Goal: Task Accomplishment & Management: Manage account settings

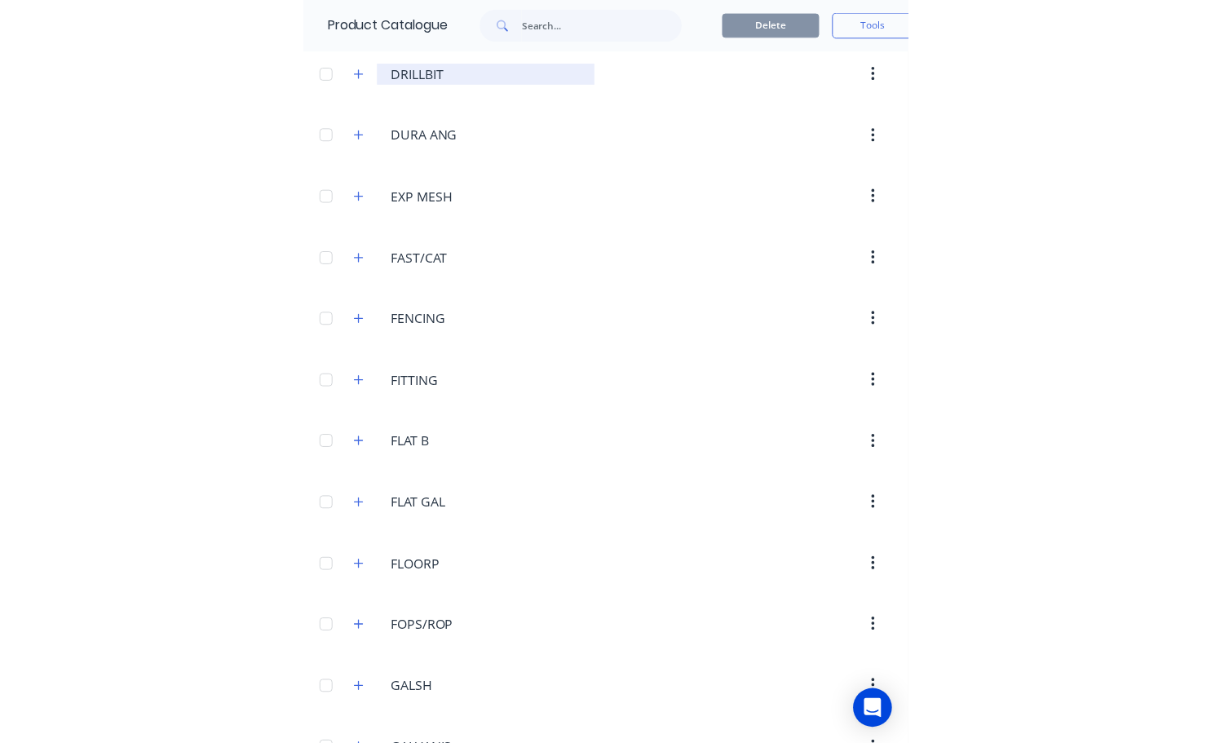
scroll to position [2343, 0]
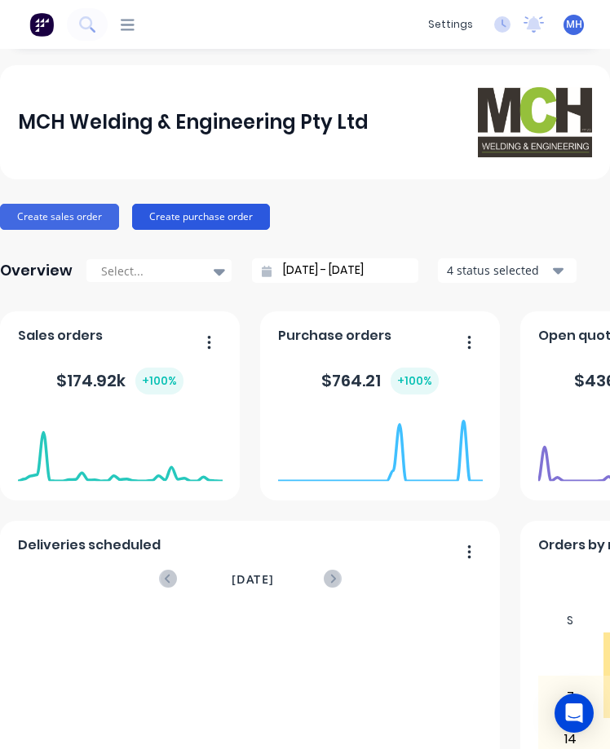
click at [192, 211] on button "Create purchase order" at bounding box center [201, 217] width 138 height 26
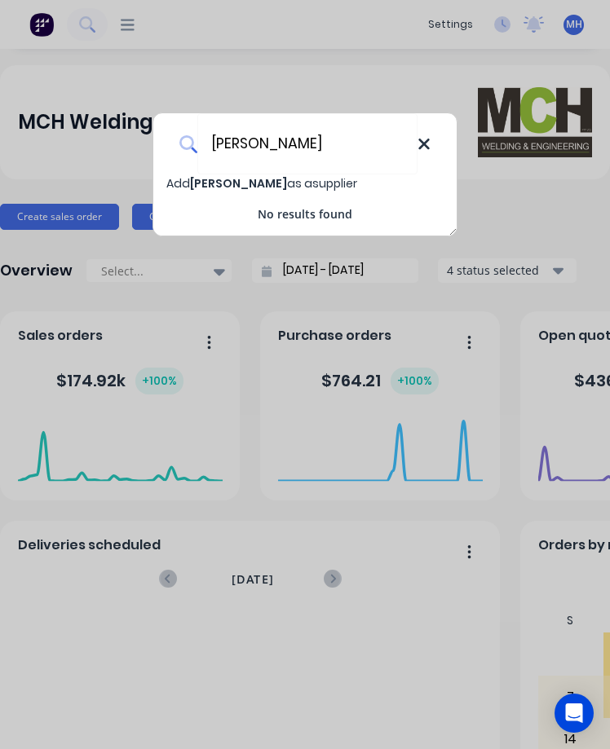
type input "[PERSON_NAME]"
click at [425, 147] on icon at bounding box center [423, 144] width 13 height 18
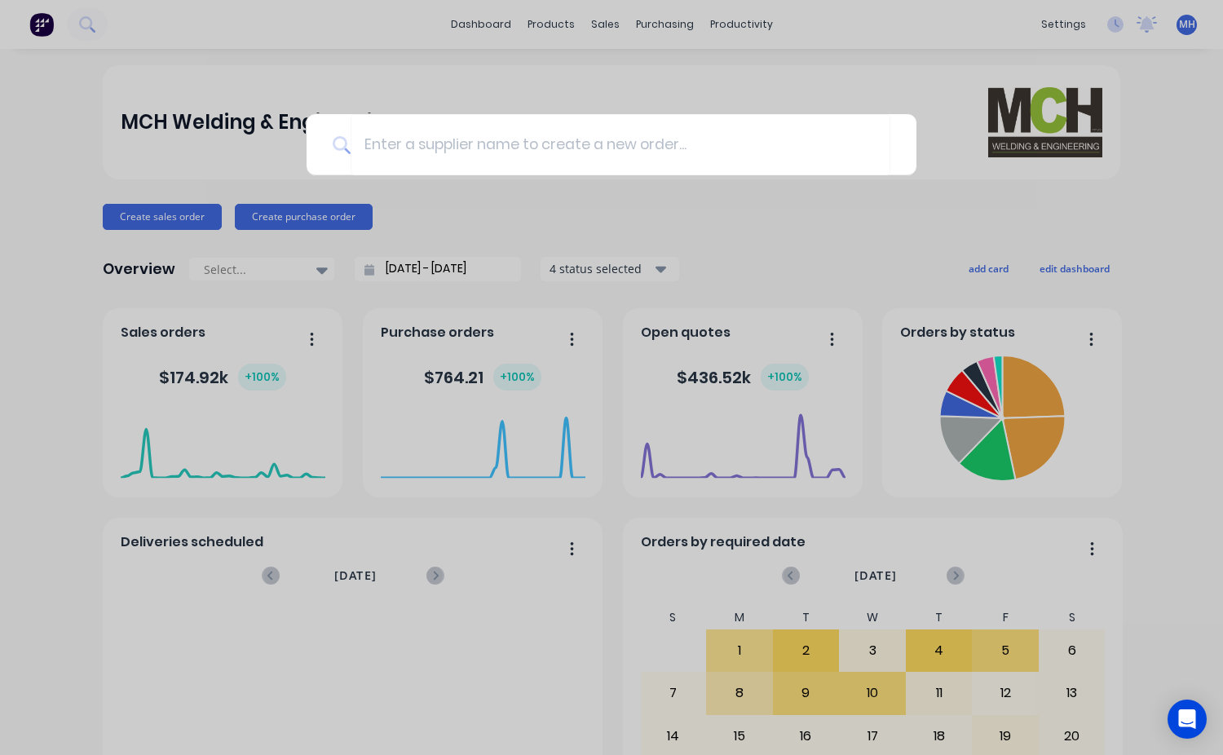
click at [606, 24] on div at bounding box center [611, 377] width 1223 height 755
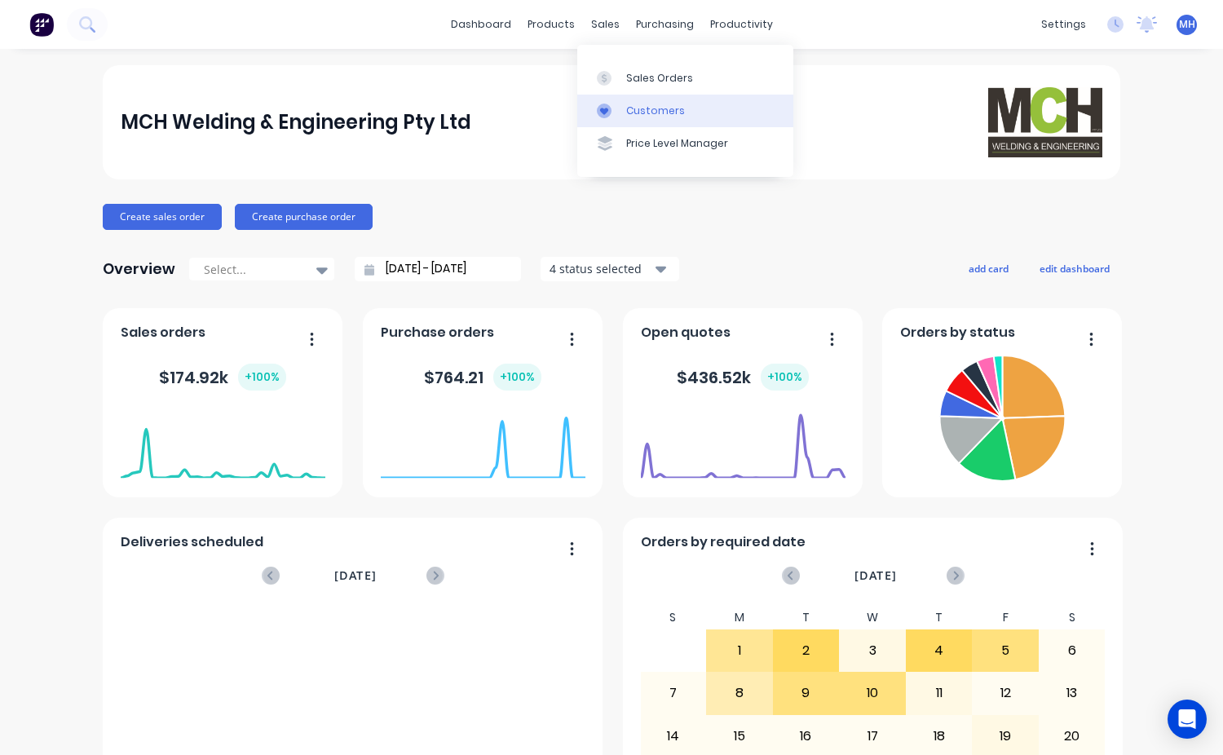
click at [609, 117] on div "Customers" at bounding box center [655, 111] width 59 height 15
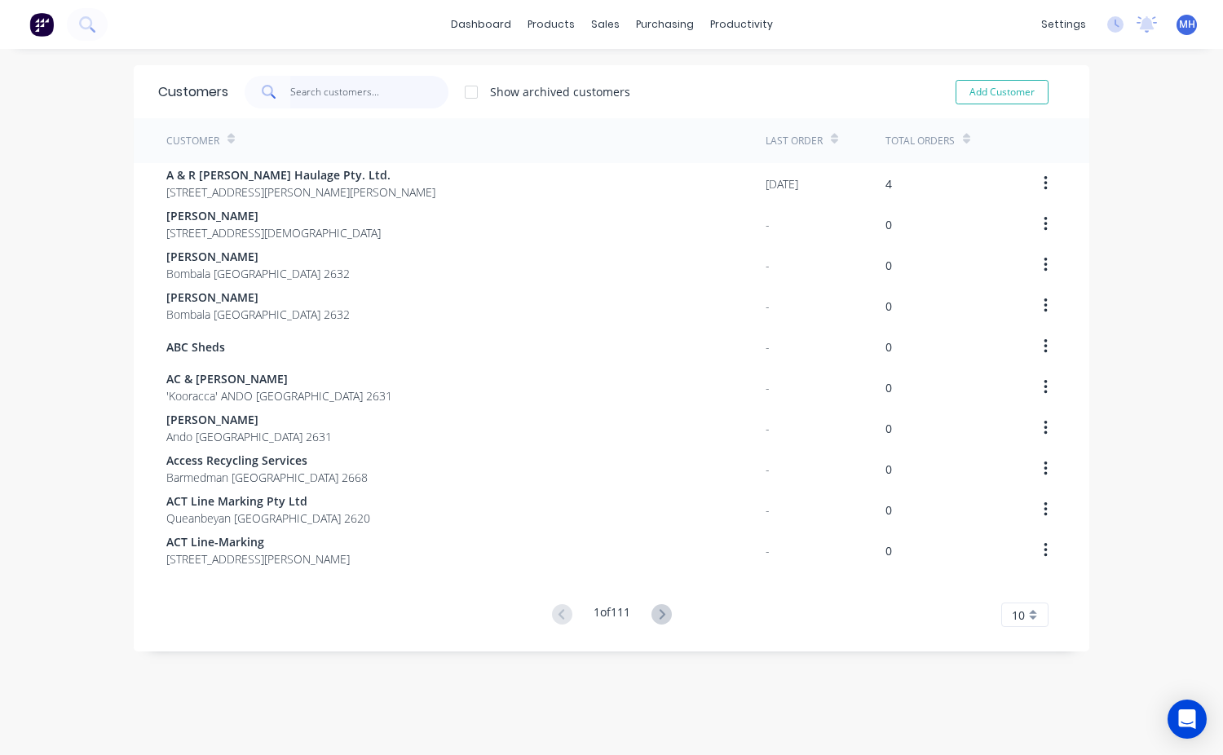
click at [296, 94] on input "text" at bounding box center [369, 92] width 159 height 33
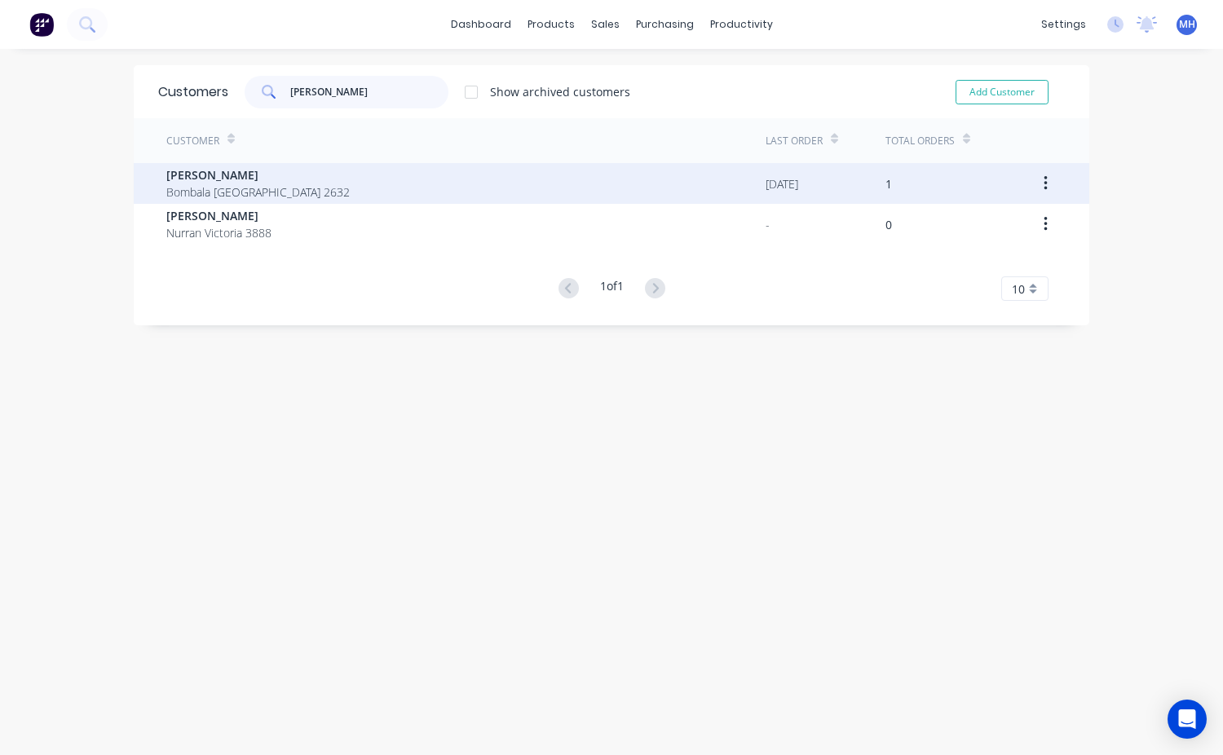
type input "[PERSON_NAME]"
click at [223, 177] on span "[PERSON_NAME]" at bounding box center [257, 174] width 183 height 17
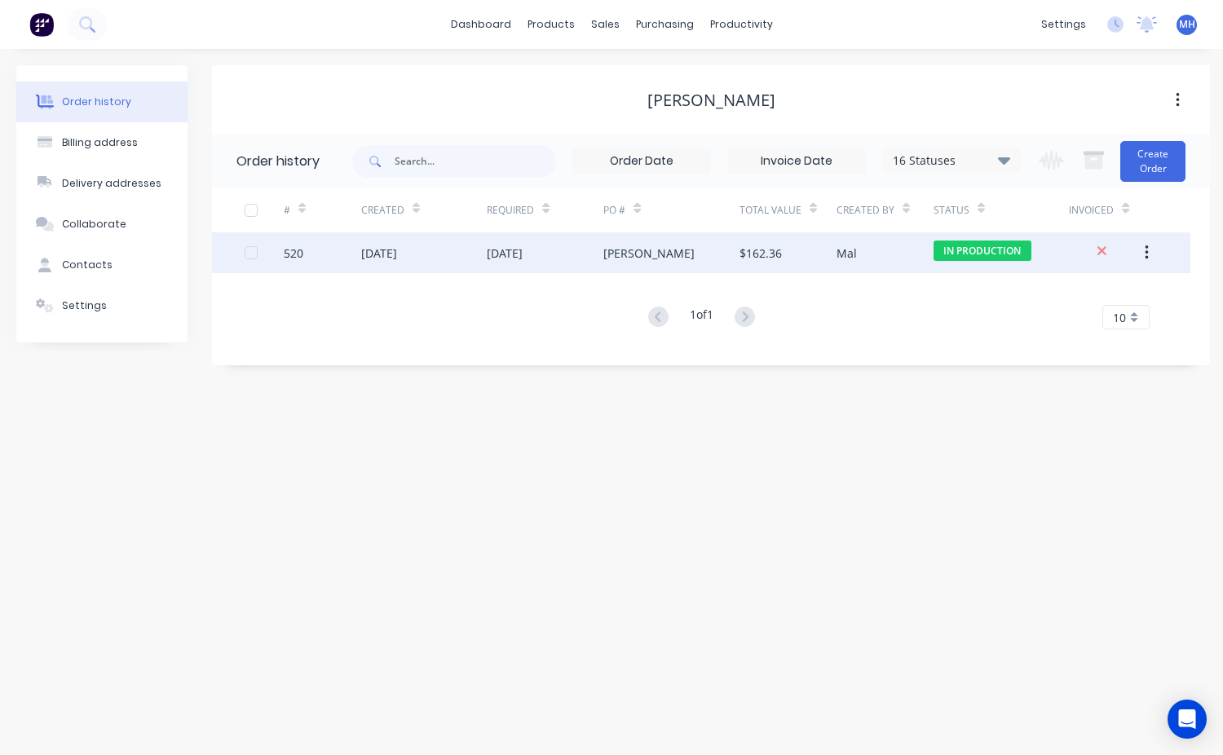
click at [609, 257] on div "$162.36" at bounding box center [761, 253] width 42 height 17
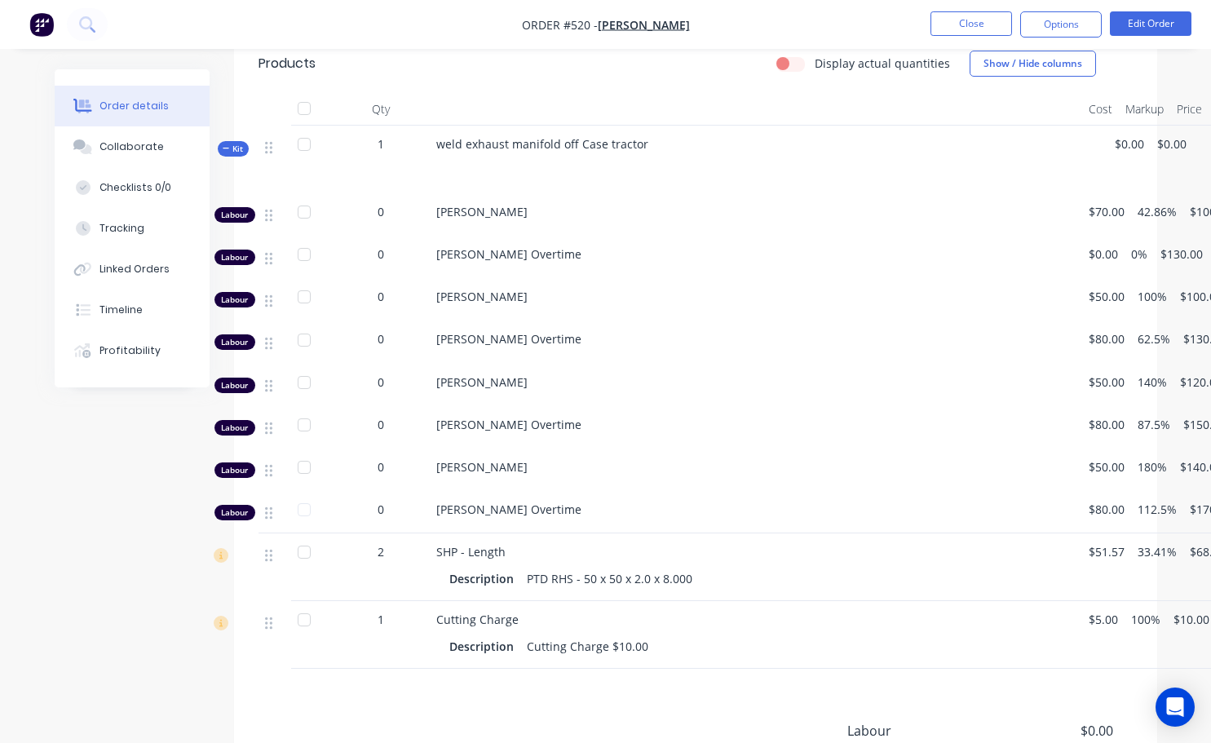
scroll to position [489, 0]
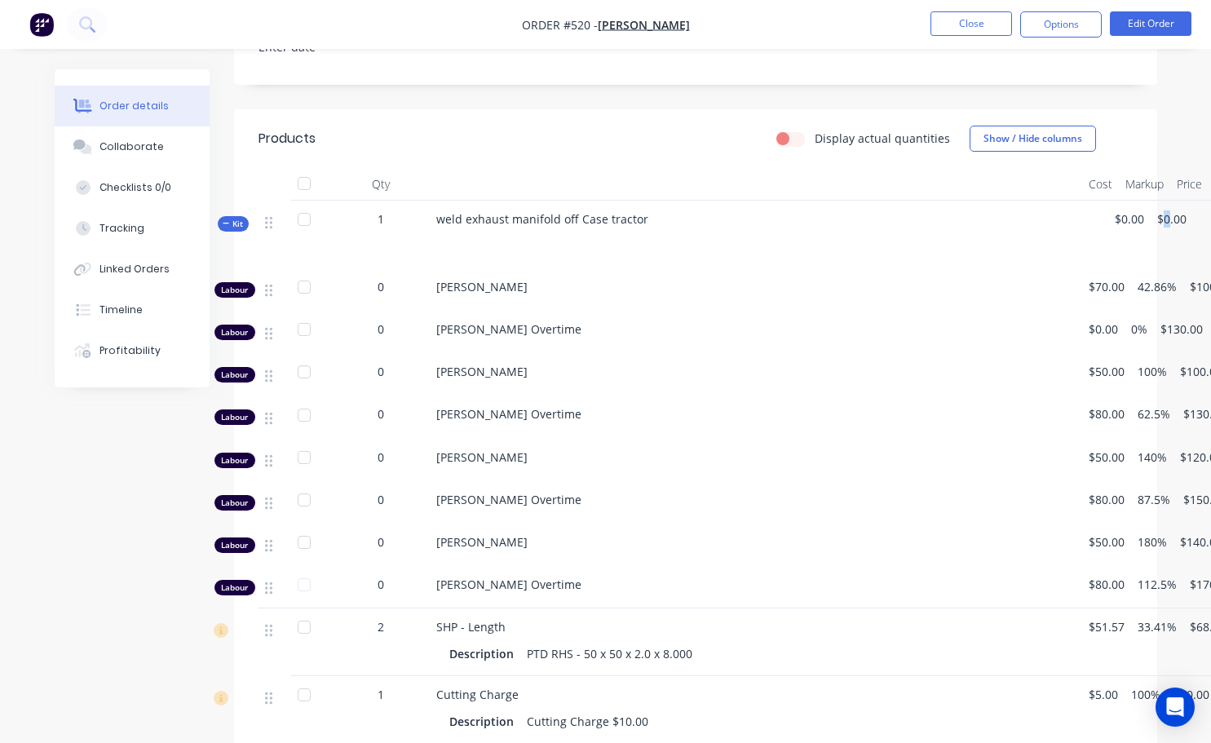
click at [609, 210] on span "$0.00" at bounding box center [1171, 218] width 29 height 17
click at [609, 23] on button "Edit Order" at bounding box center [1151, 23] width 82 height 24
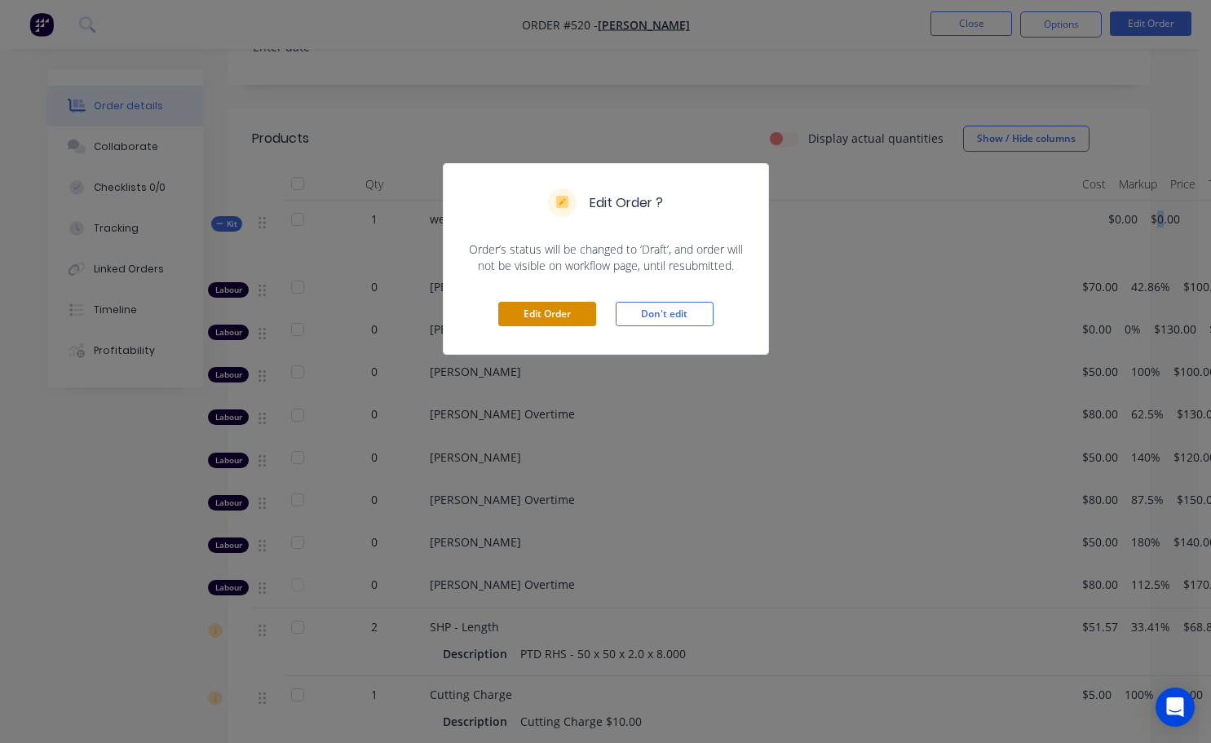
click at [554, 322] on button "Edit Order" at bounding box center [547, 314] width 98 height 24
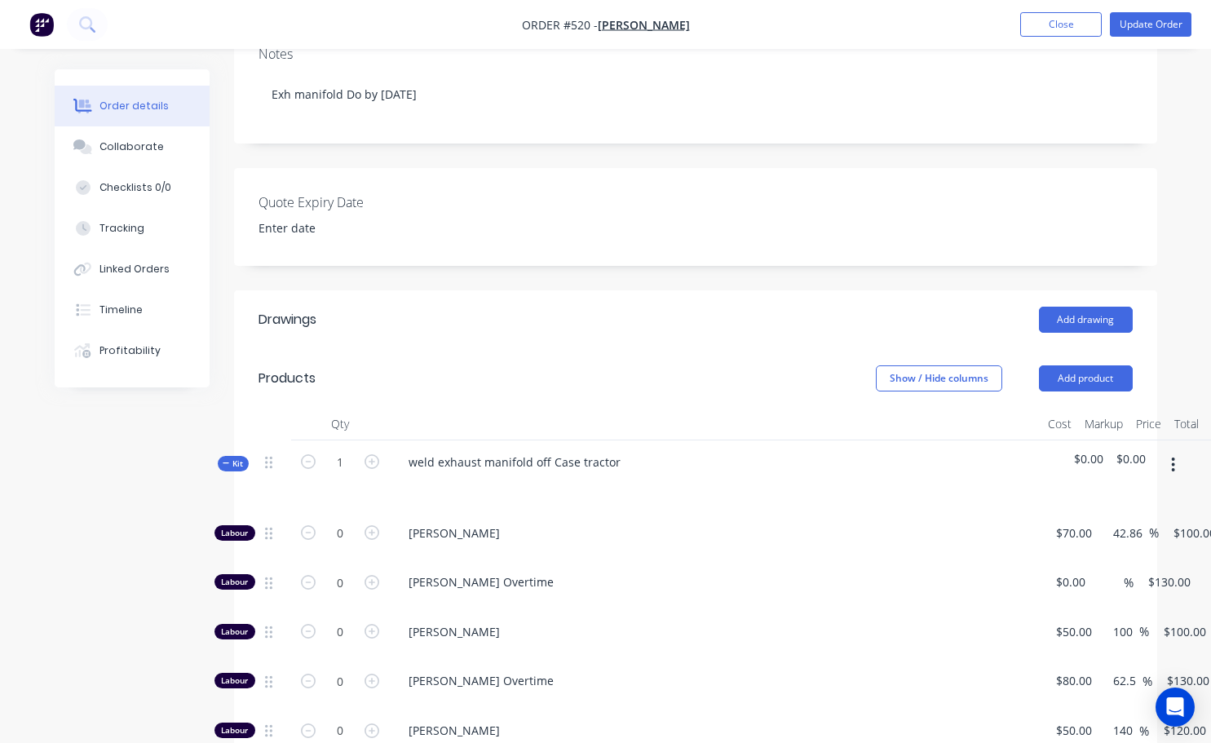
scroll to position [326, 0]
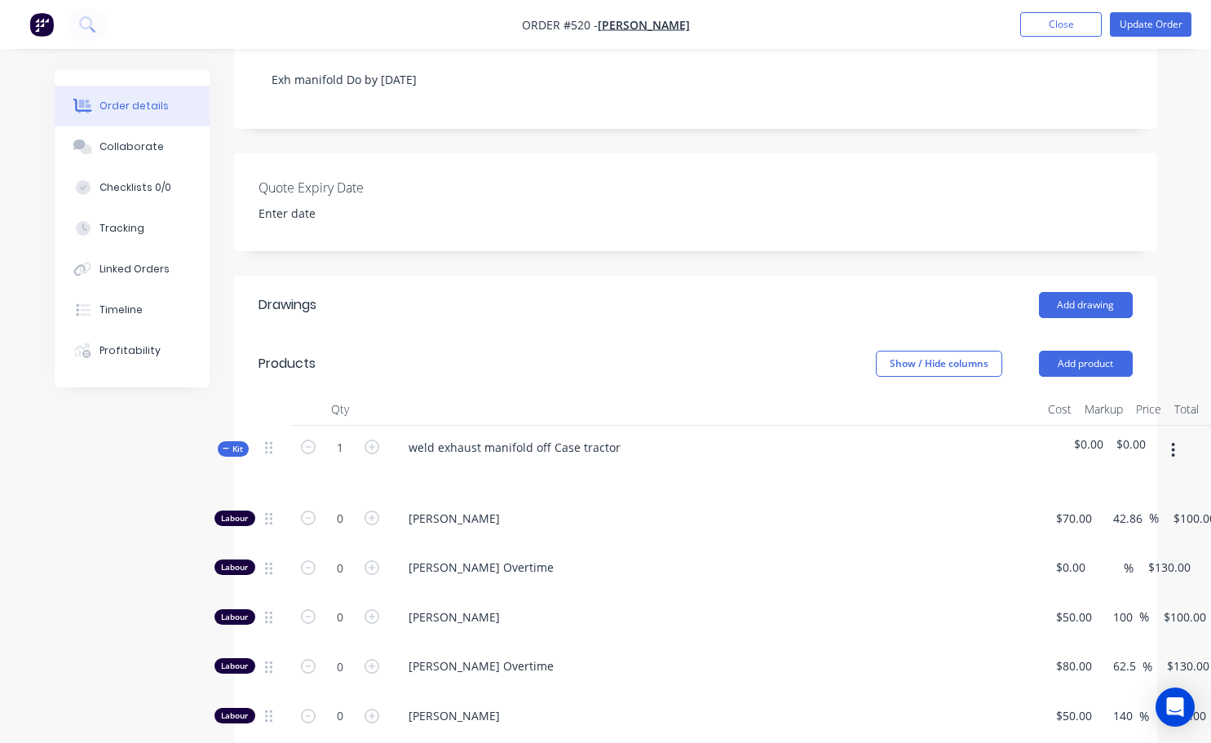
click at [609, 435] on span "$0.00" at bounding box center [1130, 443] width 29 height 17
click at [374, 439] on icon "button" at bounding box center [371, 446] width 15 height 15
click at [313, 439] on icon "button" at bounding box center [308, 446] width 15 height 15
type input "1"
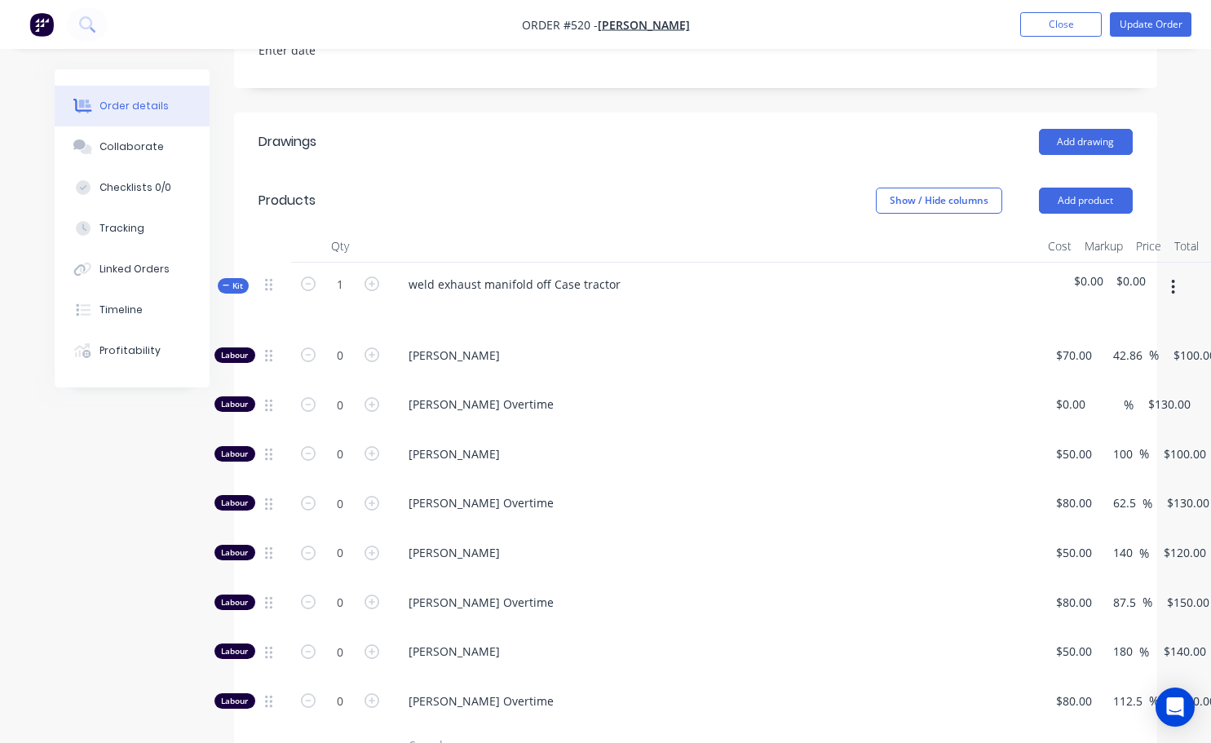
scroll to position [571, 0]
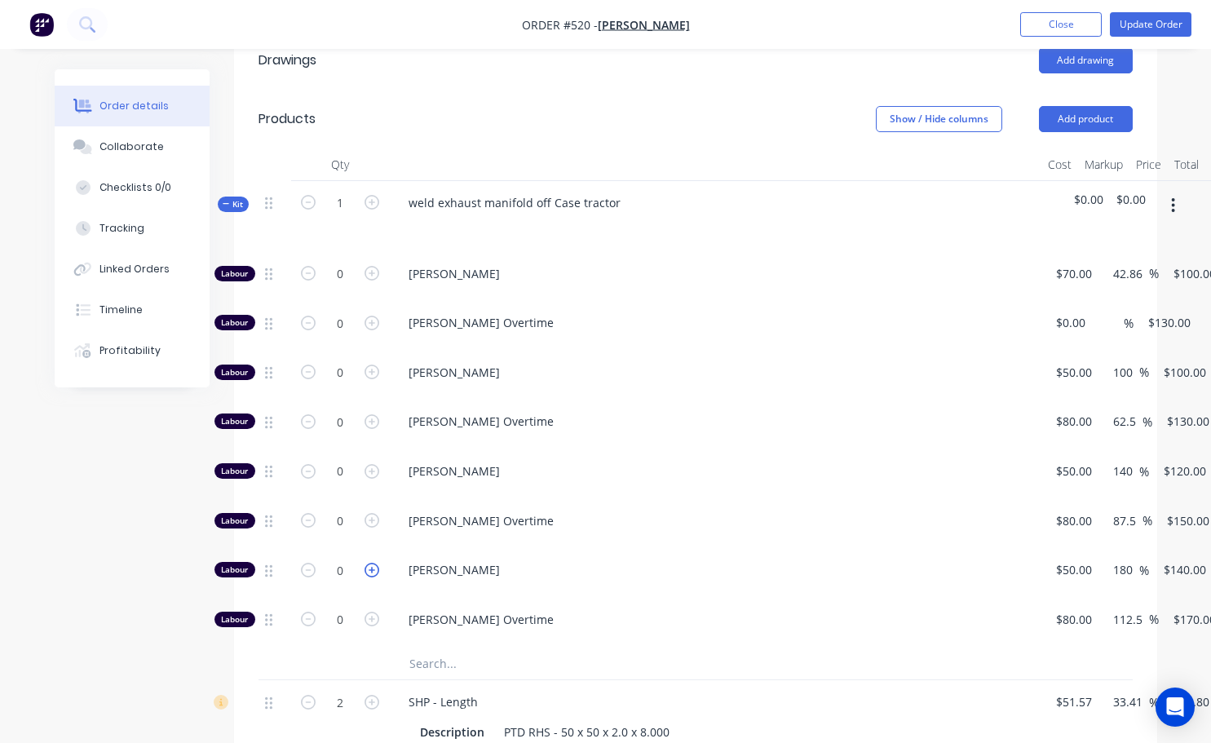
click at [375, 563] on icon "button" at bounding box center [371, 570] width 15 height 15
type input "1"
type input "$140.00"
click at [609, 191] on span "$140.00" at bounding box center [1150, 199] width 42 height 17
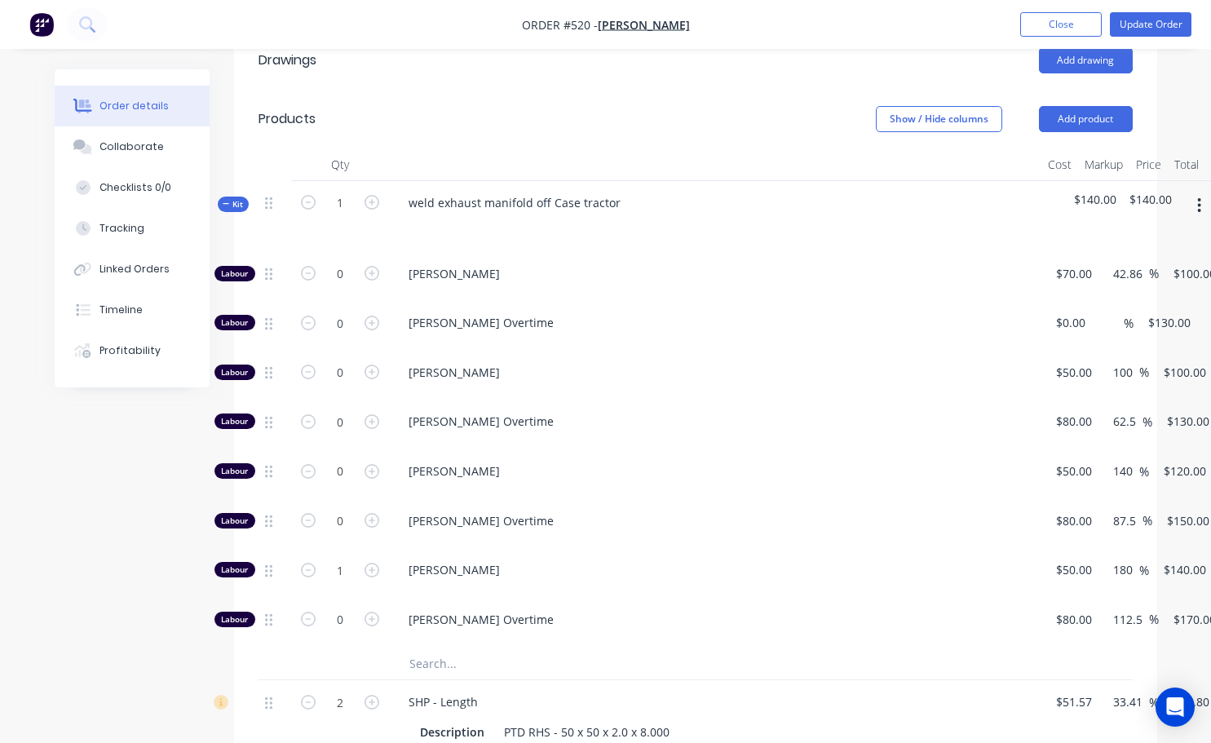
click at [609, 187] on div "$140.00" at bounding box center [1094, 216] width 55 height 71
click at [609, 191] on span "$140.00" at bounding box center [1095, 199] width 42 height 17
click at [609, 181] on div "$140.00" at bounding box center [1150, 216] width 55 height 71
click at [609, 191] on span "$140.00" at bounding box center [1150, 199] width 42 height 17
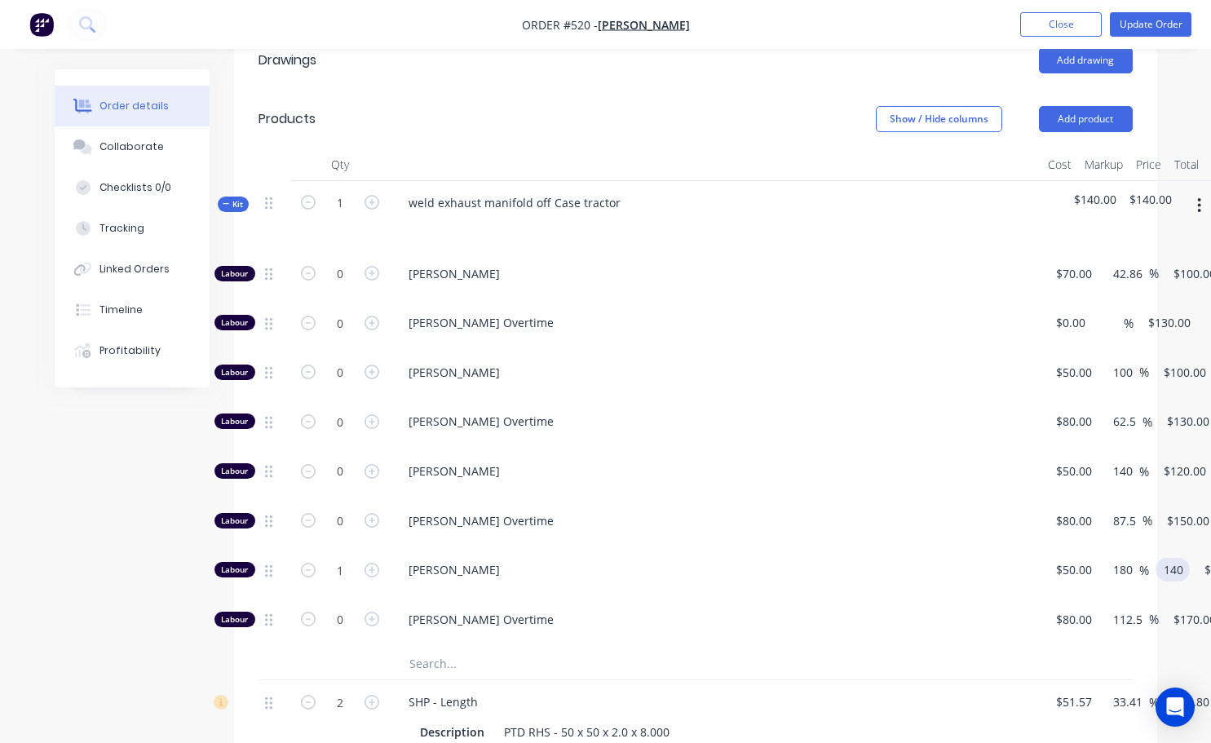
click at [609, 558] on input "140" at bounding box center [1176, 570] width 28 height 24
type input "100"
type input "$100.00"
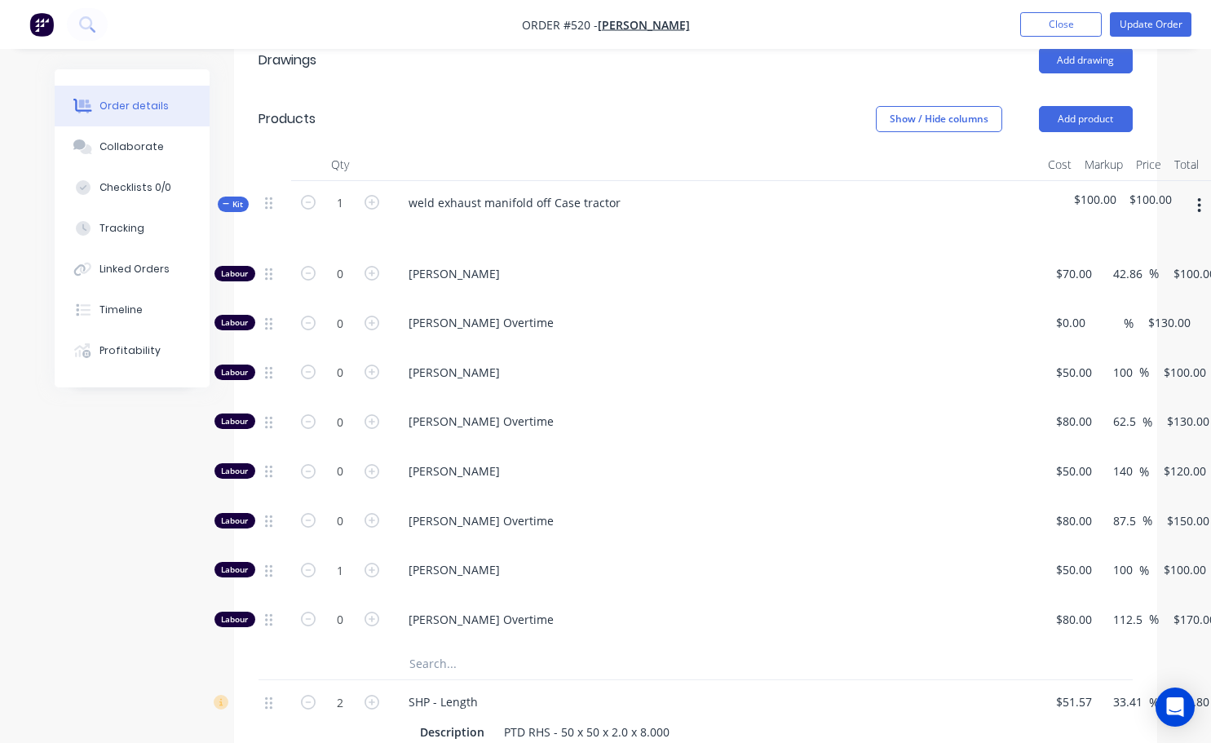
click at [609, 499] on div "[PERSON_NAME] Overtime" at bounding box center [715, 524] width 652 height 50
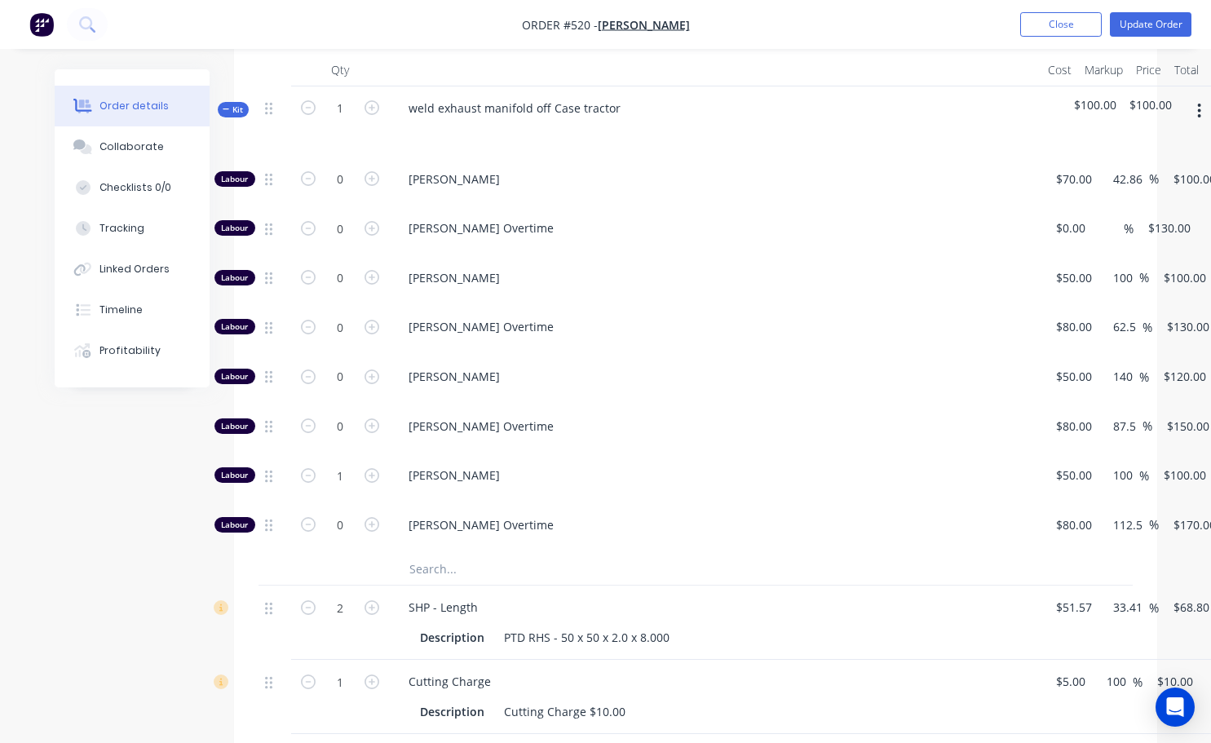
scroll to position [408, 0]
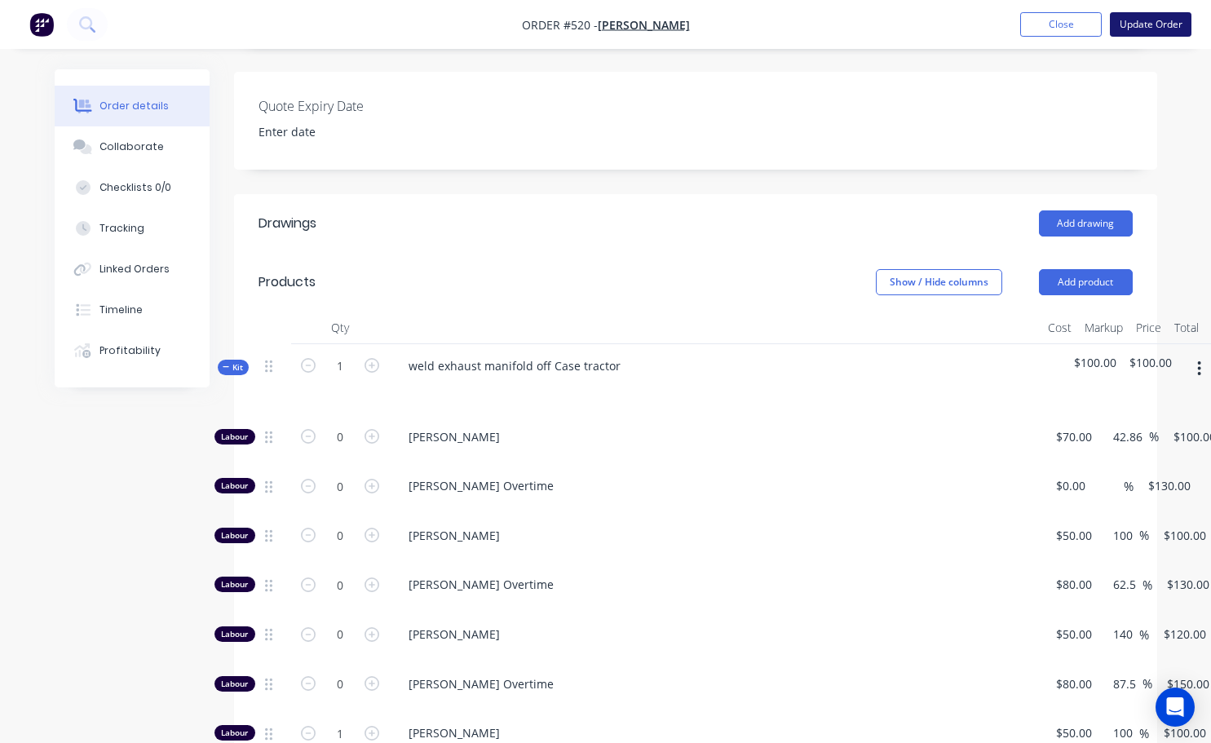
click at [609, 26] on button "Update Order" at bounding box center [1151, 24] width 82 height 24
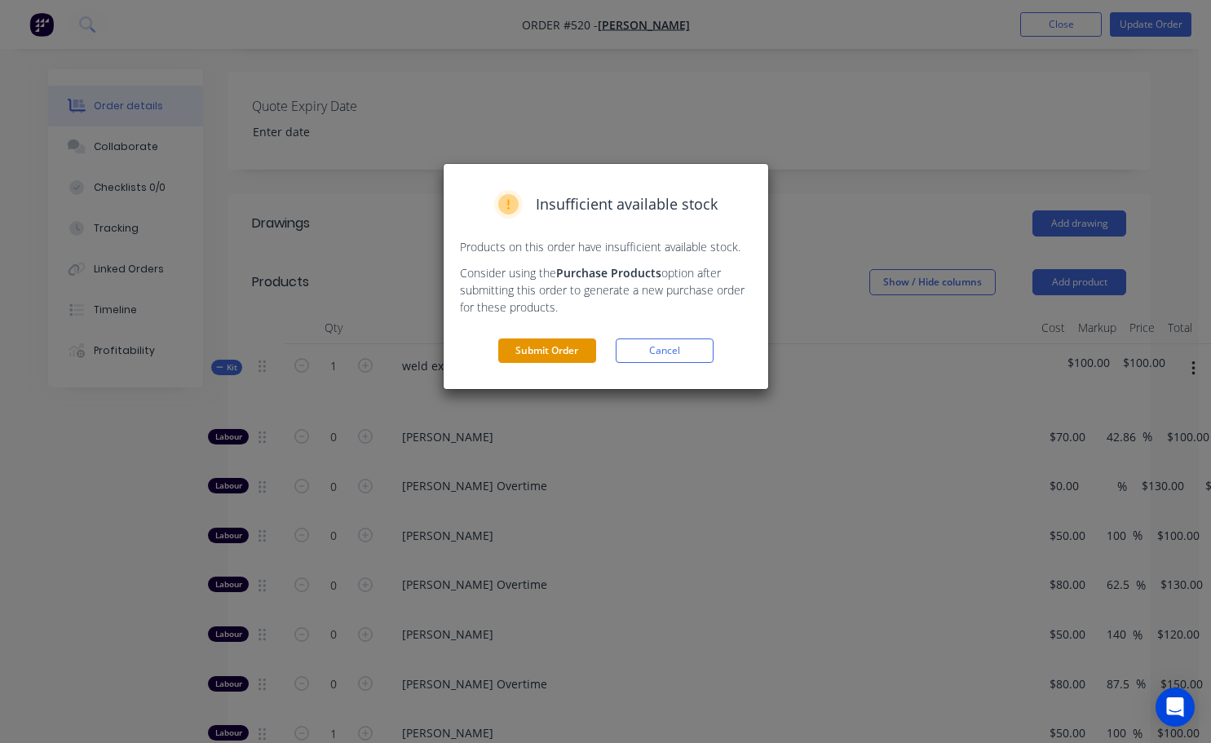
click at [555, 353] on button "Submit Order" at bounding box center [547, 350] width 98 height 24
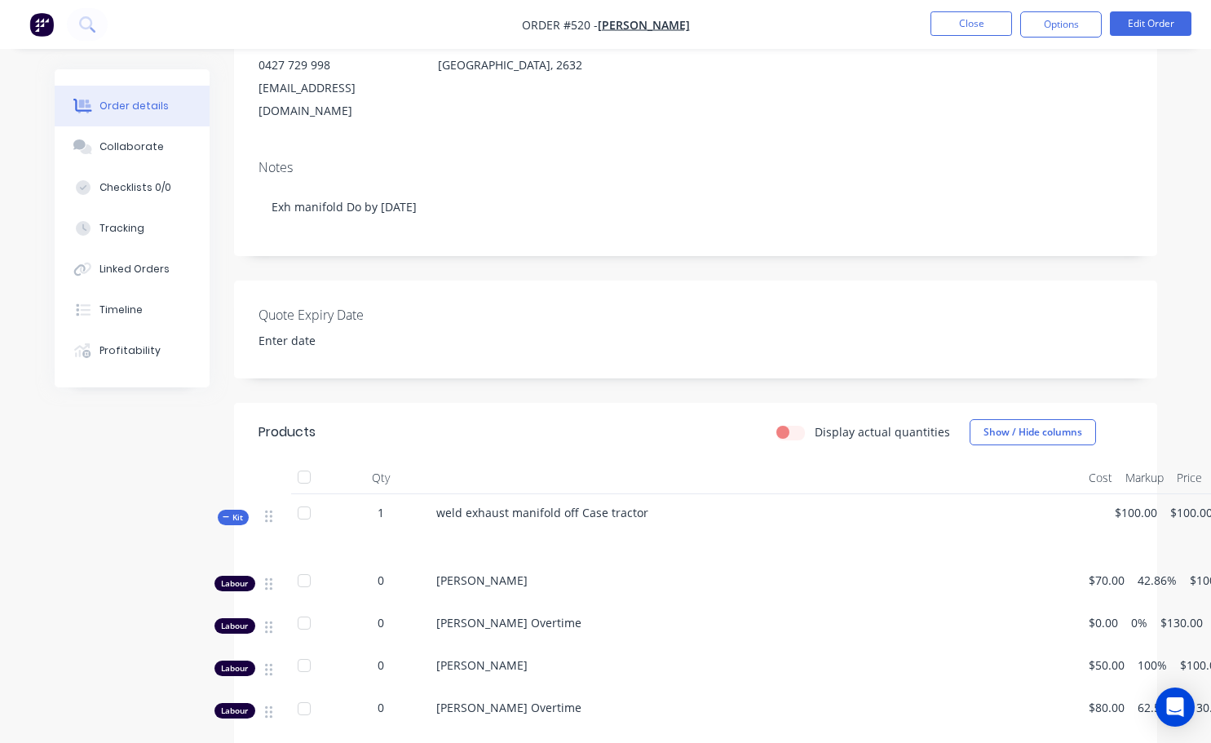
scroll to position [105, 0]
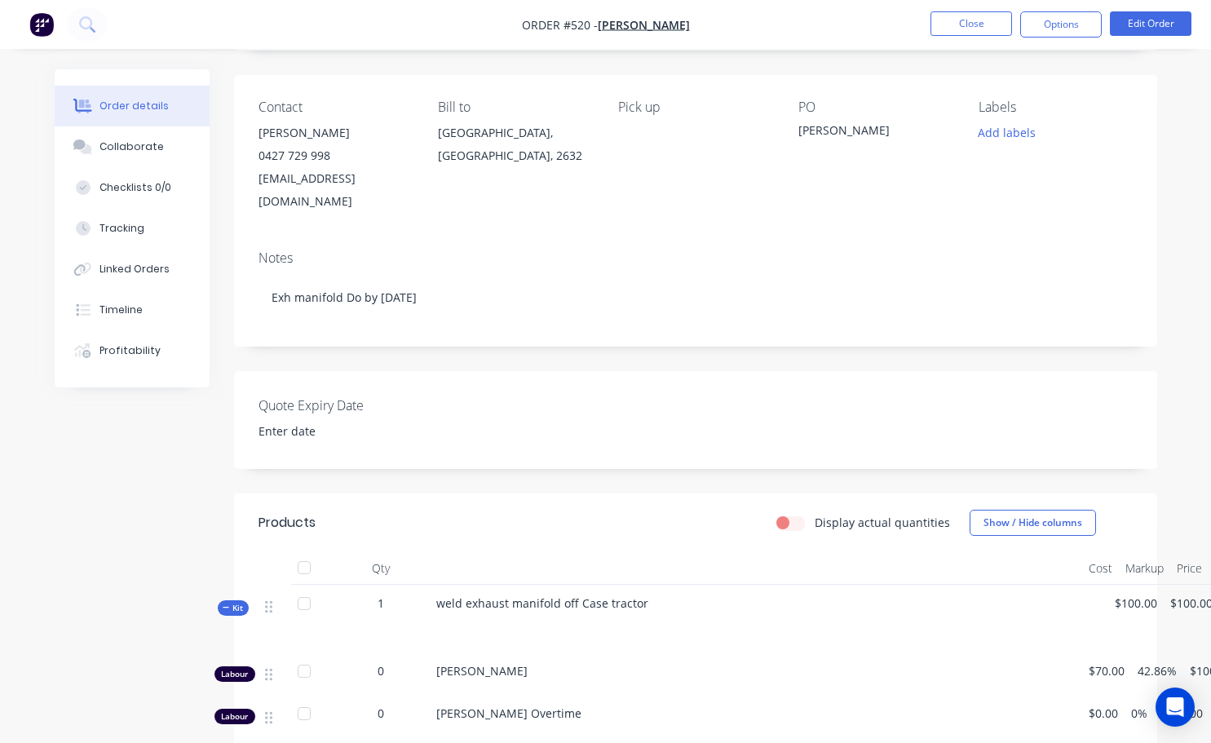
click at [609, 36] on li "Close" at bounding box center [971, 24] width 82 height 26
click at [609, 132] on button "Add labels" at bounding box center [1006, 132] width 75 height 22
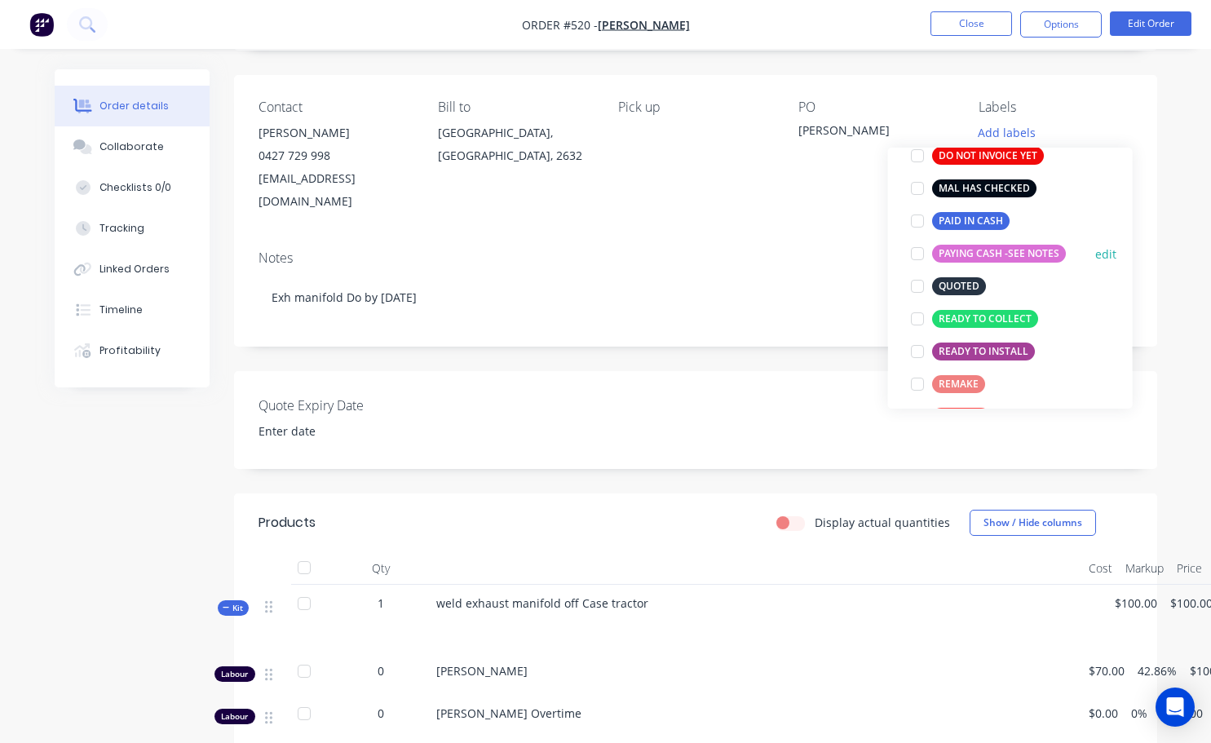
scroll to position [326, 0]
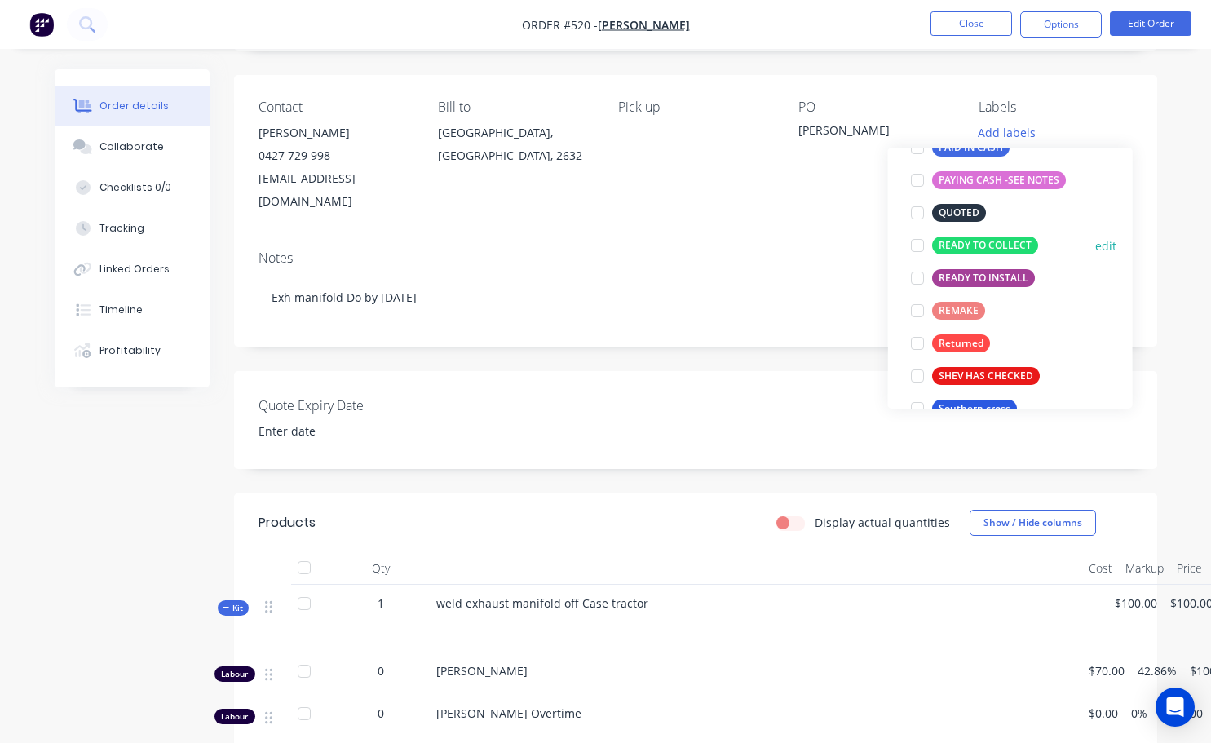
click at [609, 247] on div at bounding box center [917, 245] width 33 height 33
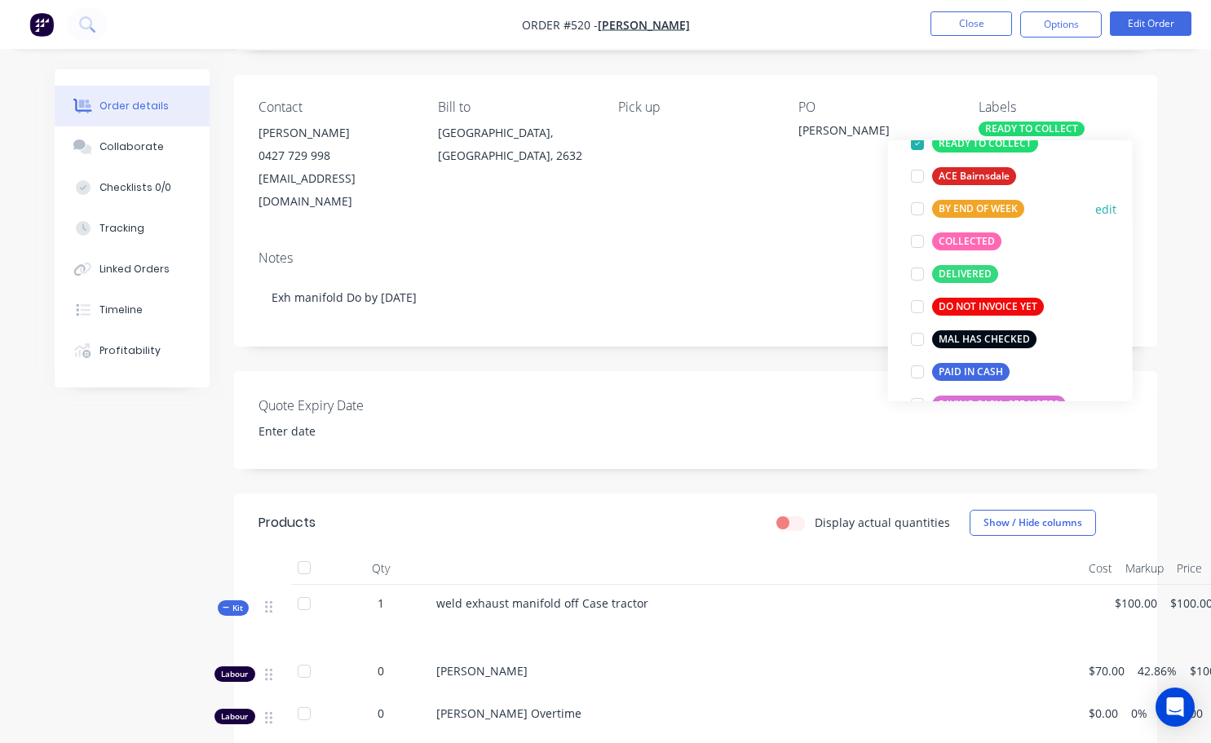
scroll to position [196, 0]
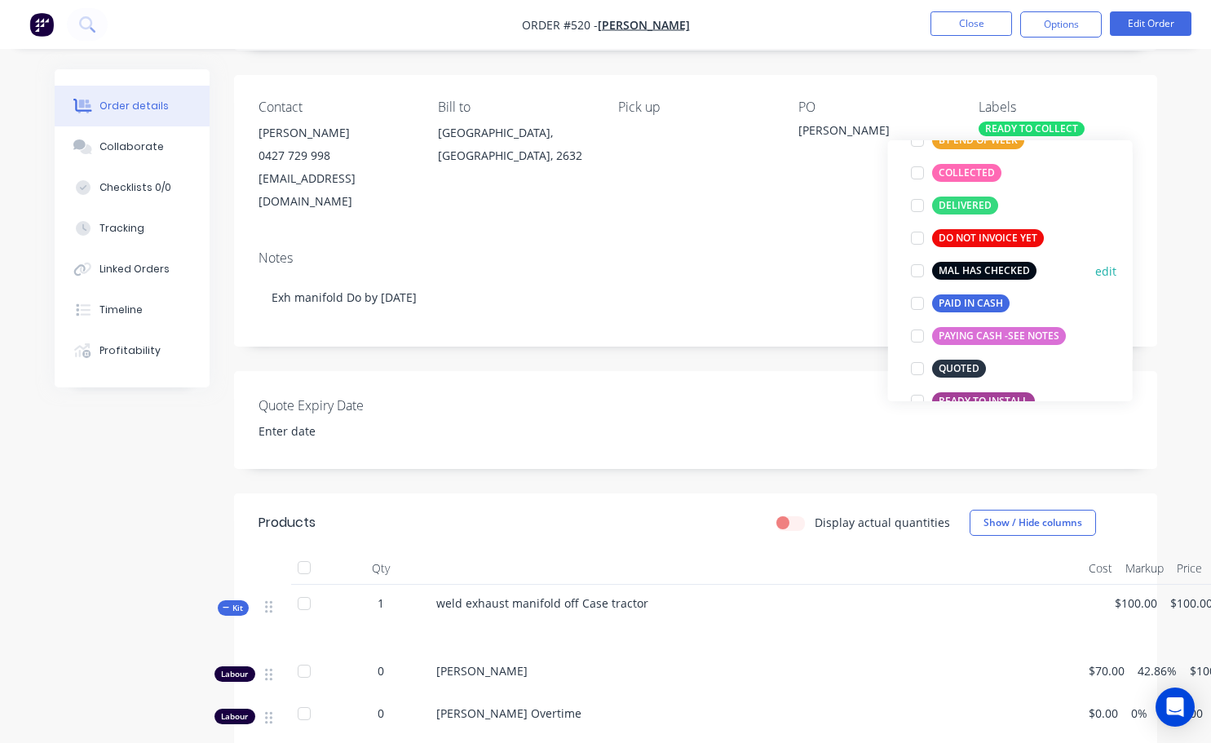
click at [609, 269] on div at bounding box center [917, 270] width 33 height 33
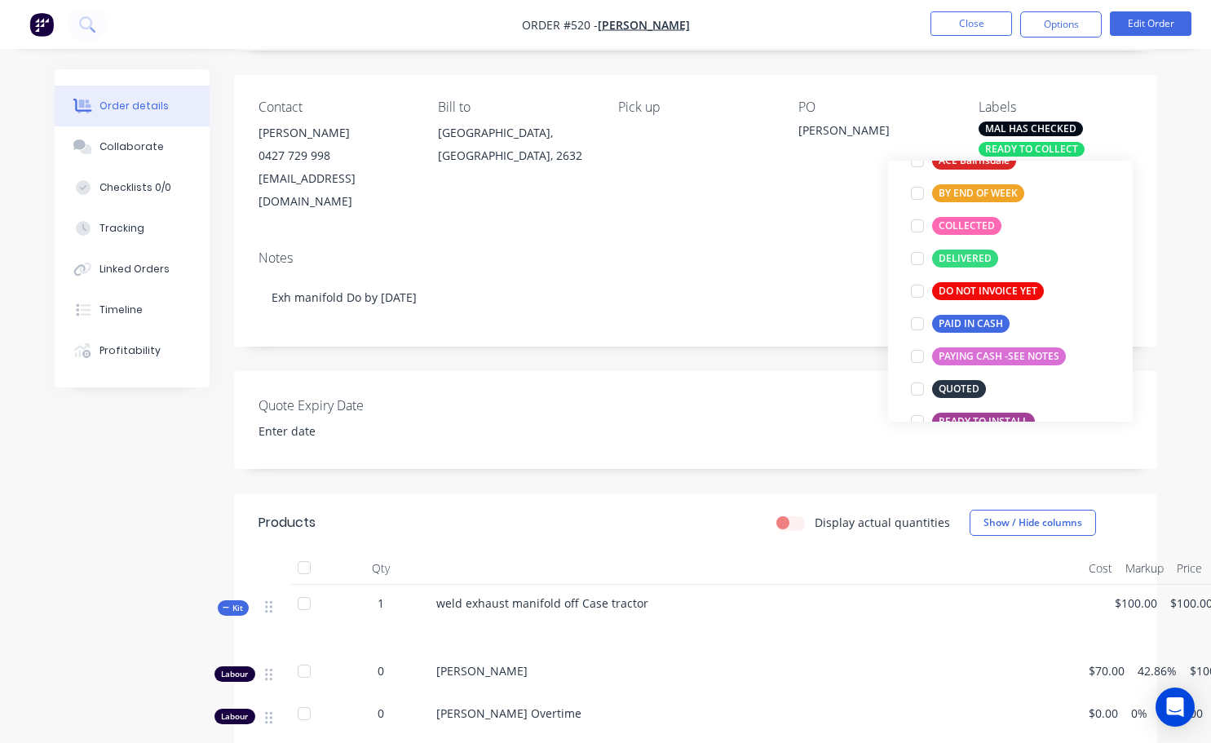
scroll to position [0, 0]
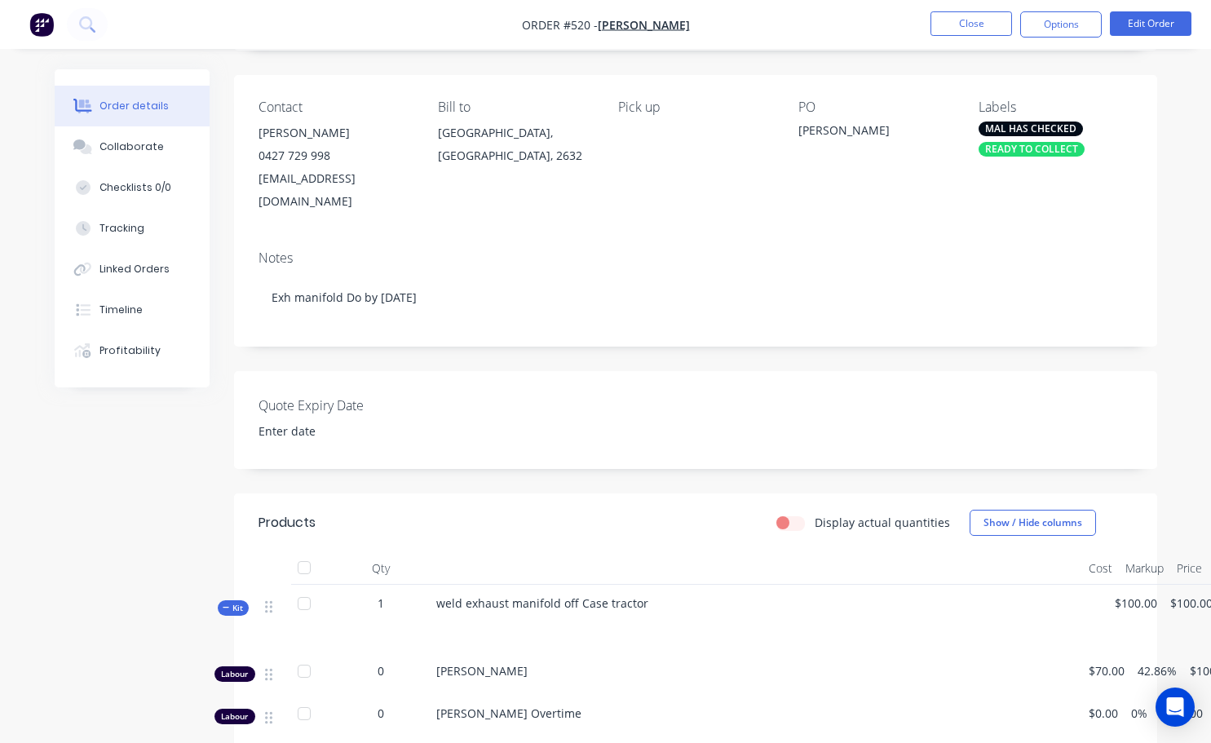
click at [609, 110] on div "PO" at bounding box center [875, 106] width 154 height 15
click at [609, 29] on button "Close" at bounding box center [971, 23] width 82 height 24
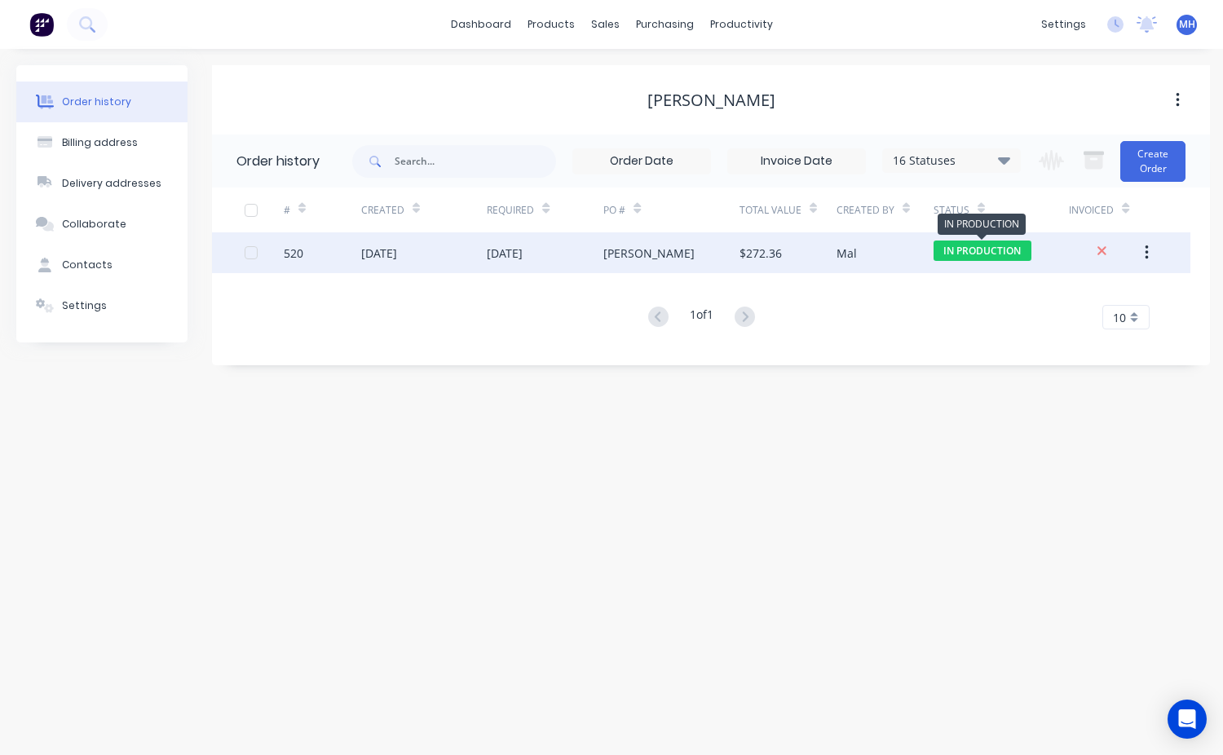
click at [609, 250] on span "IN PRODUCTION" at bounding box center [983, 251] width 98 height 20
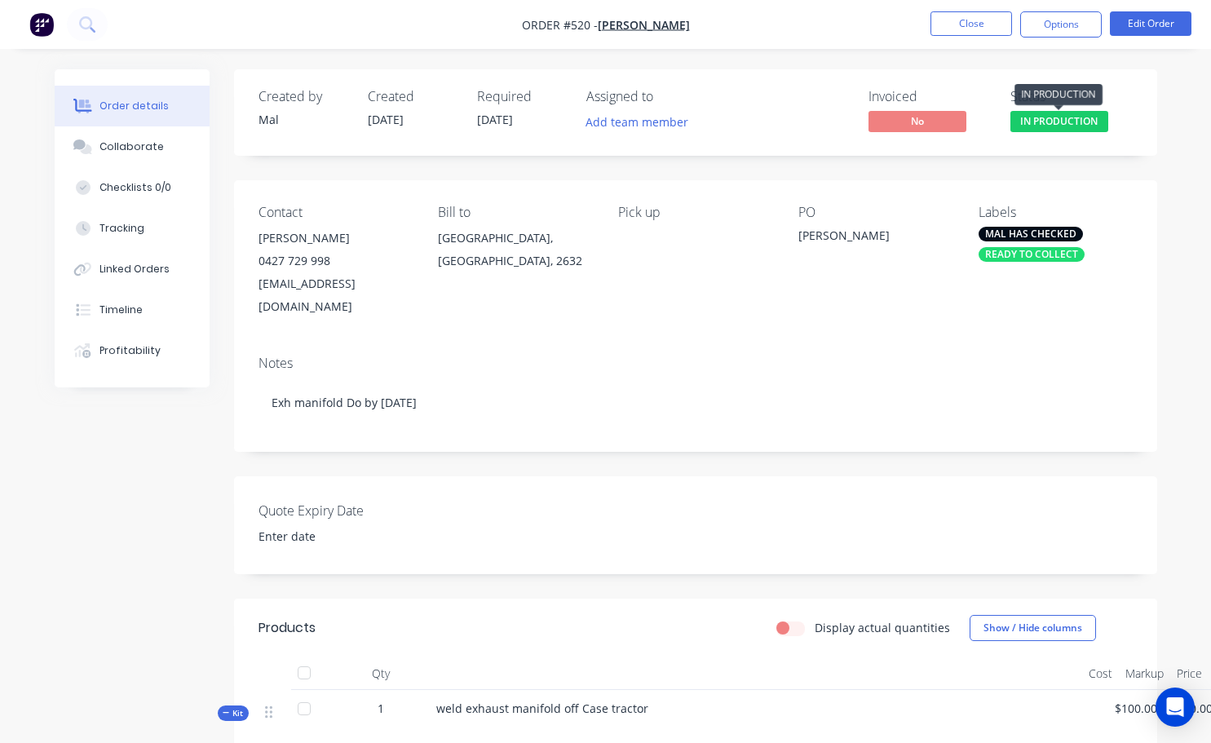
click at [609, 124] on span "IN PRODUCTION" at bounding box center [1059, 121] width 98 height 20
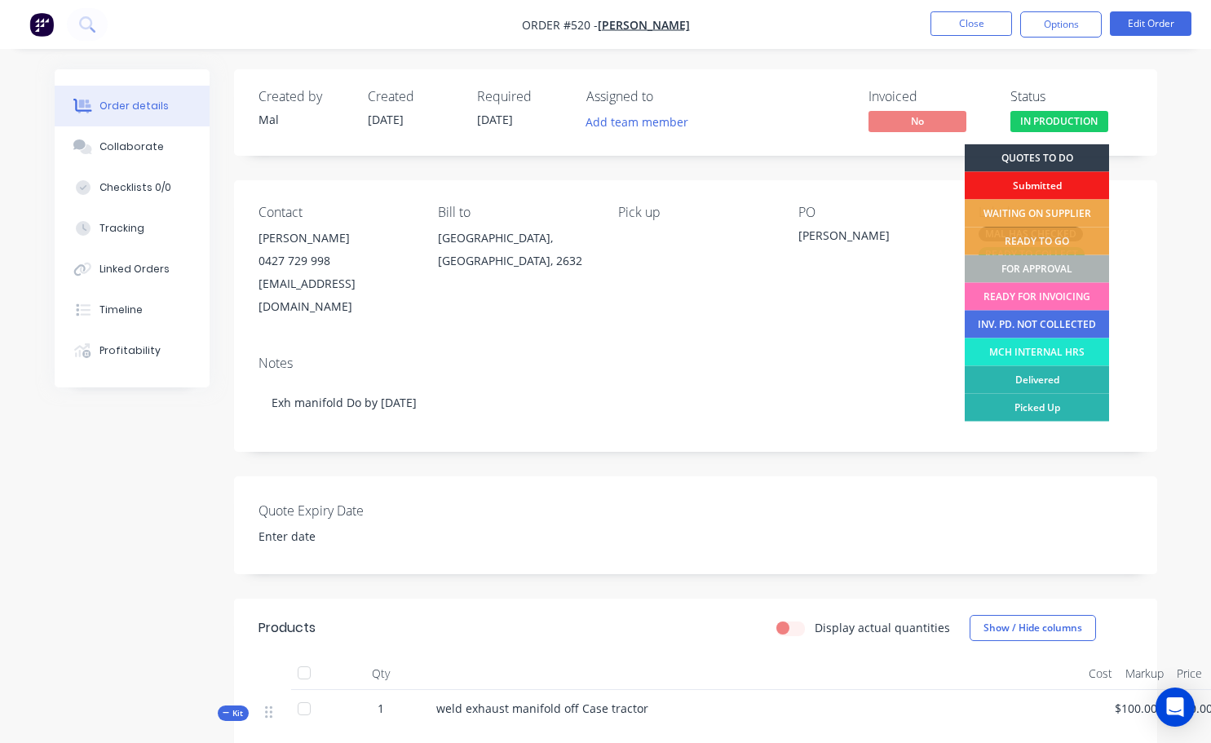
click at [609, 272] on div "FOR APPROVAL" at bounding box center [1037, 269] width 144 height 28
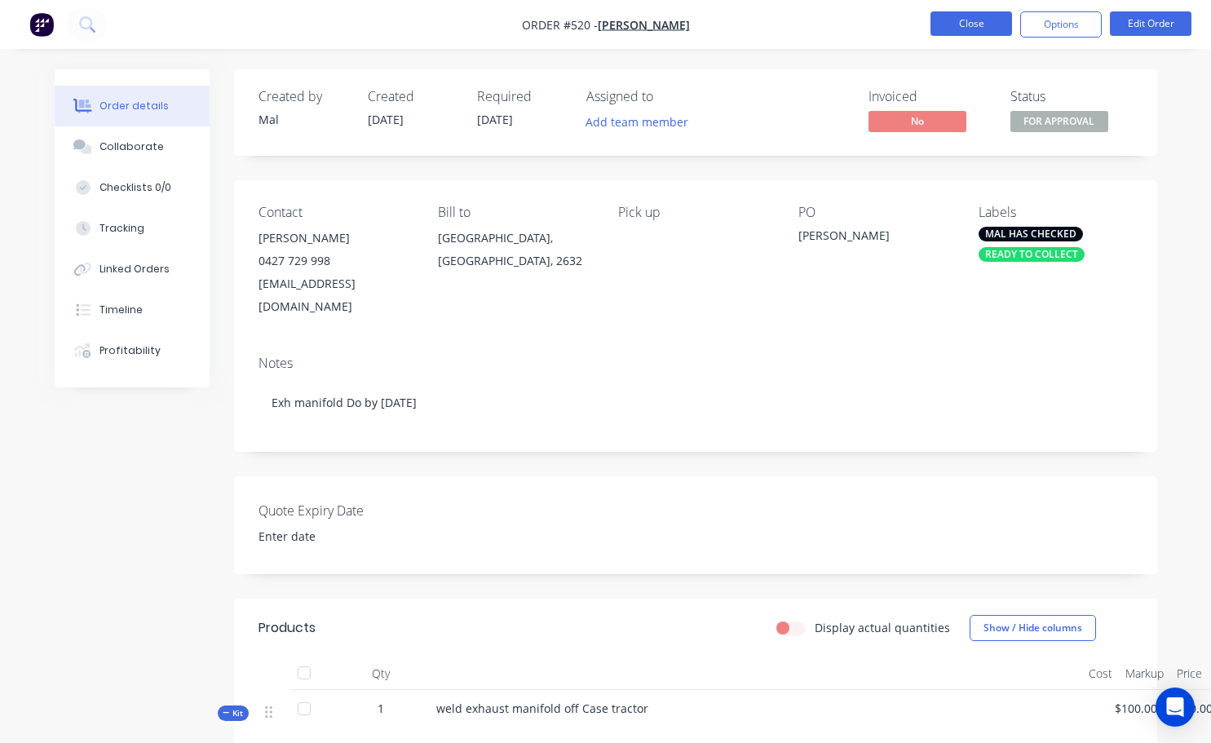
click at [609, 33] on button "Close" at bounding box center [971, 23] width 82 height 24
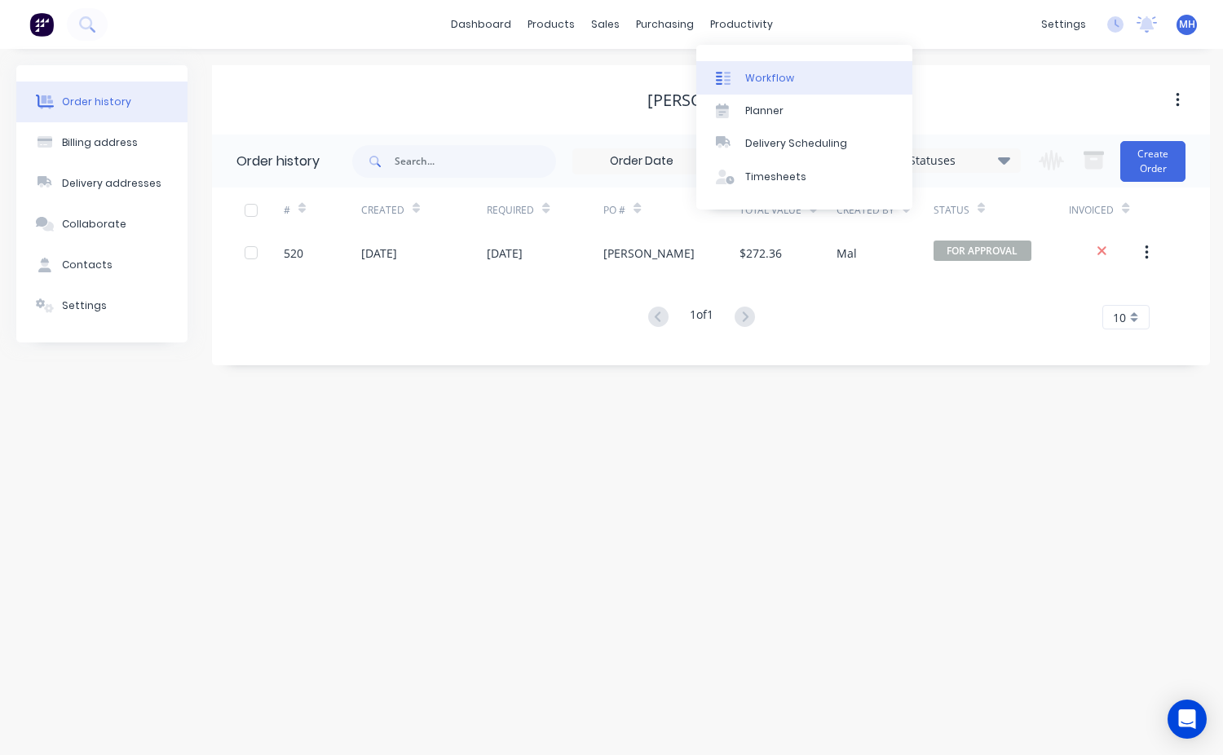
click at [609, 71] on div "Workflow" at bounding box center [769, 78] width 49 height 15
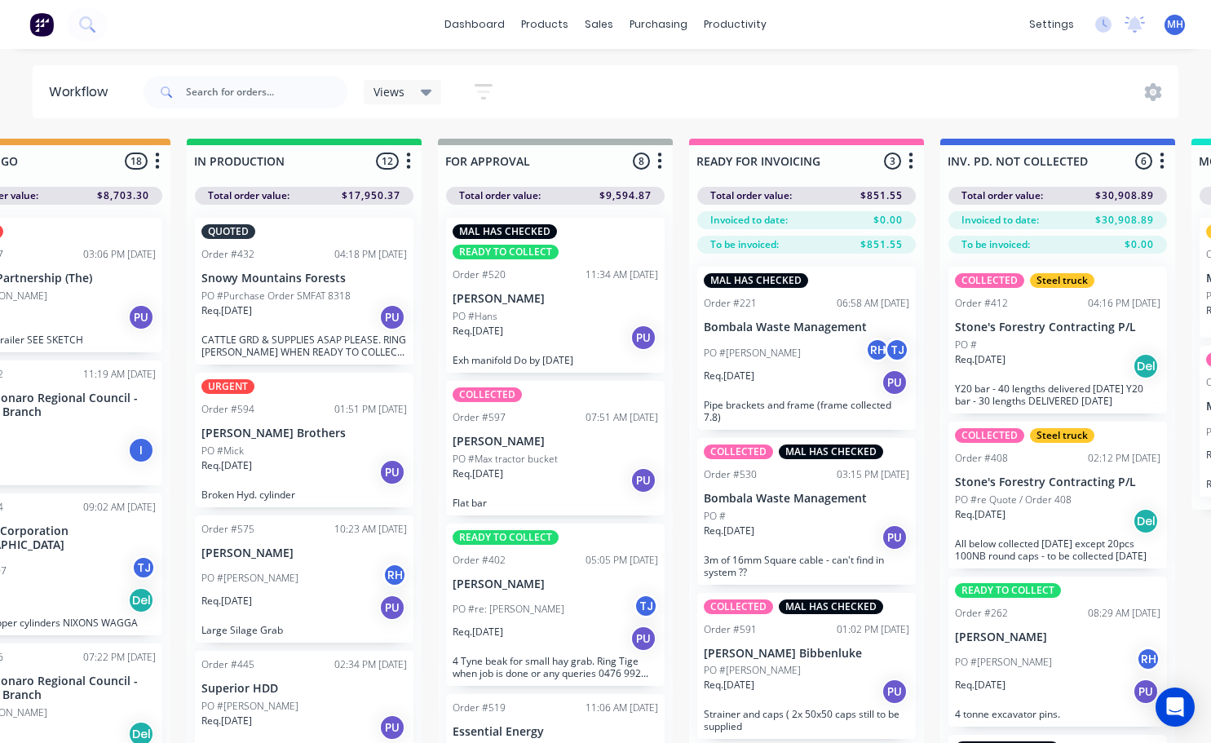
scroll to position [0, 721]
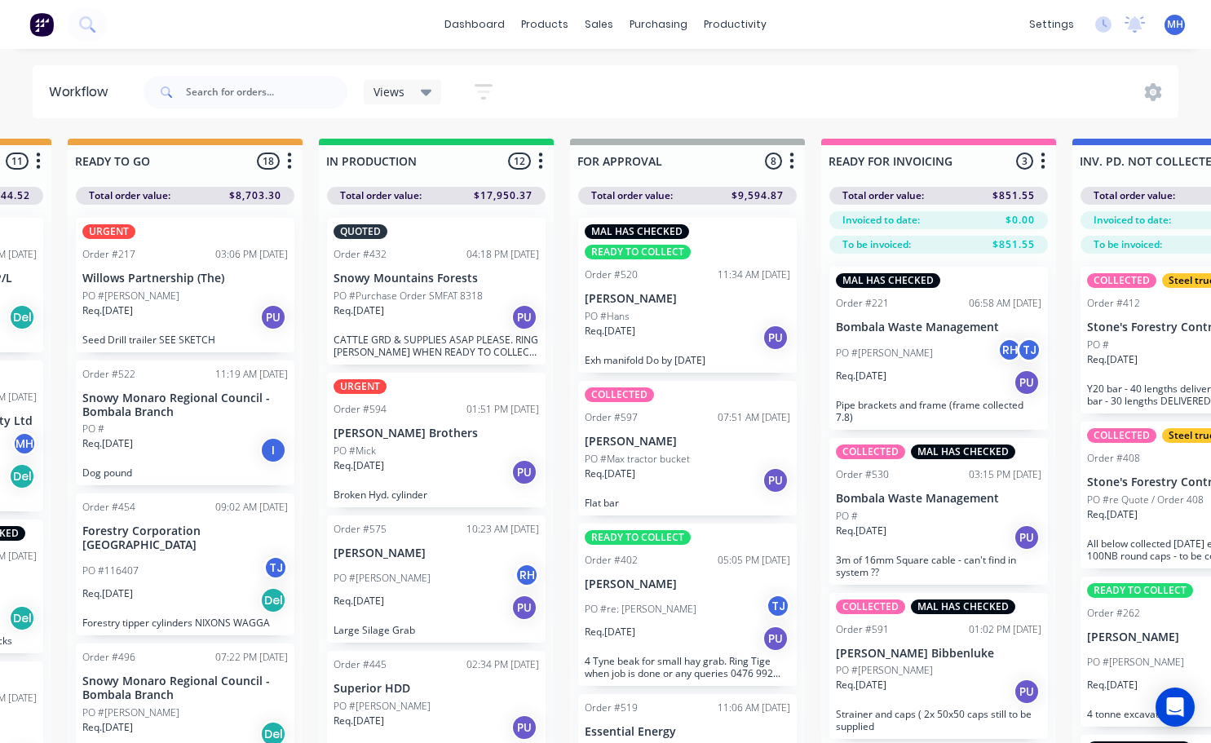
click at [609, 481] on div "Req. [DATE] PU" at bounding box center [687, 480] width 205 height 28
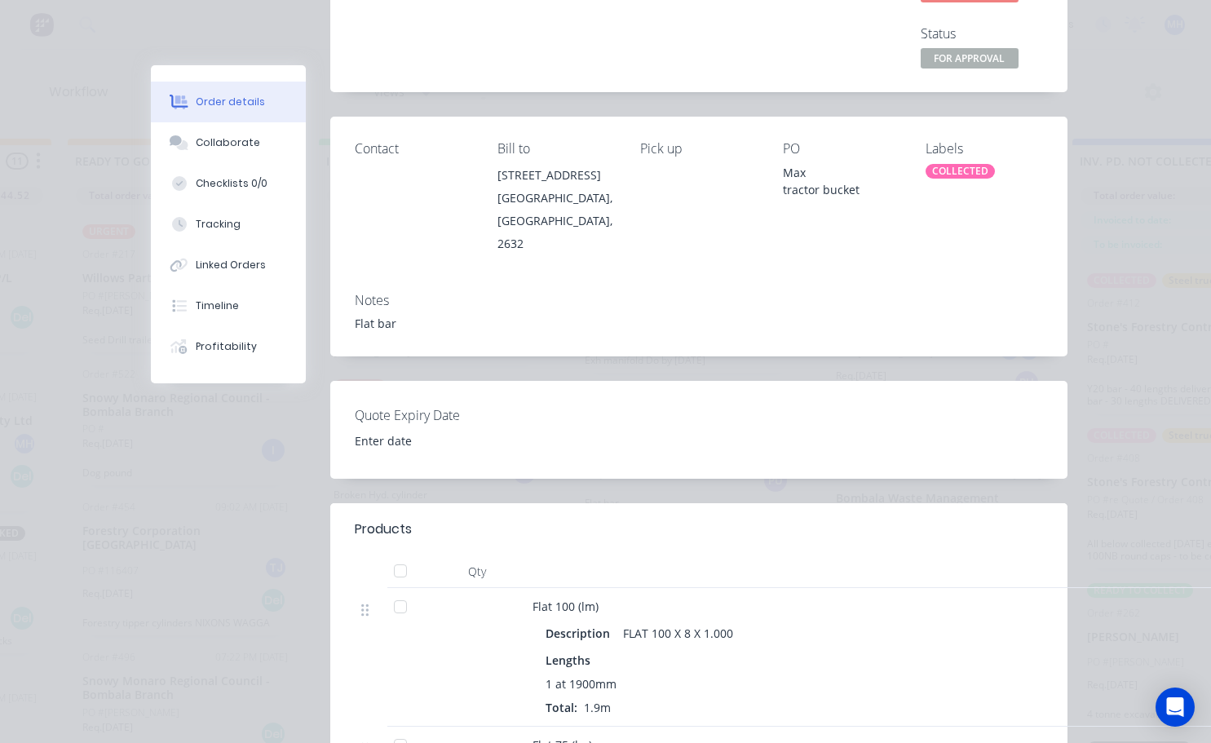
scroll to position [82, 0]
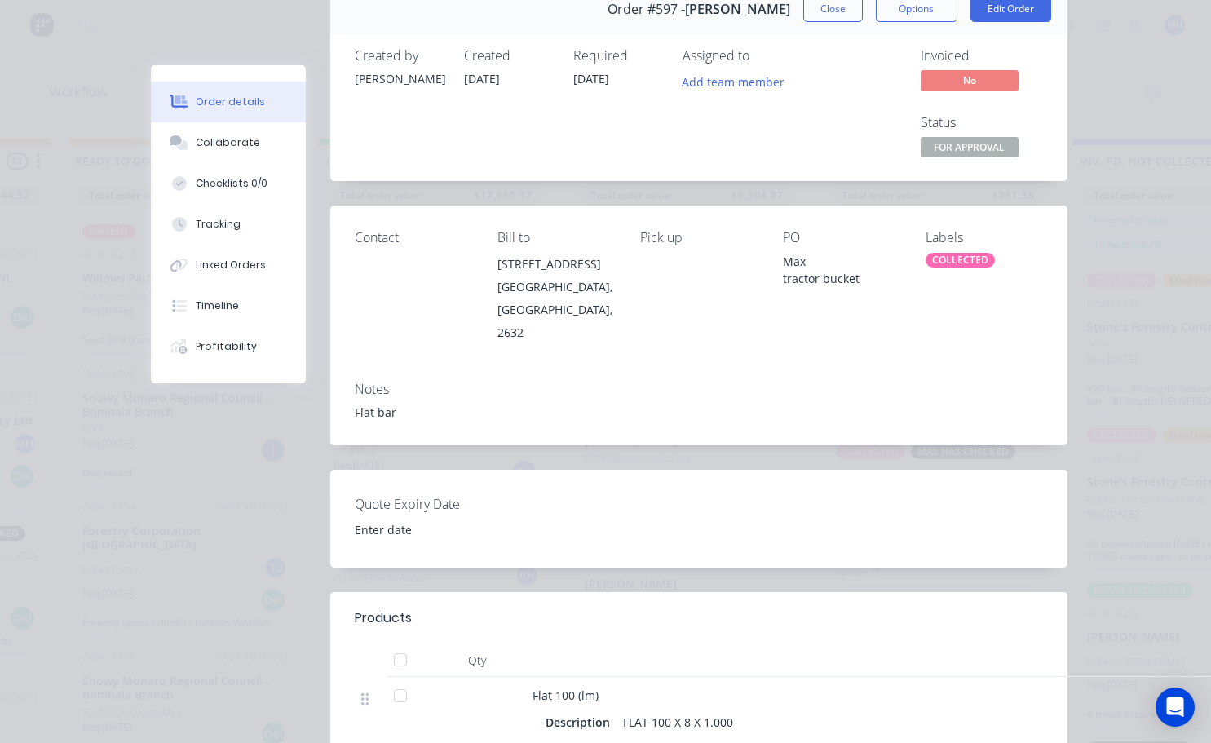
click at [609, 137] on span "FOR APPROVAL" at bounding box center [970, 147] width 98 height 20
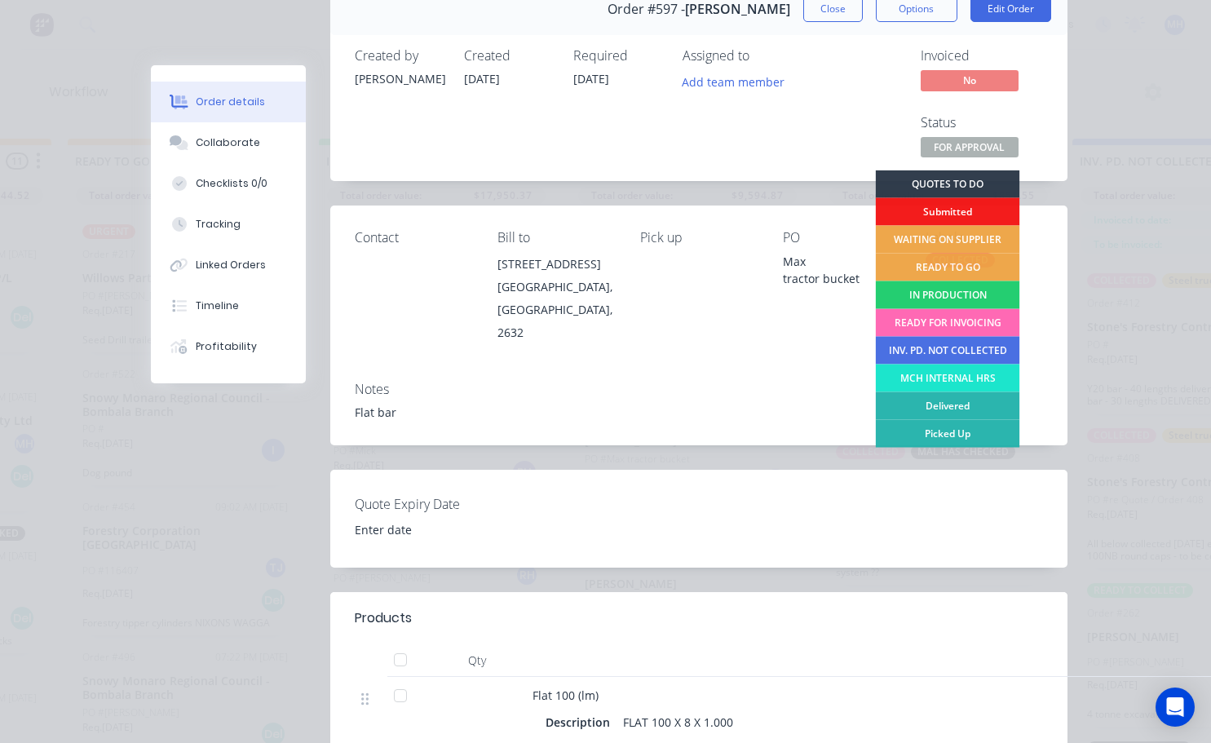
click at [609, 331] on div "READY FOR INVOICING" at bounding box center [947, 323] width 144 height 28
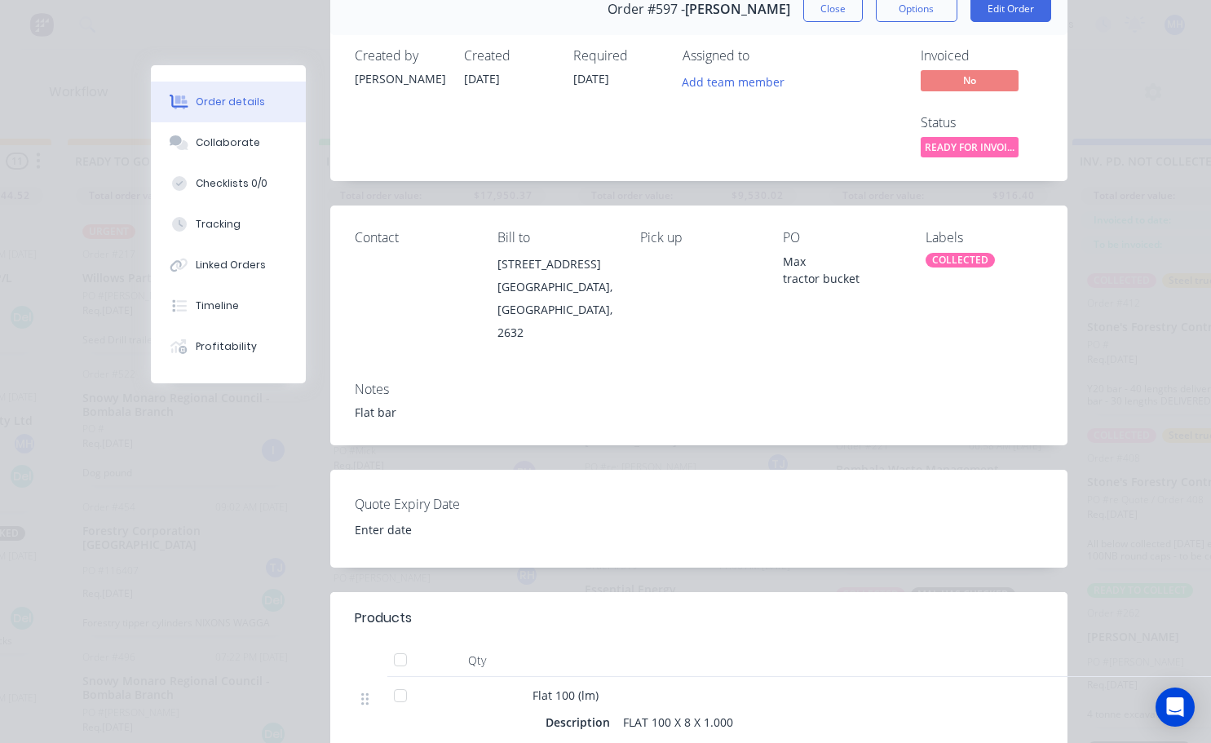
click at [609, 264] on div "COLLECTED" at bounding box center [959, 260] width 69 height 15
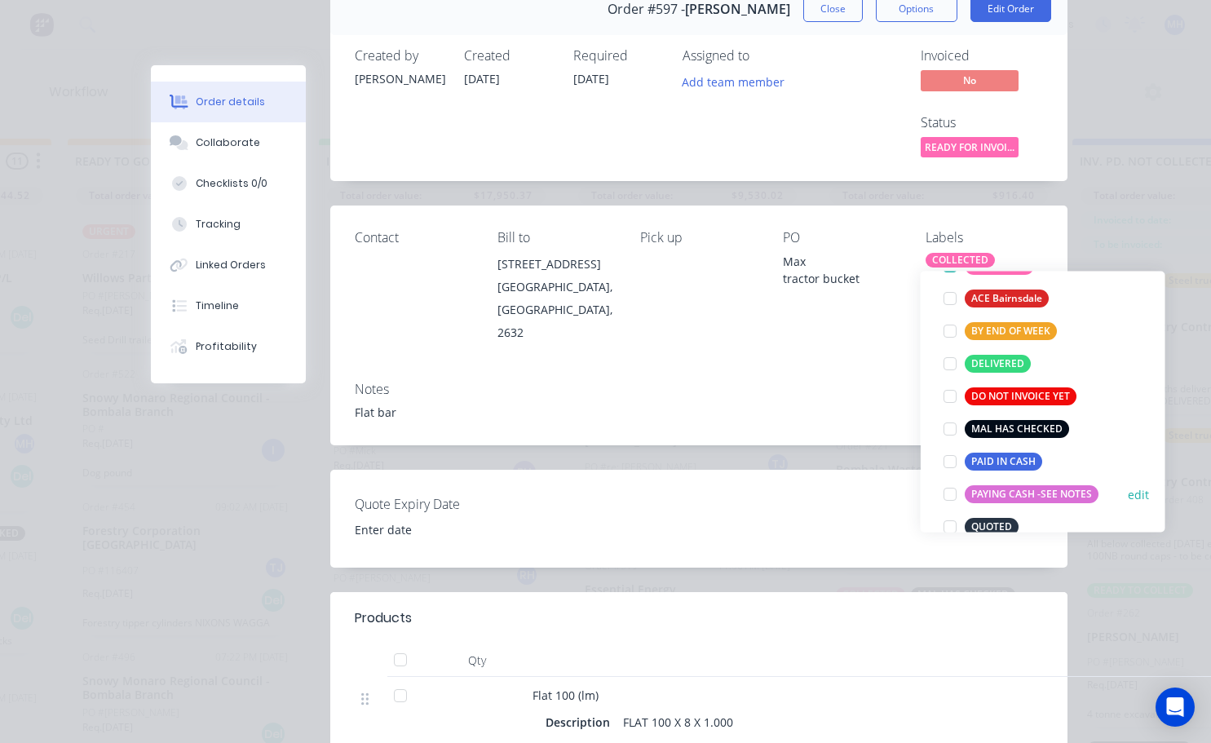
scroll to position [163, 0]
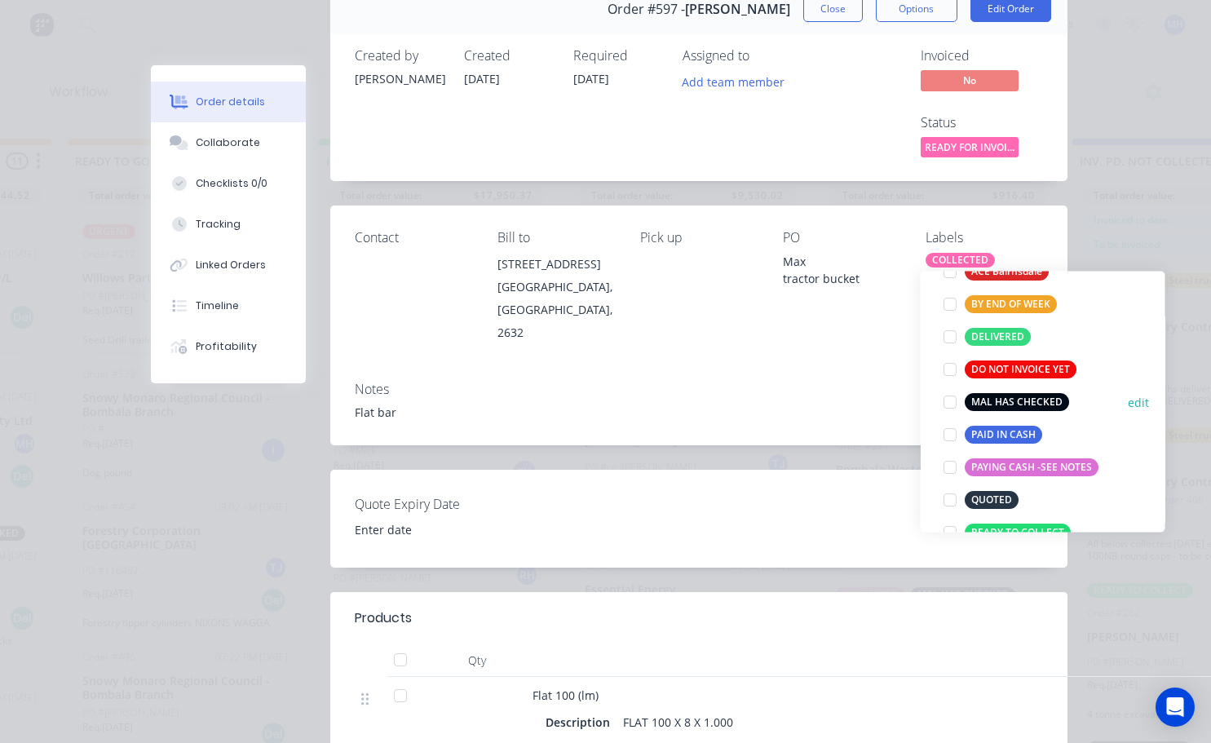
click at [609, 397] on div at bounding box center [950, 402] width 33 height 33
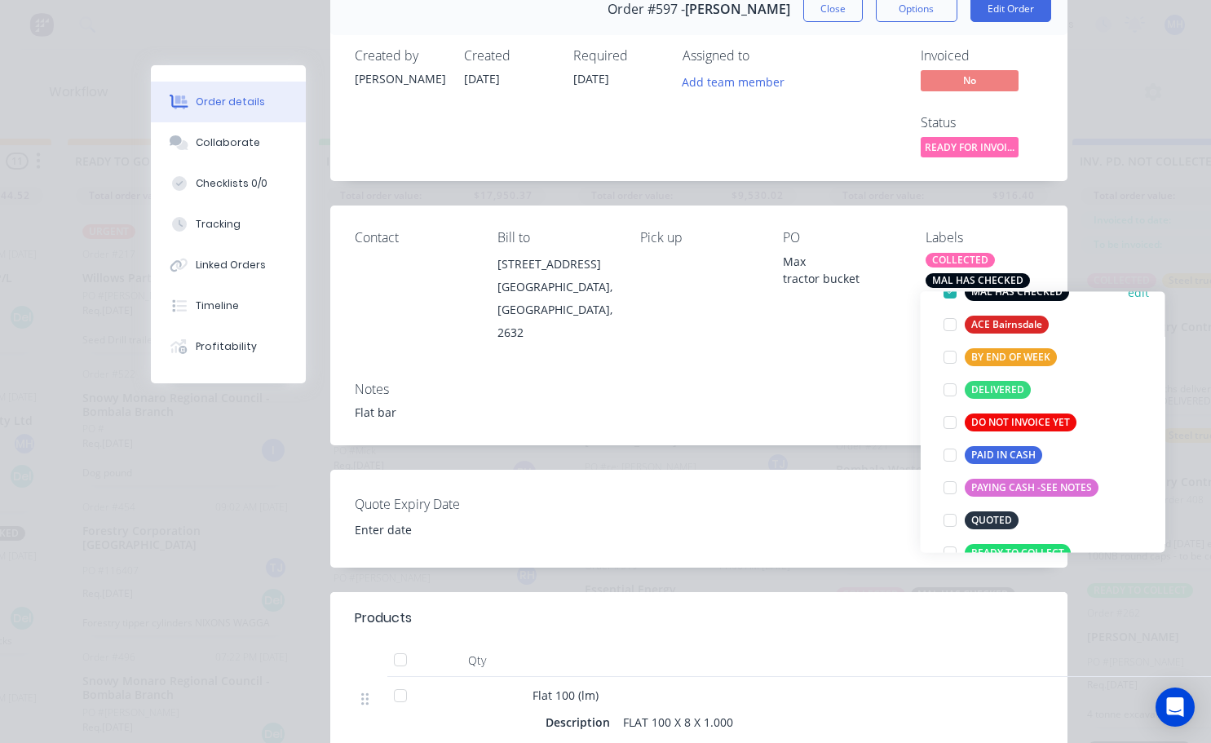
scroll to position [33, 0]
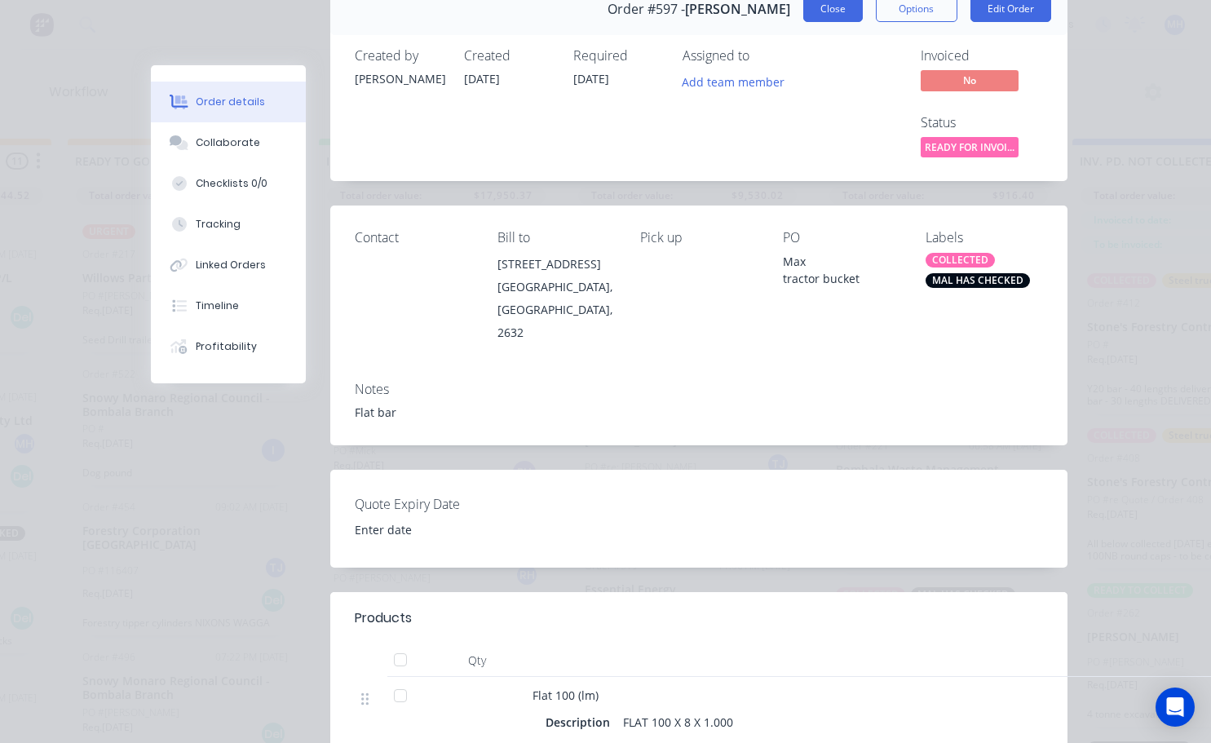
click at [609, 7] on button "Close" at bounding box center [833, 9] width 60 height 26
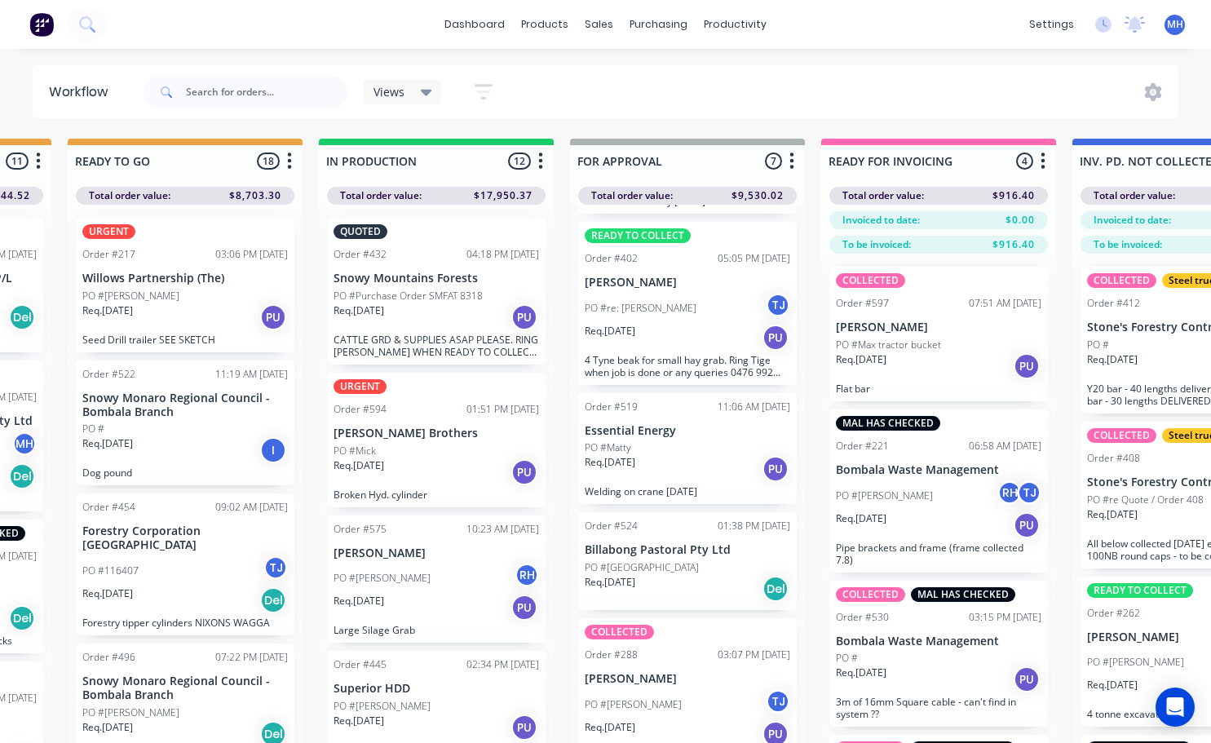
scroll to position [163, 0]
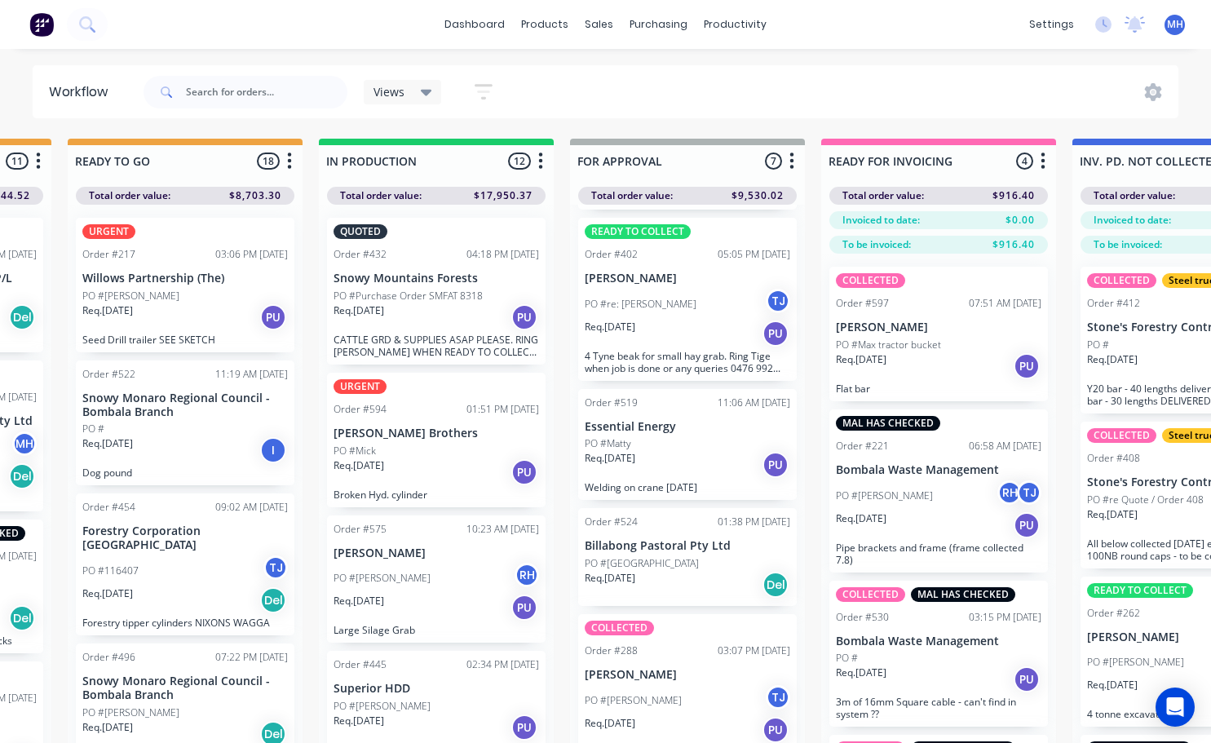
click at [609, 443] on div "PO #Matty" at bounding box center [687, 443] width 205 height 15
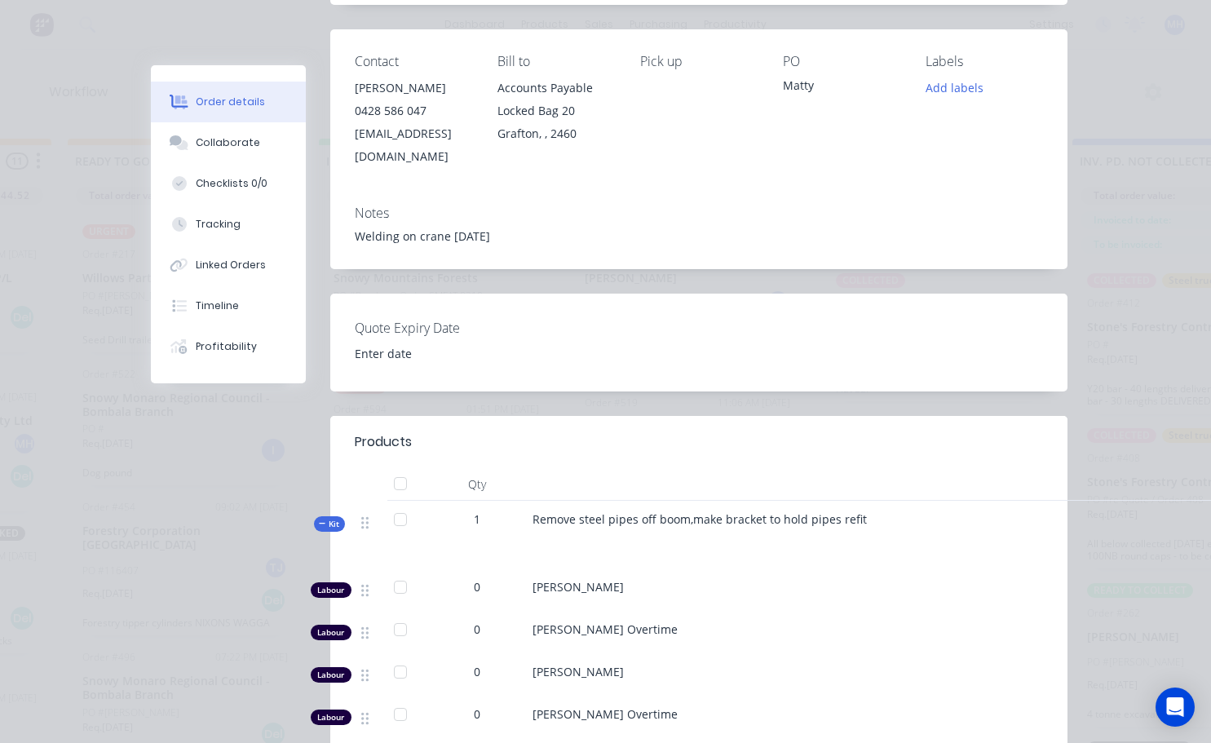
scroll to position [82, 0]
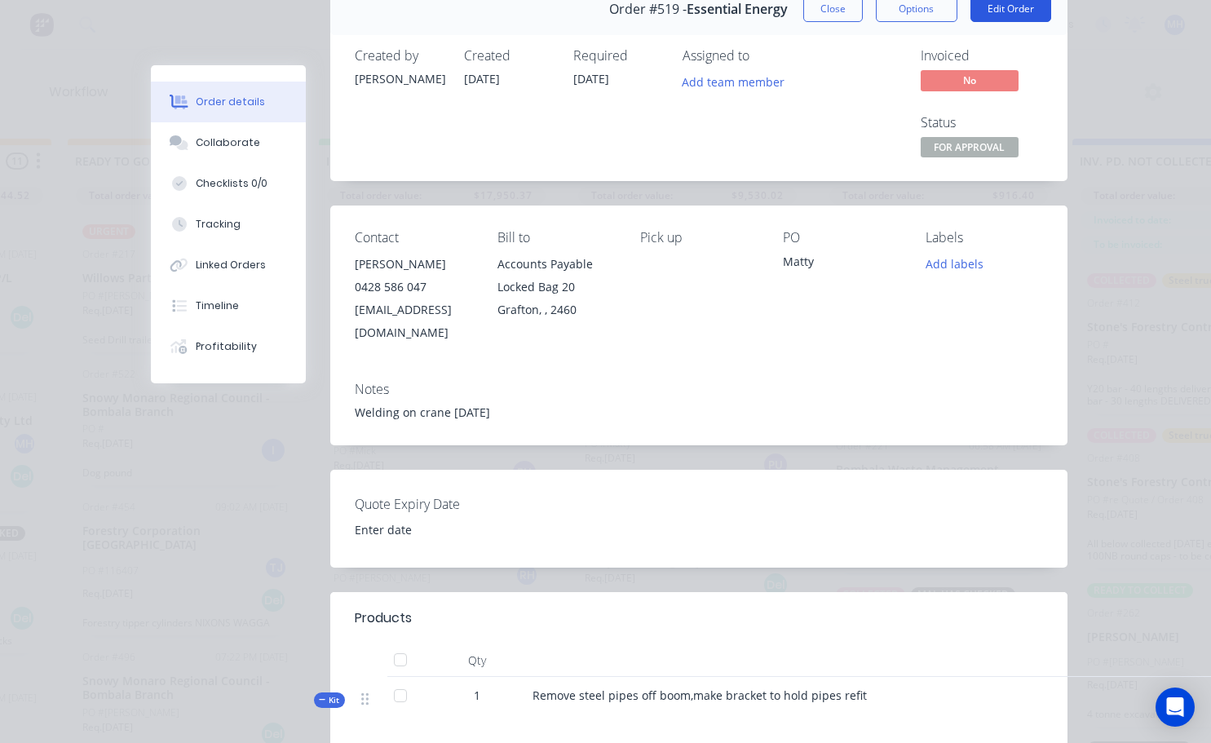
click at [609, 10] on button "Edit Order" at bounding box center [1010, 9] width 81 height 26
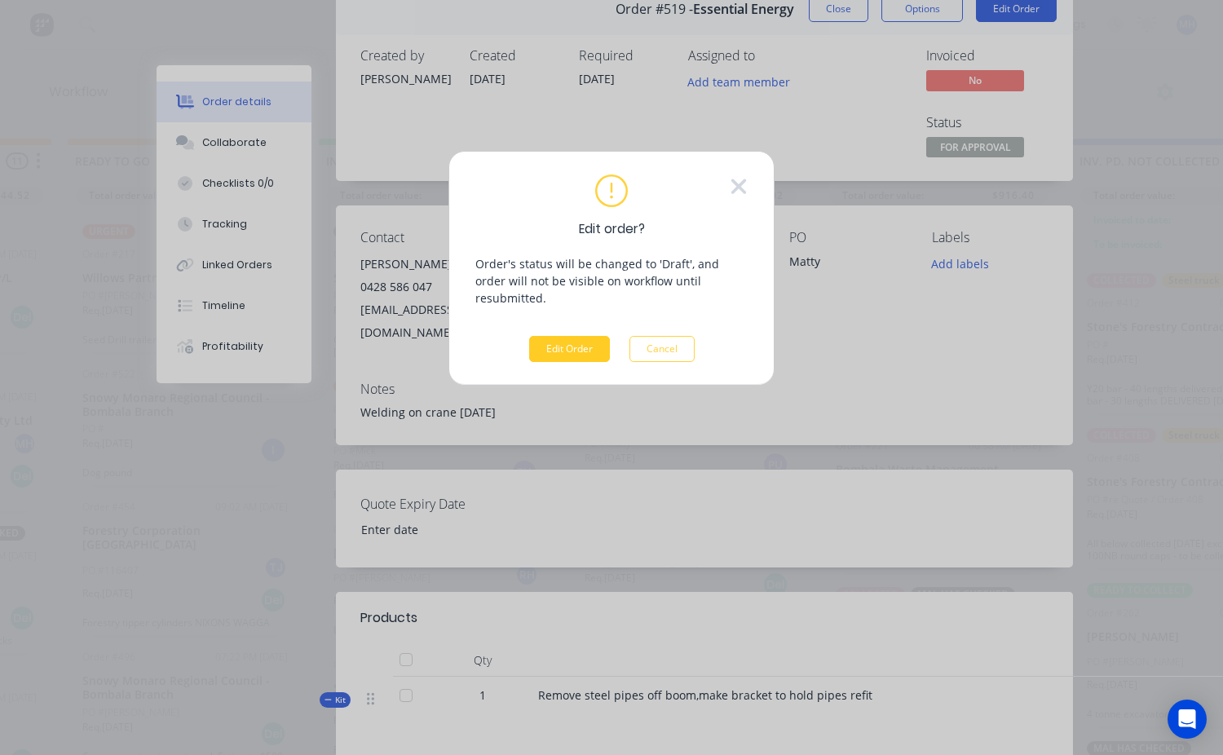
click at [567, 336] on button "Edit Order" at bounding box center [569, 349] width 81 height 26
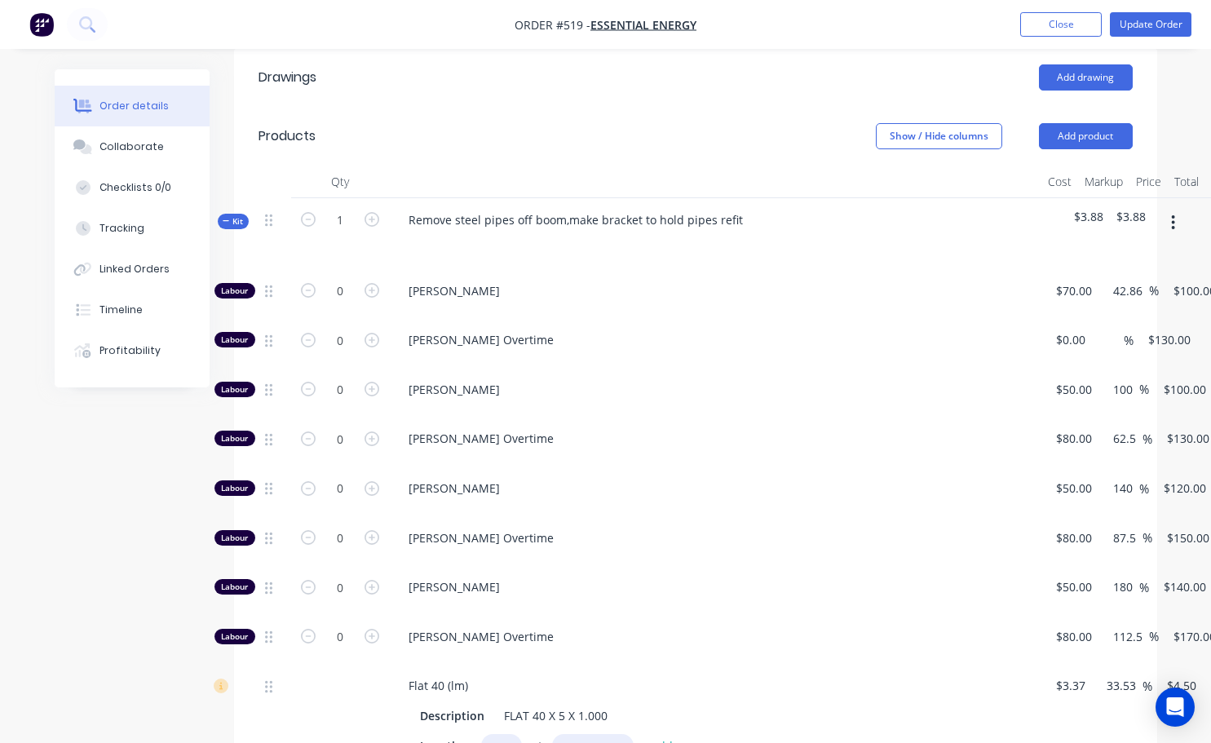
scroll to position [571, 0]
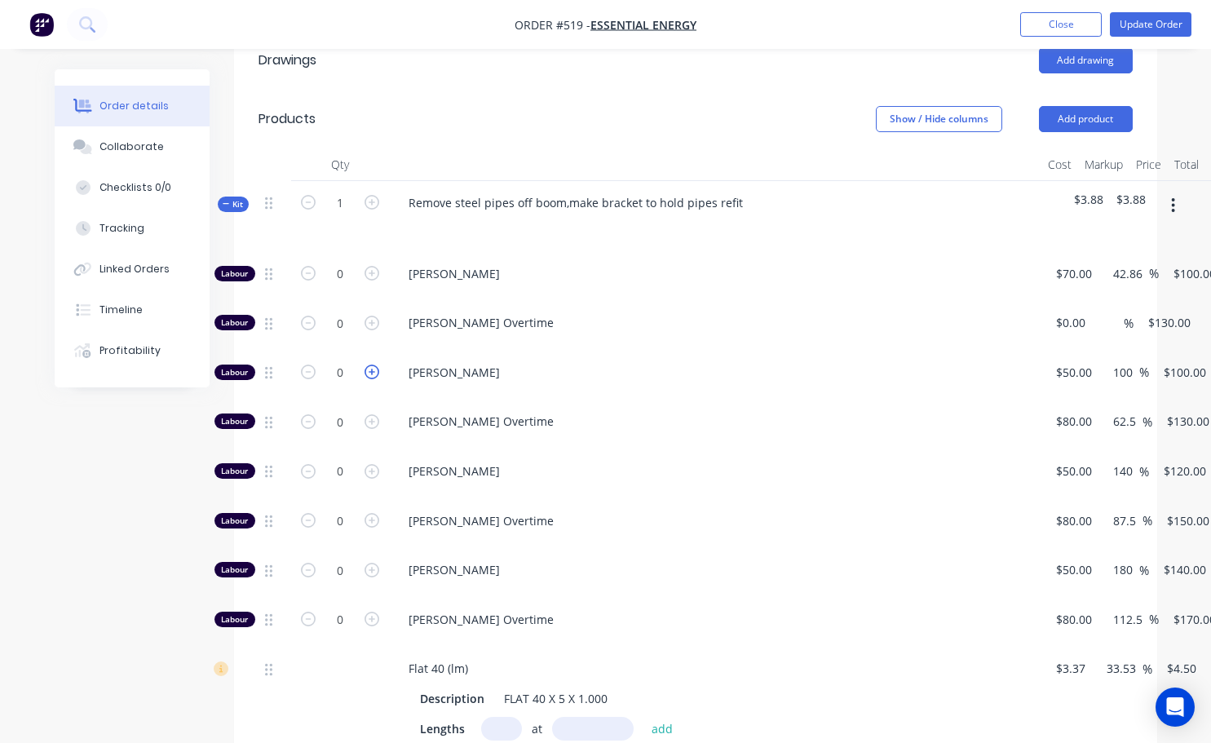
click at [372, 364] on icon "button" at bounding box center [371, 371] width 15 height 15
type input "1"
type input "$100.00"
click at [372, 364] on icon "button" at bounding box center [371, 371] width 15 height 15
type input "2"
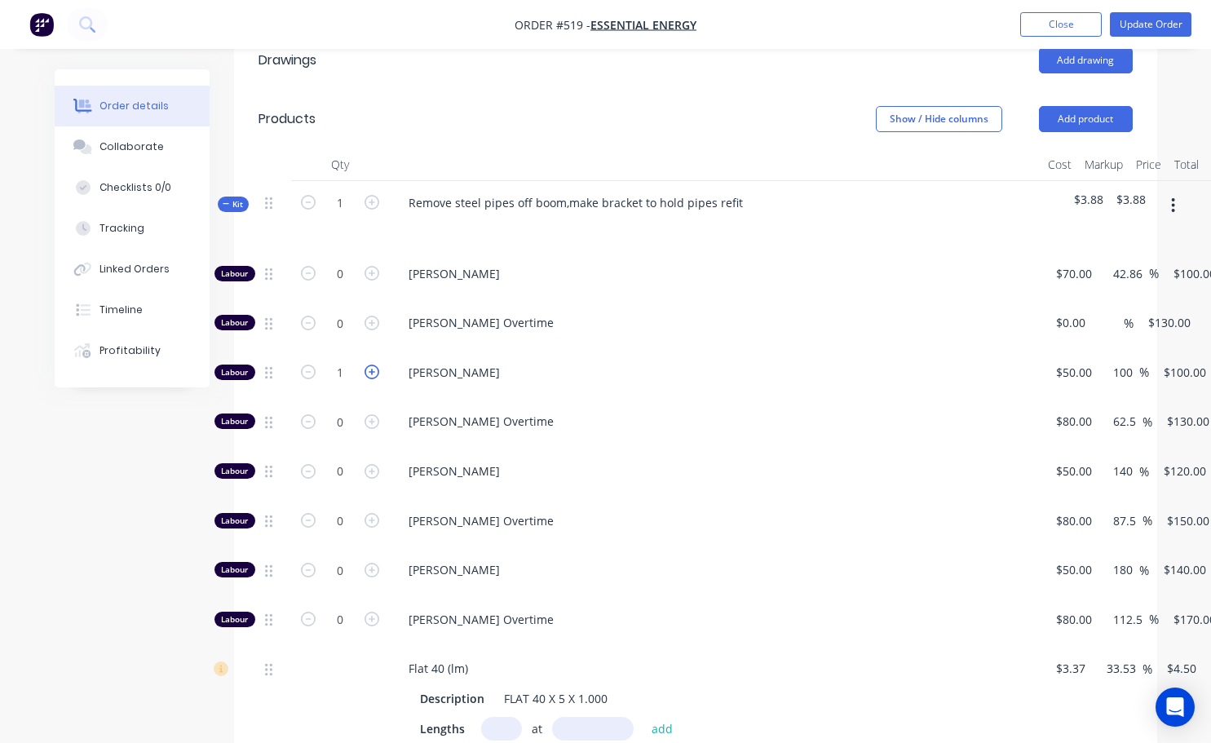
type input "$200.00"
click at [372, 364] on icon "button" at bounding box center [371, 371] width 15 height 15
type input "3"
type input "$300.00"
click at [372, 364] on icon "button" at bounding box center [371, 371] width 15 height 15
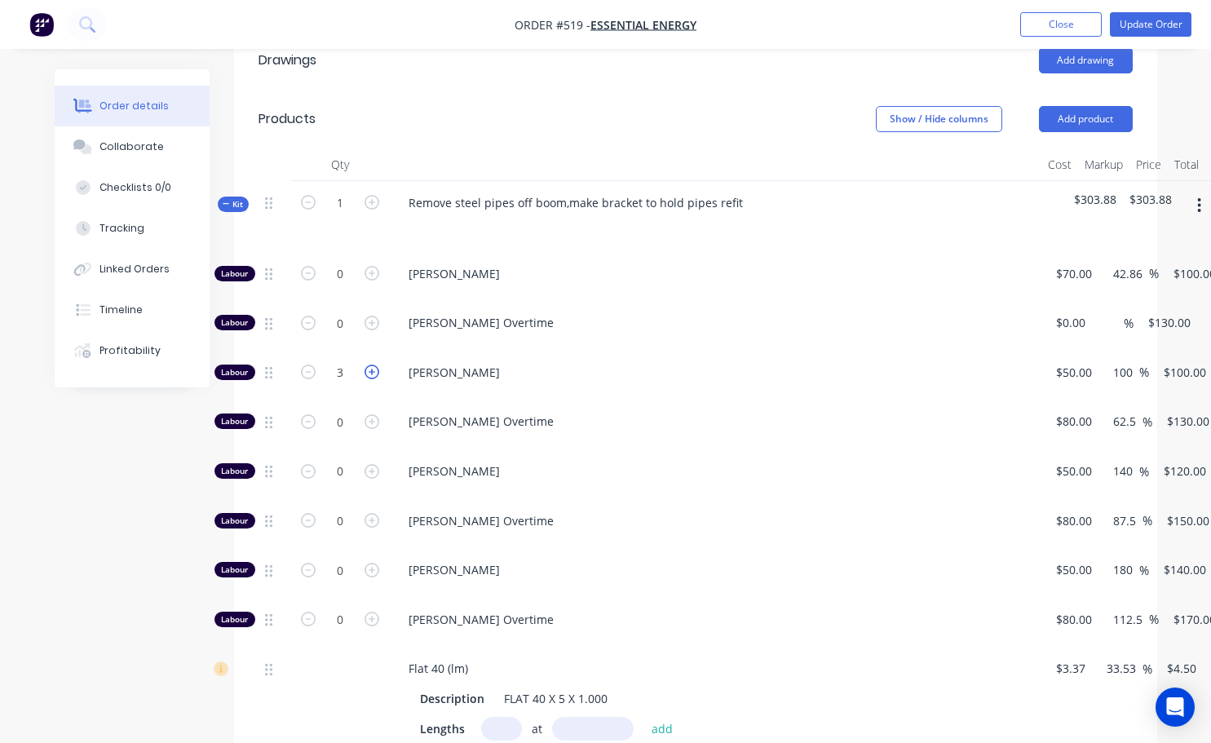
type input "4"
type input "$400.00"
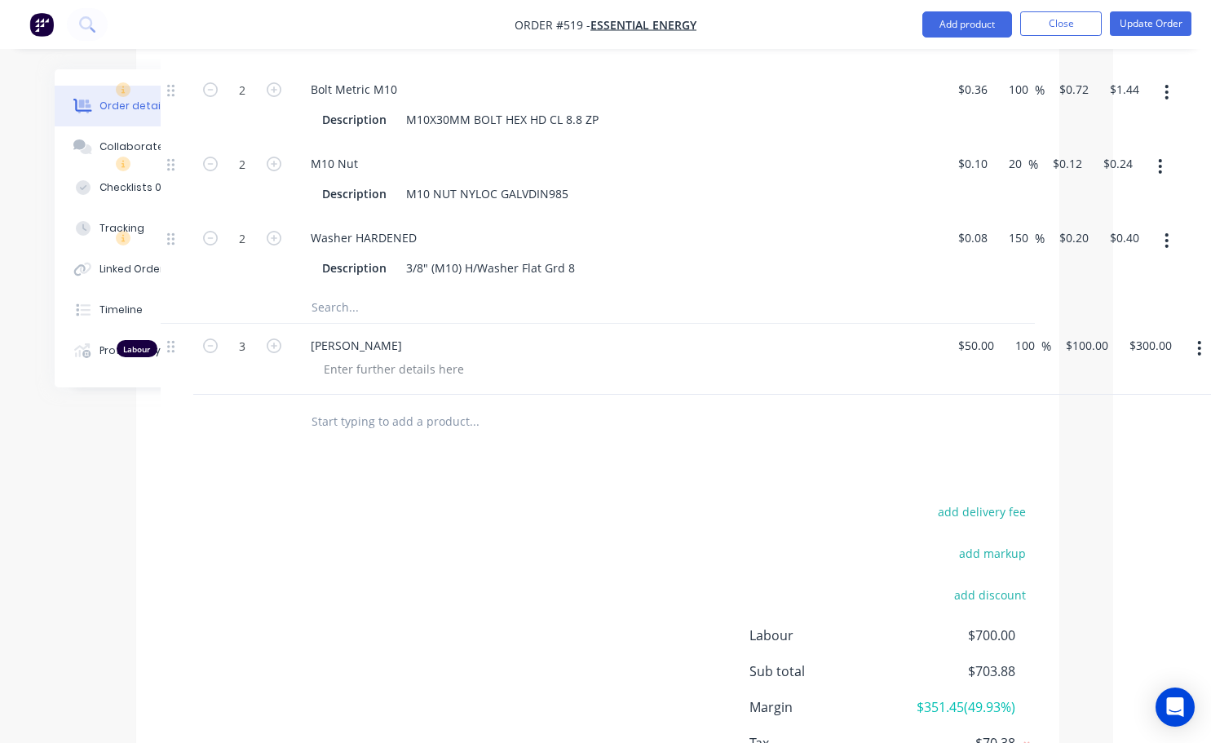
scroll to position [1305, 106]
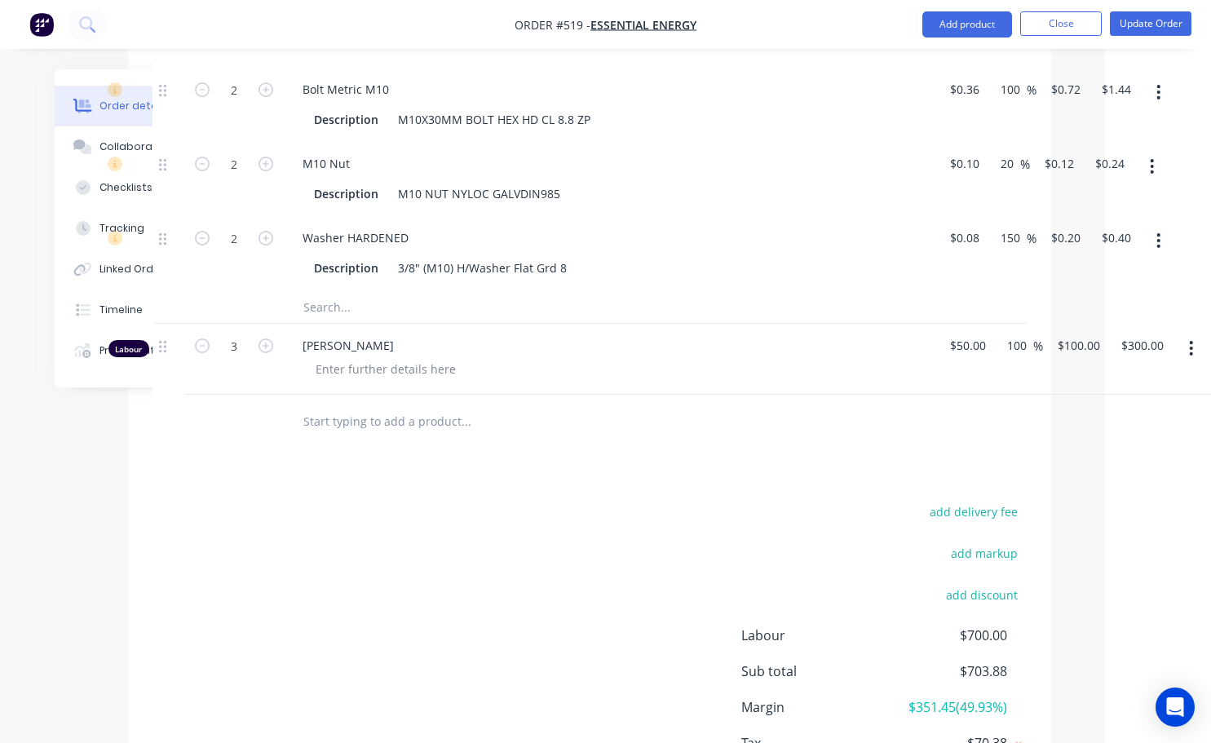
click at [609, 339] on icon "button" at bounding box center [1191, 348] width 4 height 18
click at [609, 408] on button "Duplicate" at bounding box center [1133, 424] width 155 height 33
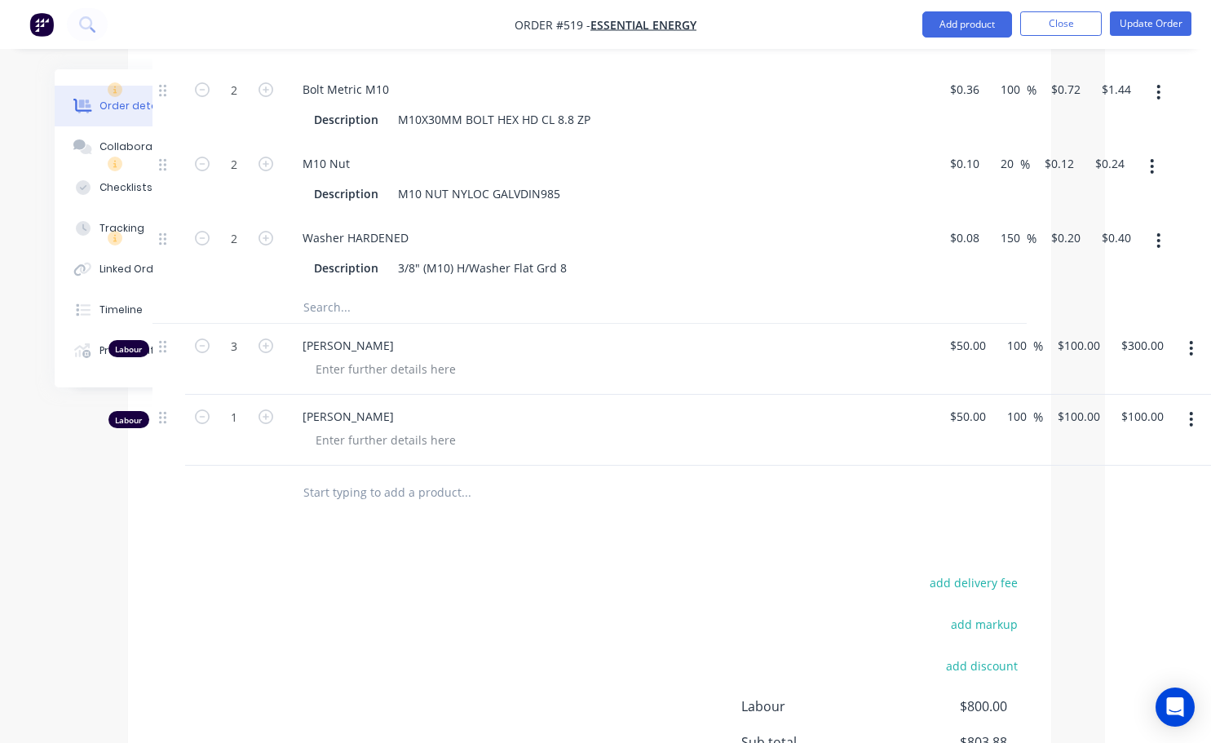
click at [609, 410] on icon "button" at bounding box center [1191, 419] width 4 height 18
click at [609, 548] on div "Delete" at bounding box center [1134, 560] width 126 height 24
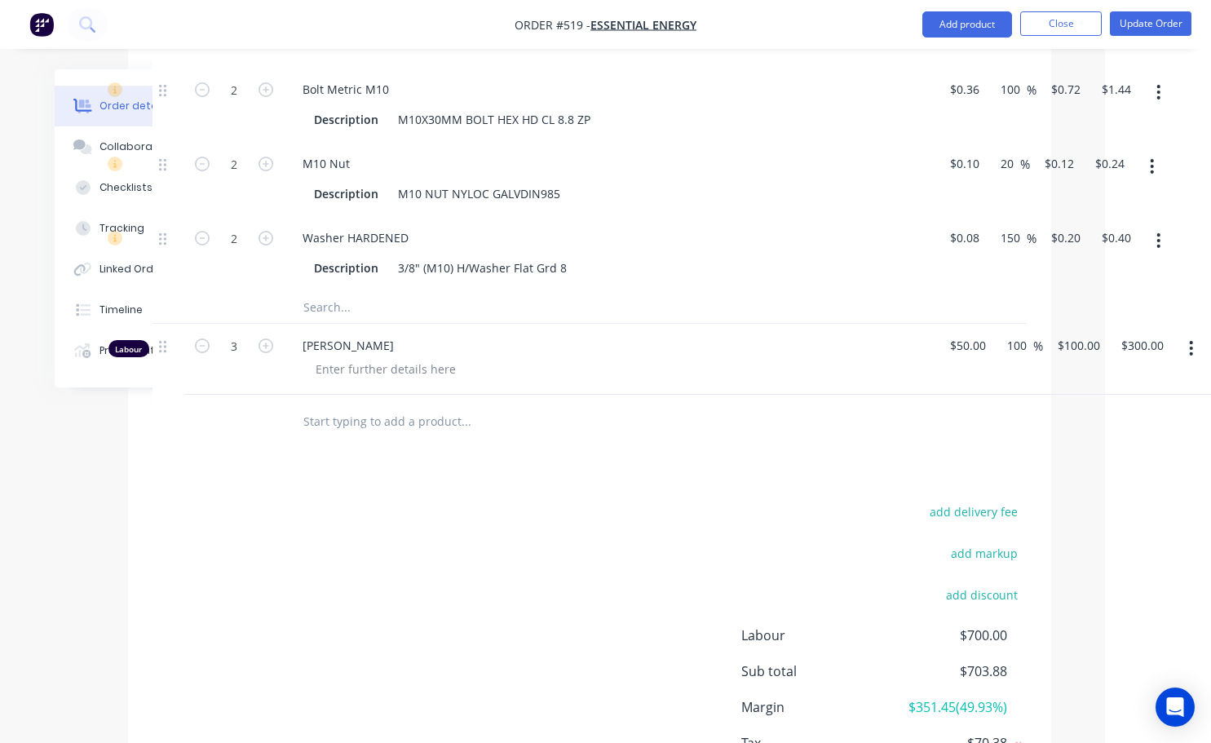
click at [609, 339] on icon "button" at bounding box center [1191, 348] width 4 height 18
click at [609, 477] on div "Delete" at bounding box center [1134, 489] width 126 height 24
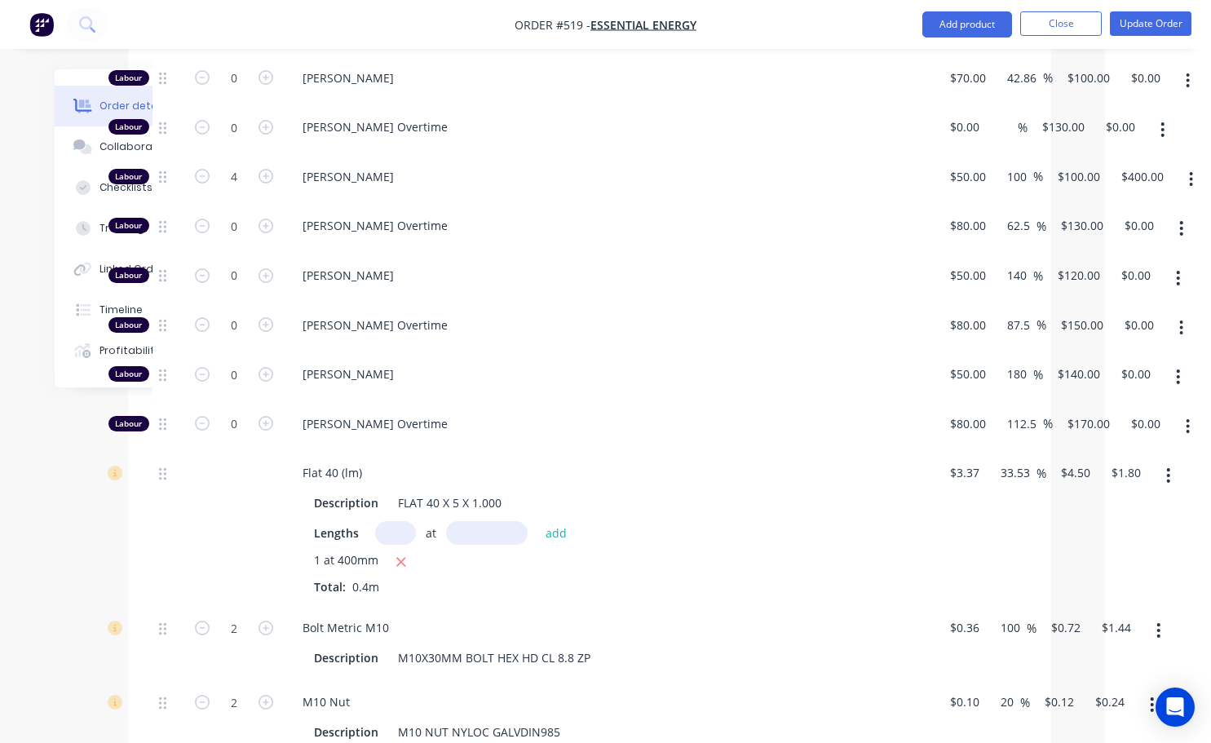
scroll to position [652, 106]
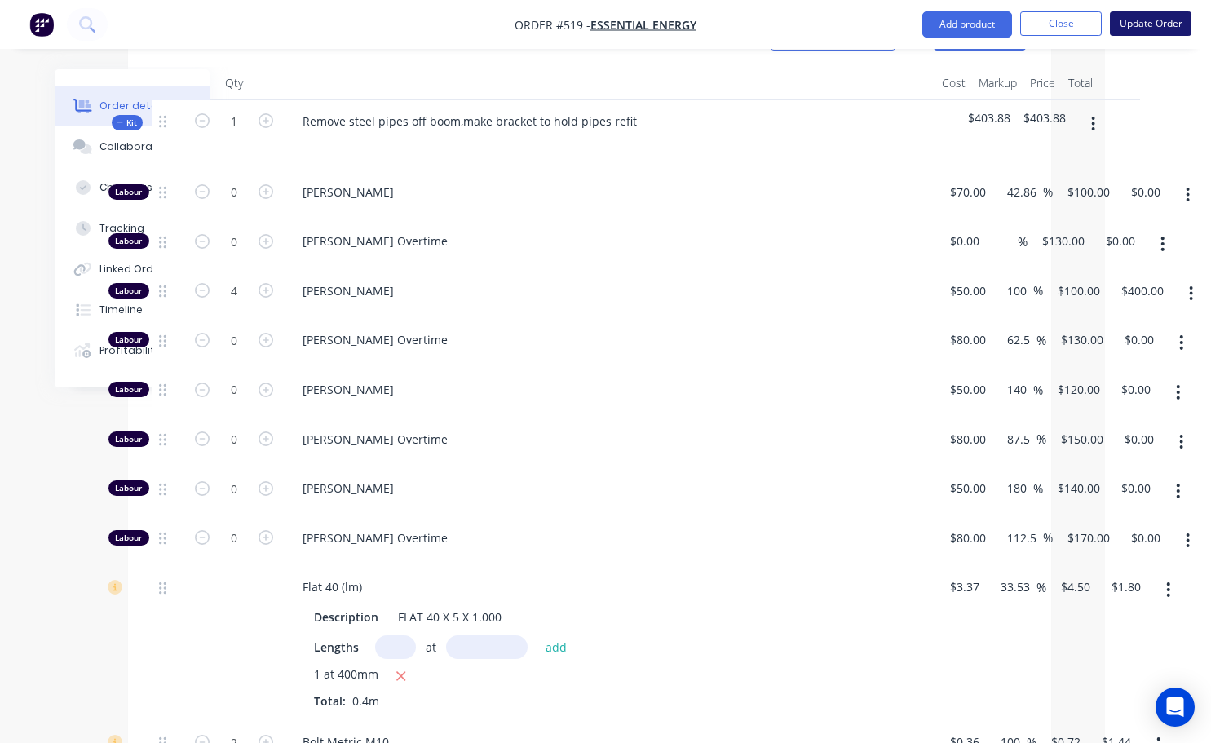
click at [609, 24] on button "Update Order" at bounding box center [1151, 23] width 82 height 24
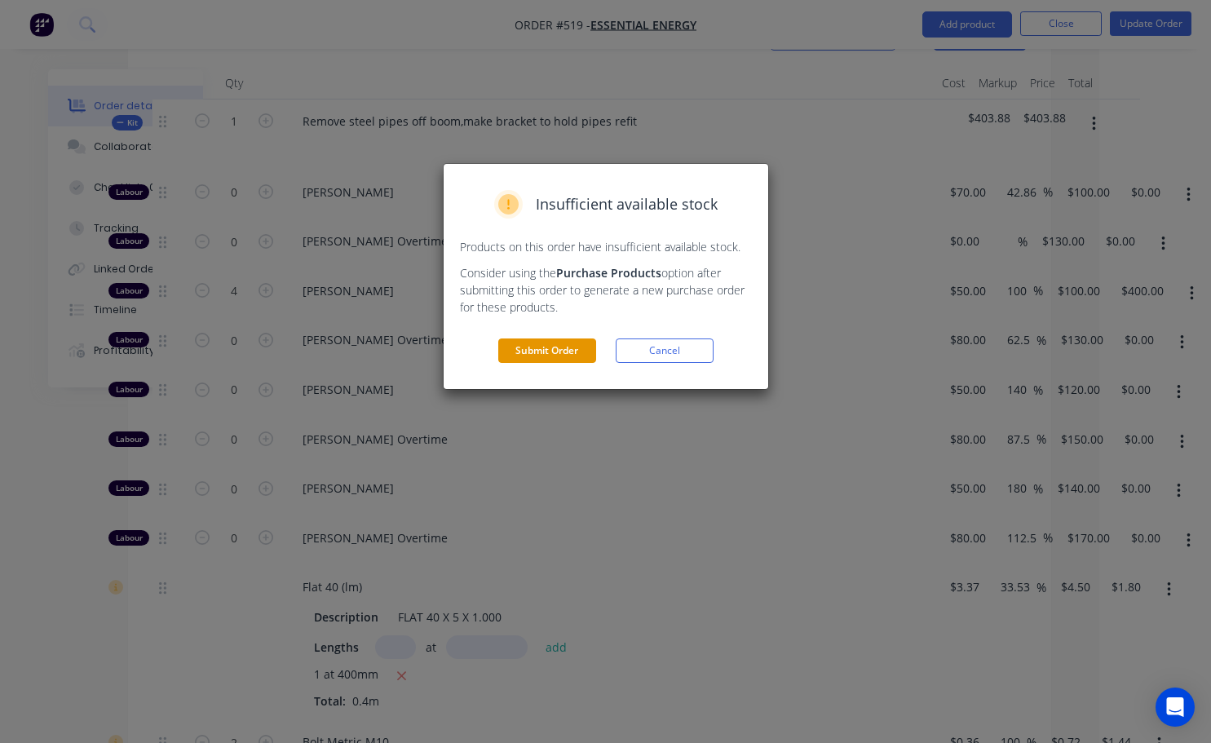
click at [540, 347] on button "Submit Order" at bounding box center [547, 350] width 98 height 24
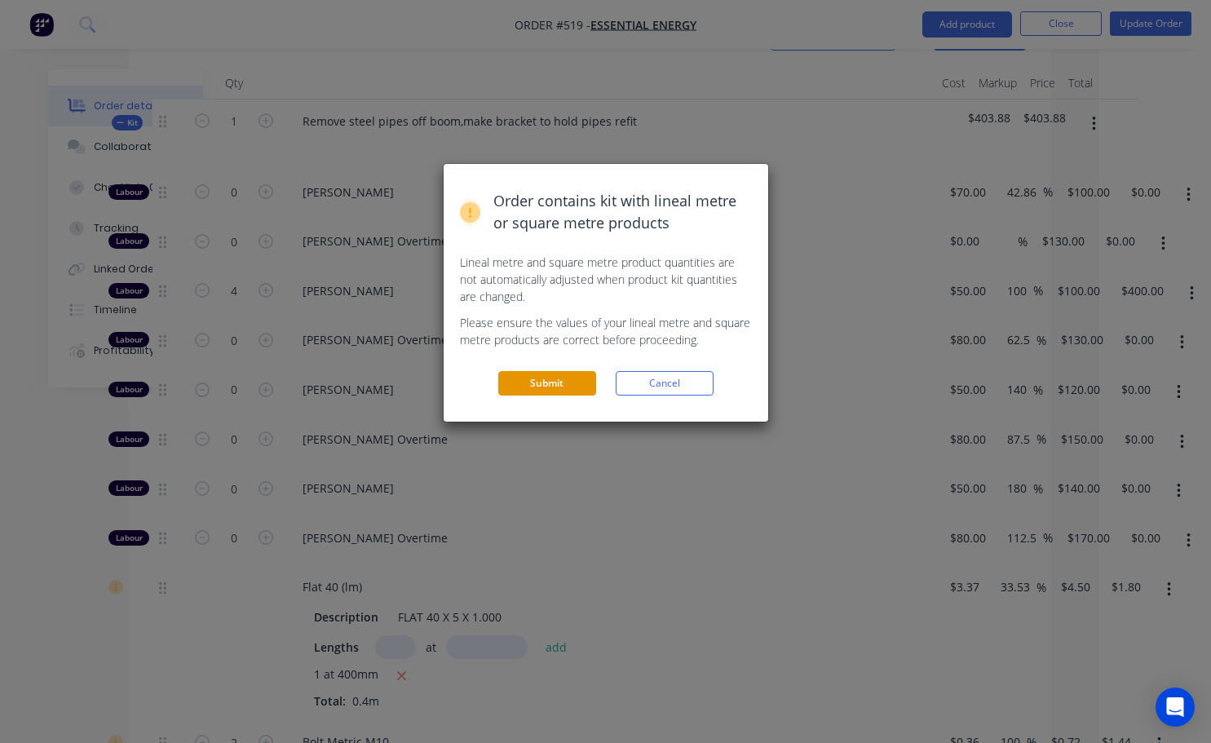
click at [550, 379] on button "Submit" at bounding box center [547, 383] width 98 height 24
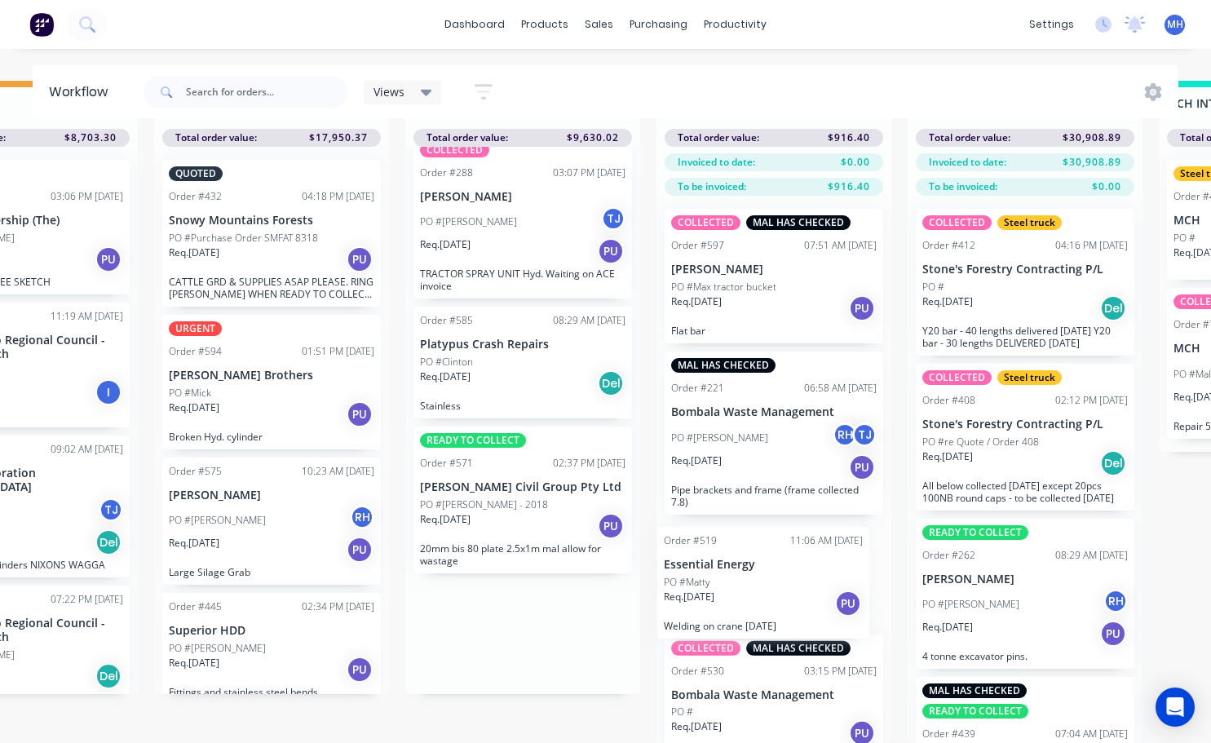
scroll to position [70, 885]
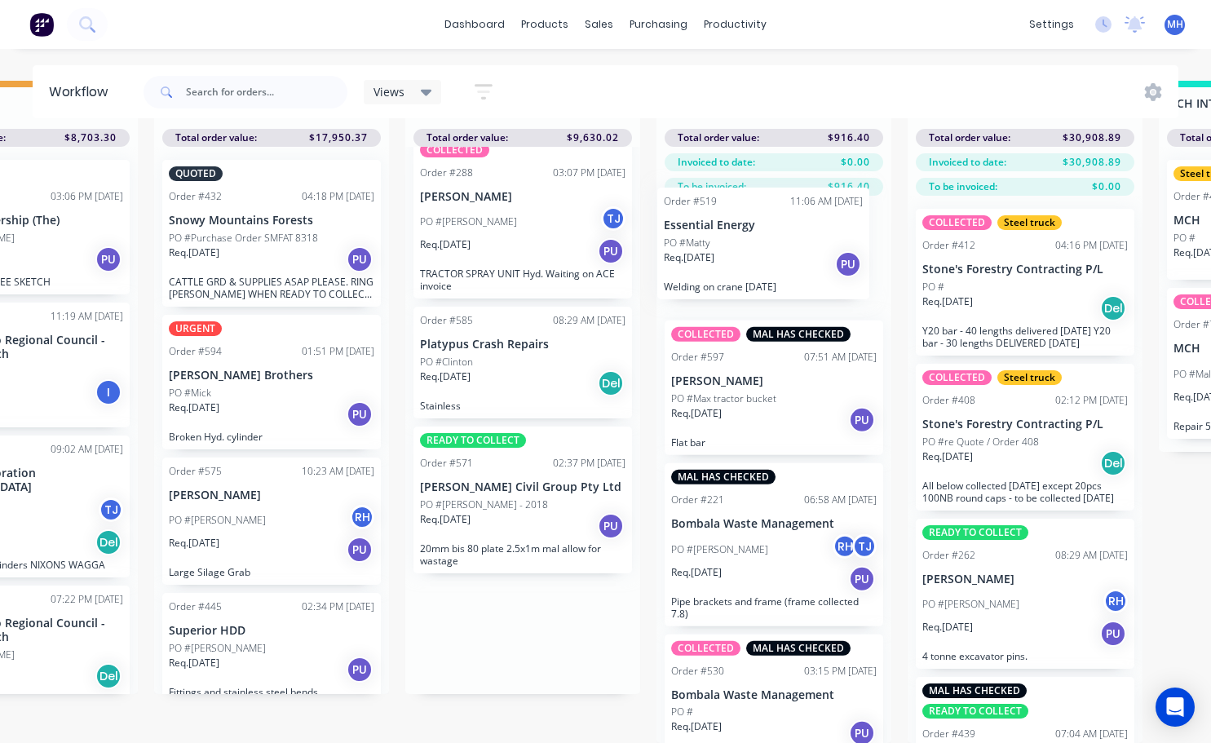
drag, startPoint x: 511, startPoint y: 713, endPoint x: 758, endPoint y: 254, distance: 521.3
click at [609, 254] on div "QUOTES TO DO 2 Status colour #273444 hex #273444 Save Cancel Notifications Emai…" at bounding box center [461, 412] width 2719 height 662
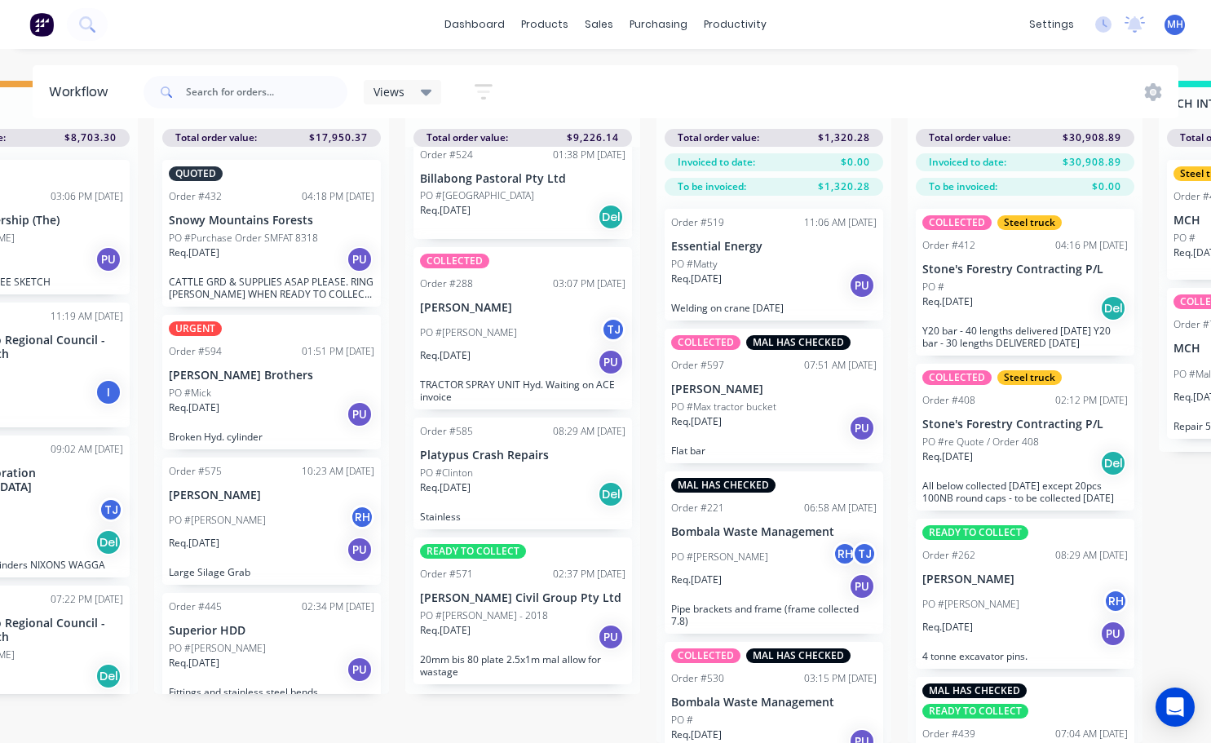
scroll to position [344, 0]
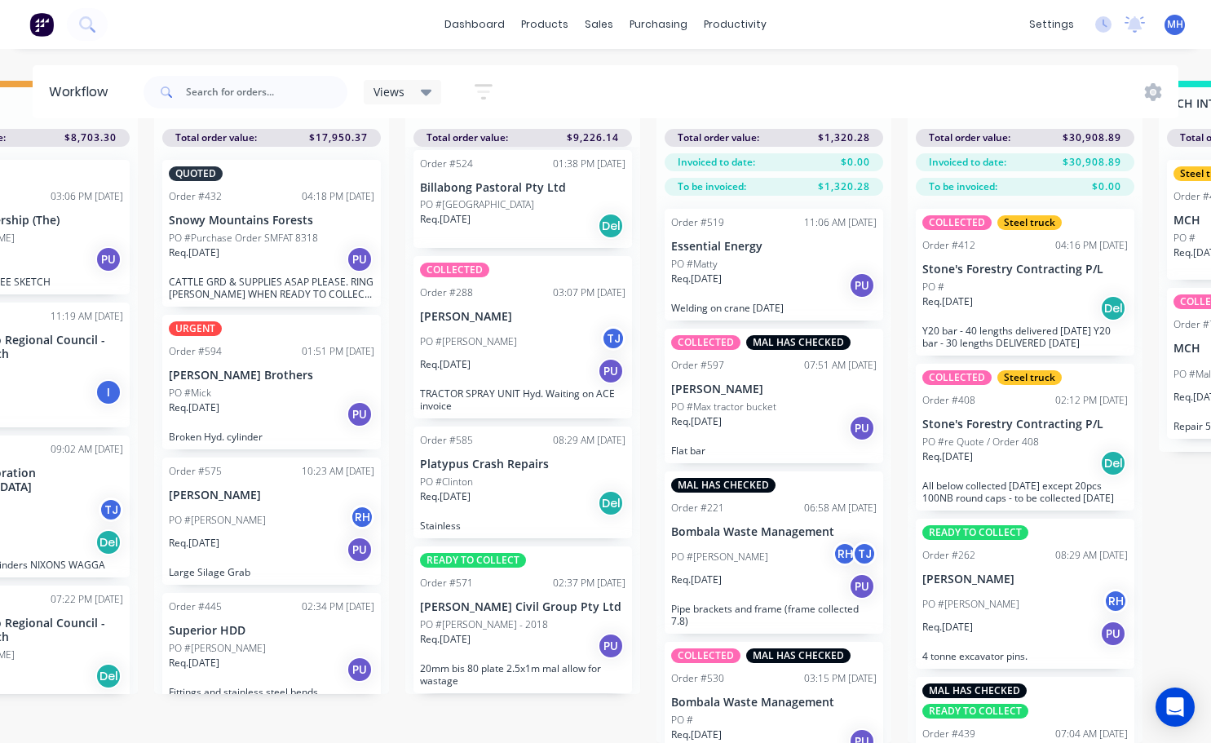
click at [609, 257] on div "PO #Matty" at bounding box center [773, 264] width 205 height 15
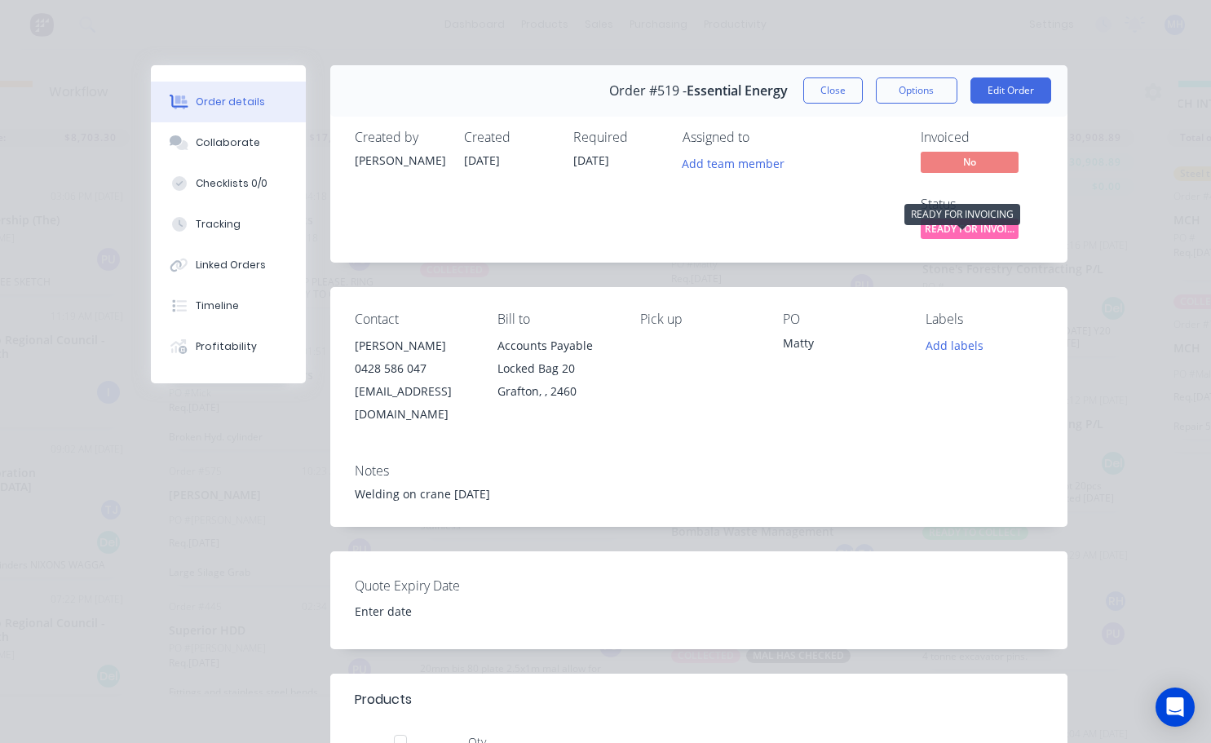
click at [609, 227] on span "READY FOR INVOI..." at bounding box center [970, 229] width 98 height 20
click at [609, 195] on div "Invoiced No Status READY FOR INVOI..." at bounding box center [944, 186] width 197 height 113
click at [609, 345] on button "Add labels" at bounding box center [953, 345] width 75 height 22
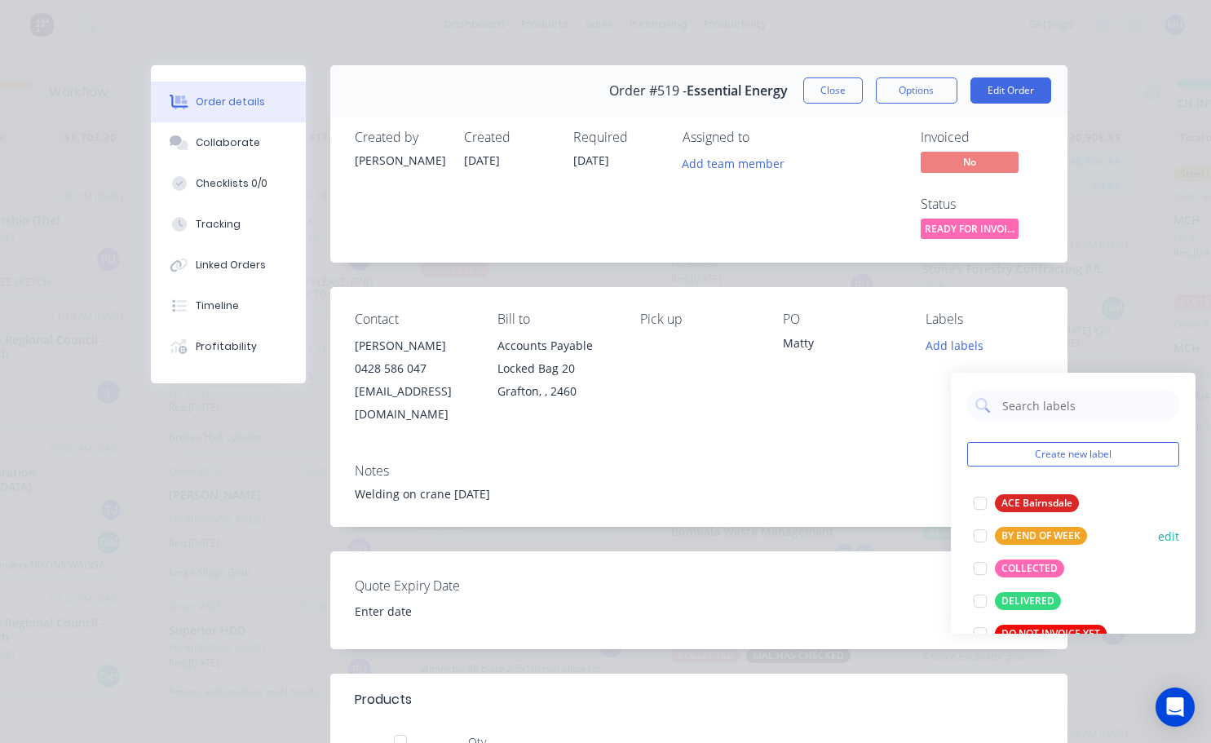
scroll to position [82, 0]
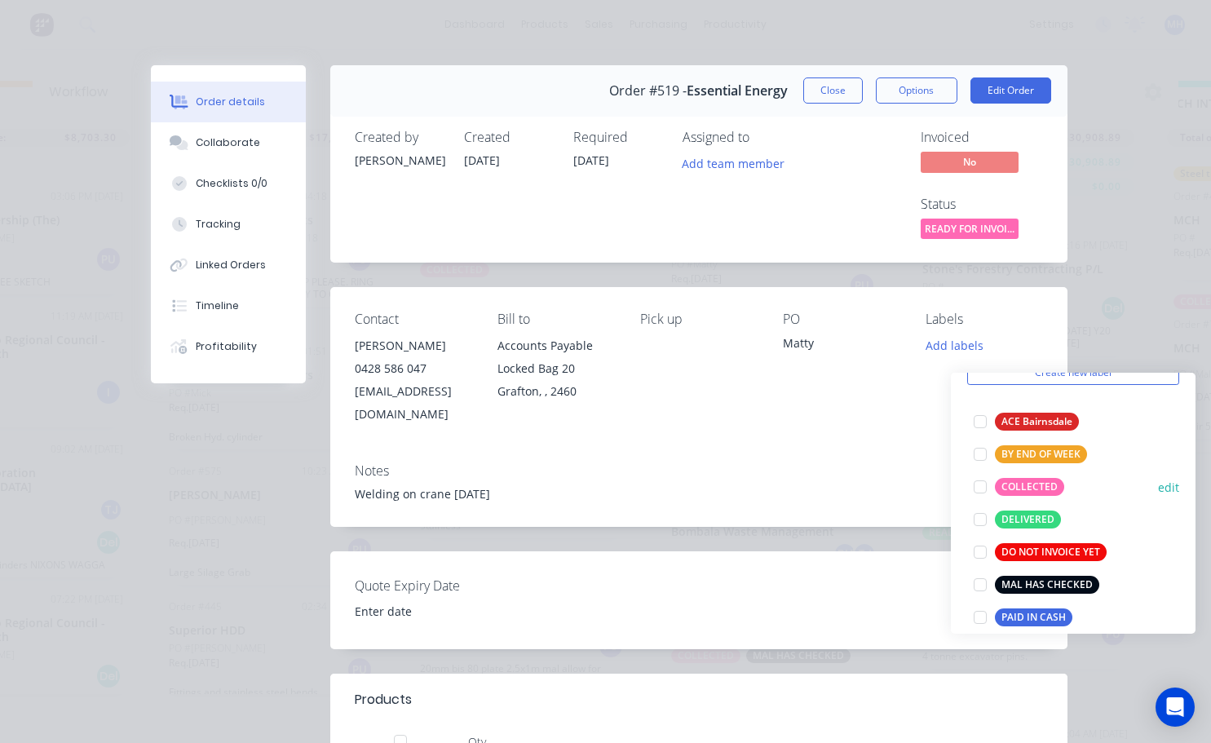
click at [609, 472] on div at bounding box center [980, 486] width 33 height 33
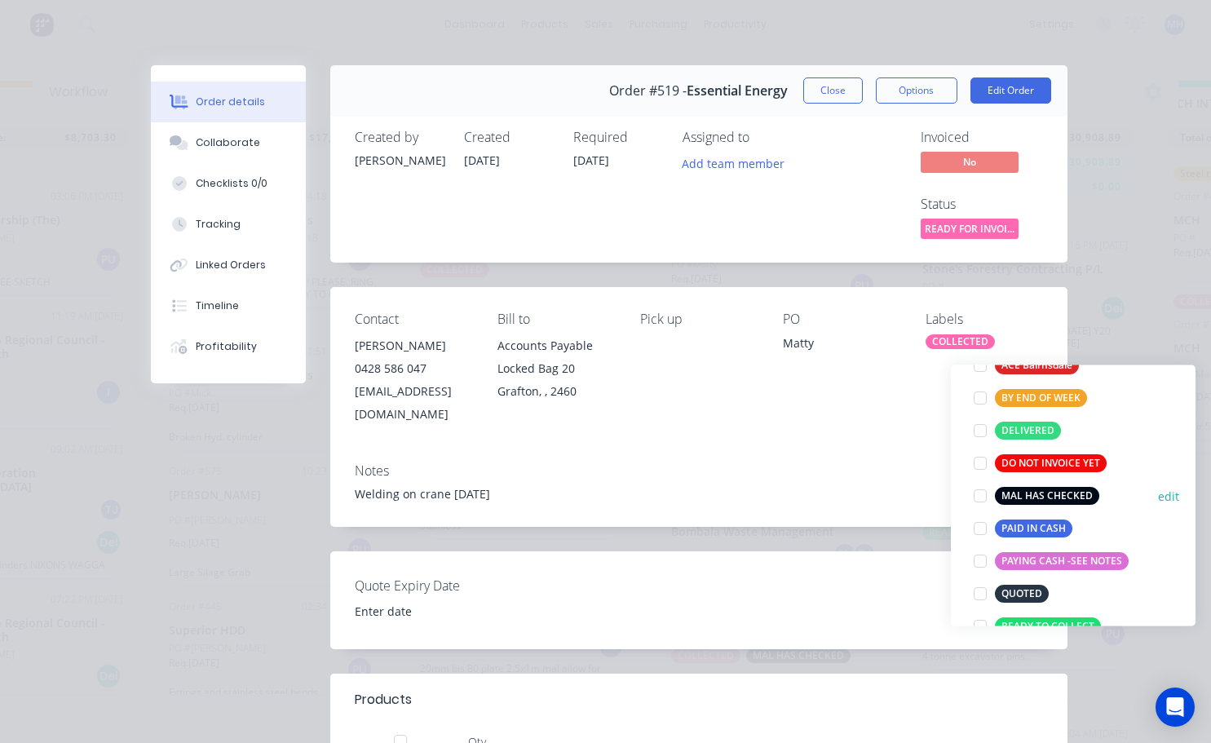
click at [609, 479] on div at bounding box center [980, 495] width 33 height 33
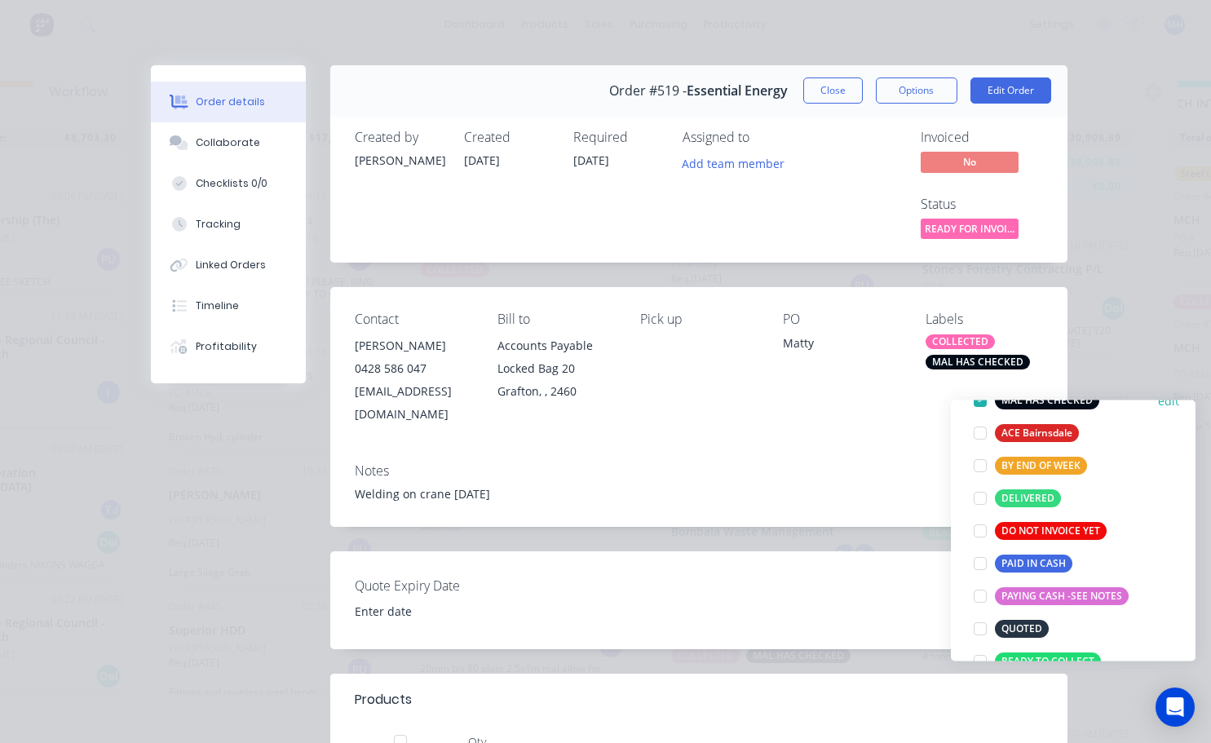
scroll to position [33, 0]
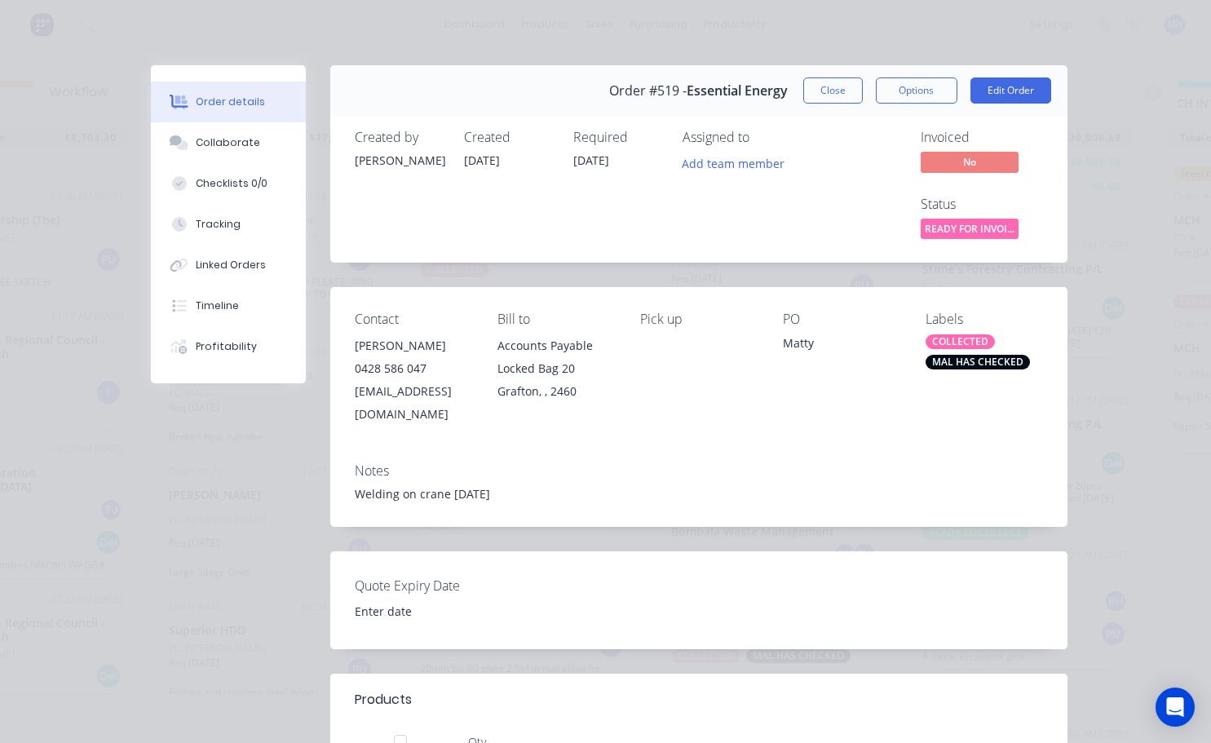
click at [609, 435] on div "Contact [PERSON_NAME] [PHONE_NUMBER] [EMAIL_ADDRESS][DOMAIN_NAME] Bill to Accou…" at bounding box center [698, 368] width 737 height 162
click at [609, 95] on button "Close" at bounding box center [833, 90] width 60 height 26
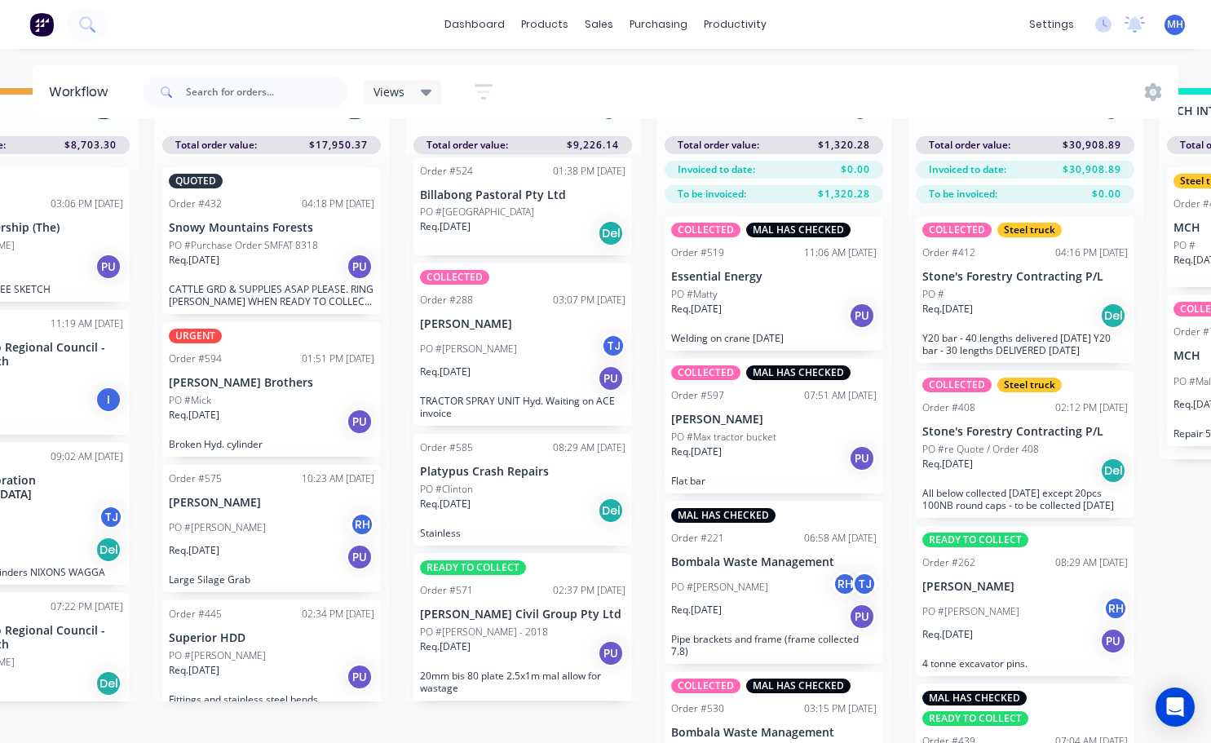
scroll to position [0, 885]
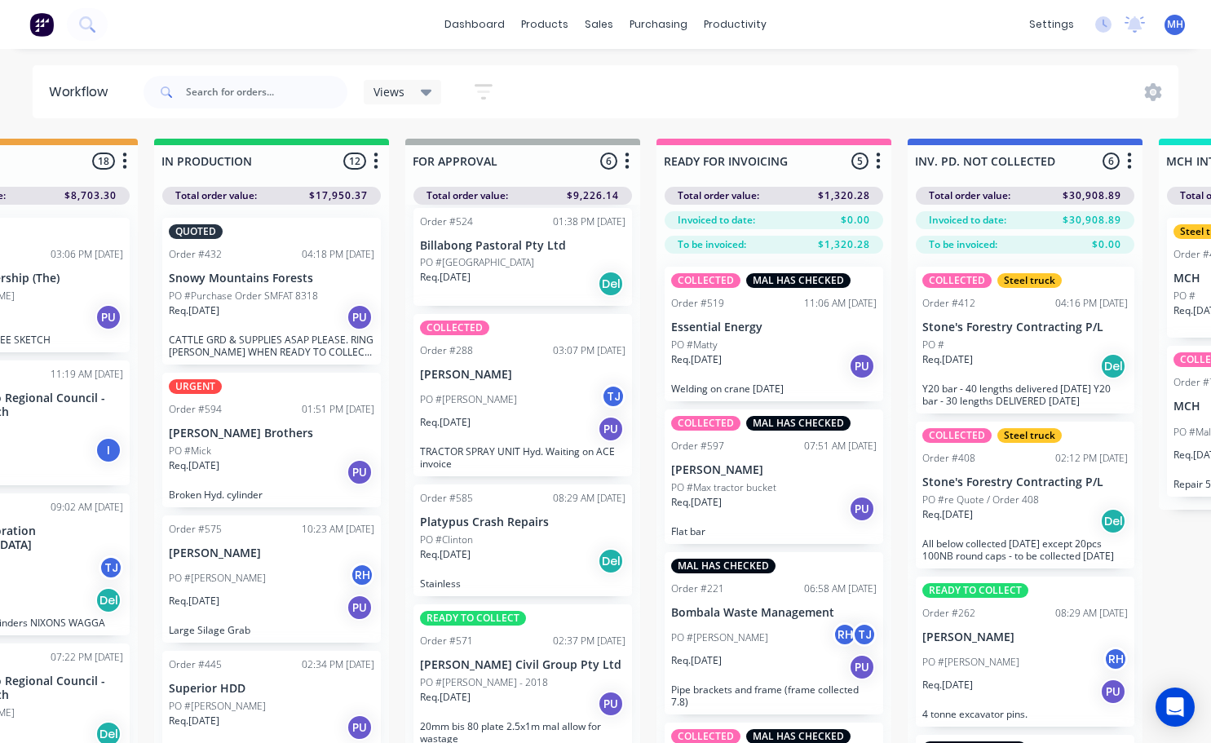
click at [522, 541] on div "PO #Clinton" at bounding box center [522, 539] width 205 height 15
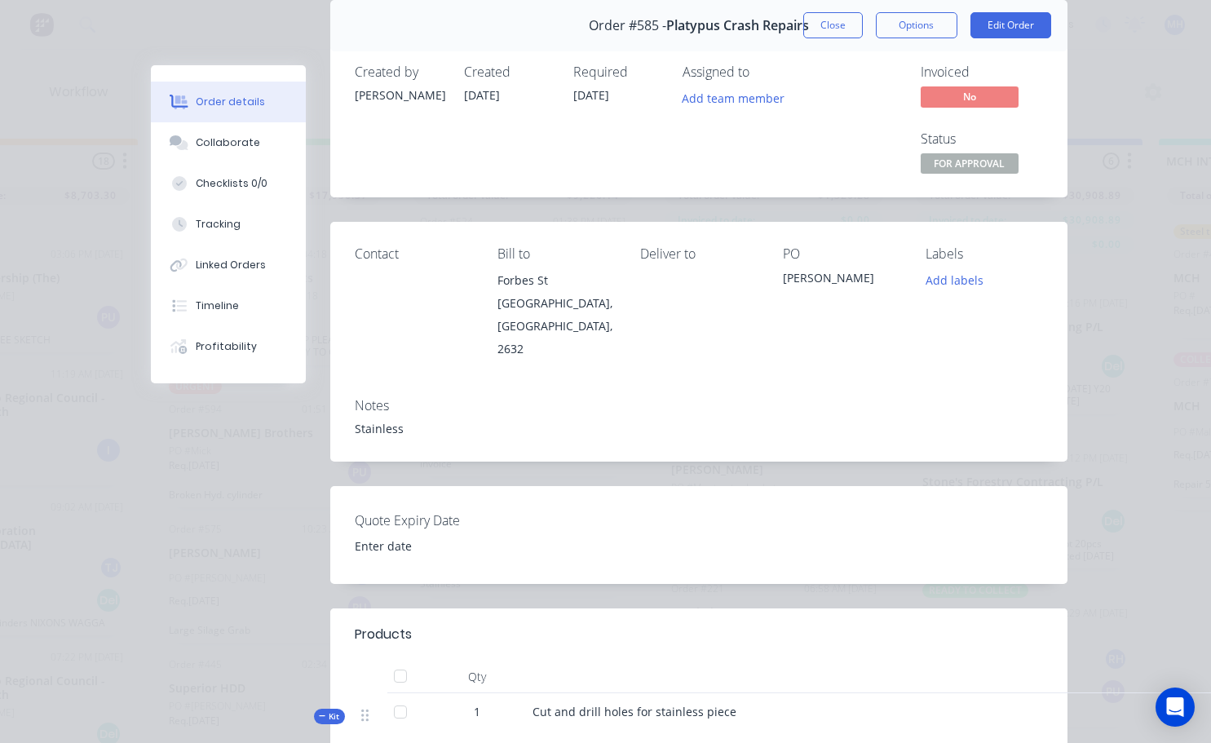
scroll to position [82, 0]
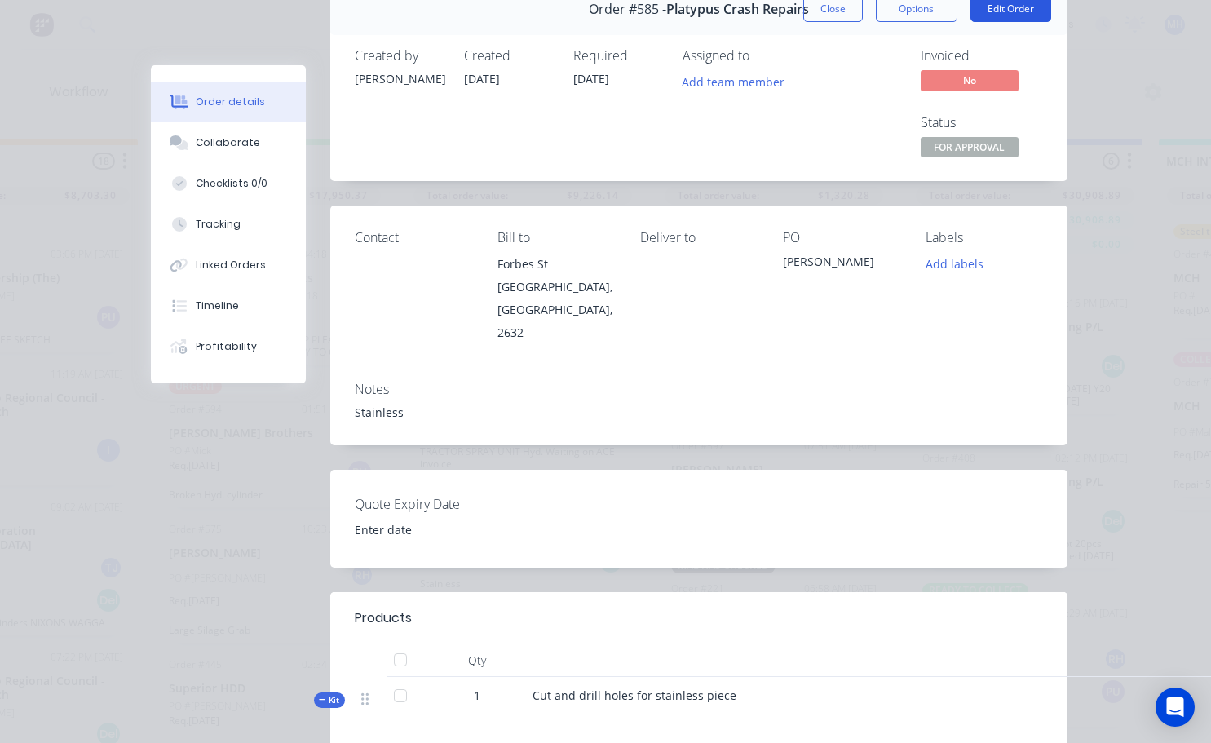
click at [609, 6] on button "Edit Order" at bounding box center [1010, 9] width 81 height 26
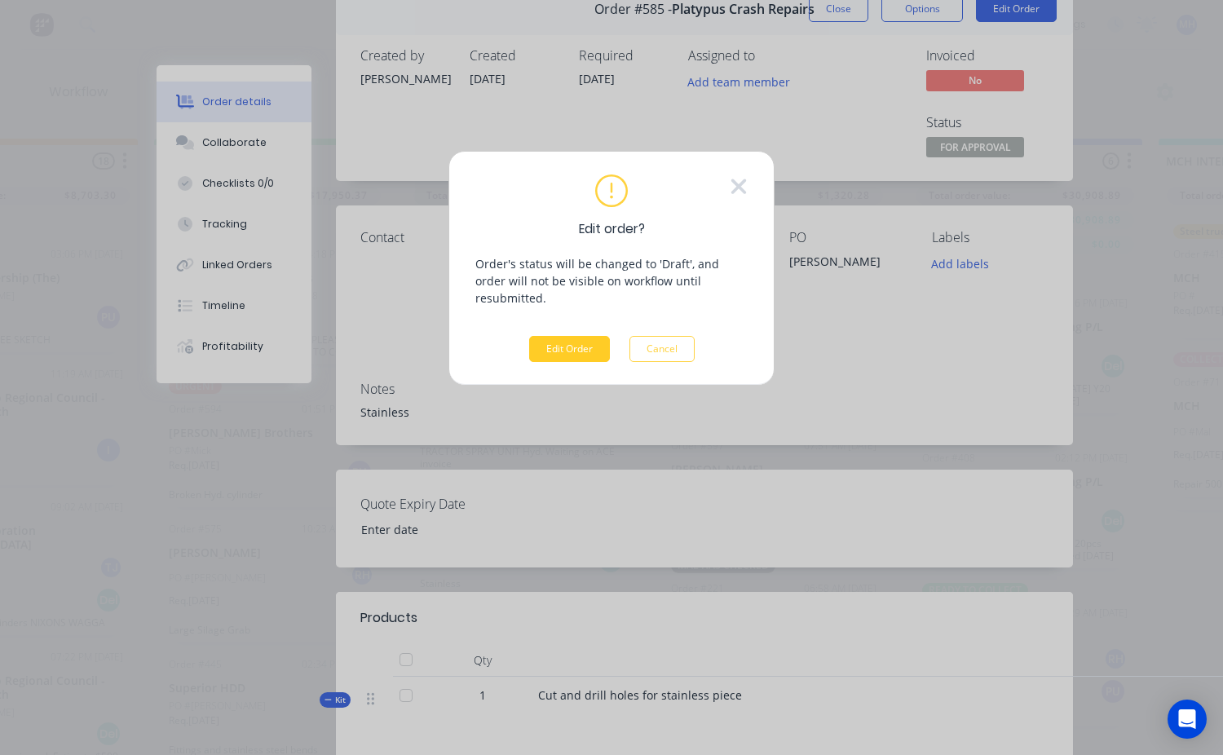
click at [588, 336] on button "Edit Order" at bounding box center [569, 349] width 81 height 26
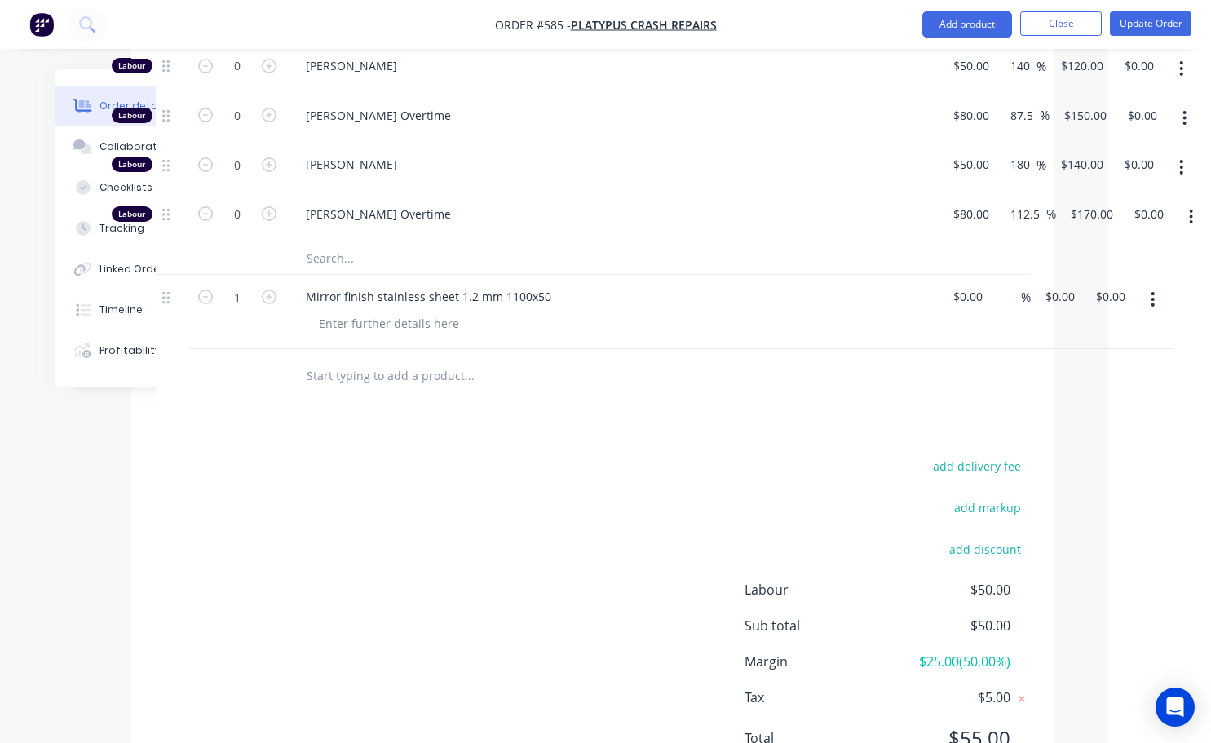
scroll to position [947, 103]
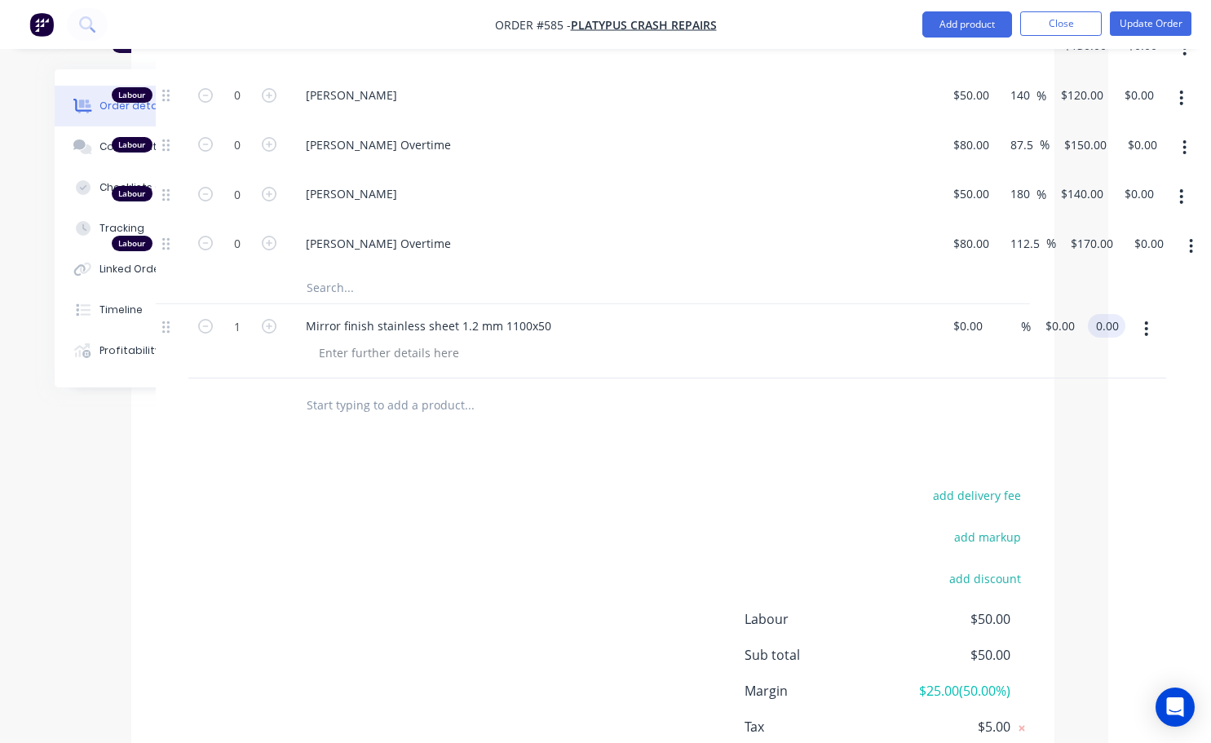
click at [609, 314] on input "0.00" at bounding box center [1109, 326] width 31 height 24
type input "12"
type input "$12.00"
click at [609, 390] on div at bounding box center [593, 404] width 874 height 53
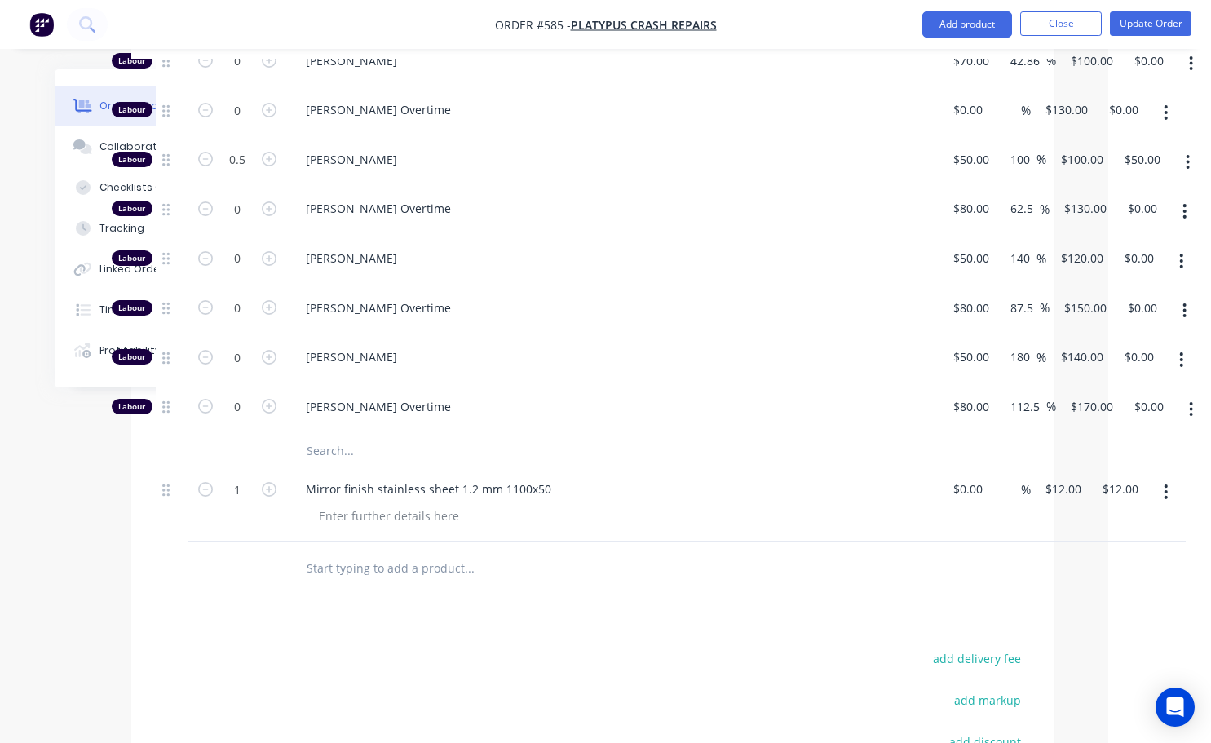
scroll to position [539, 103]
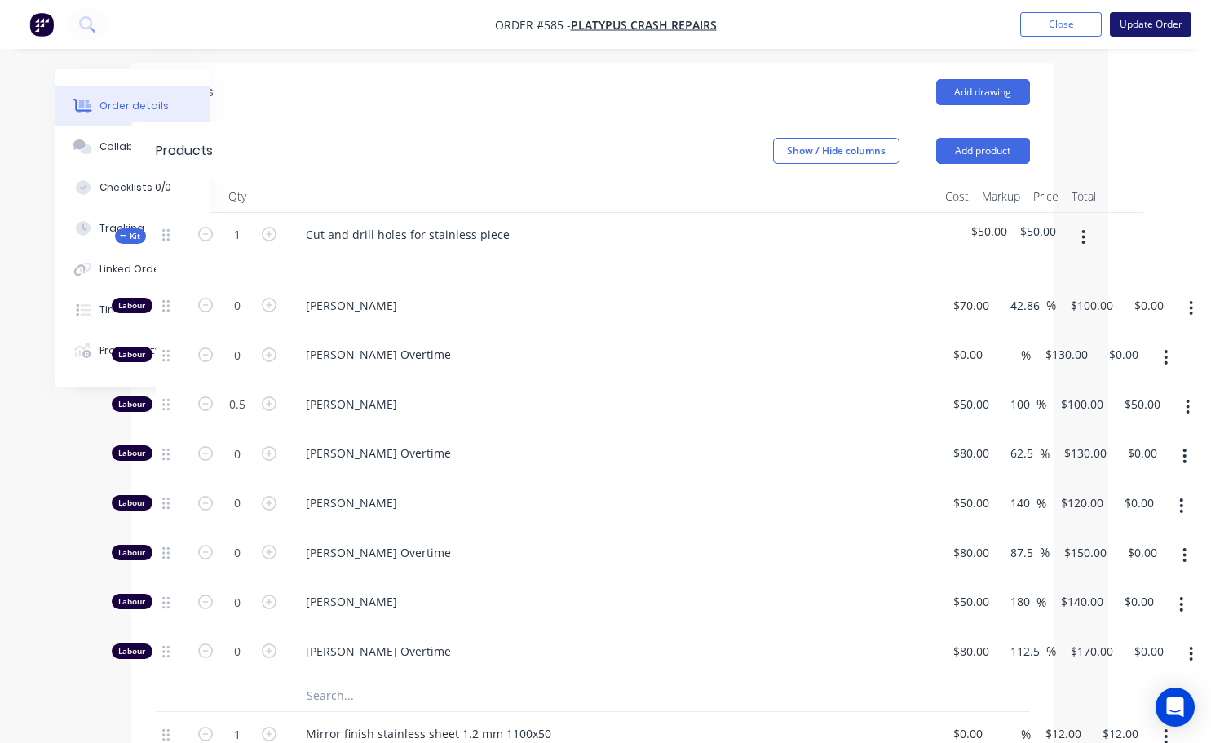
click at [609, 22] on button "Update Order" at bounding box center [1151, 24] width 82 height 24
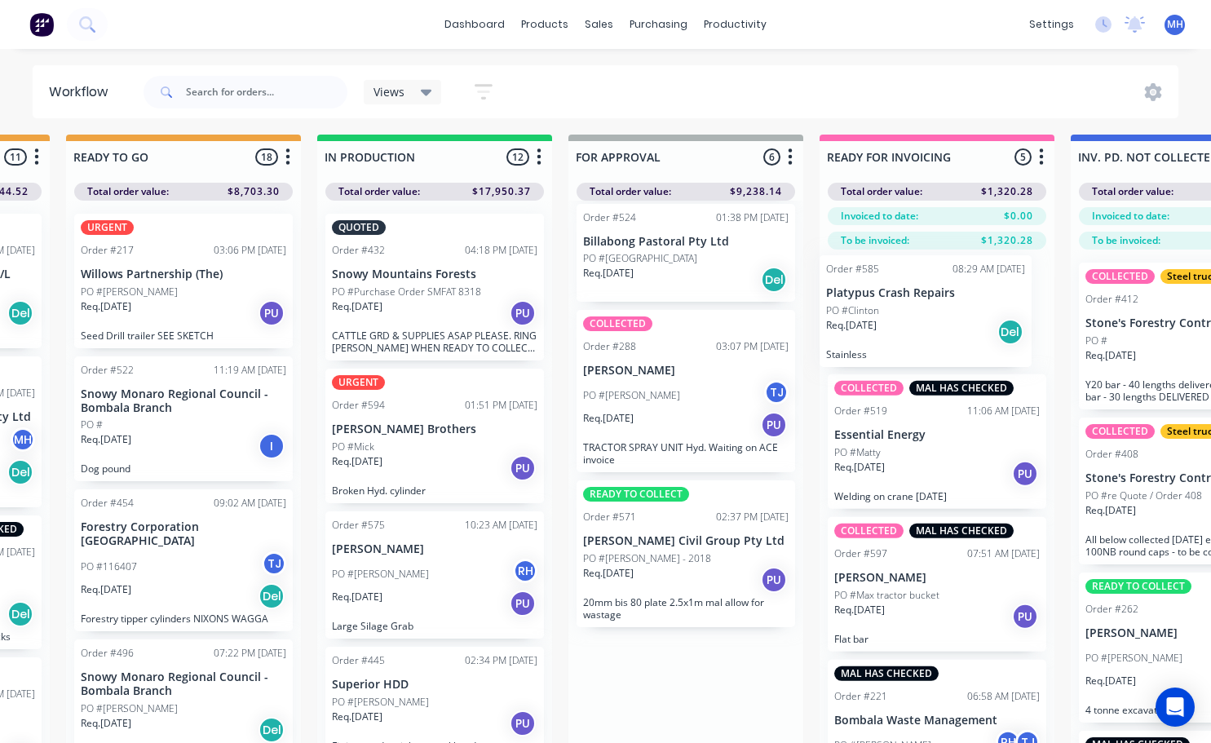
scroll to position [4, 728]
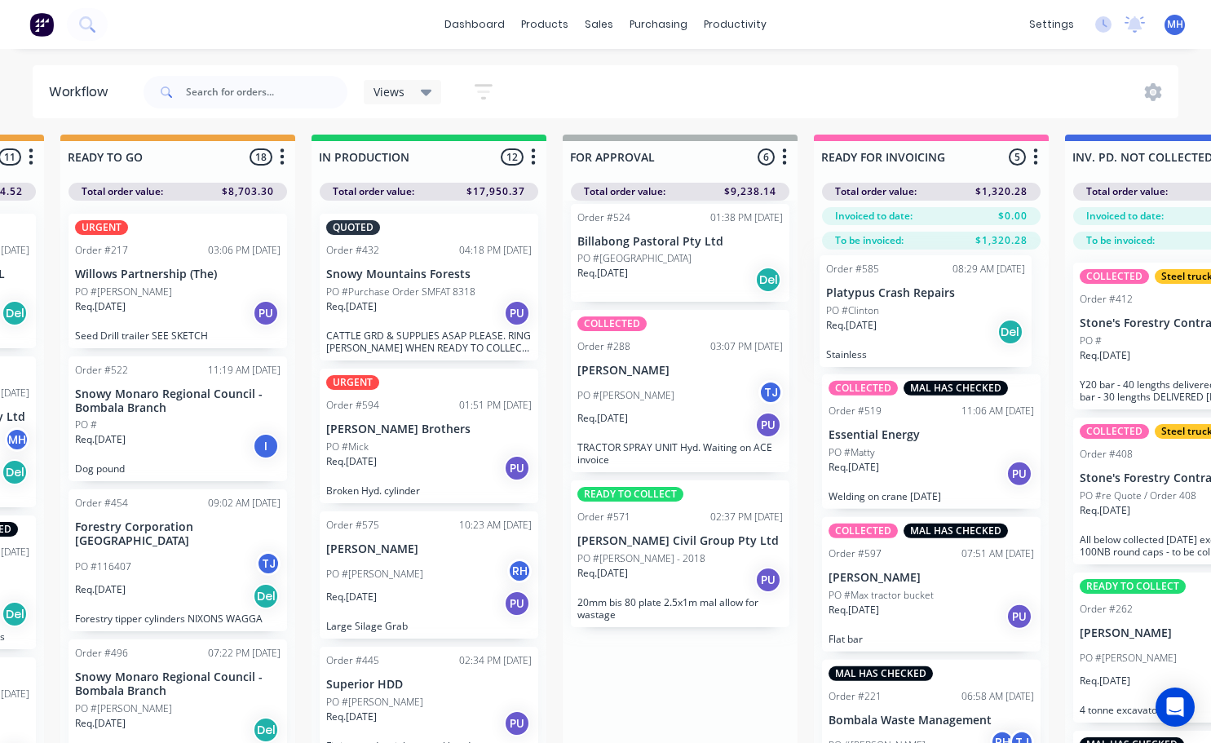
drag, startPoint x: 699, startPoint y: 701, endPoint x: 933, endPoint y: 304, distance: 460.9
click at [609, 304] on div "QUOTES TO DO 2 Status colour #273444 hex #273444 Save Cancel Notifications Emai…" at bounding box center [619, 466] width 2719 height 662
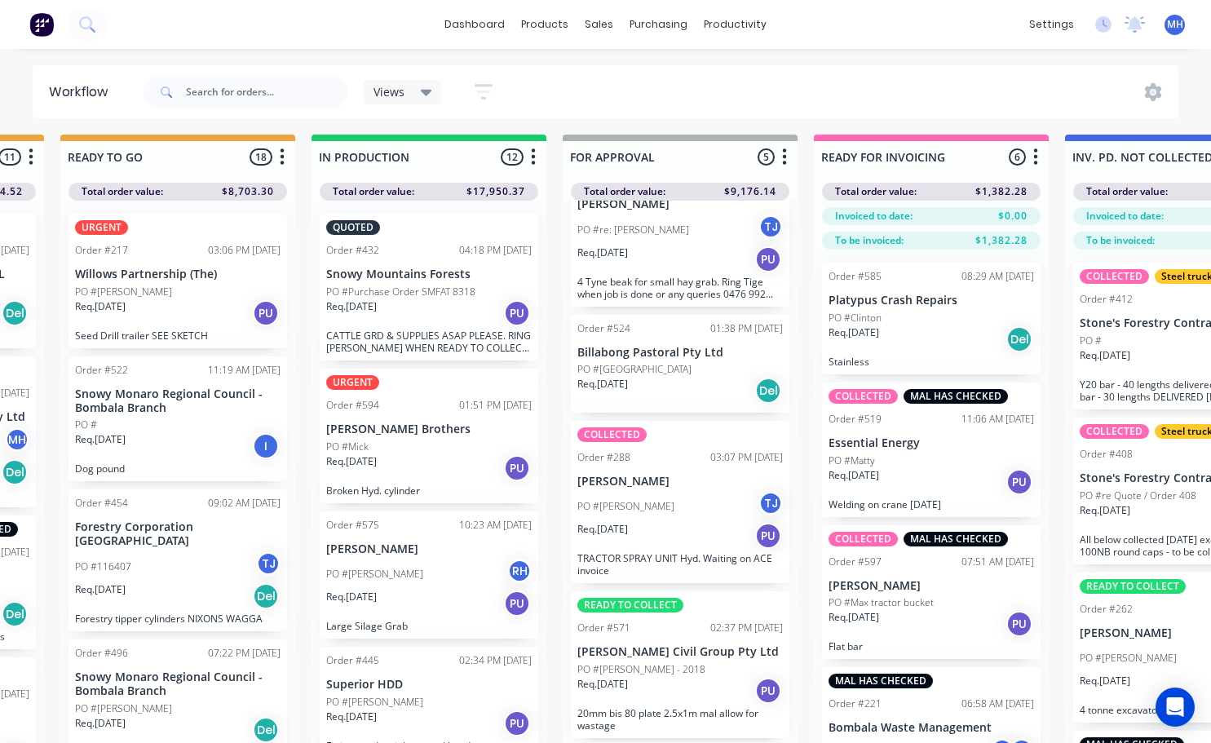
scroll to position [224, 0]
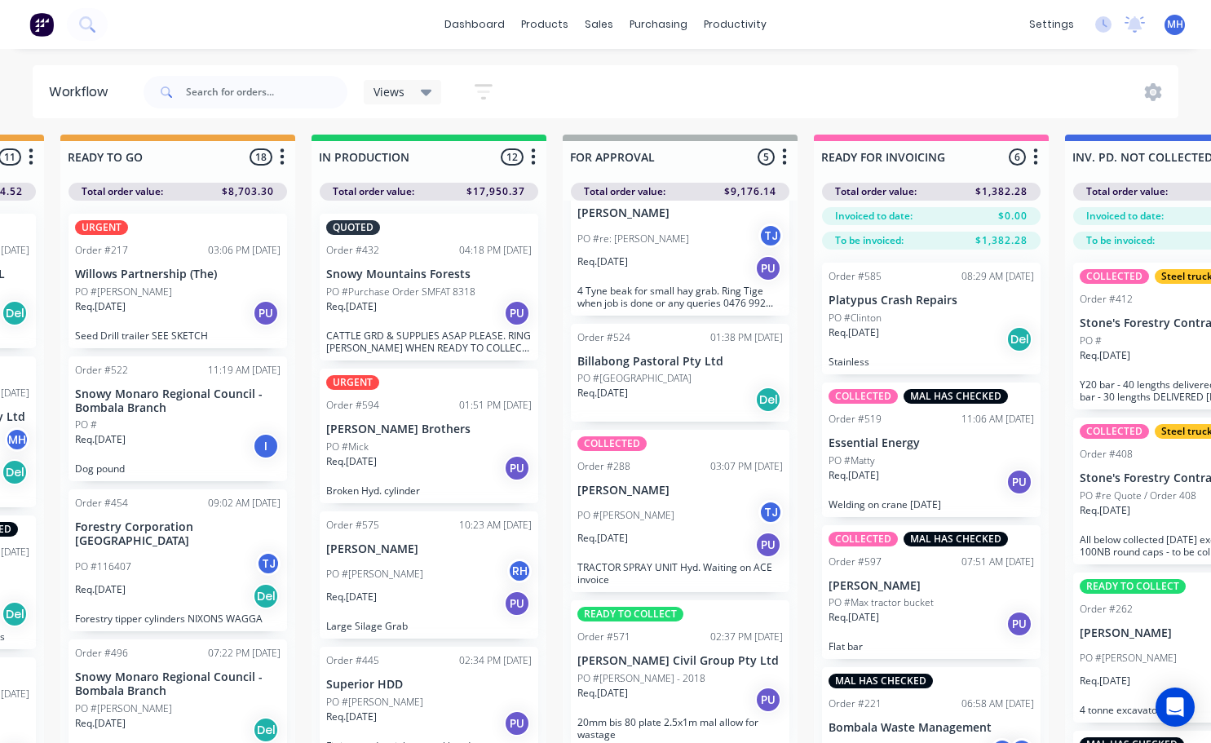
click at [609, 303] on p "Platypus Crash Repairs" at bounding box center [930, 301] width 205 height 14
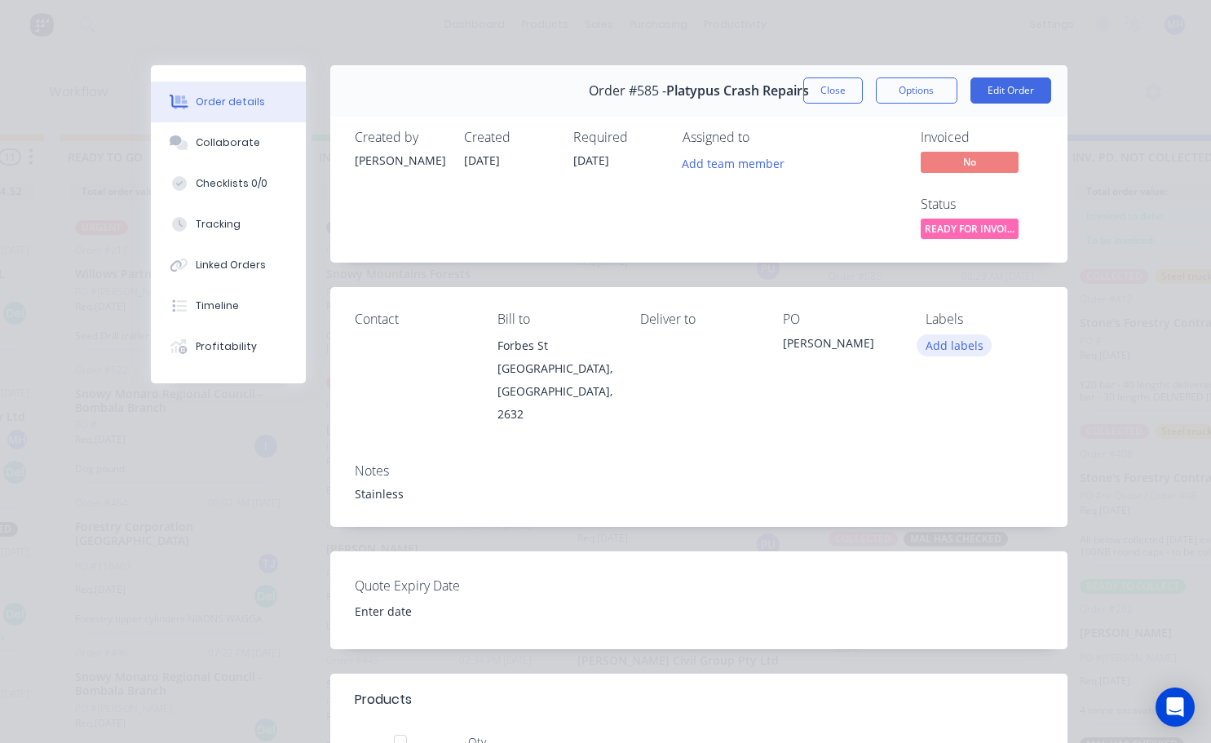
click at [609, 347] on button "Add labels" at bounding box center [953, 345] width 75 height 22
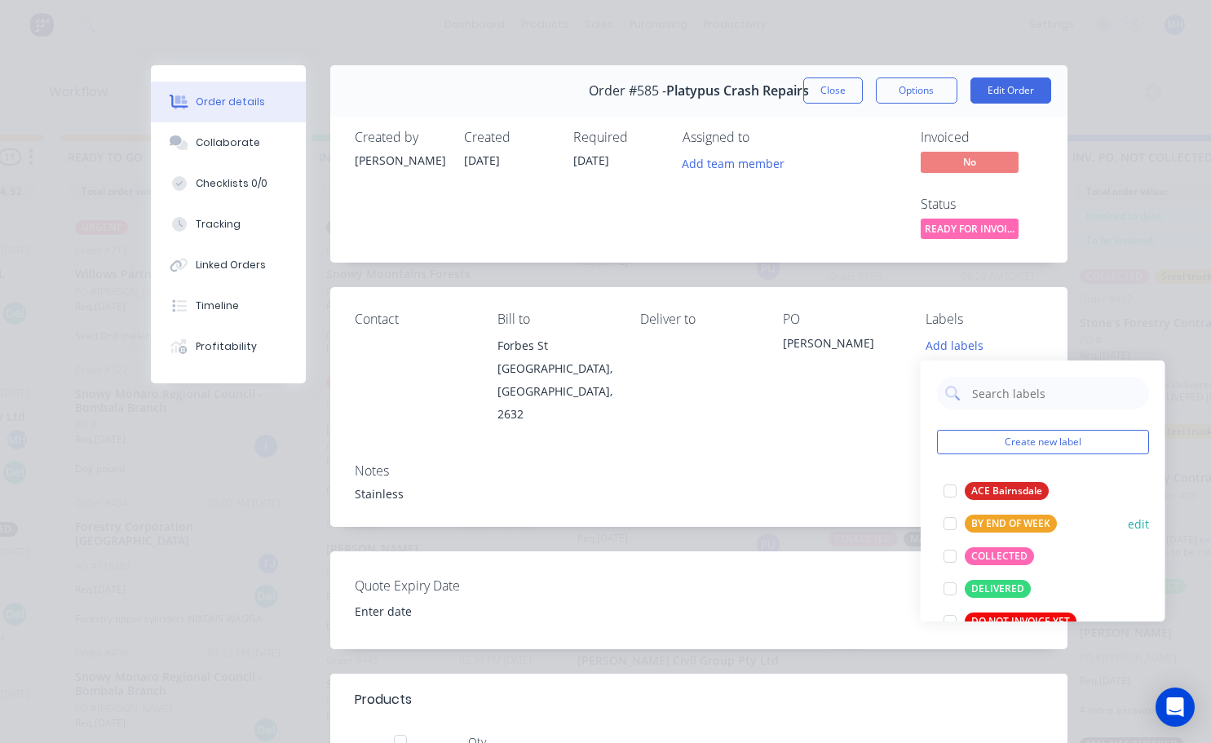
click at [609, 557] on div at bounding box center [950, 556] width 33 height 33
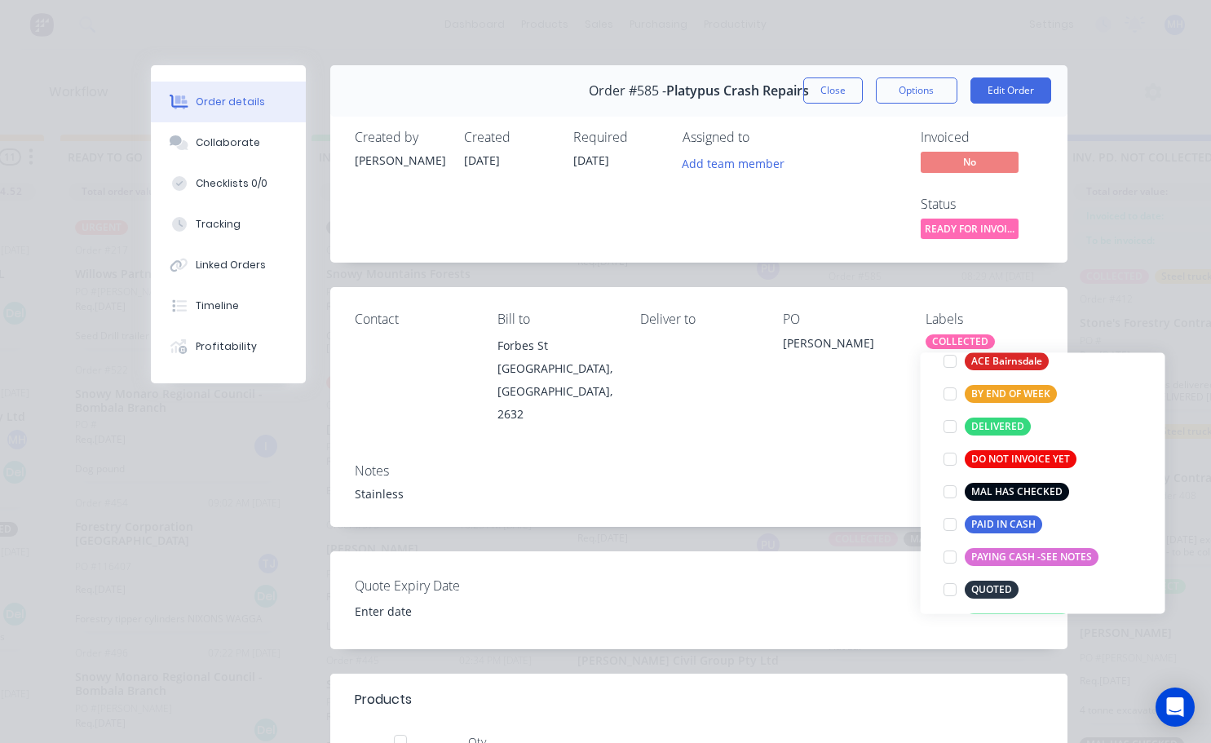
scroll to position [163, 0]
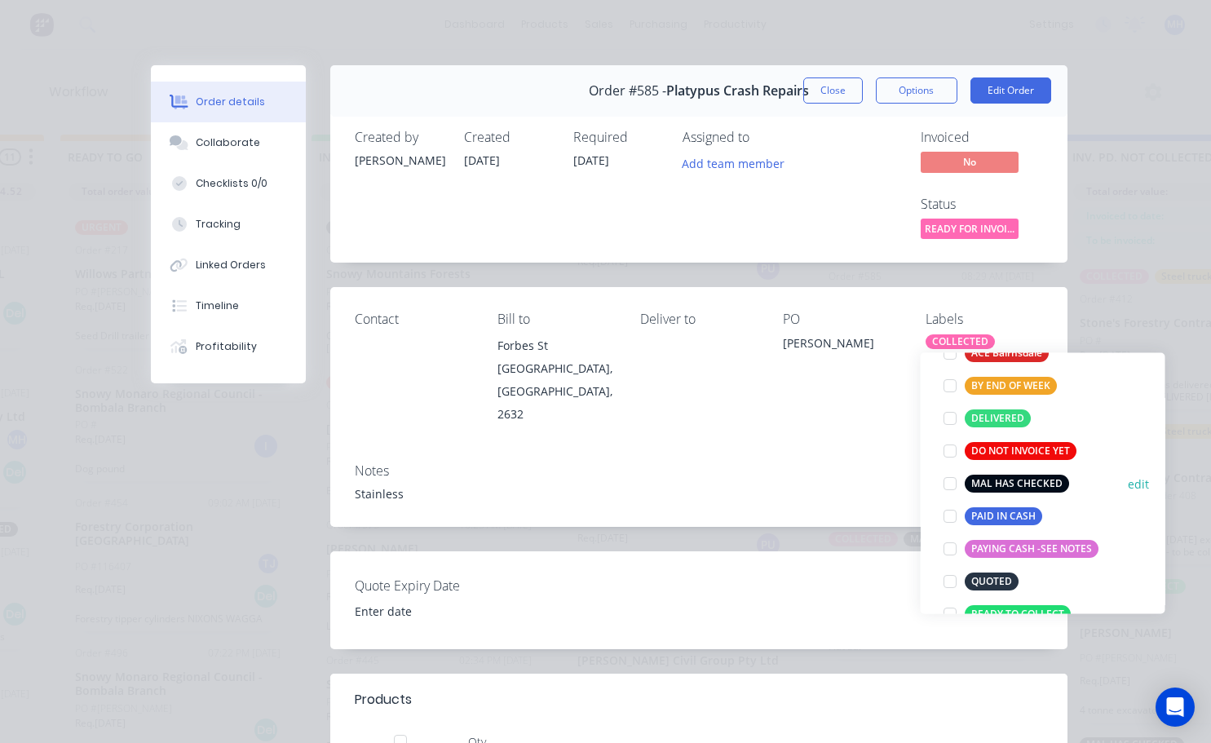
click at [609, 487] on div at bounding box center [950, 483] width 33 height 33
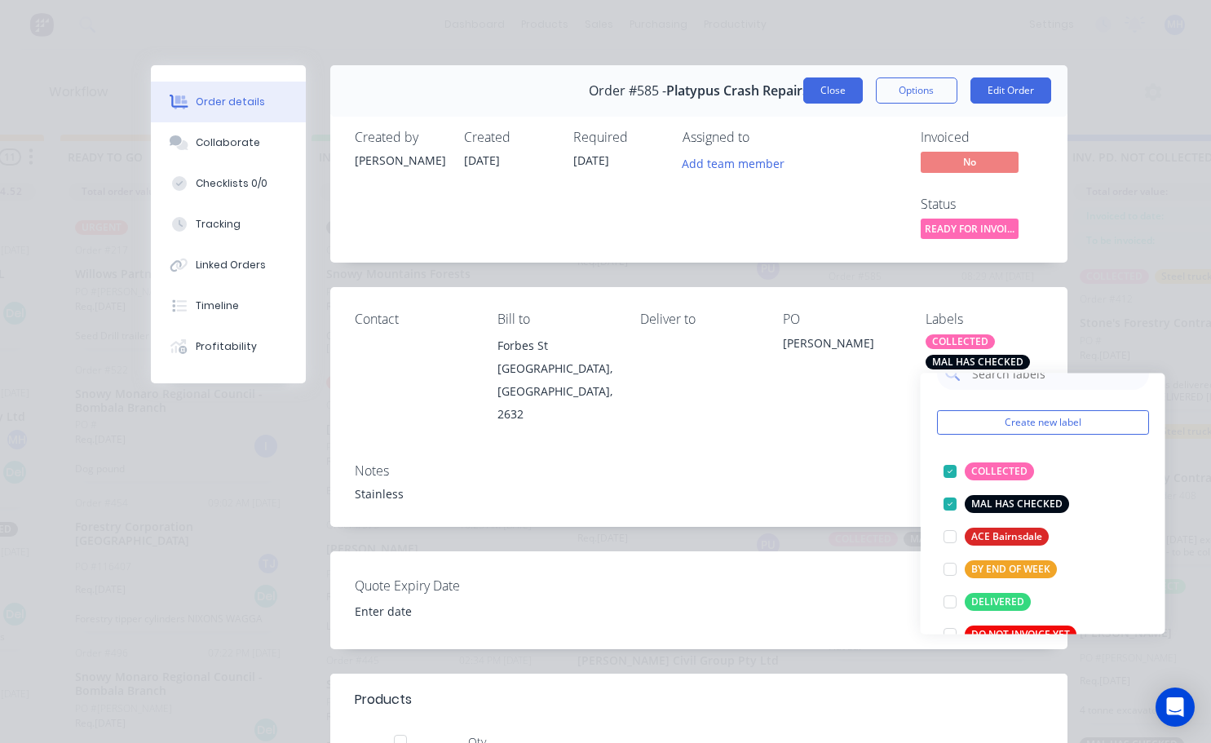
click at [609, 95] on button "Close" at bounding box center [833, 90] width 60 height 26
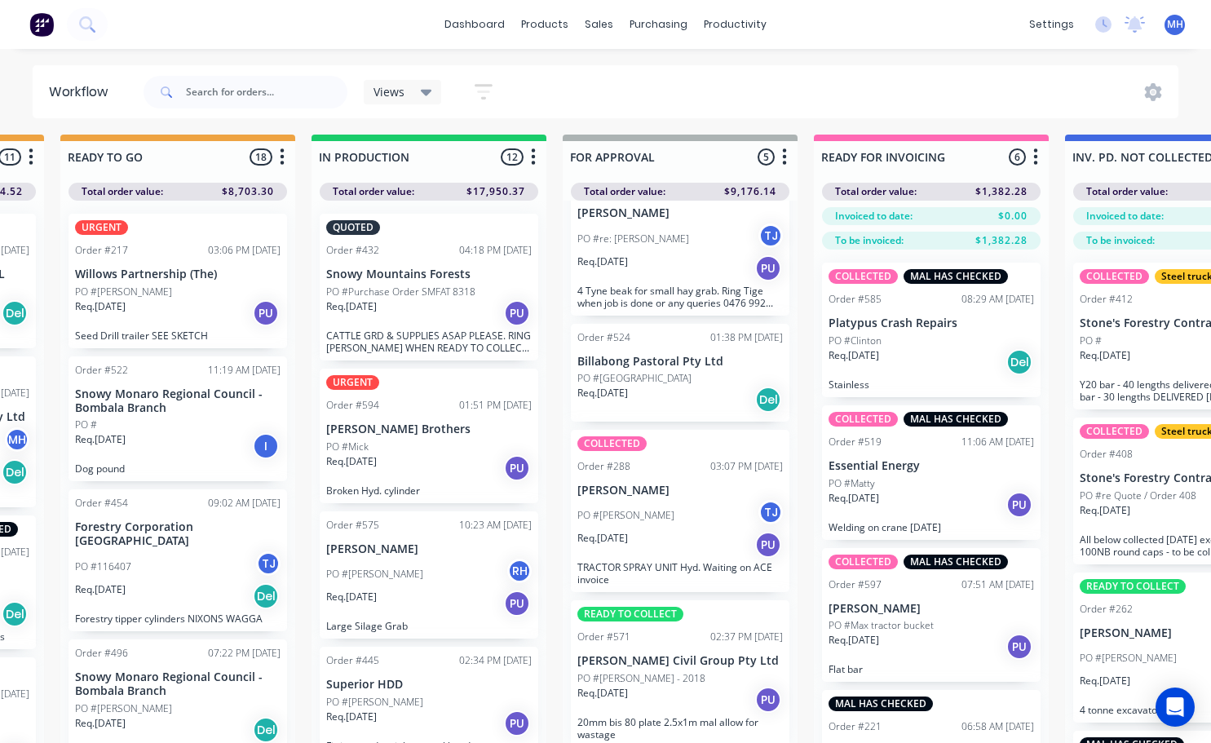
scroll to position [70, 728]
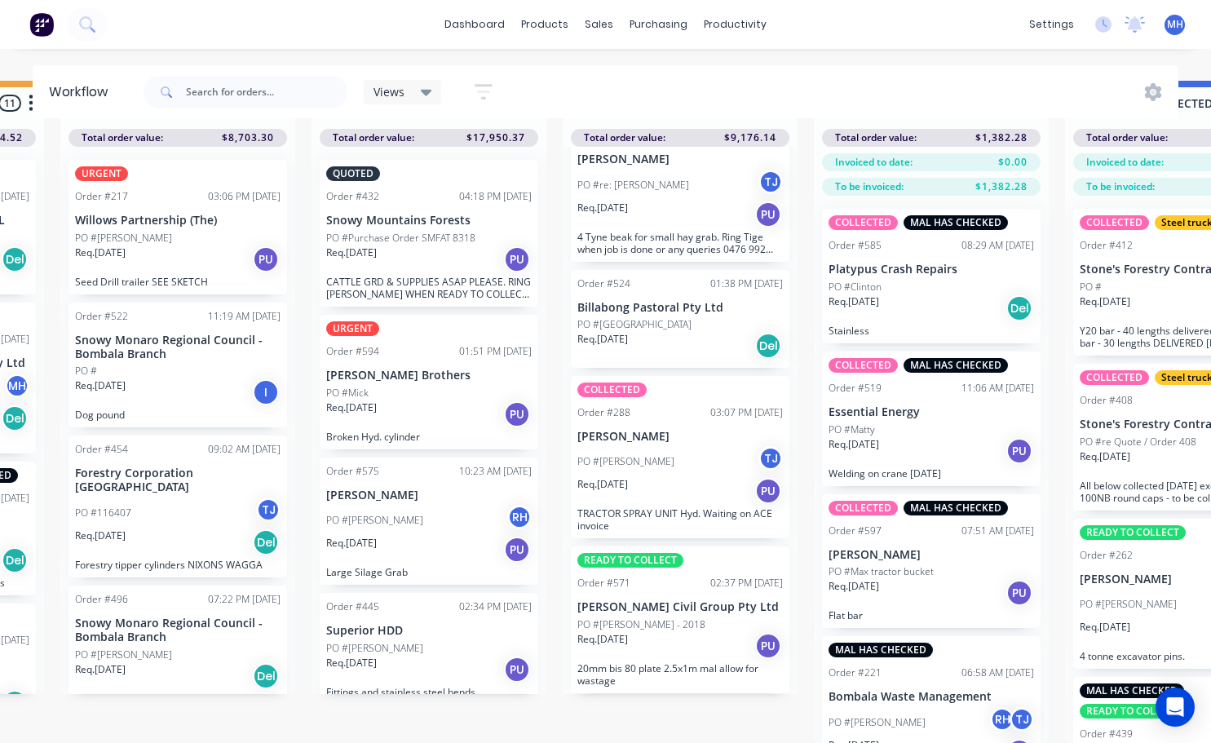
click at [609, 579] on div "READY TO COLLECT Order #571 02:37 PM [DATE] [PERSON_NAME] Civil Group Pty Ltd P…" at bounding box center [680, 619] width 219 height 147
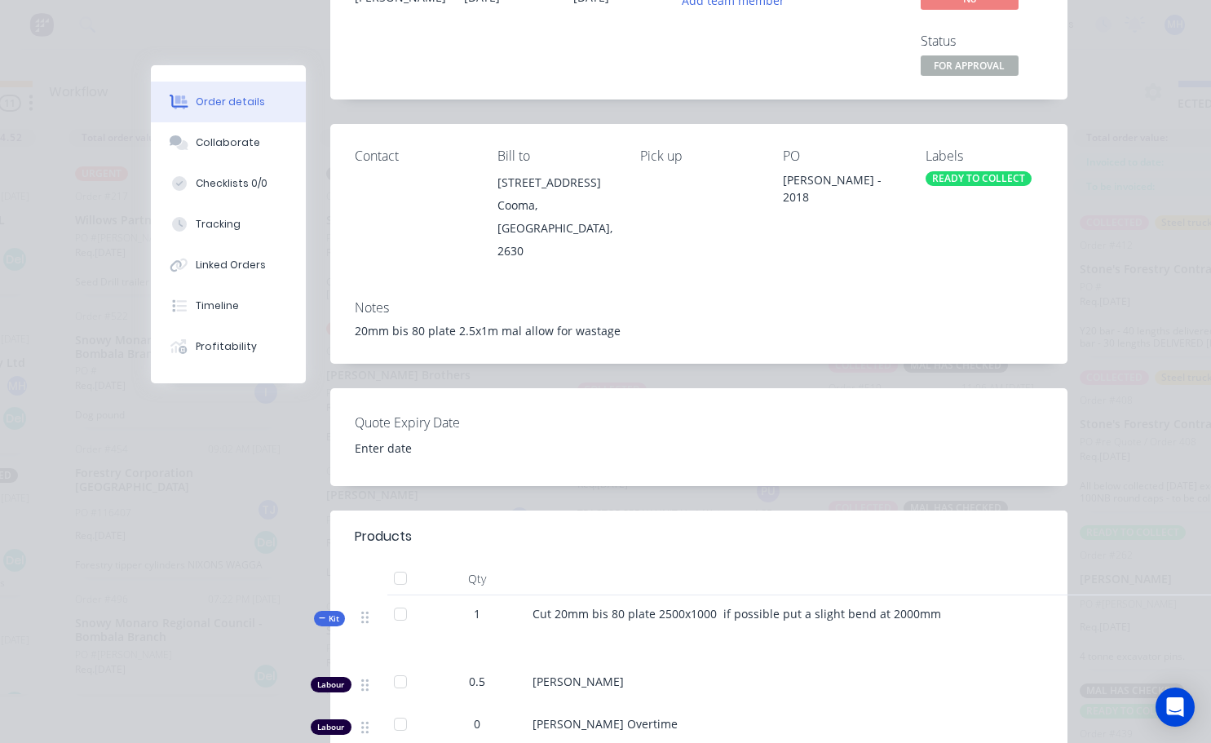
scroll to position [0, 0]
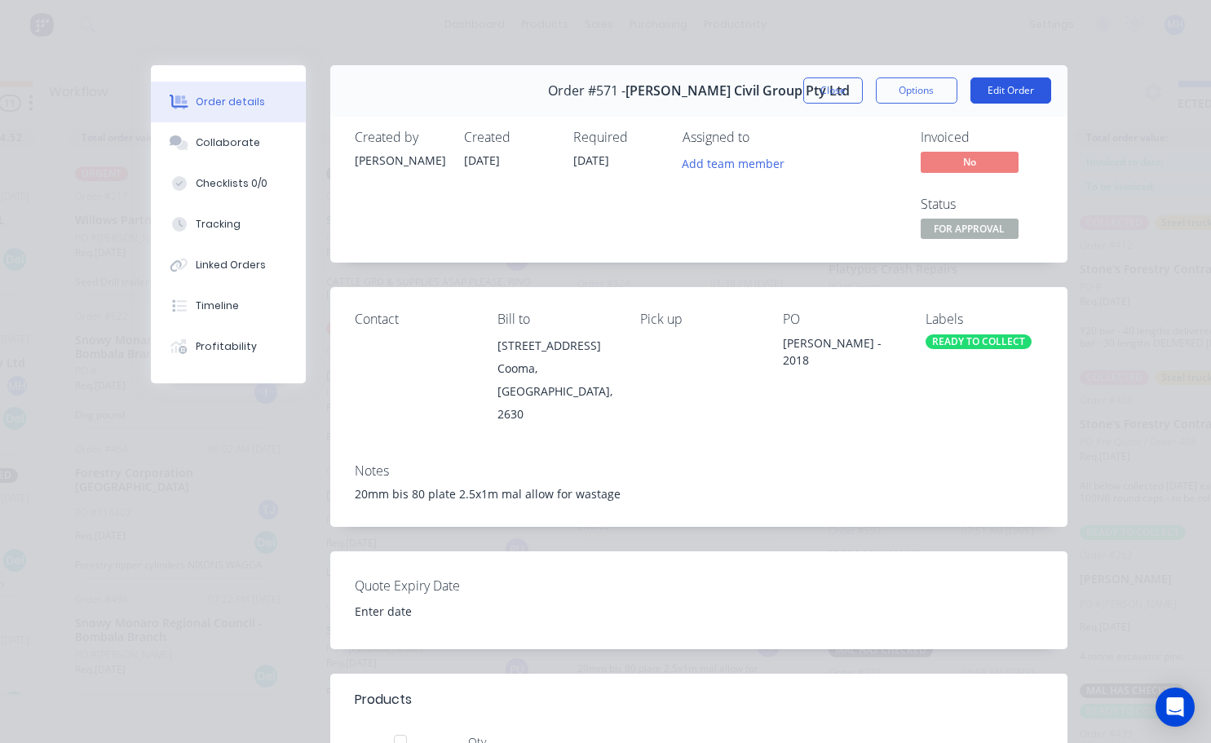
click at [609, 91] on button "Edit Order" at bounding box center [1010, 90] width 81 height 26
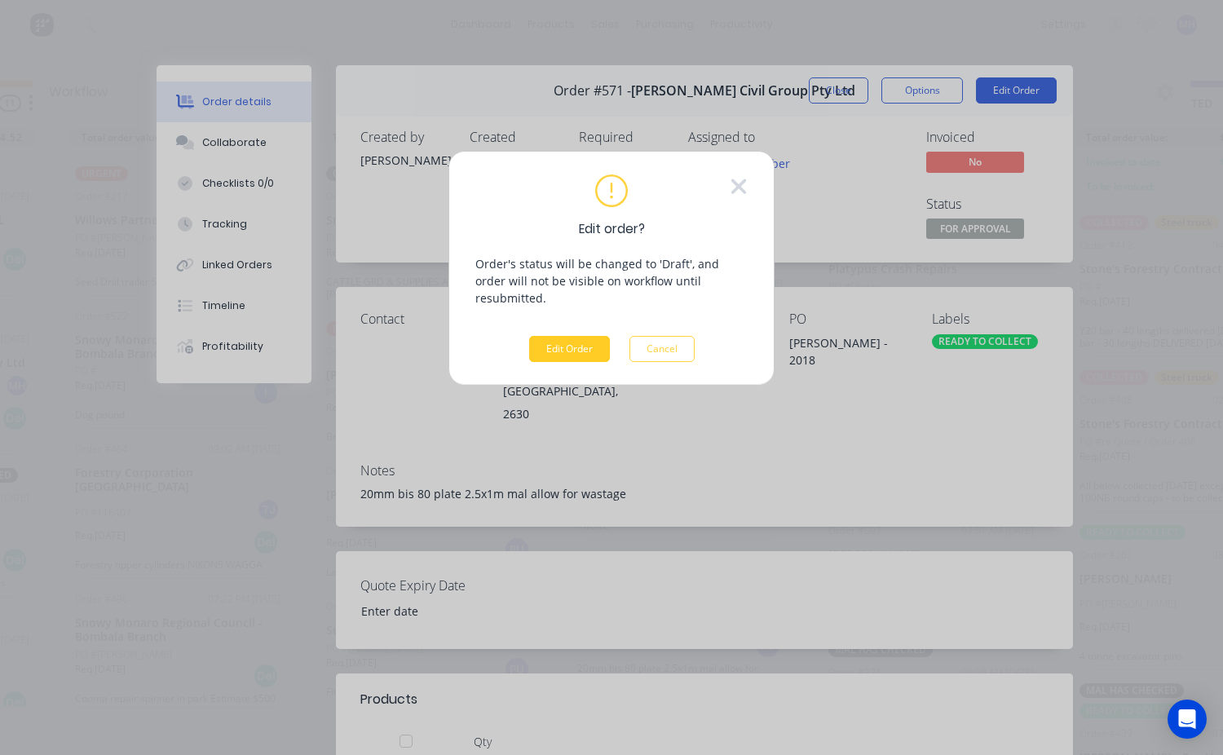
click at [565, 336] on button "Edit Order" at bounding box center [569, 349] width 81 height 26
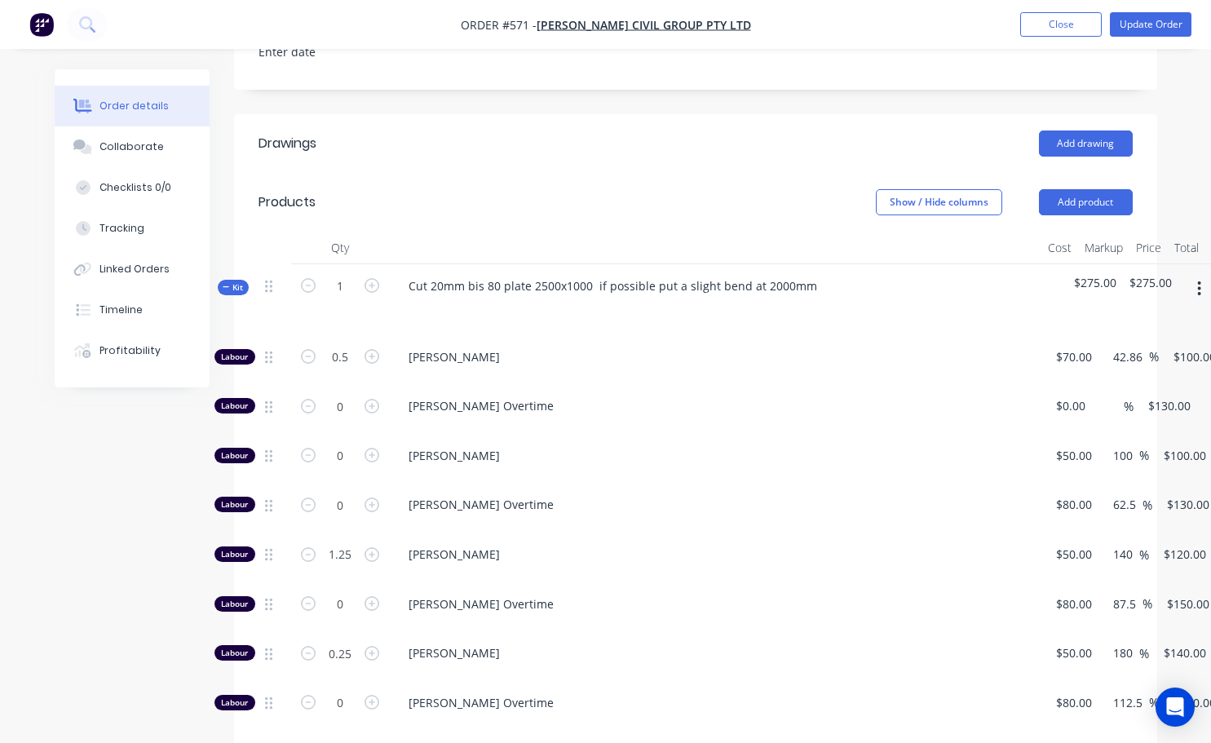
scroll to position [489, 0]
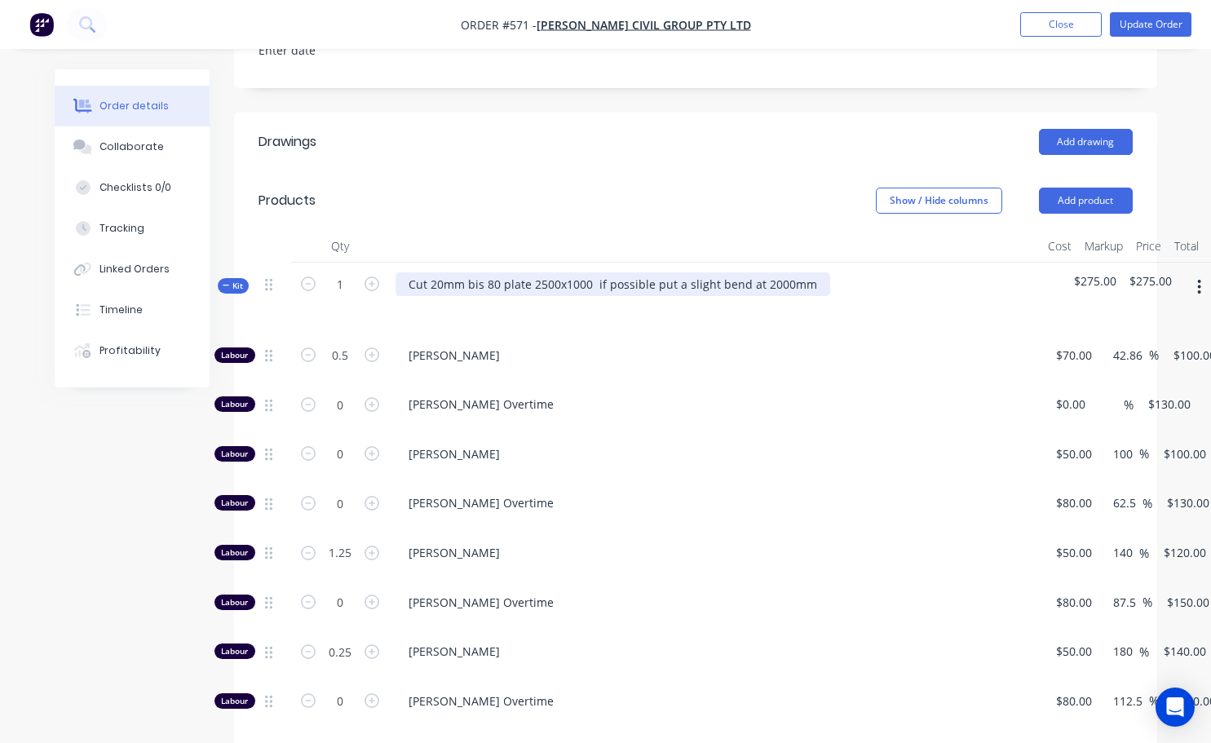
click at [609, 272] on div "Cut 20mm bis 80 plate 2500x1000 if possible put a slight bend at 2000mm" at bounding box center [612, 284] width 435 height 24
click at [609, 333] on div "[PERSON_NAME]" at bounding box center [715, 358] width 652 height 50
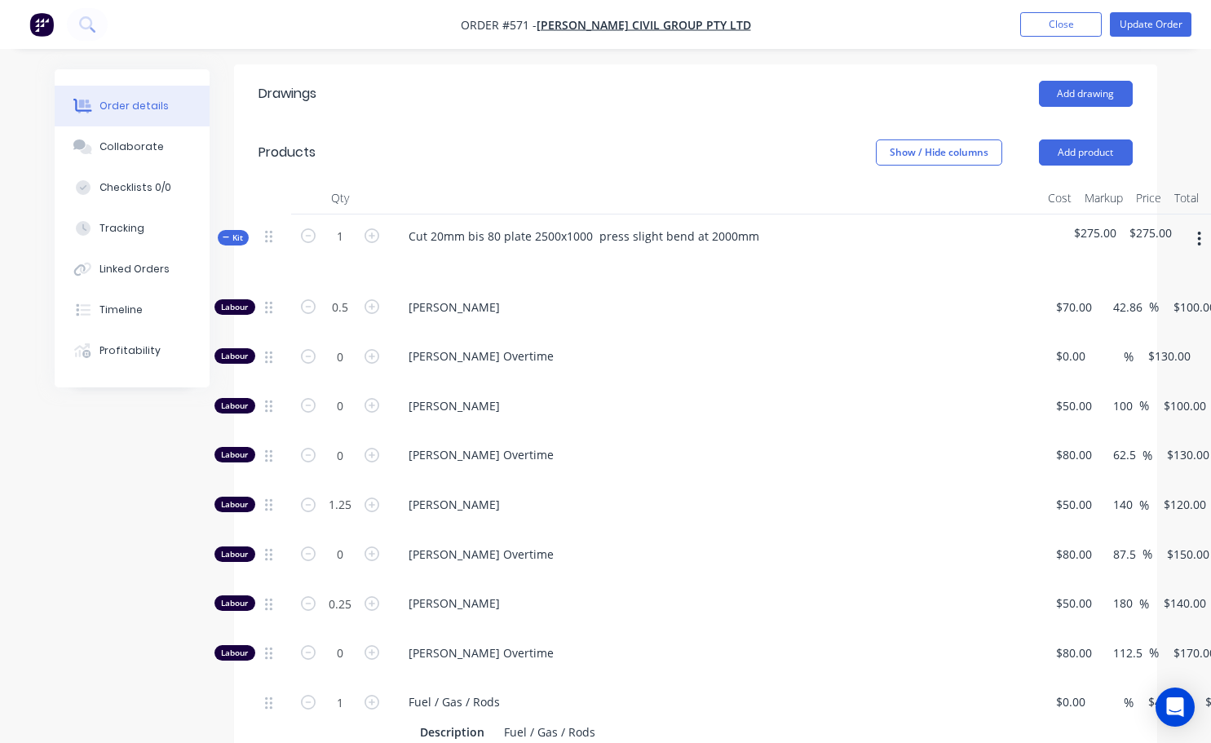
scroll to position [457, 0]
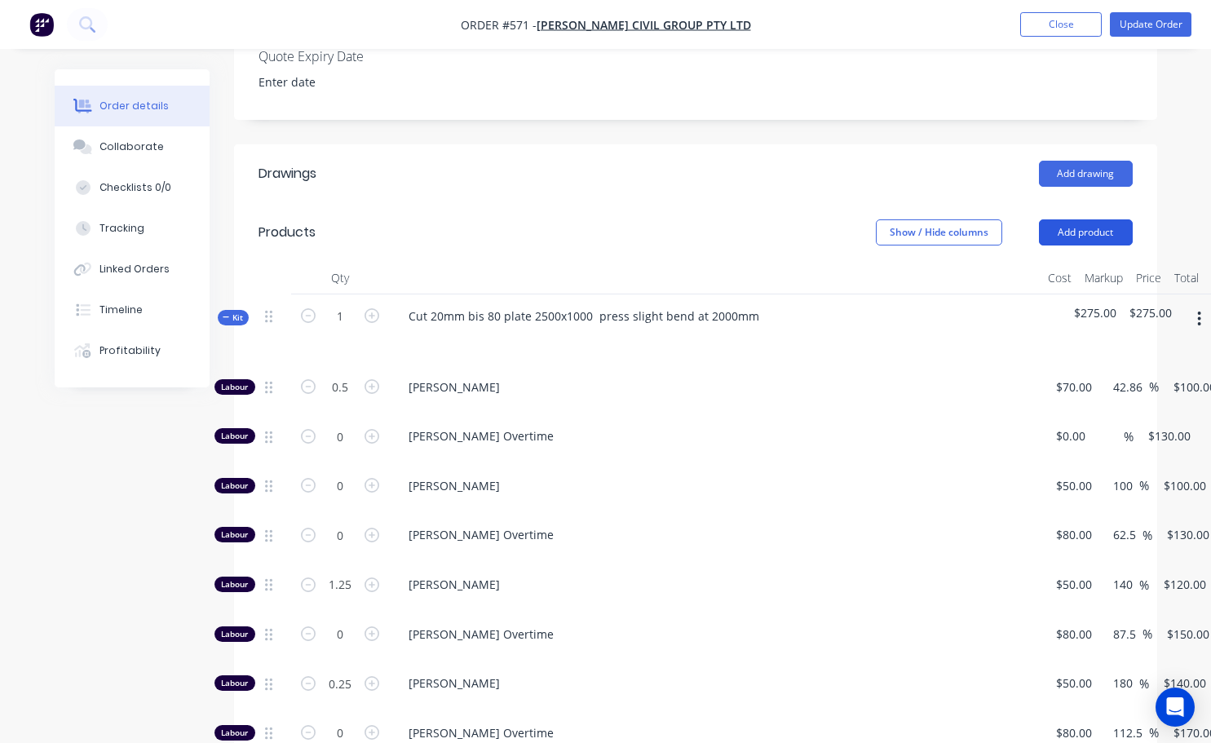
click at [609, 219] on button "Add product" at bounding box center [1086, 232] width 94 height 26
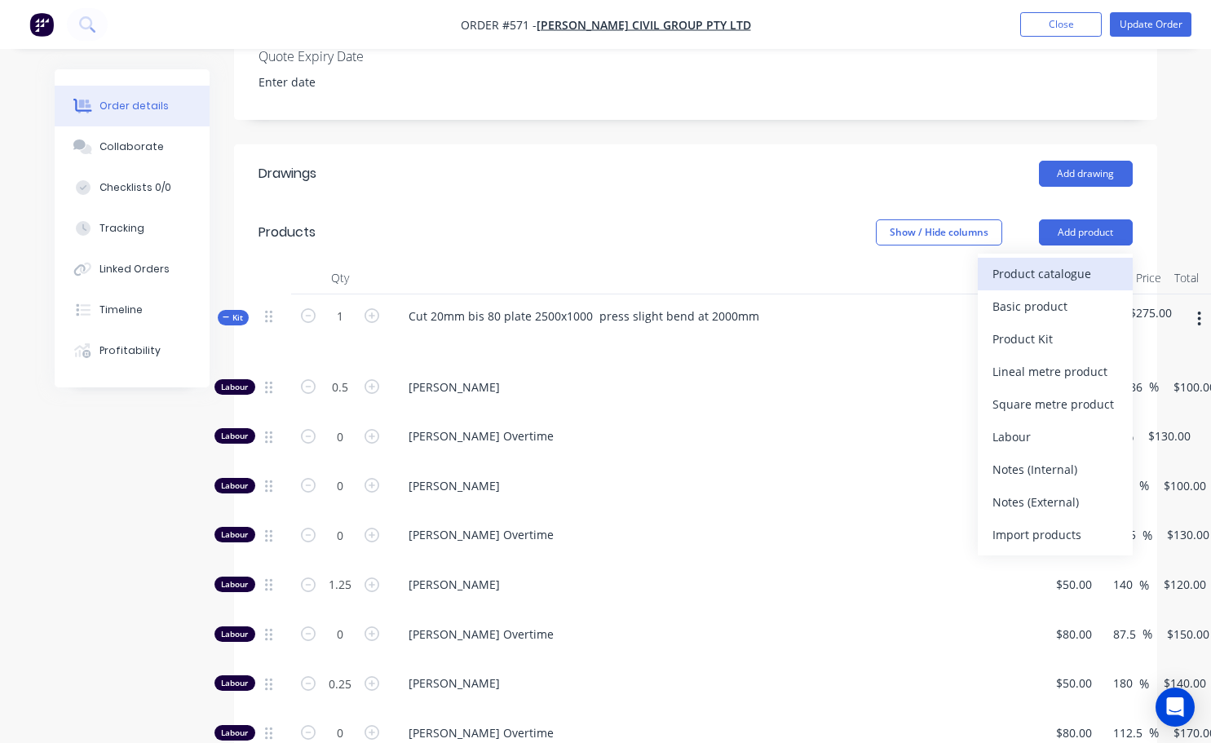
click at [609, 262] on div "Product catalogue" at bounding box center [1055, 274] width 126 height 24
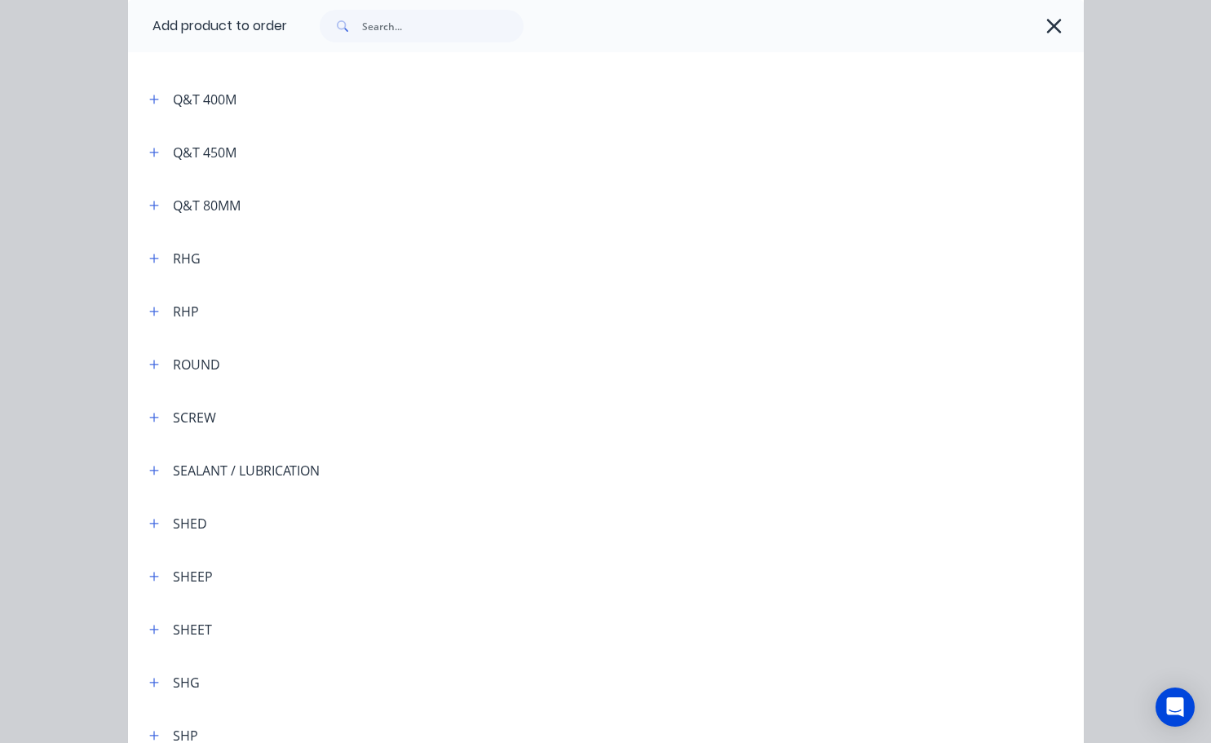
scroll to position [4158, 0]
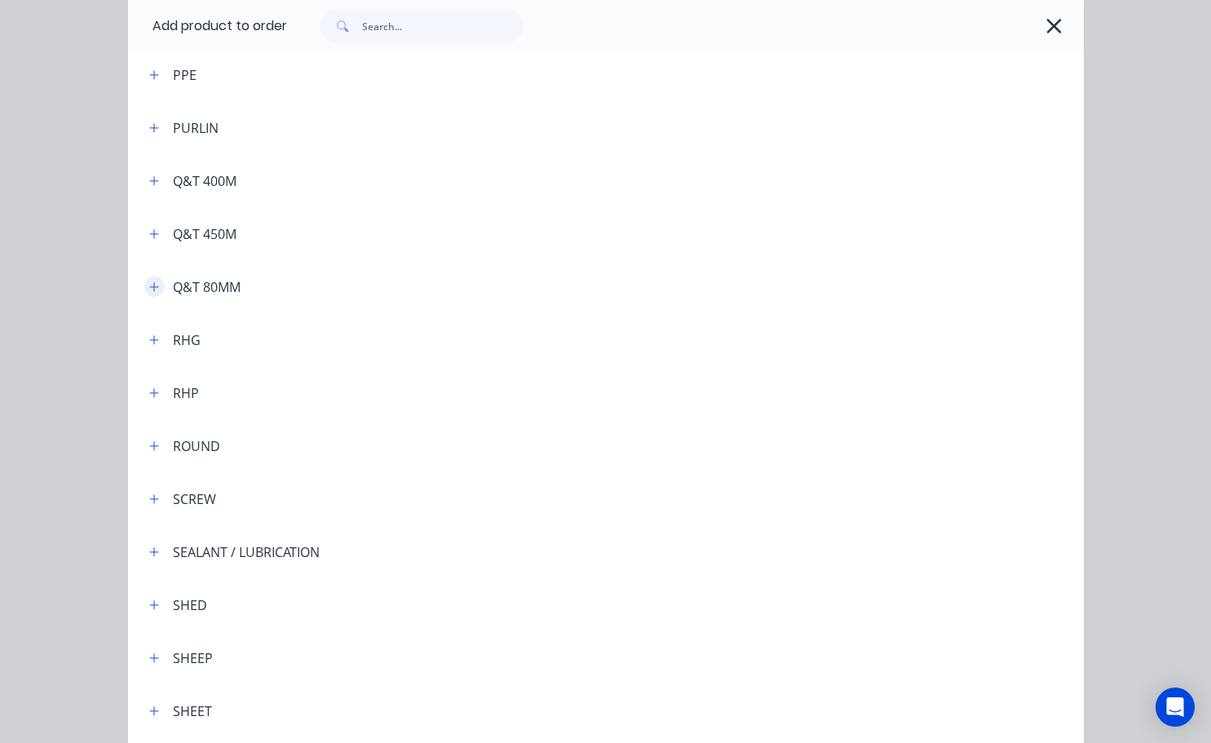
click at [149, 289] on icon "button" at bounding box center [154, 286] width 10 height 11
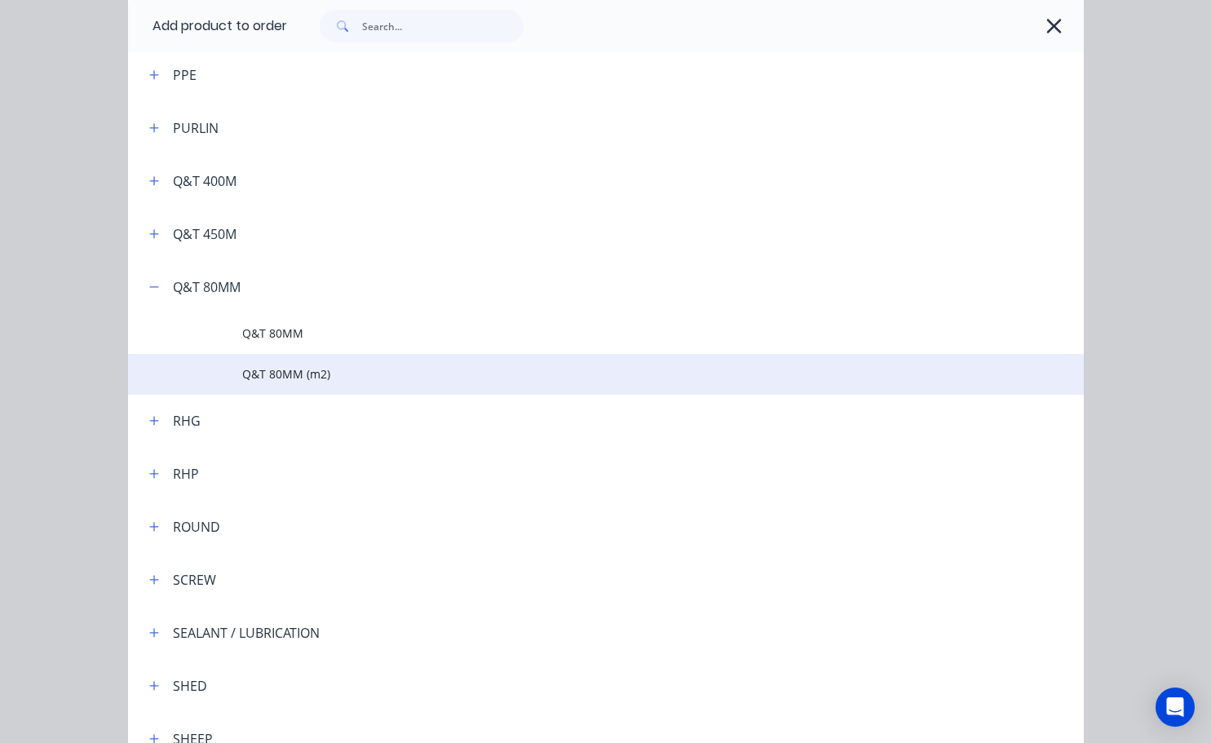
click at [290, 372] on span "Q&T 80MM (m2)" at bounding box center [578, 373] width 673 height 17
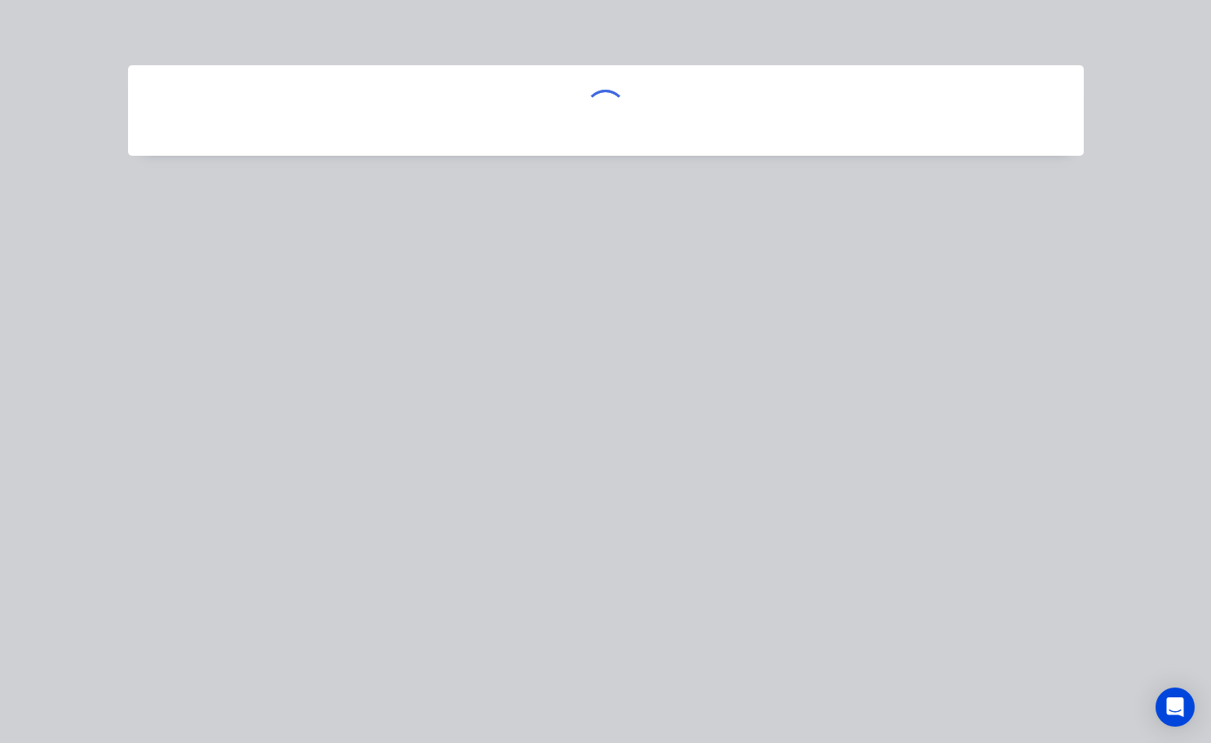
scroll to position [0, 0]
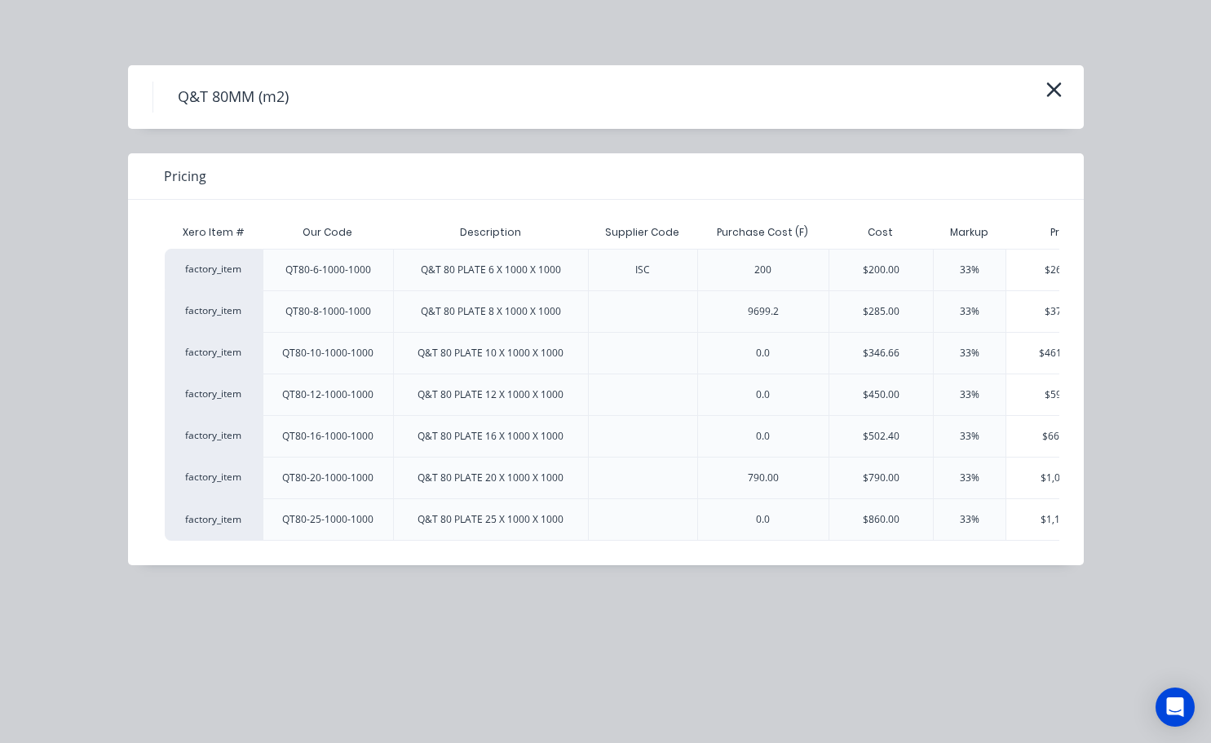
click at [609, 478] on div "Pricing Xero Item # Our Code Description Supplier Code Purchase Cost (F) Cost M…" at bounding box center [606, 359] width 956 height 412
click at [609, 476] on div "$1,050.70" at bounding box center [1063, 477] width 114 height 41
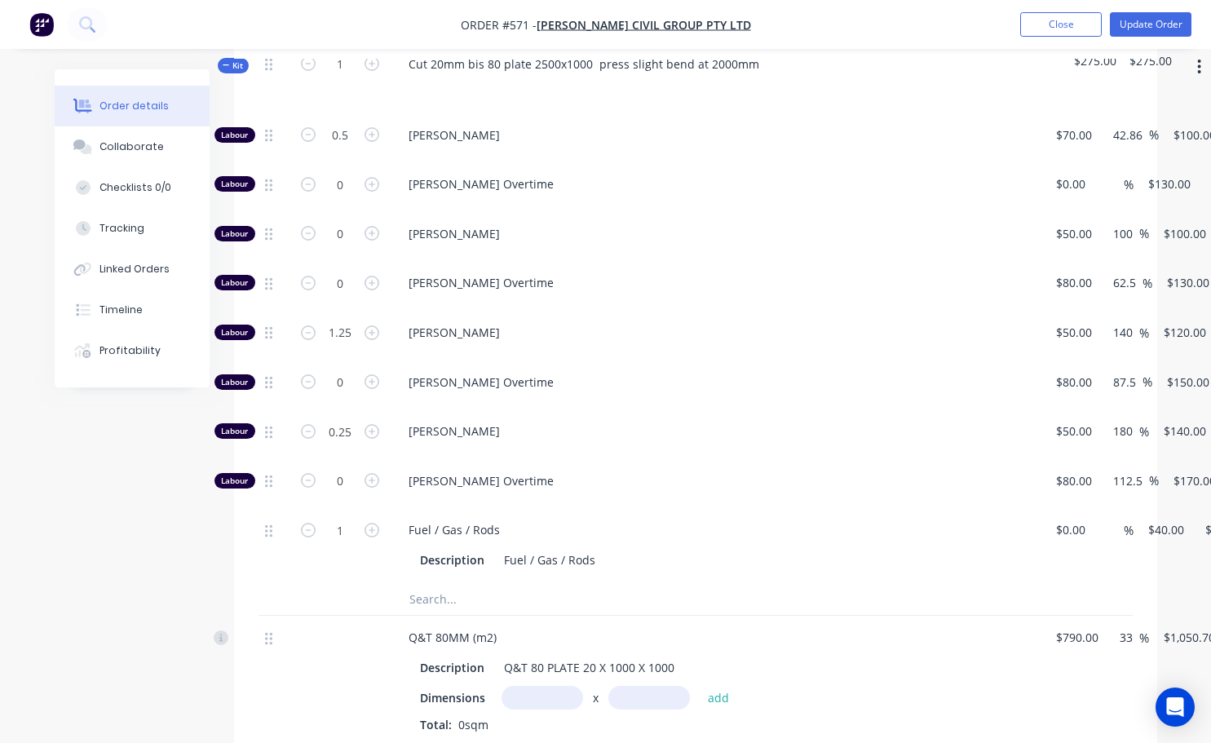
scroll to position [1028, 0]
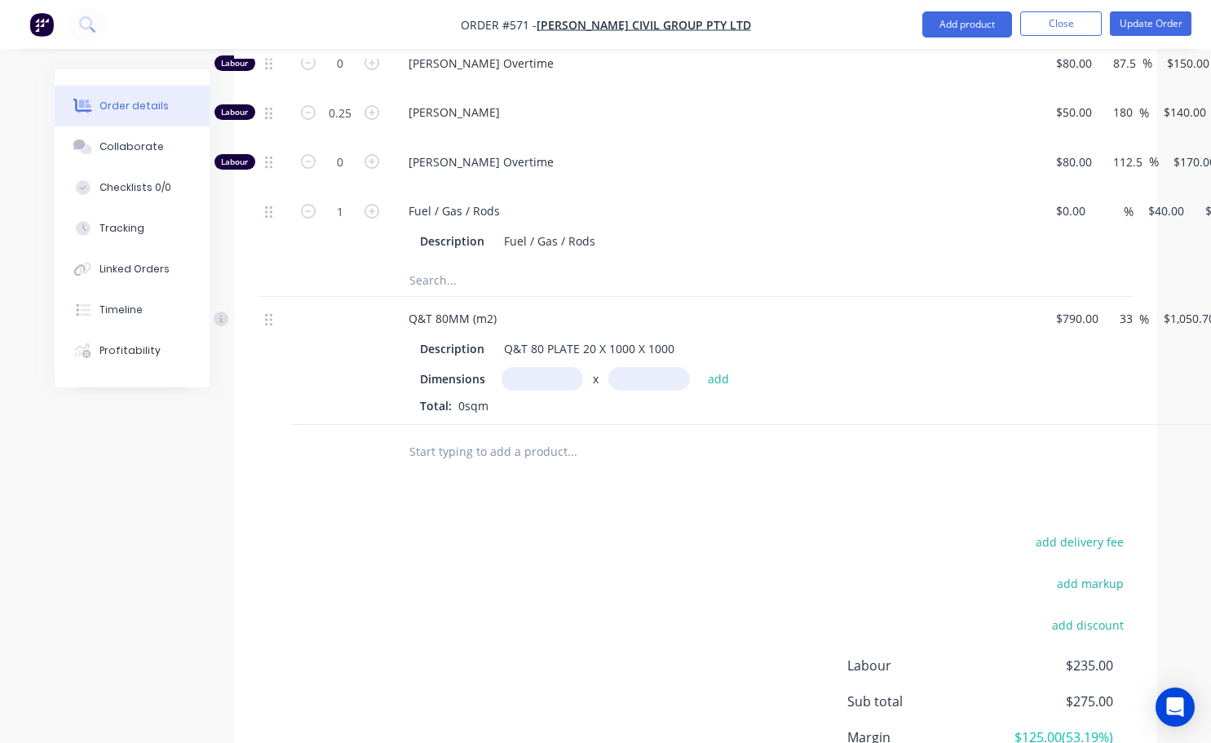
click at [552, 367] on input "text" at bounding box center [542, 379] width 82 height 24
type input "2.5m"
click at [609, 367] on input "text" at bounding box center [649, 379] width 82 height 24
type input "1m"
click at [609, 368] on button "add" at bounding box center [719, 379] width 38 height 22
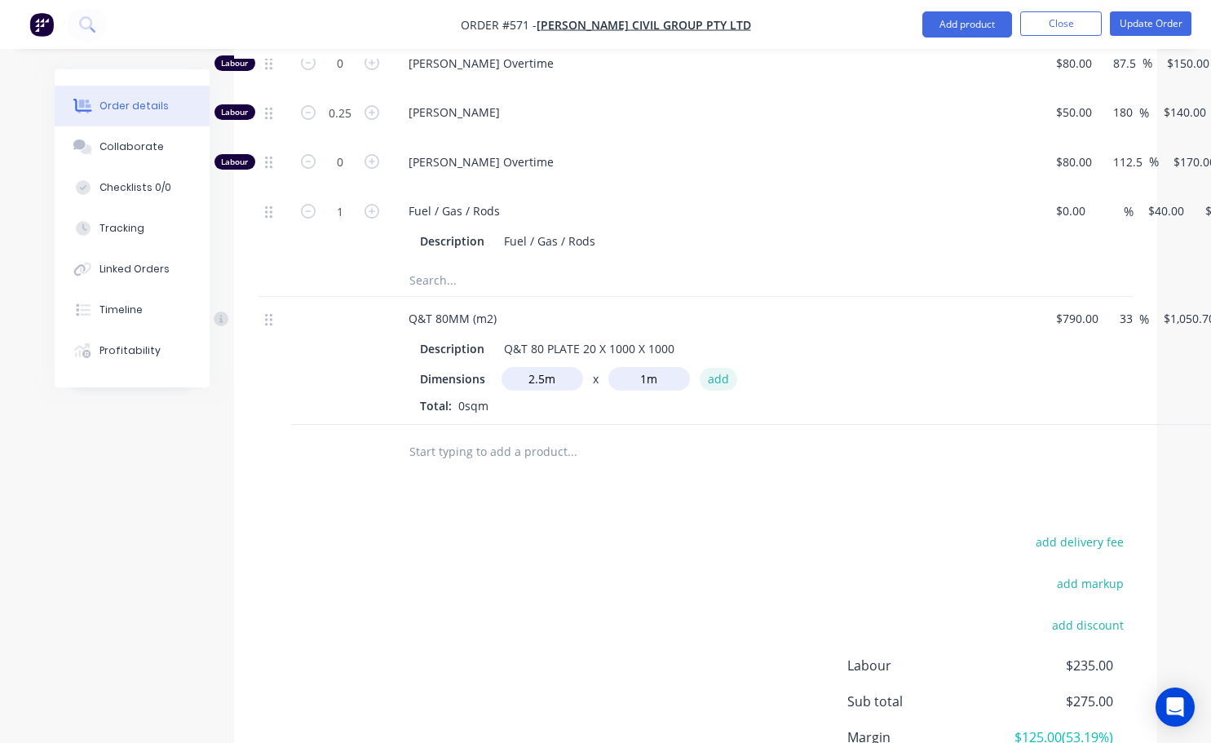
type input "$2,626.75"
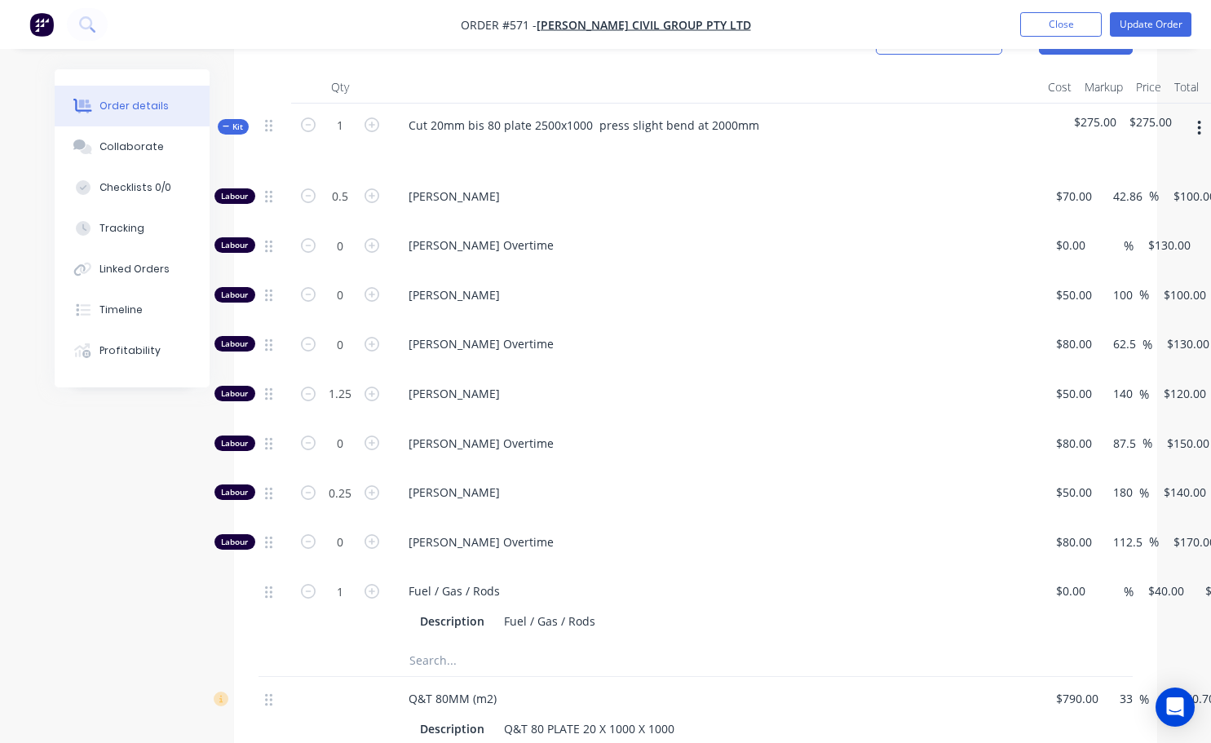
scroll to position [620, 0]
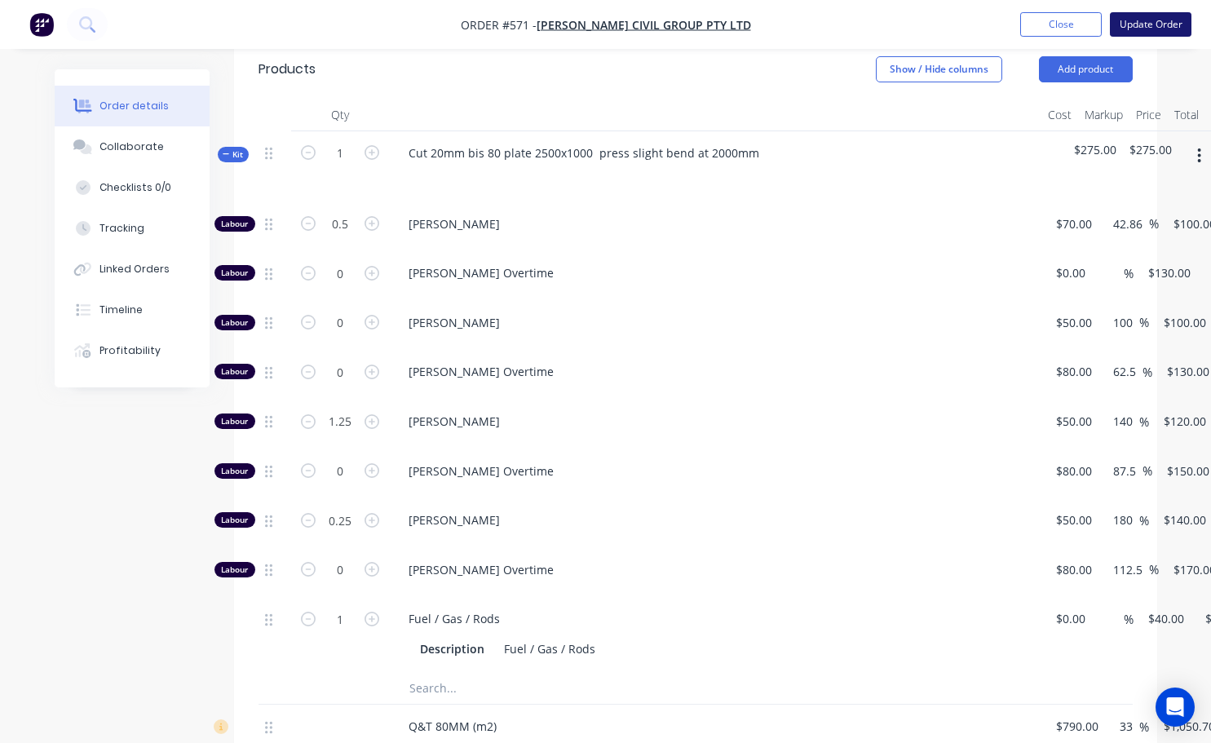
click at [609, 24] on button "Update Order" at bounding box center [1151, 24] width 82 height 24
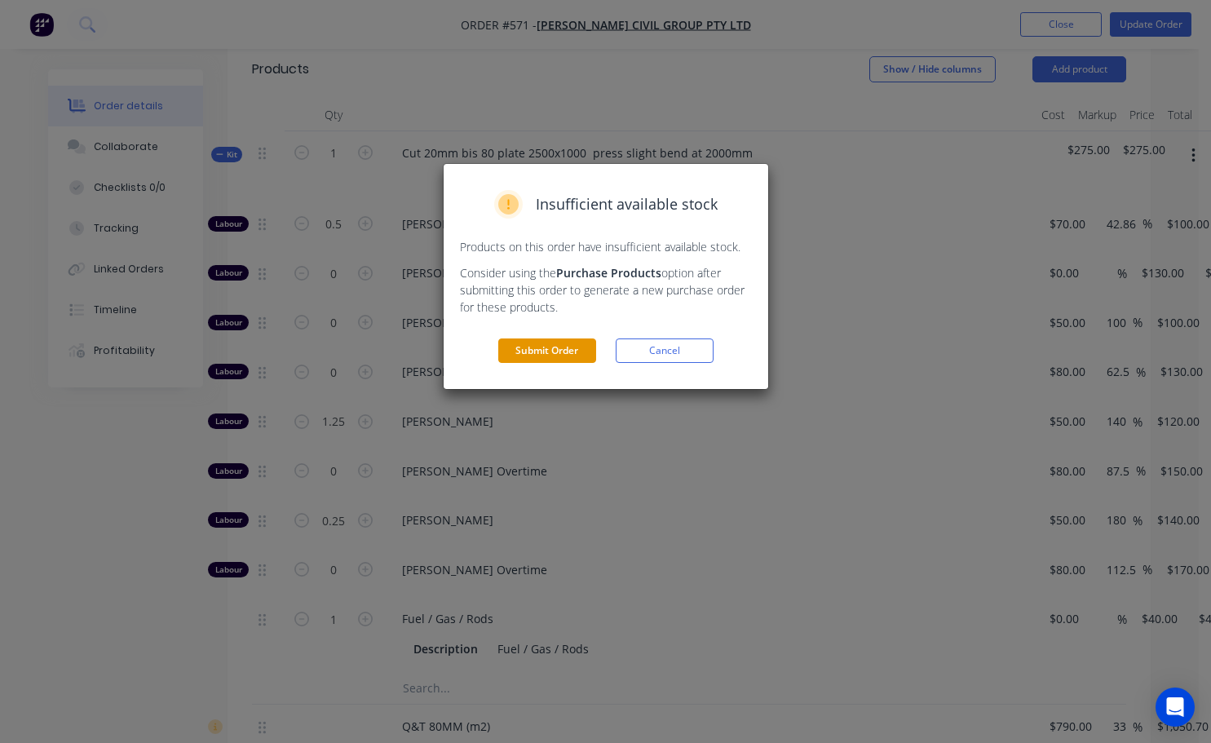
click at [555, 351] on button "Submit Order" at bounding box center [547, 350] width 98 height 24
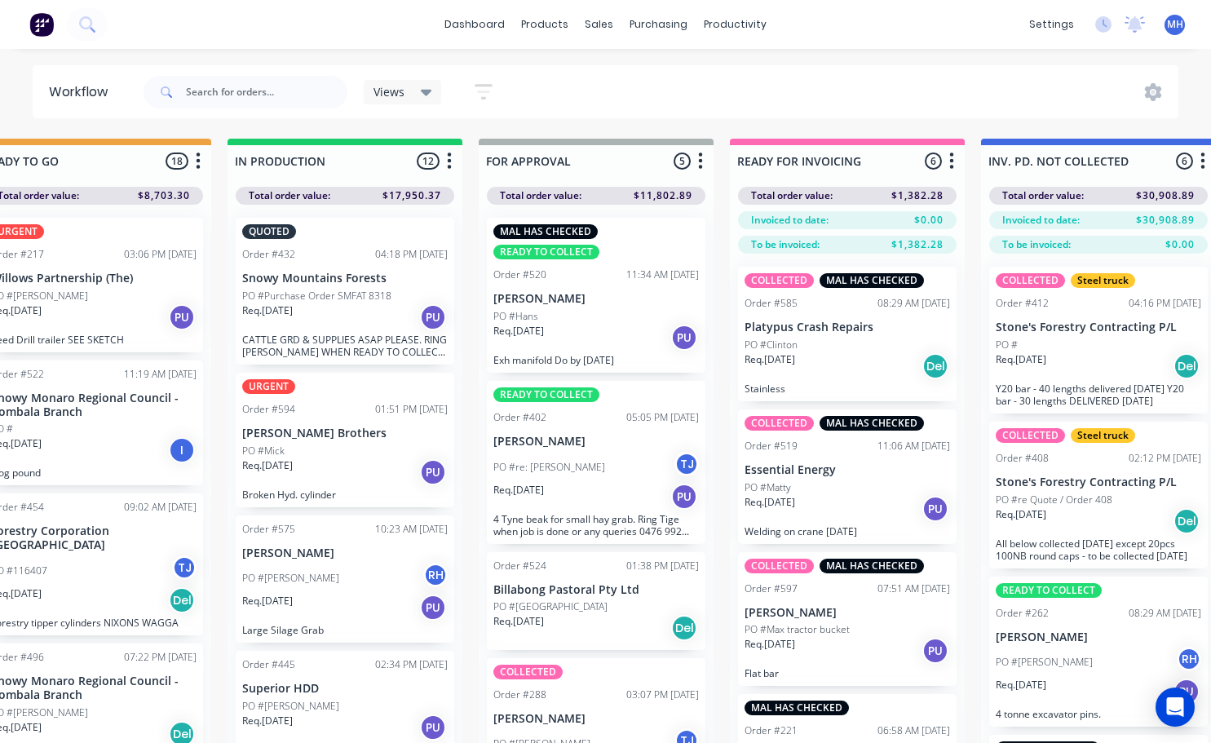
scroll to position [0, 856]
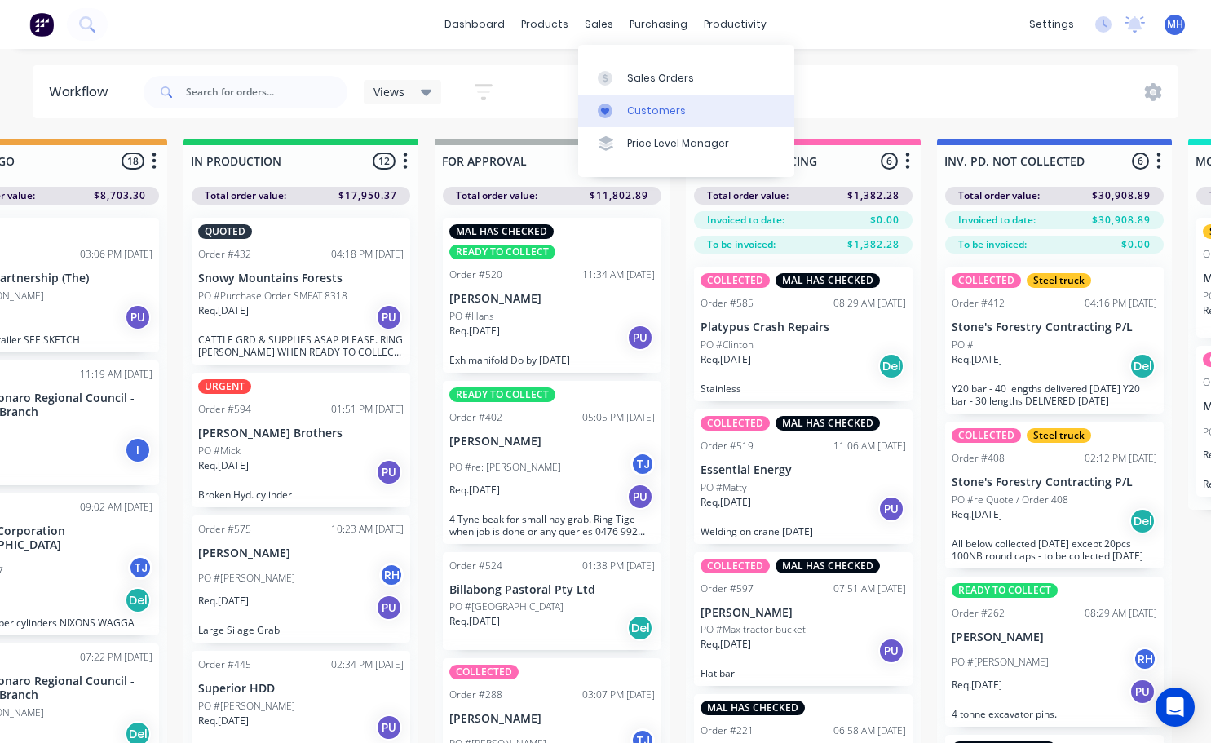
click at [609, 114] on div "Customers" at bounding box center [656, 111] width 59 height 15
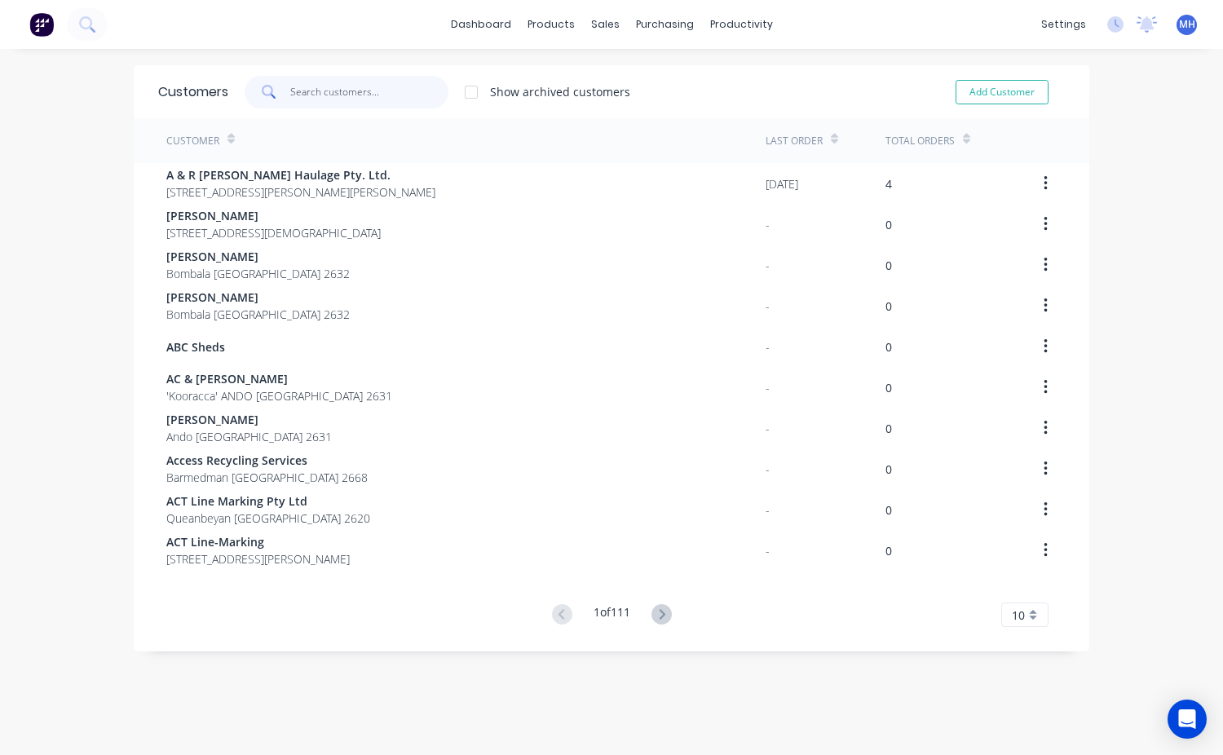
click at [305, 82] on input "text" at bounding box center [369, 92] width 159 height 33
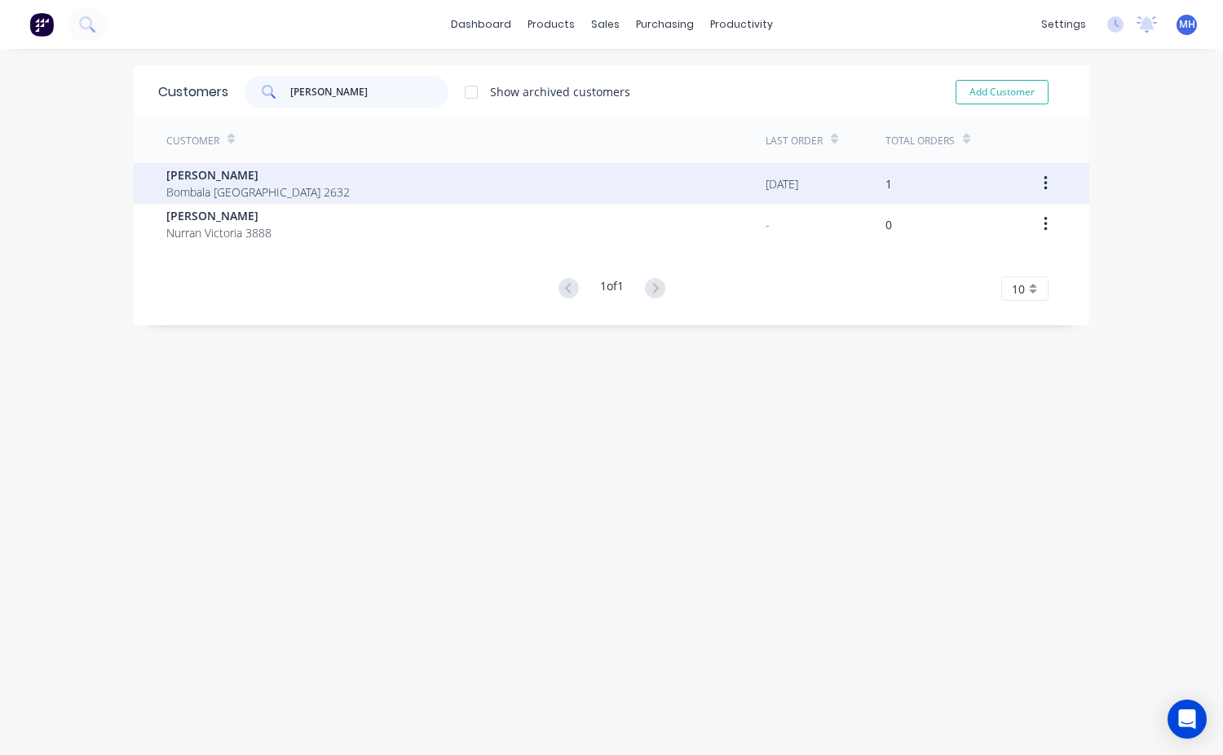
type input "[PERSON_NAME]"
click at [228, 177] on span "[PERSON_NAME]" at bounding box center [257, 174] width 183 height 17
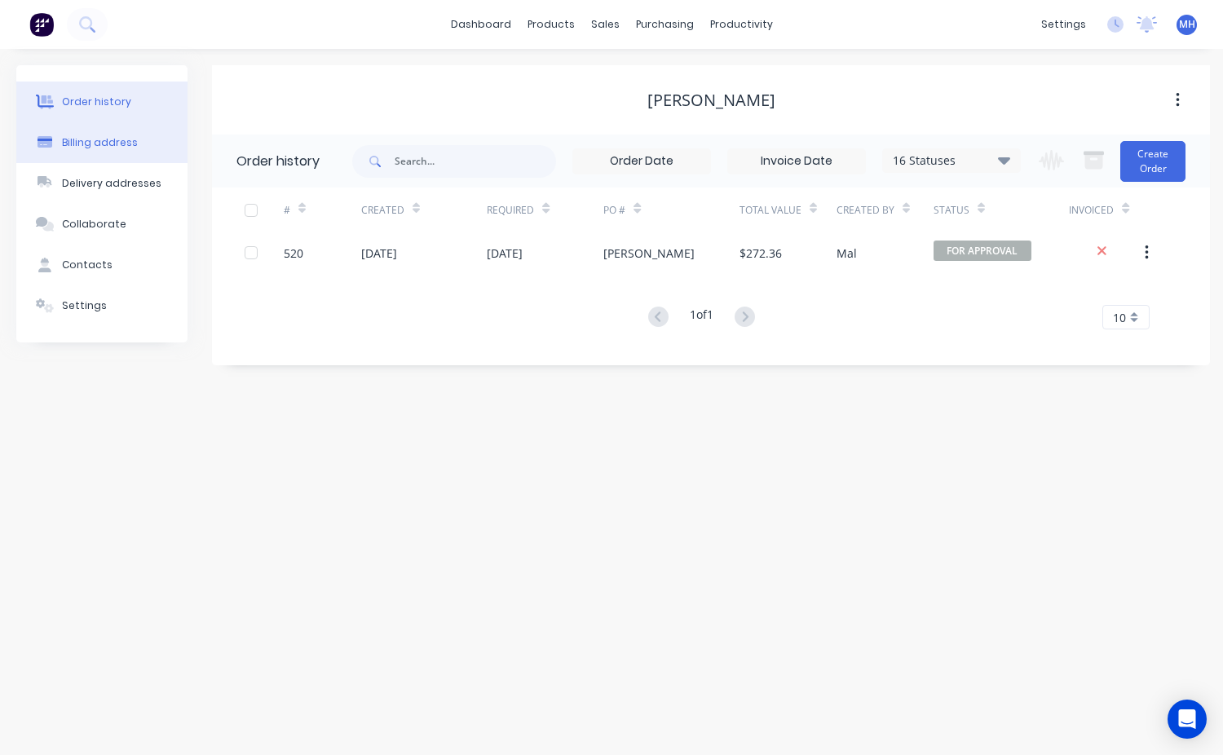
click at [108, 143] on div "Billing address" at bounding box center [100, 142] width 76 height 15
select select "AU"
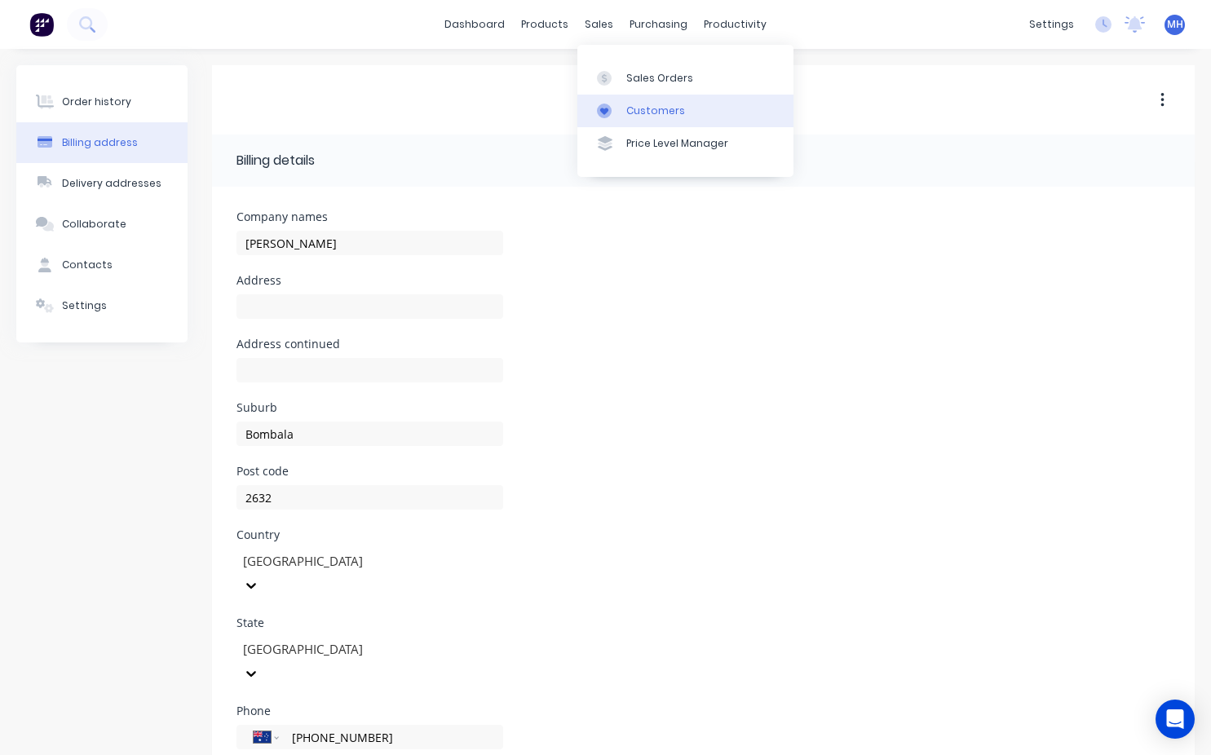
click at [609, 107] on div "Customers" at bounding box center [655, 111] width 59 height 15
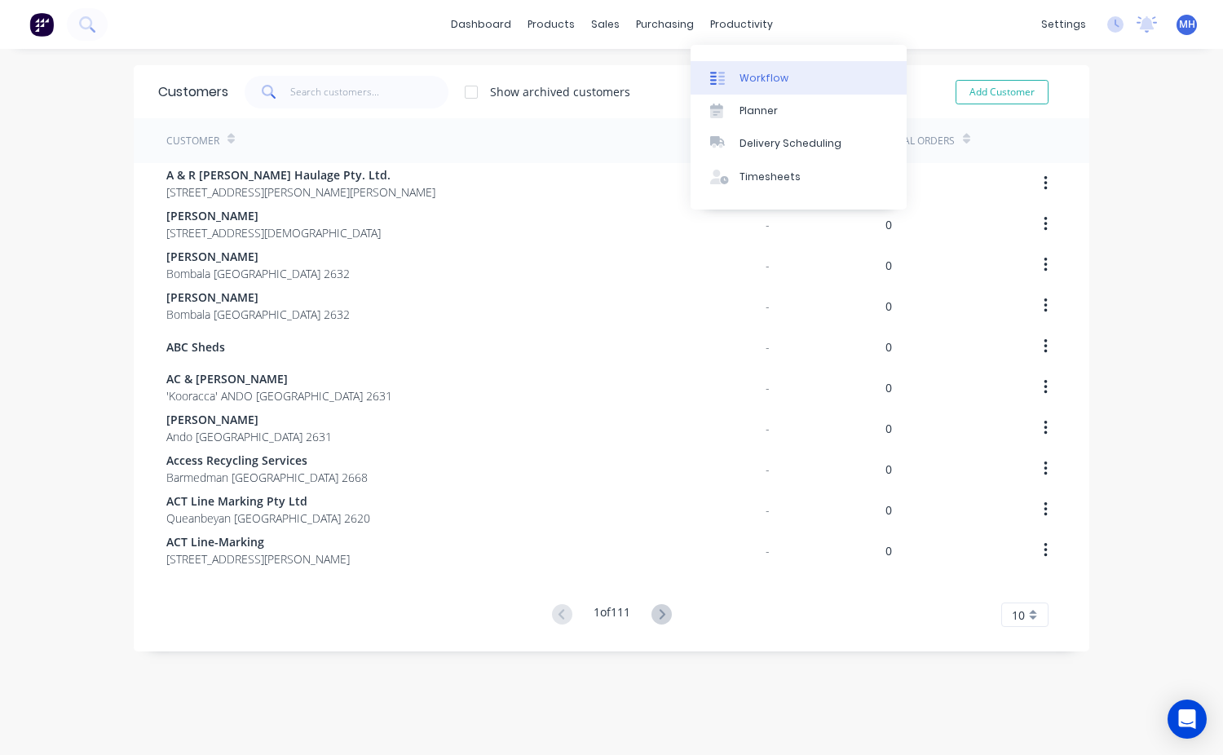
click at [609, 76] on div "Workflow" at bounding box center [764, 78] width 49 height 15
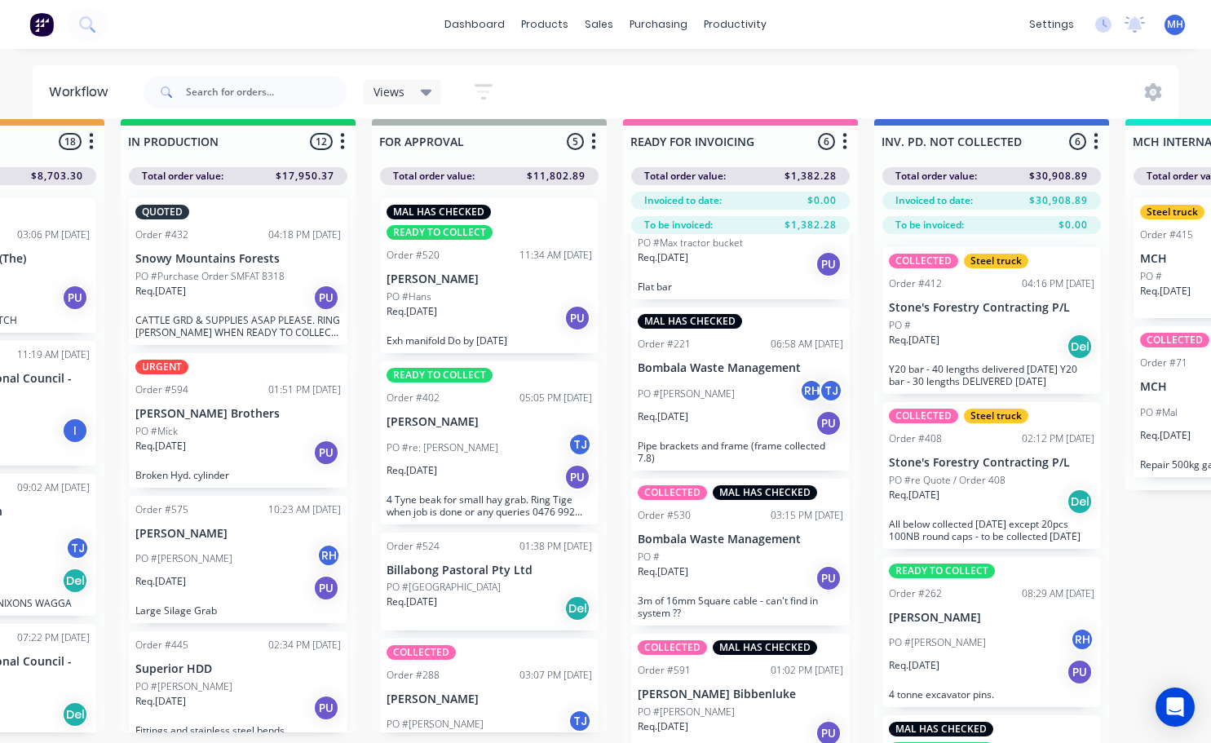
scroll to position [0, 919]
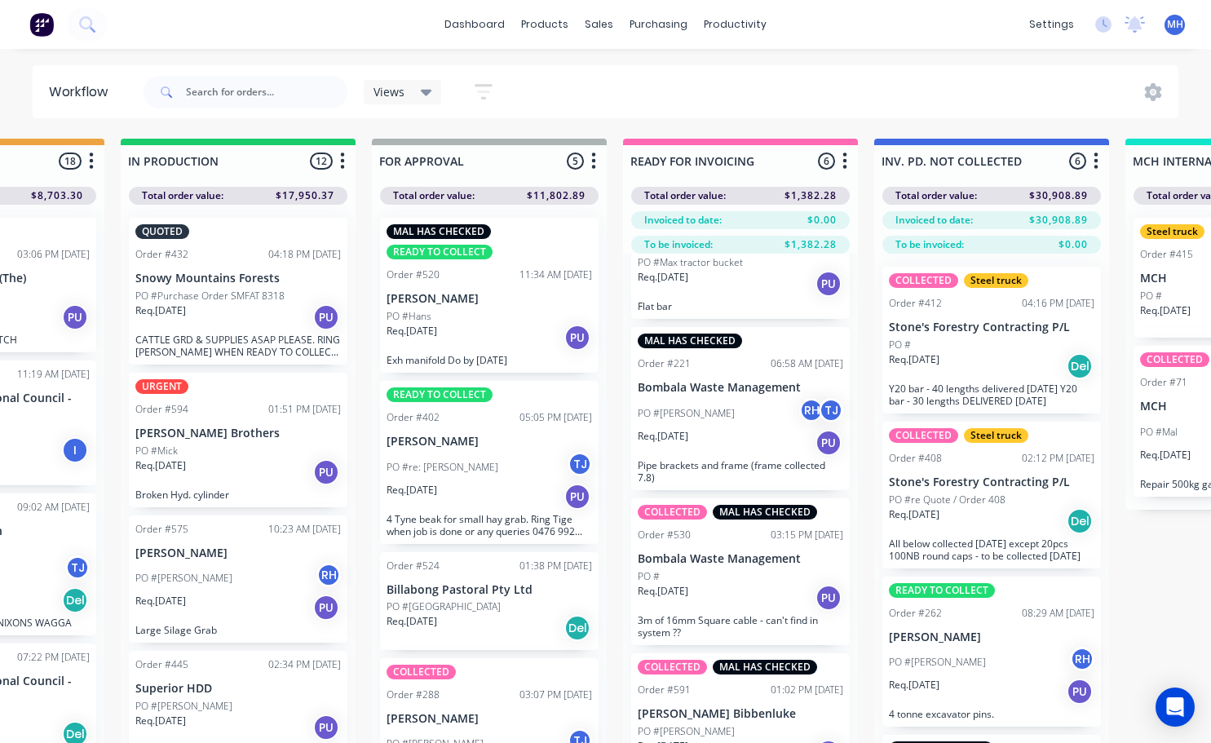
click at [481, 320] on div "PO #Hans" at bounding box center [488, 316] width 205 height 15
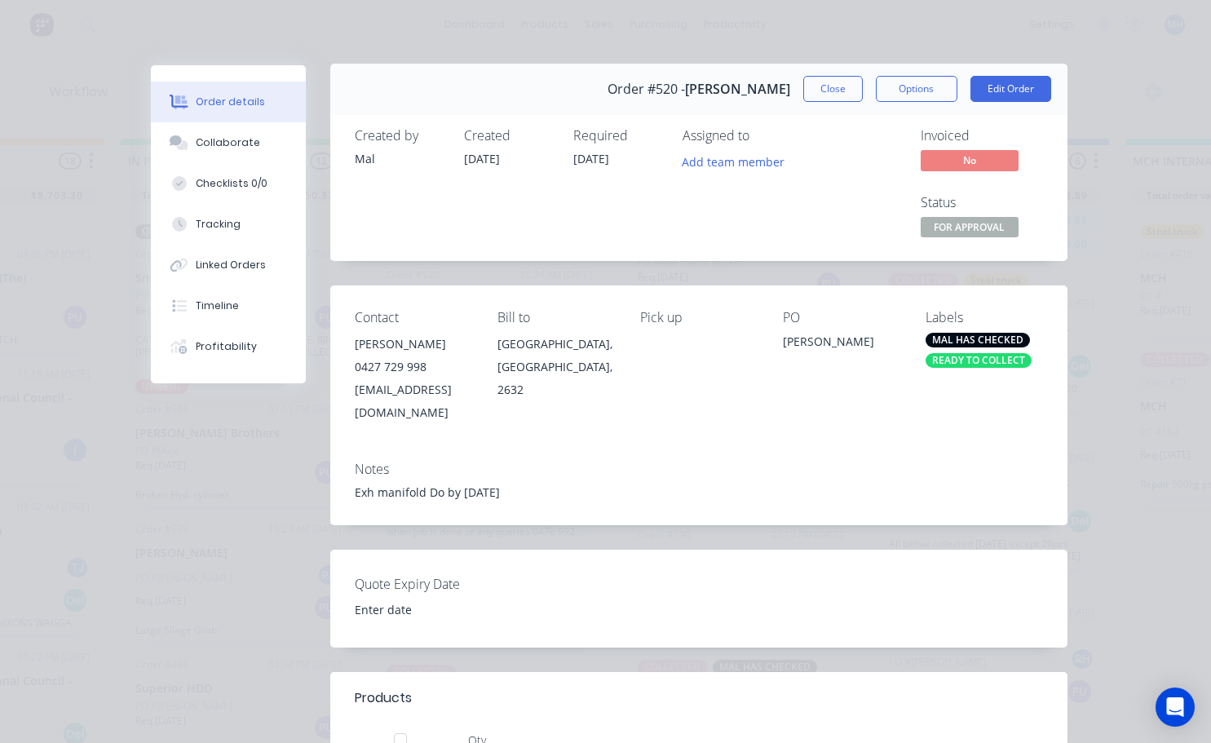
scroll to position [0, 0]
click at [609, 92] on button "Edit Order" at bounding box center [1010, 90] width 81 height 26
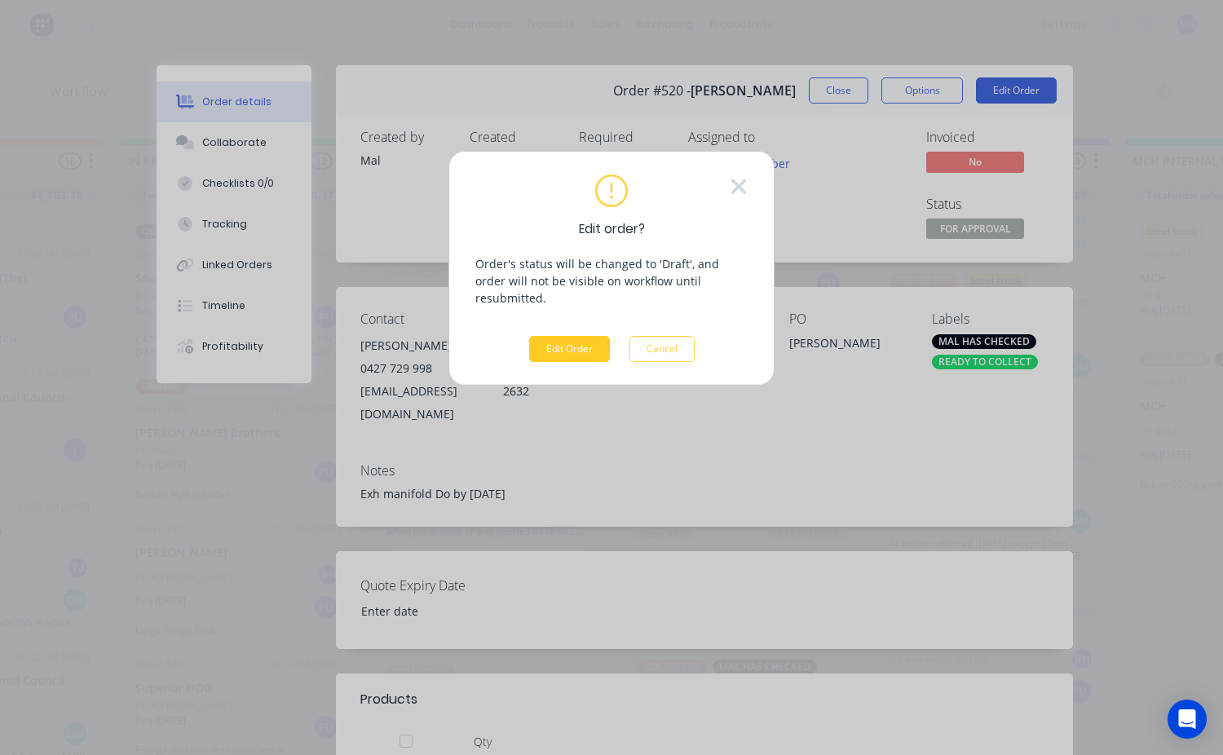
click at [570, 336] on button "Edit Order" at bounding box center [569, 349] width 81 height 26
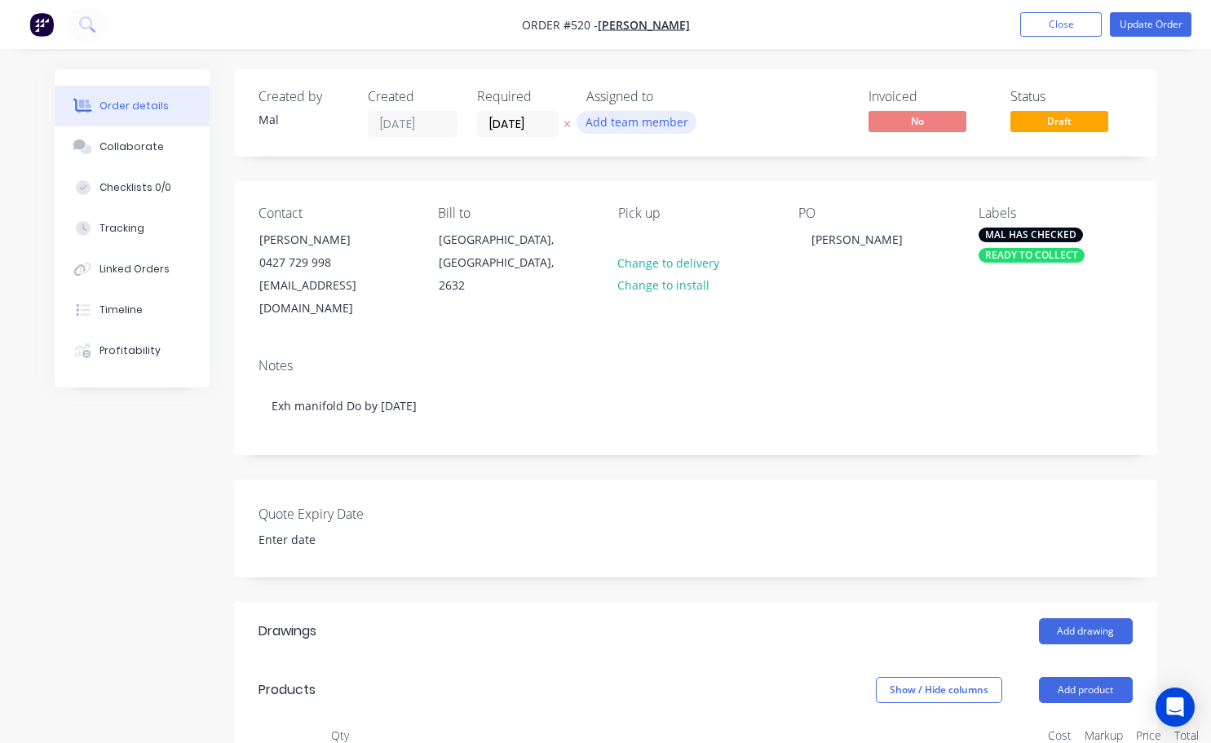
click at [609, 121] on button "Add team member" at bounding box center [636, 122] width 120 height 22
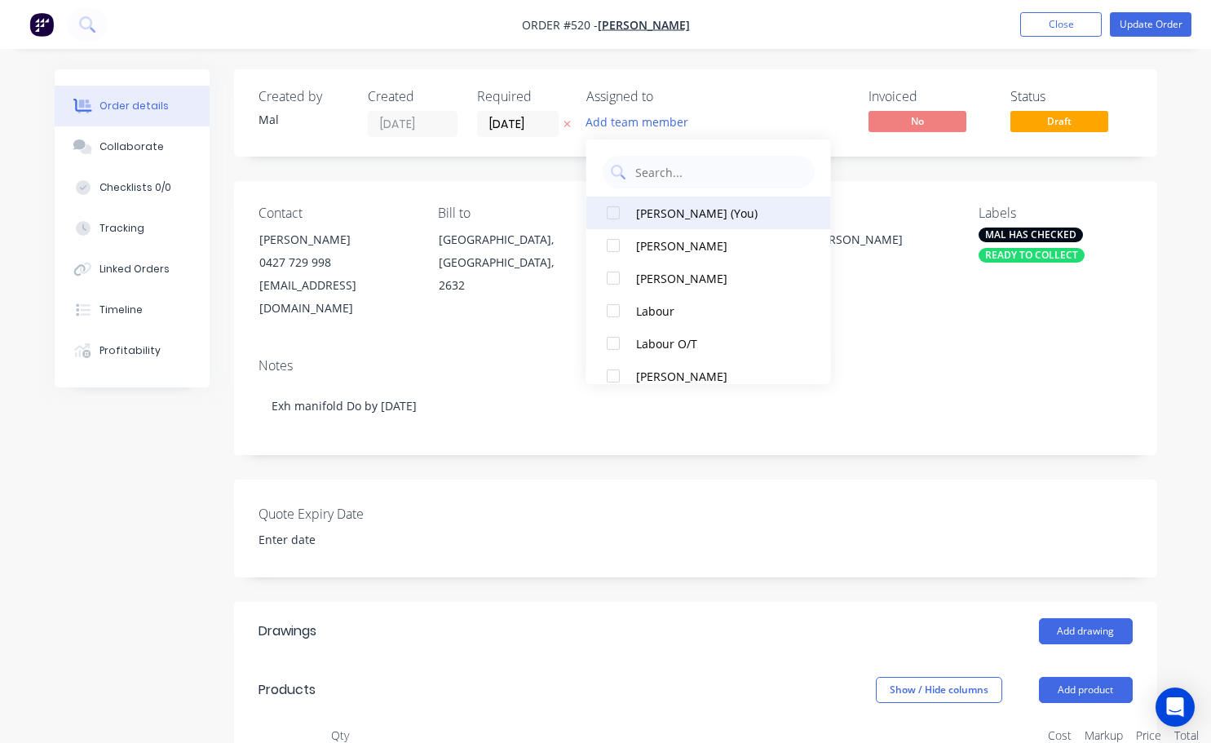
click at [609, 212] on div at bounding box center [613, 213] width 33 height 33
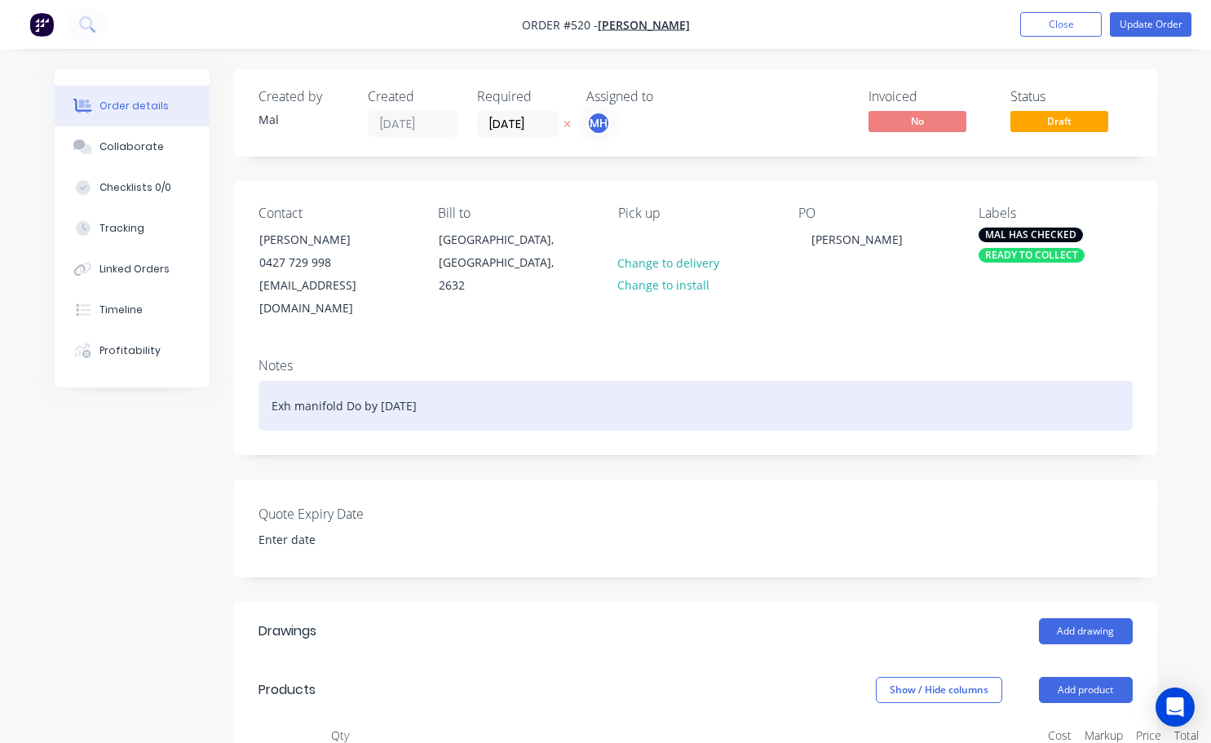
click at [609, 381] on div "Exh manifold Do by [DATE]" at bounding box center [695, 406] width 874 height 50
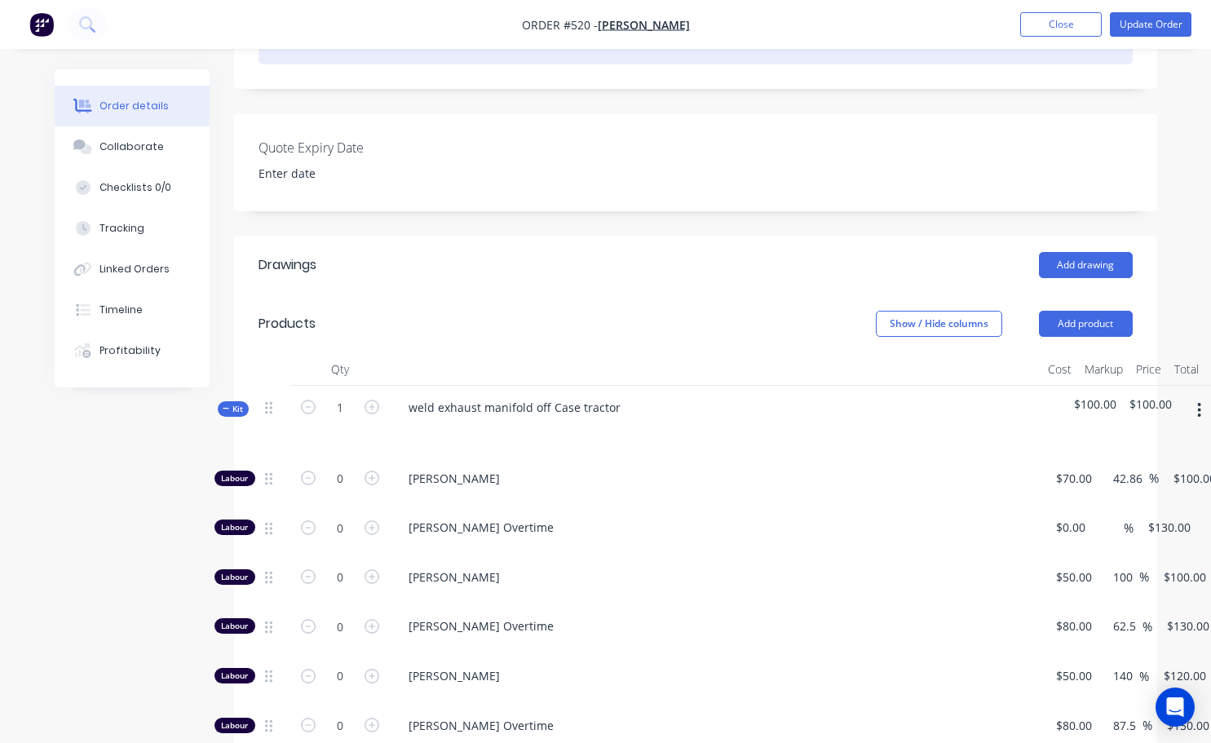
scroll to position [571, 0]
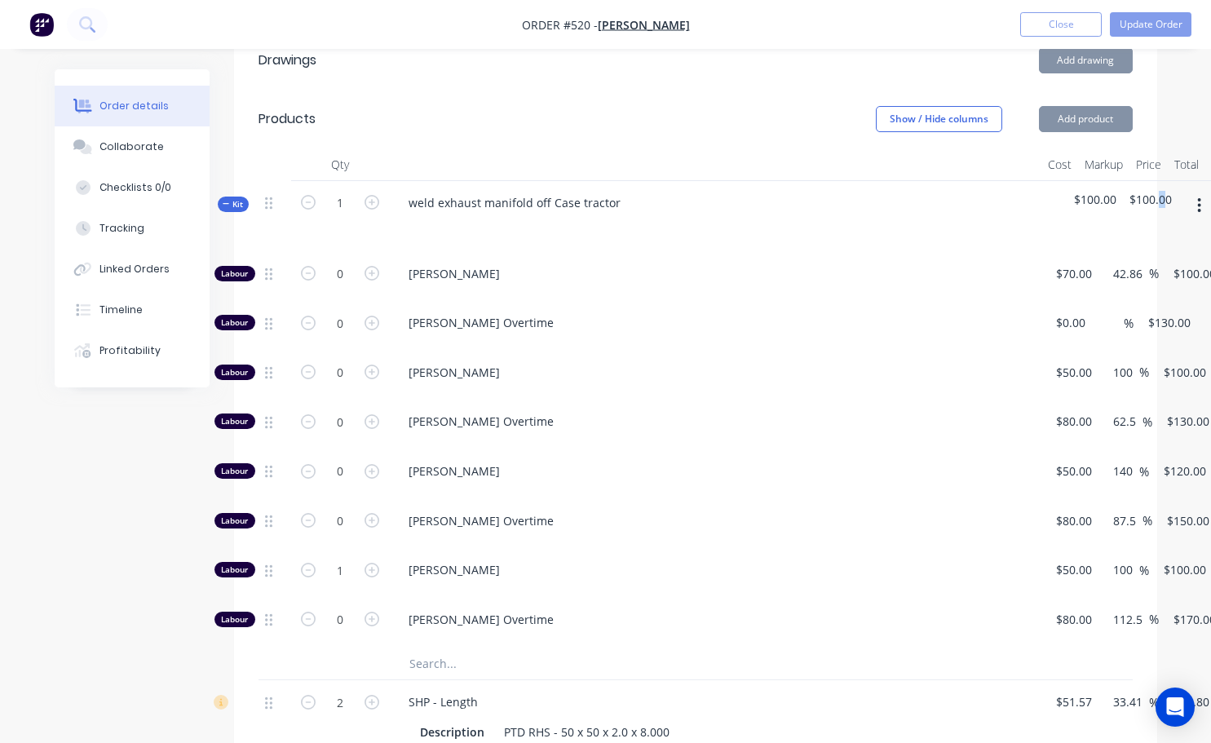
click at [609, 191] on span "$100.00" at bounding box center [1150, 199] width 42 height 17
click at [609, 181] on div "$100.00" at bounding box center [1150, 216] width 55 height 71
drag, startPoint x: 1137, startPoint y: 169, endPoint x: 1146, endPoint y: 177, distance: 11.5
click at [609, 191] on span "$100.00" at bounding box center [1150, 199] width 42 height 17
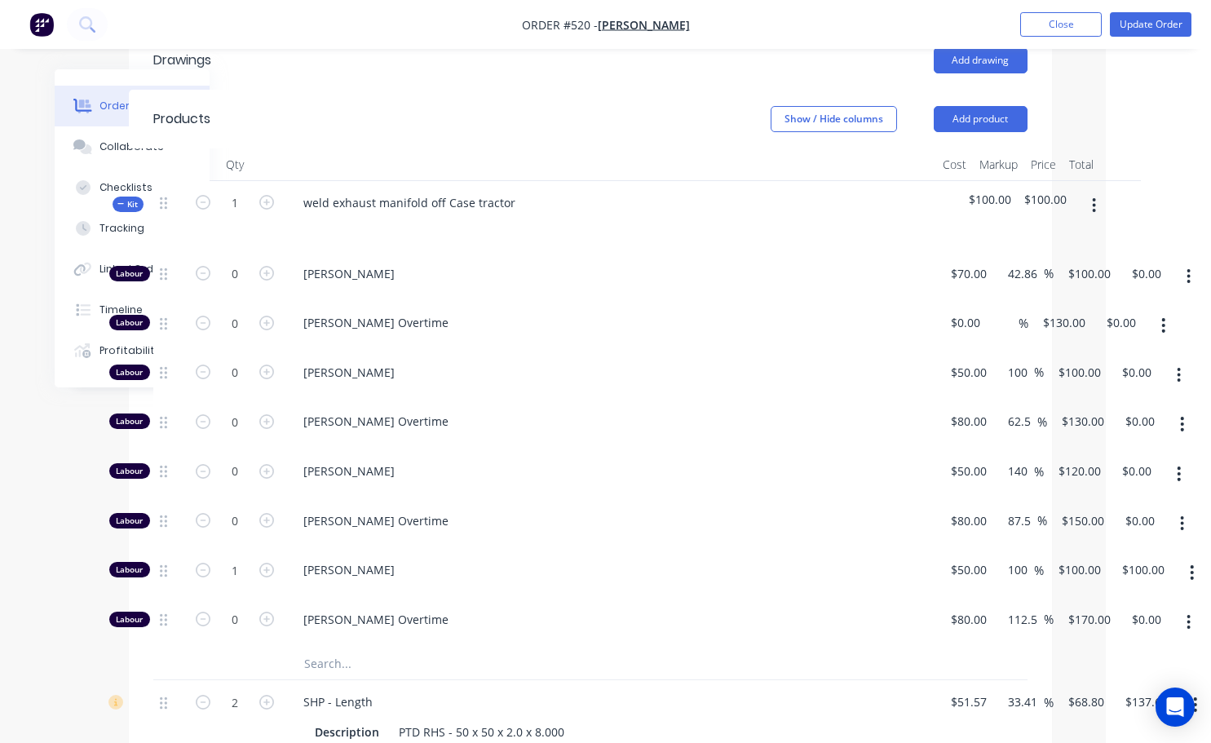
scroll to position [571, 109]
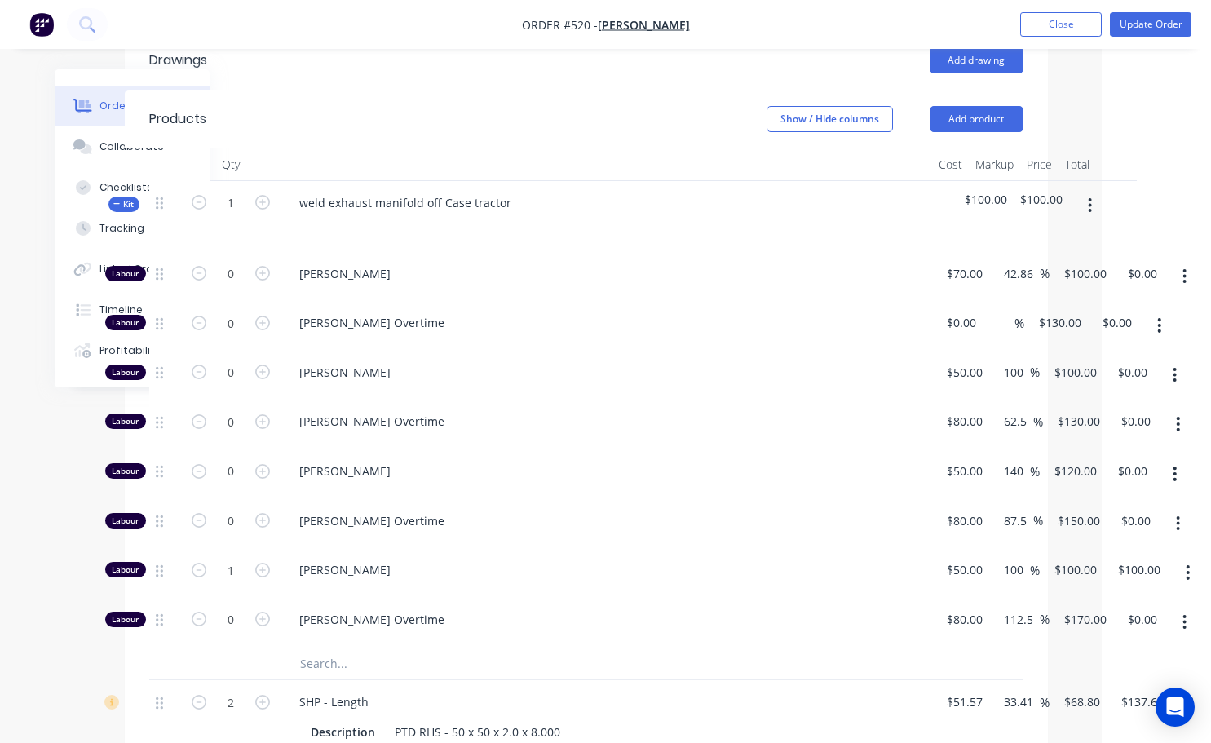
click at [609, 191] on span "$100.00" at bounding box center [1041, 199] width 42 height 17
click at [200, 563] on icon "button" at bounding box center [199, 570] width 15 height 15
type input "0"
type input "$0.00"
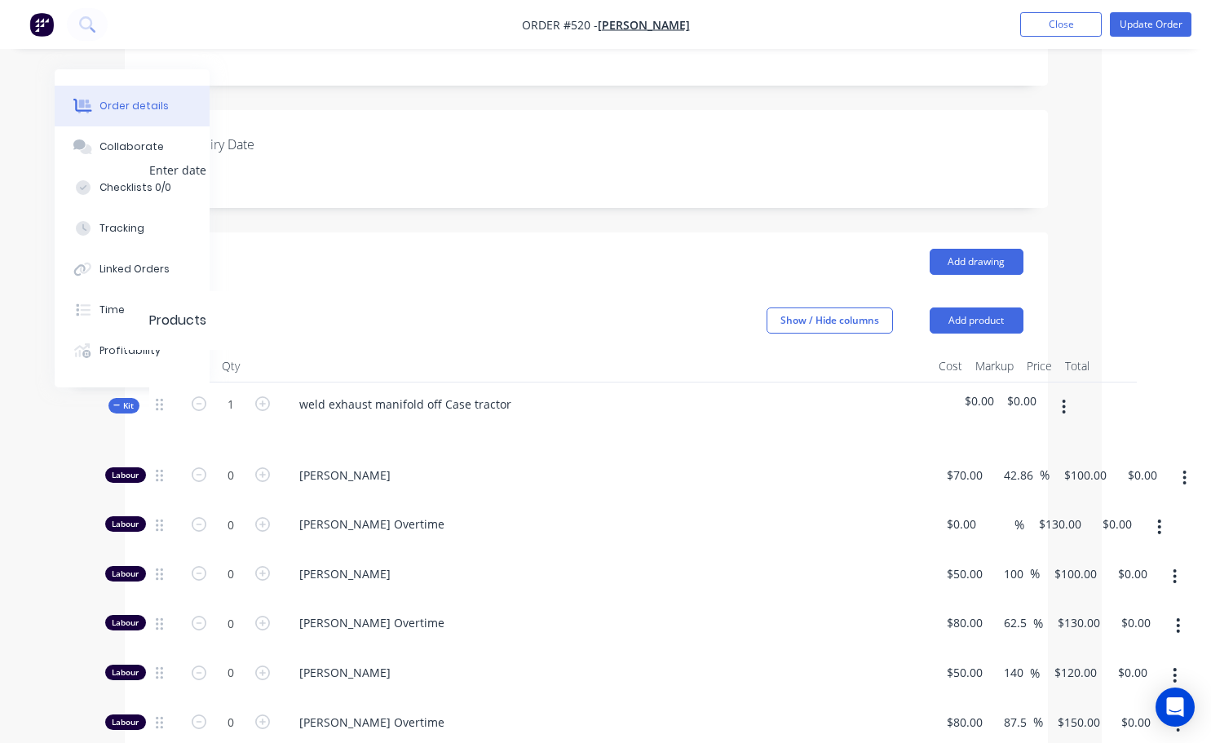
scroll to position [326, 109]
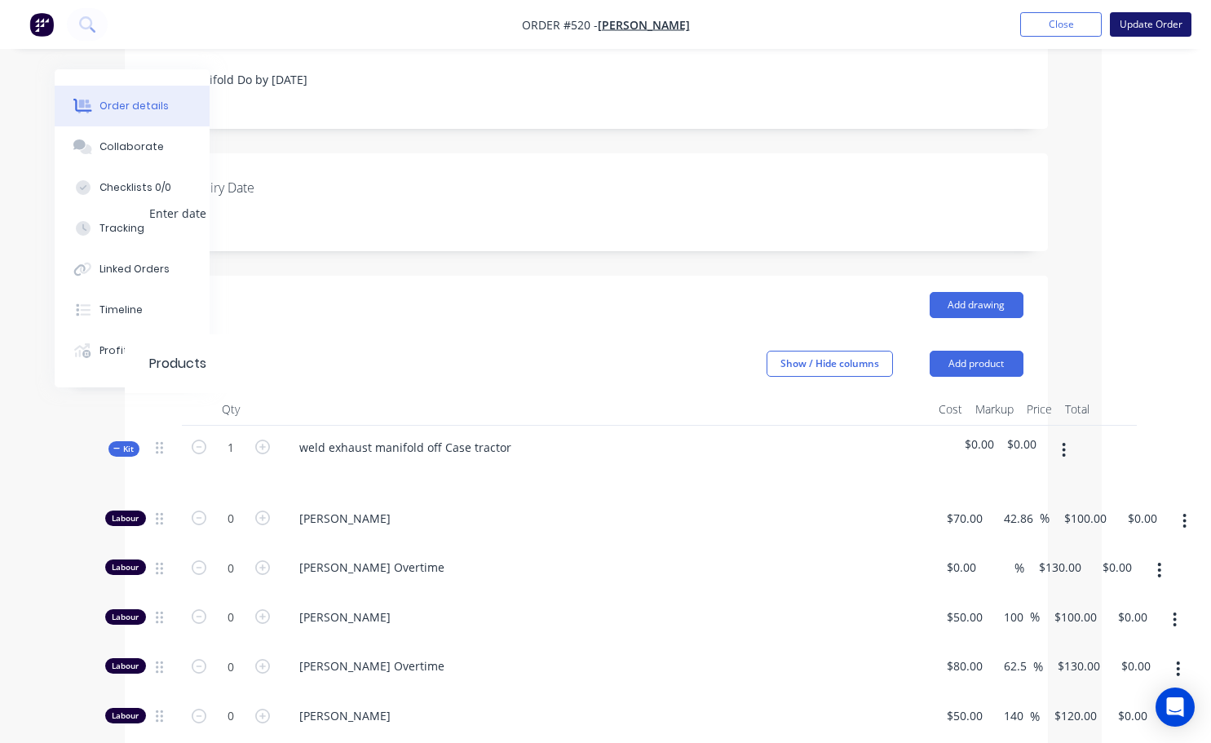
click at [609, 20] on button "Update Order" at bounding box center [1151, 24] width 82 height 24
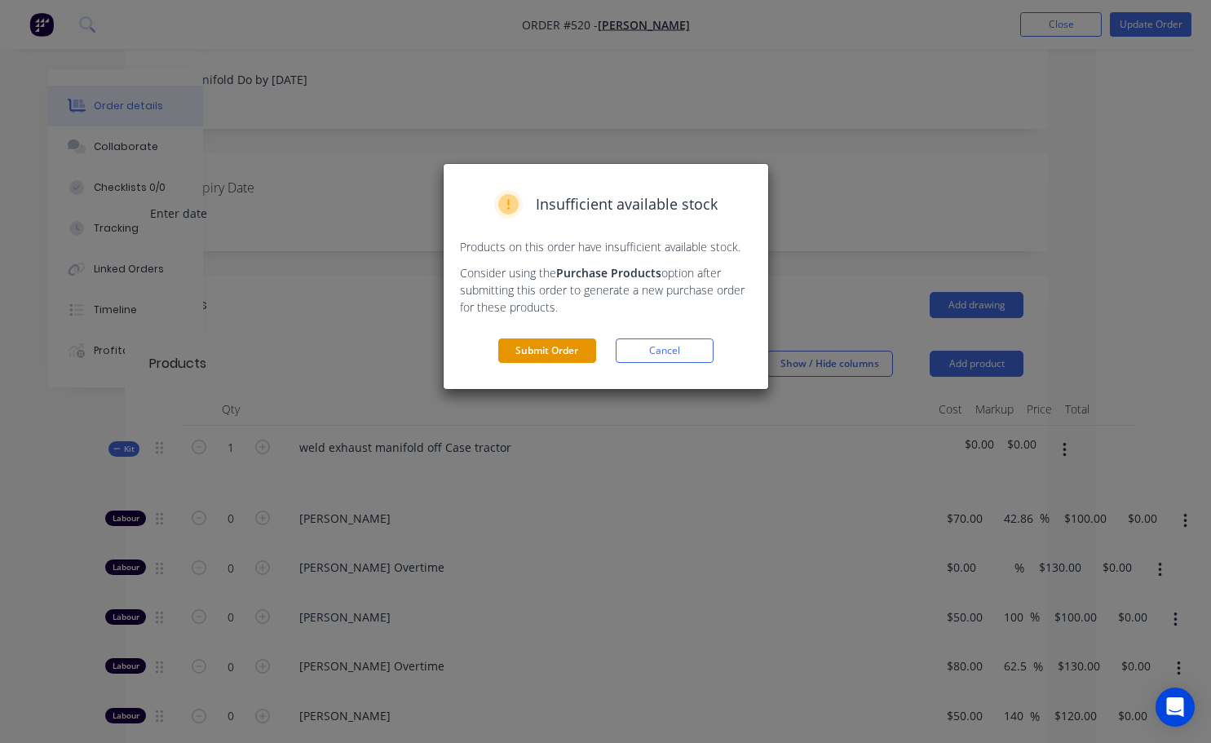
click at [564, 353] on button "Submit Order" at bounding box center [547, 350] width 98 height 24
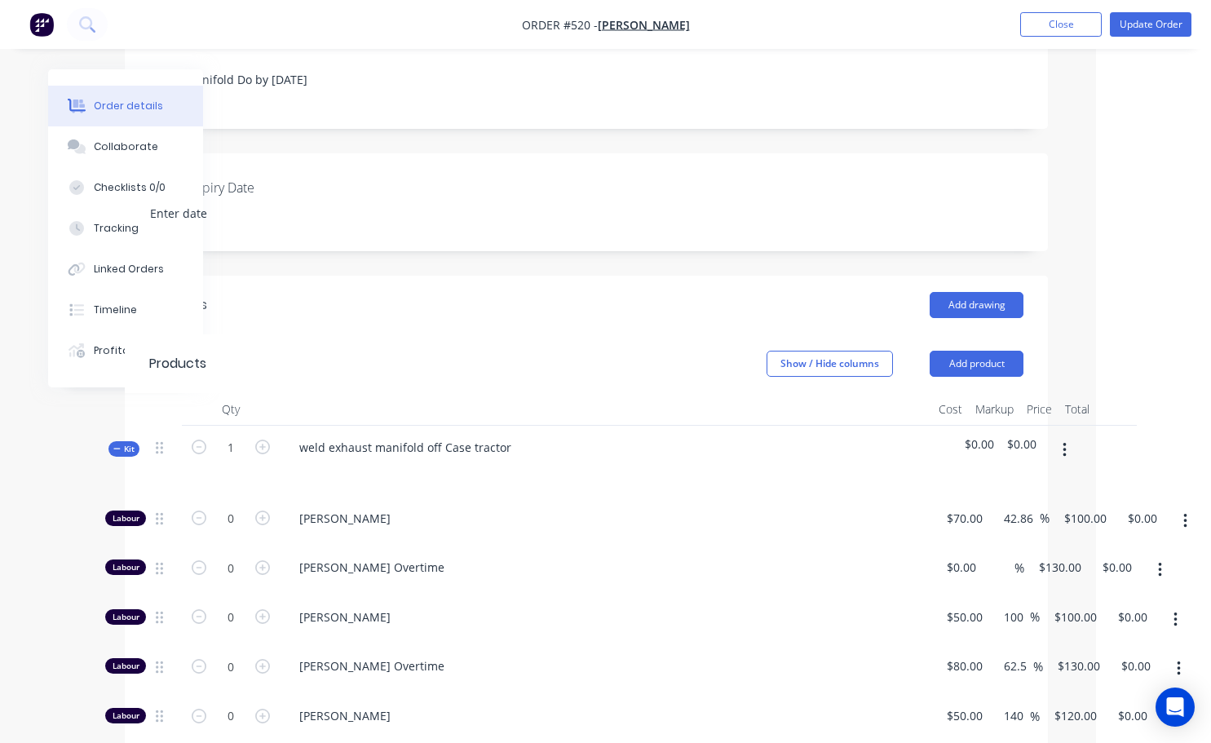
scroll to position [0, 0]
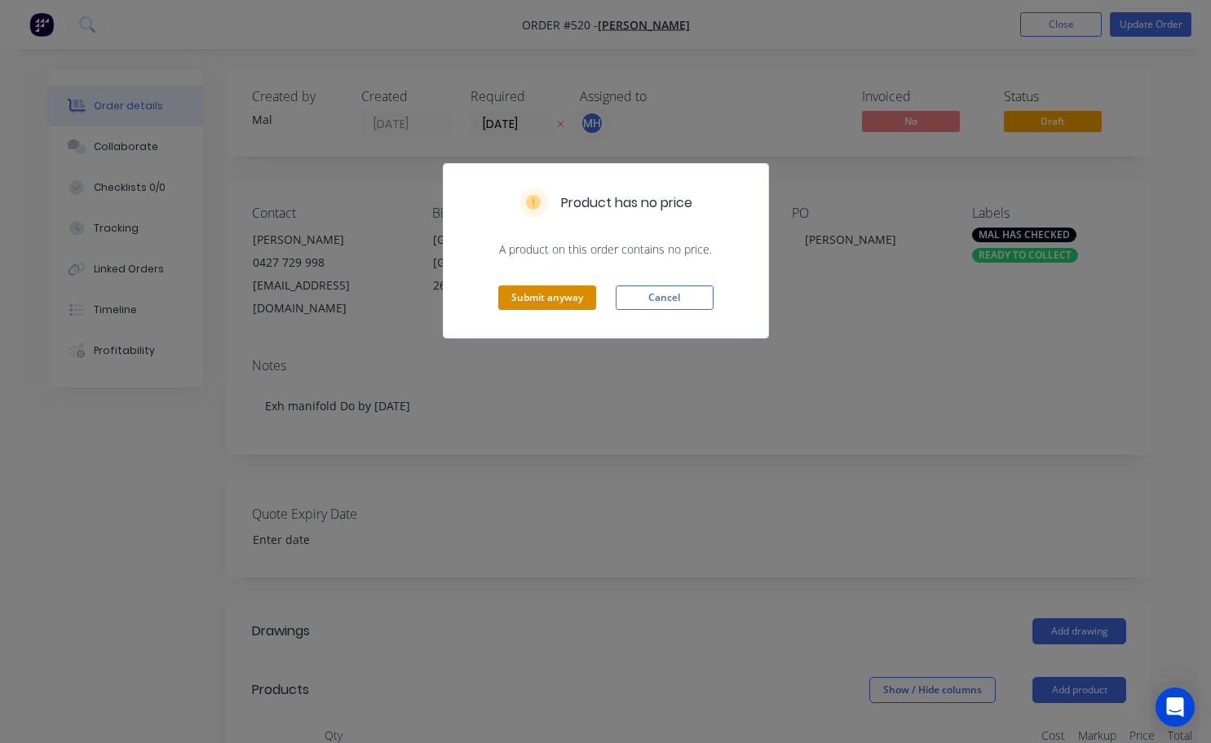
click at [569, 302] on button "Submit anyway" at bounding box center [547, 297] width 98 height 24
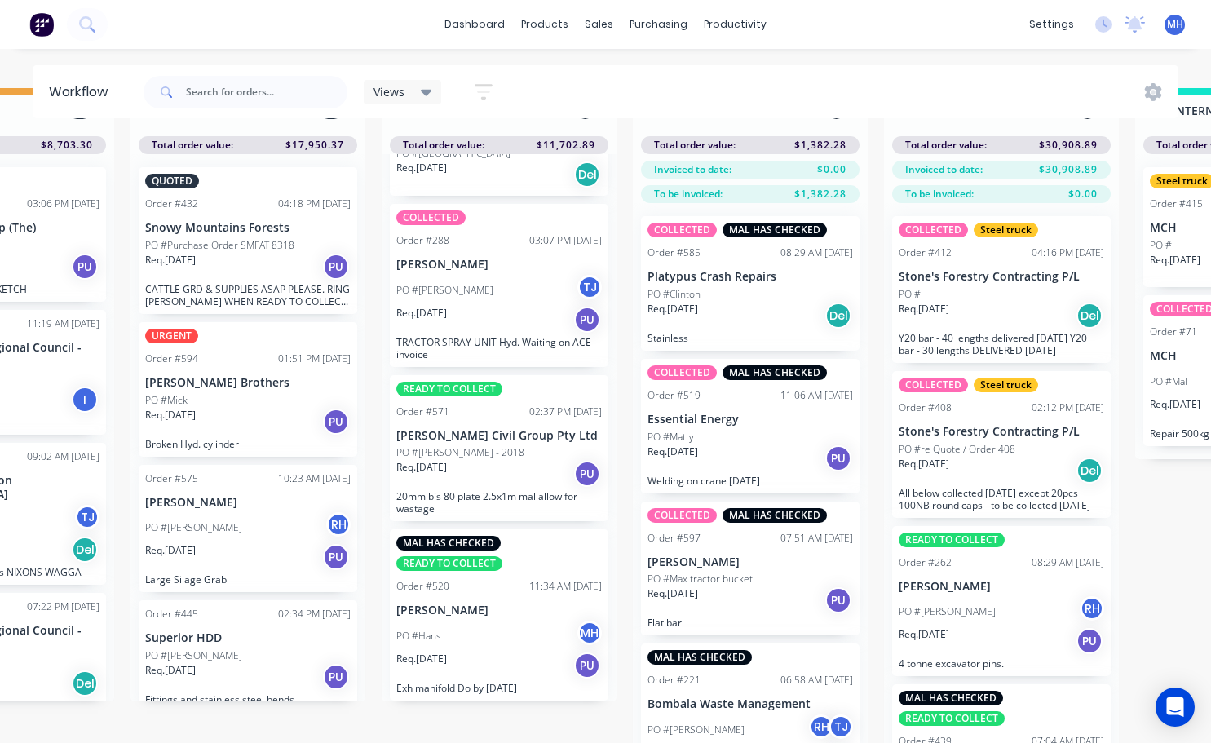
scroll to position [70, 909]
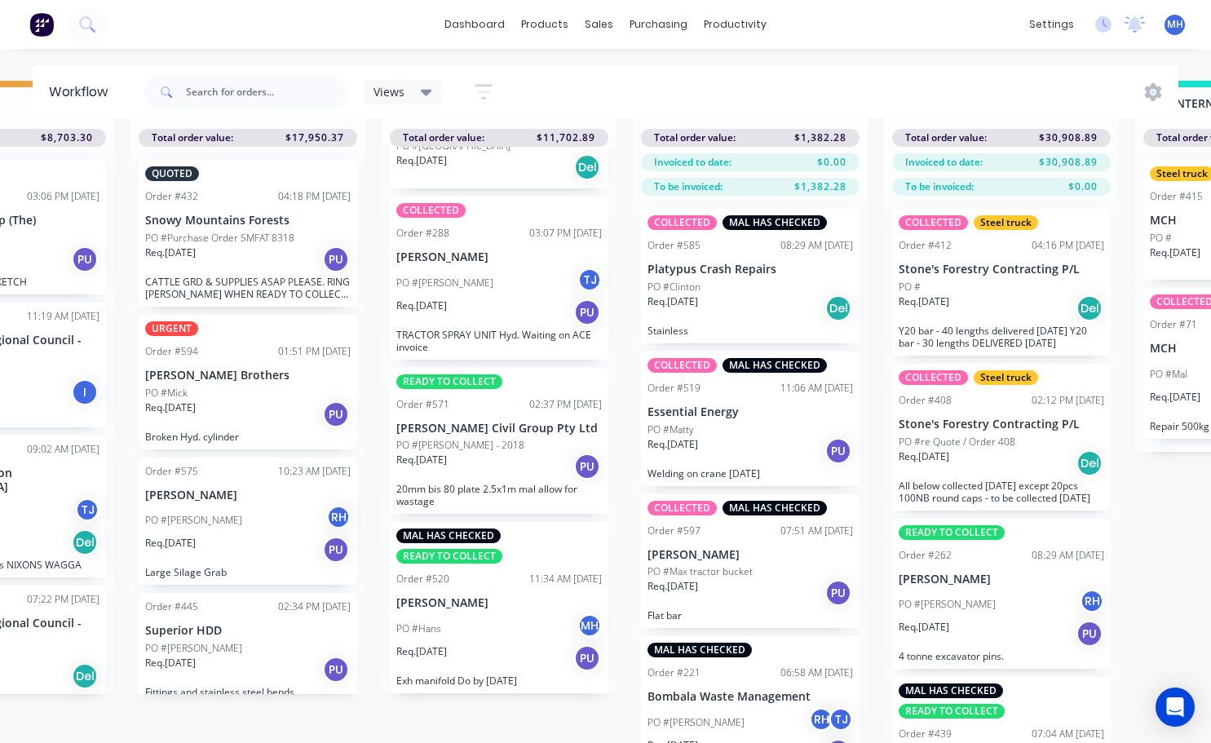
click at [517, 581] on div "MAL HAS CHECKED READY TO COLLECT Order #520 11:34 AM [DATE] [PERSON_NAME] PO #[…" at bounding box center [499, 607] width 219 height 171
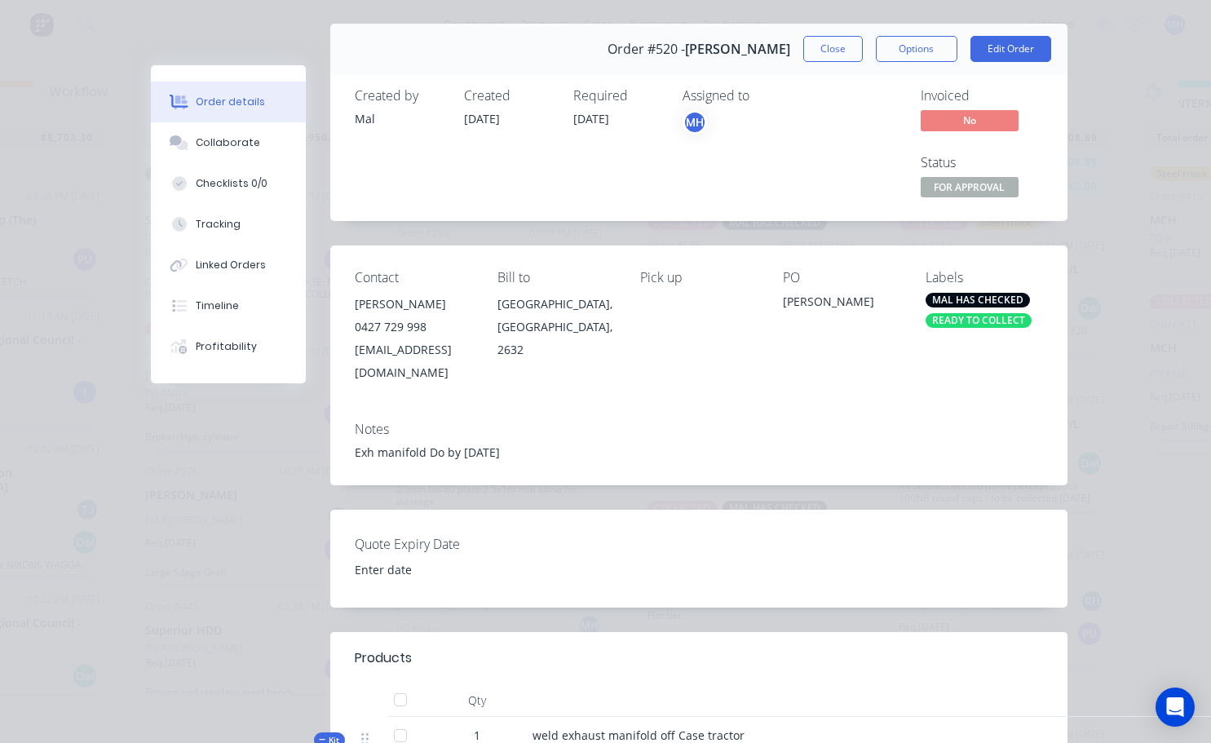
scroll to position [0, 0]
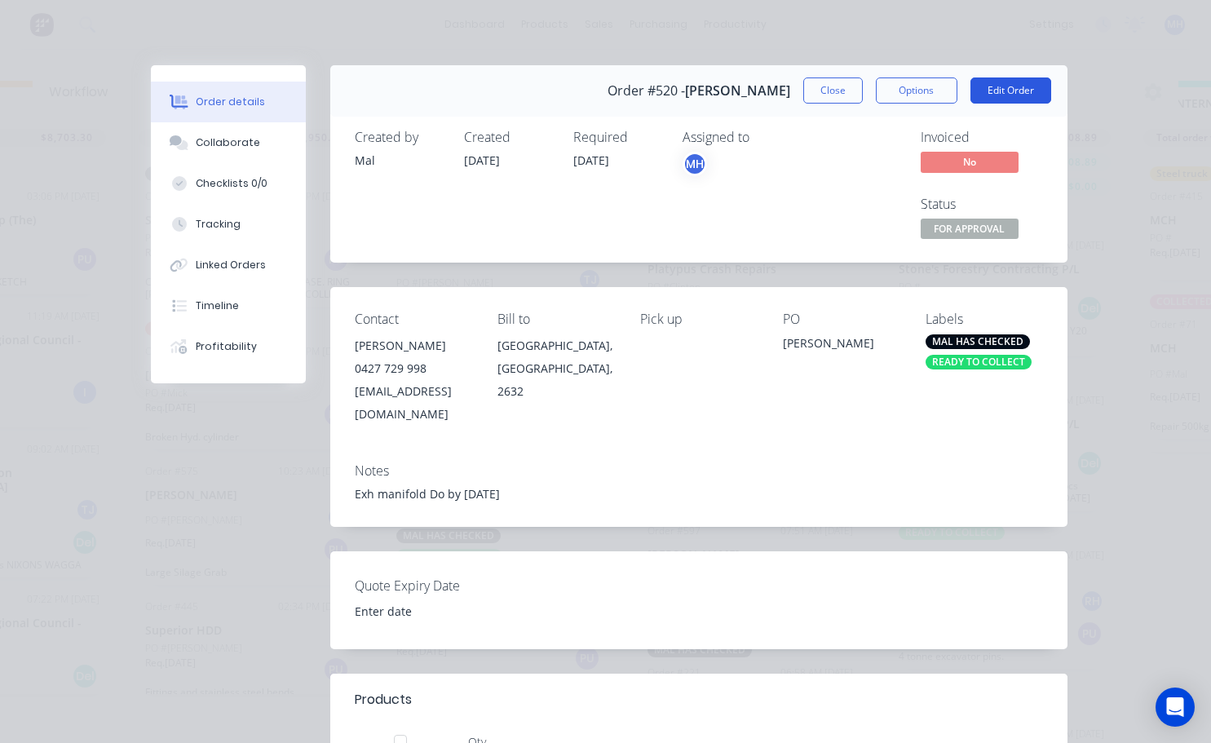
click at [609, 90] on button "Edit Order" at bounding box center [1010, 90] width 81 height 26
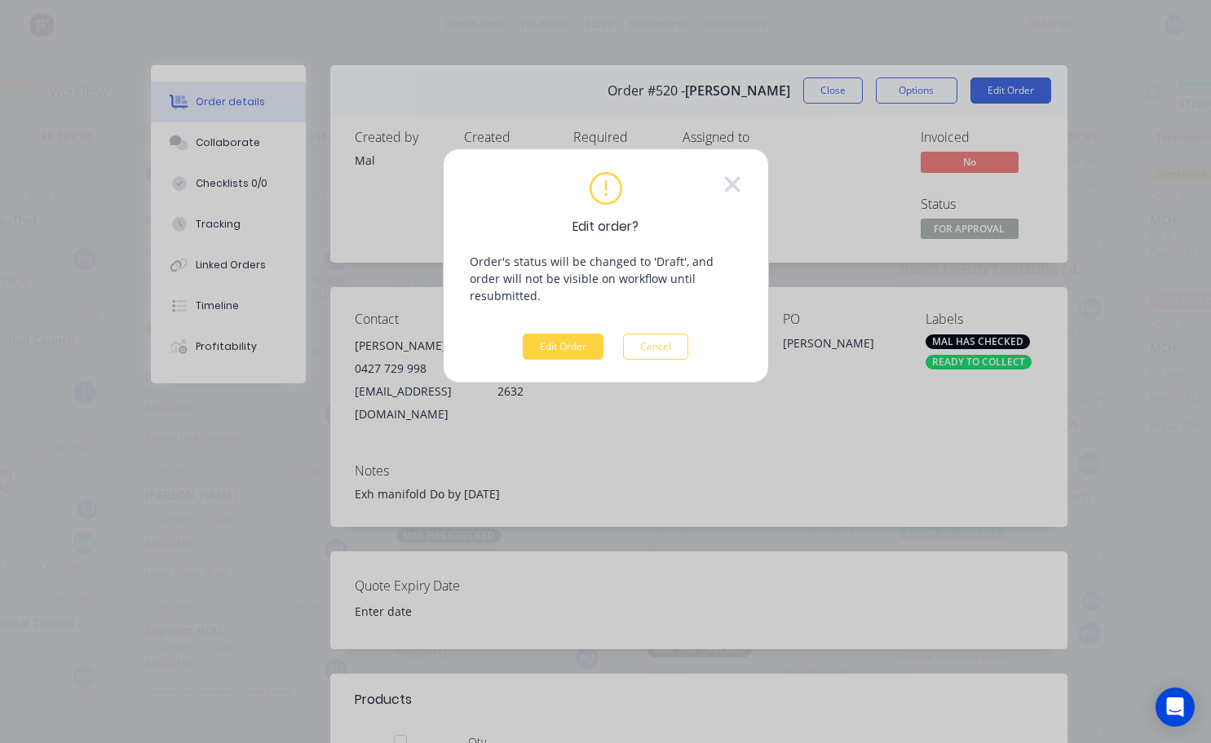
scroll to position [58, 909]
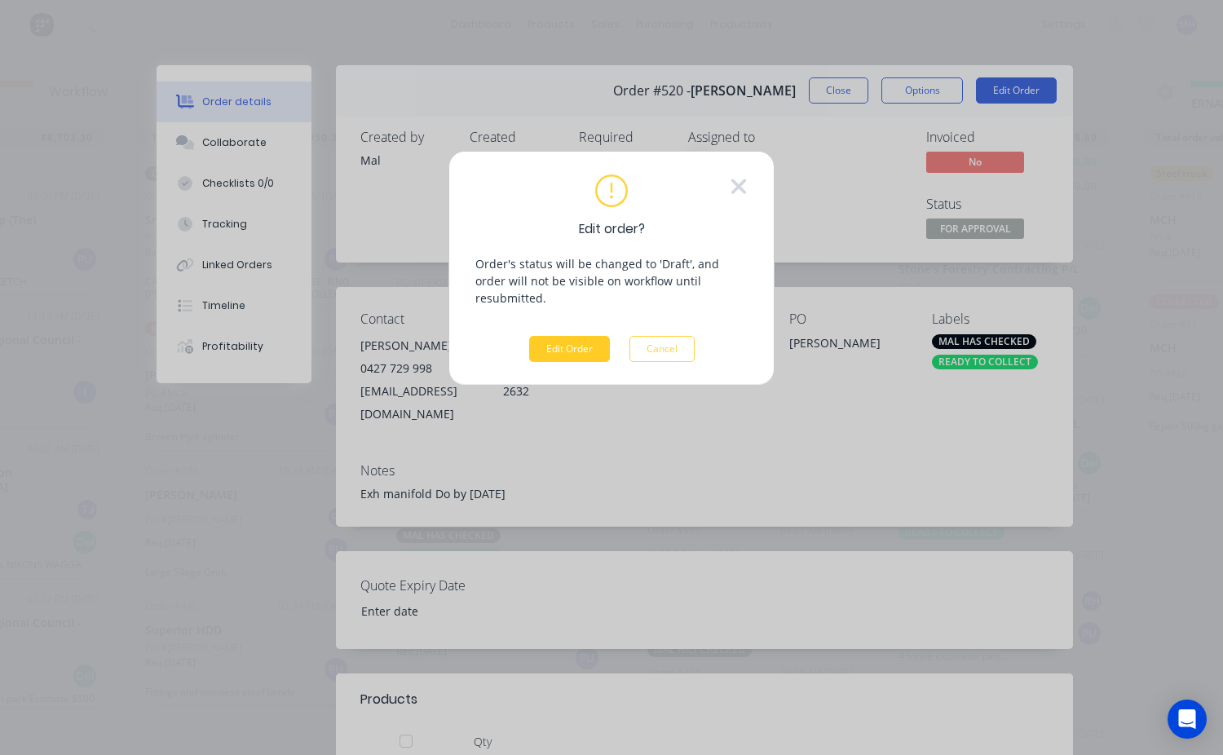
click at [581, 336] on button "Edit Order" at bounding box center [569, 349] width 81 height 26
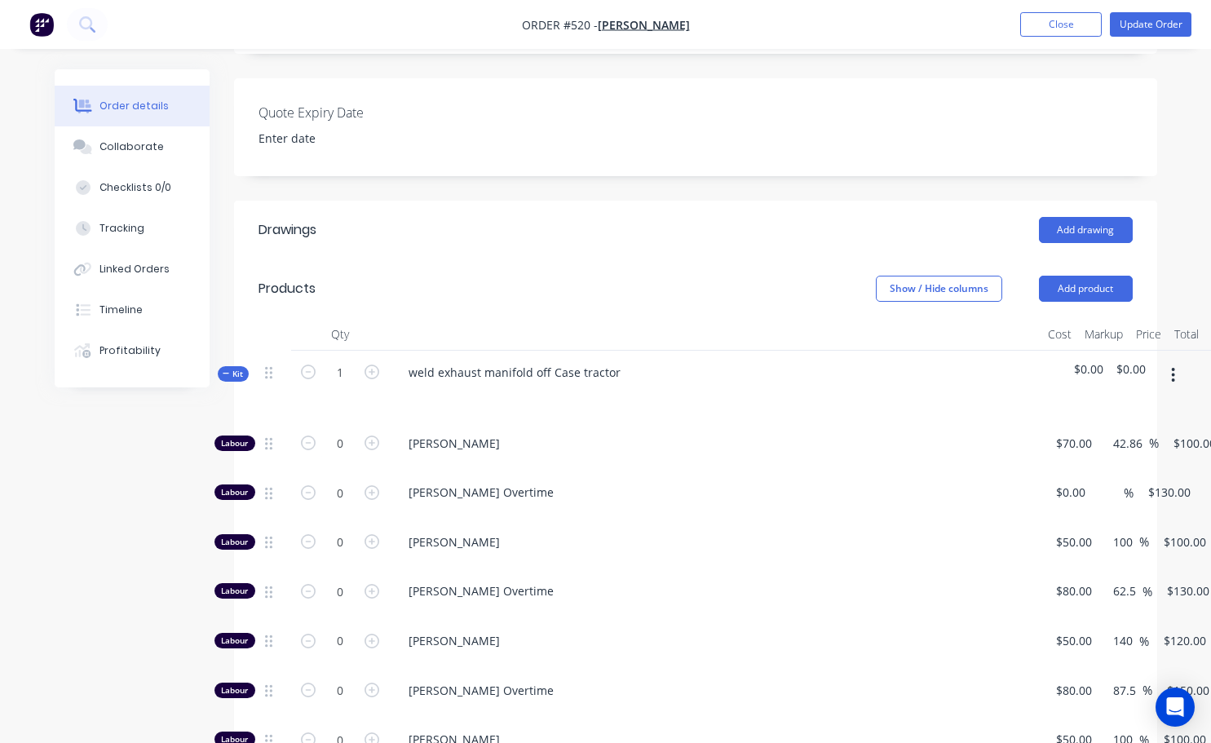
scroll to position [408, 0]
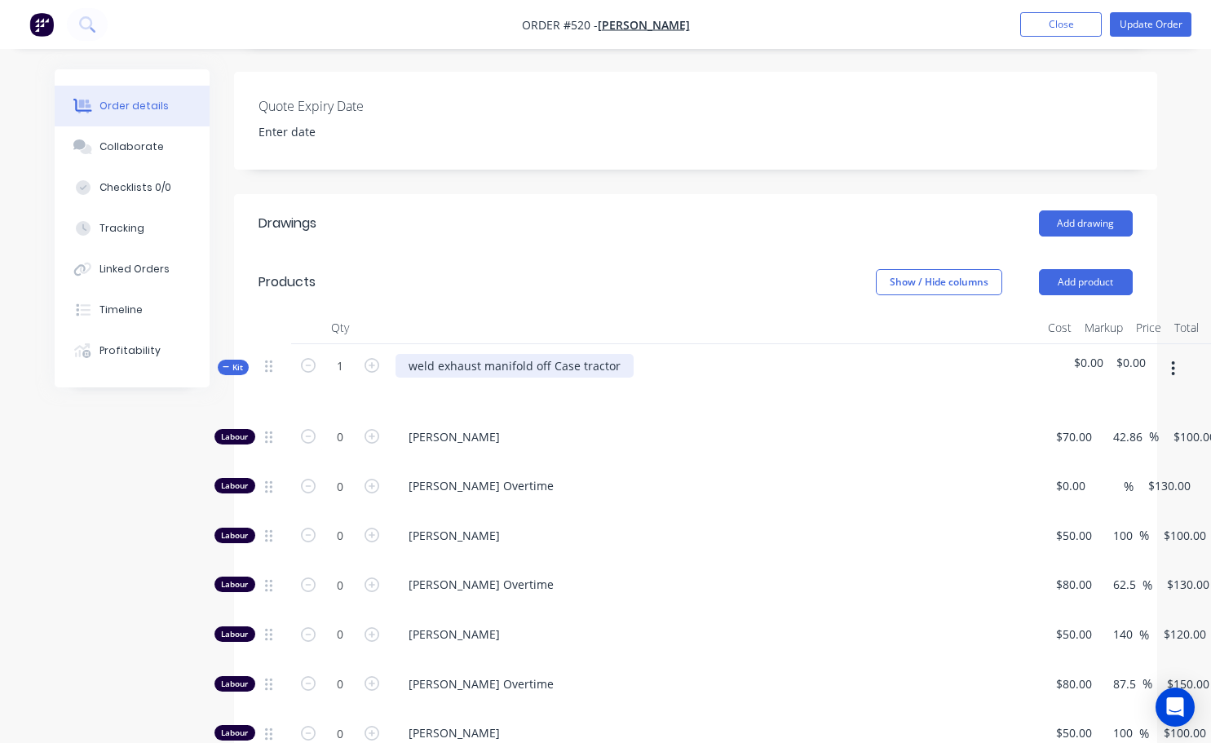
click at [609, 354] on div "weld exhaust manifold off Case tractor" at bounding box center [514, 366] width 238 height 24
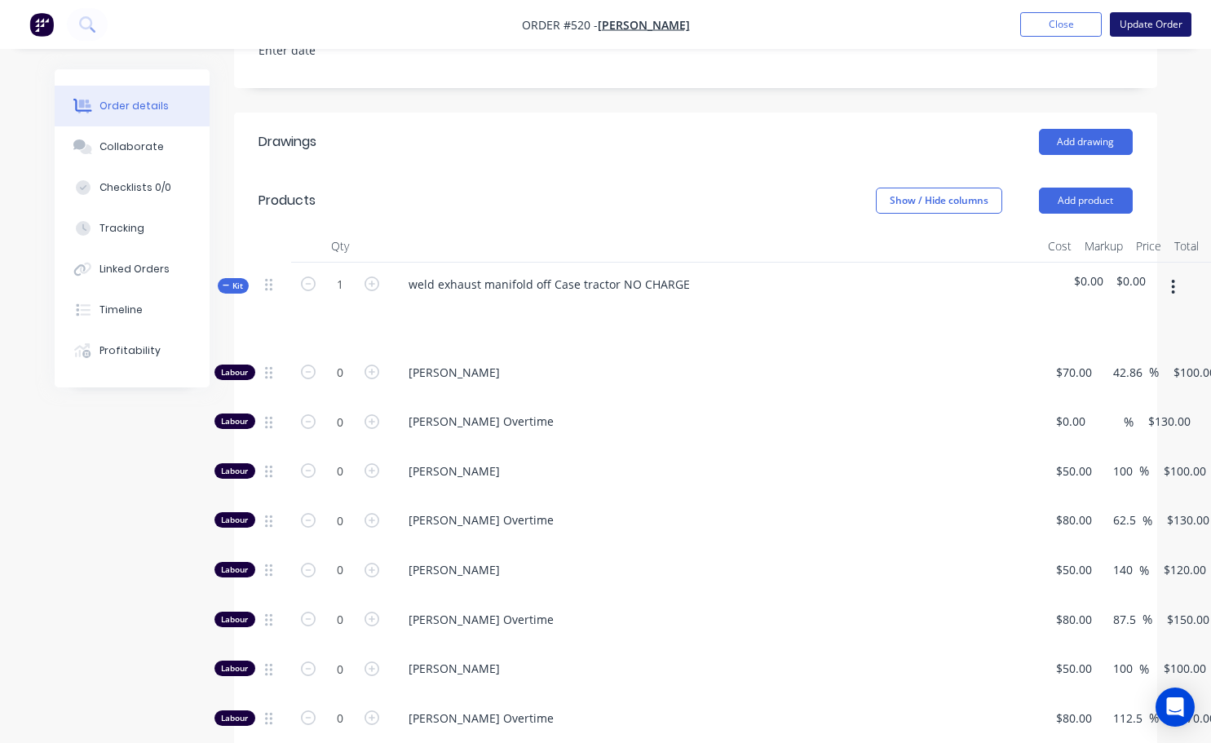
click at [609, 28] on button "Update Order" at bounding box center [1151, 24] width 82 height 24
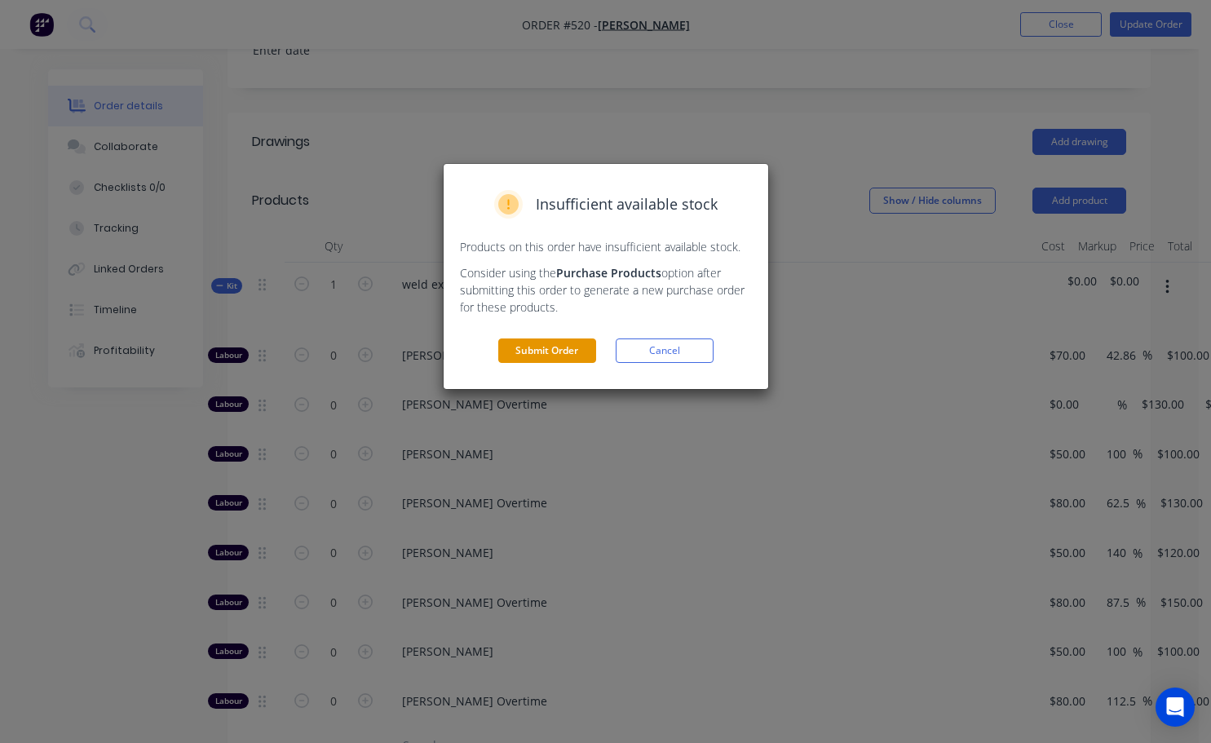
click at [543, 356] on button "Submit Order" at bounding box center [547, 350] width 98 height 24
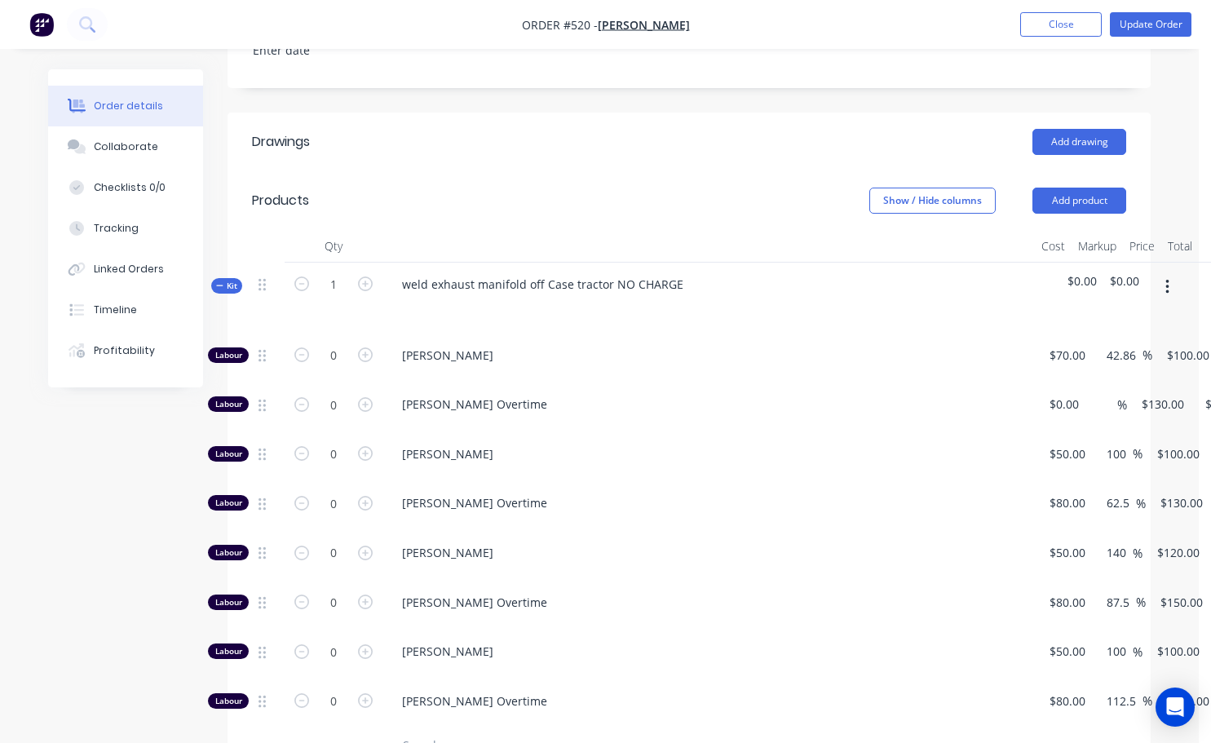
scroll to position [0, 0]
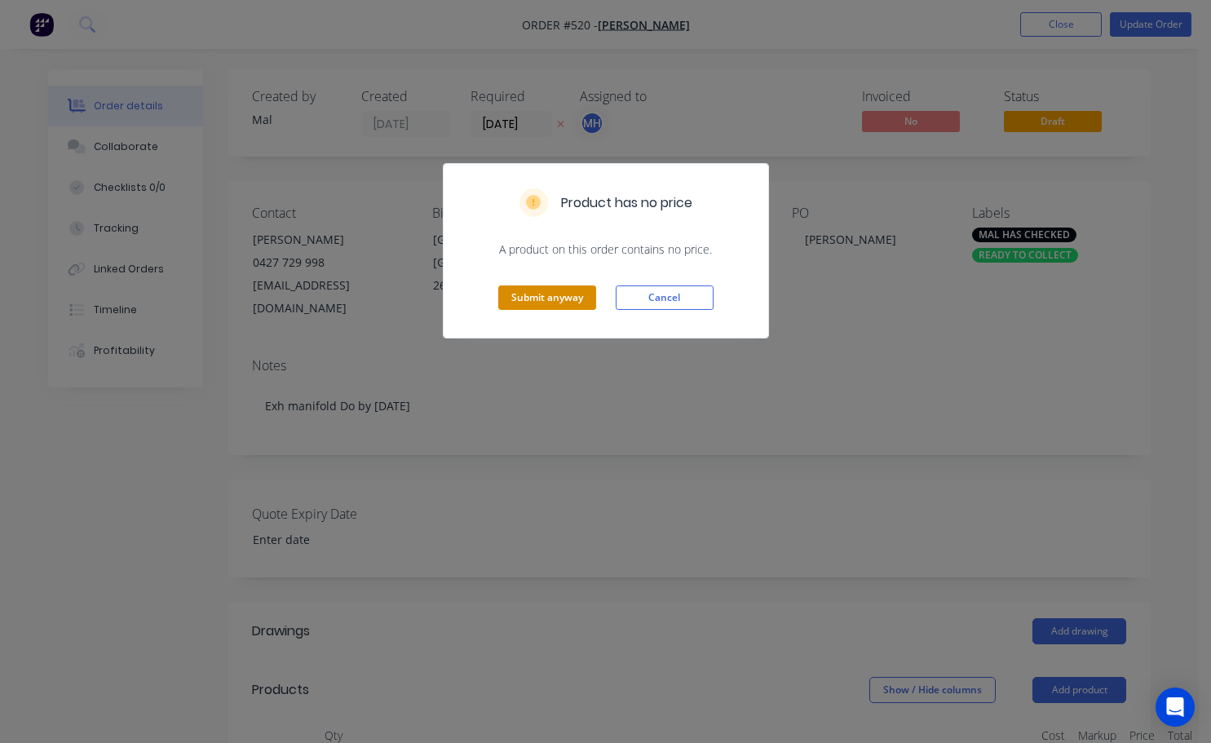
click at [532, 293] on button "Submit anyway" at bounding box center [547, 297] width 98 height 24
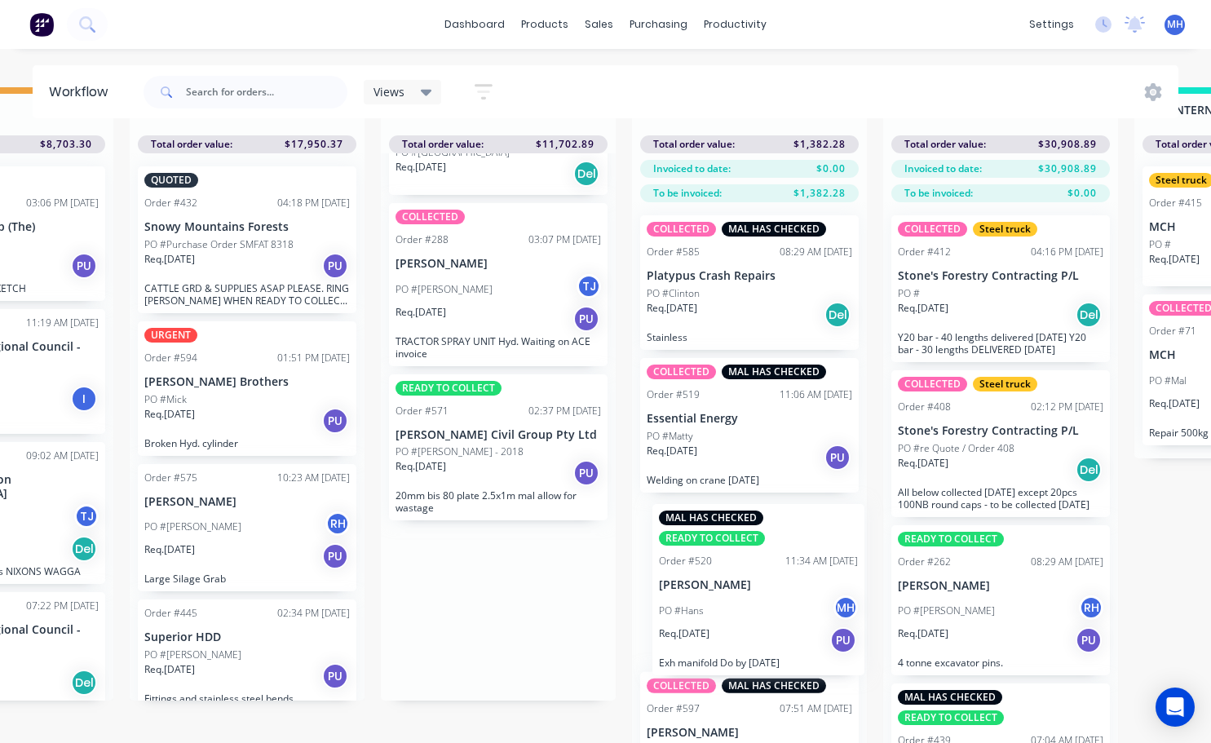
scroll to position [70, 910]
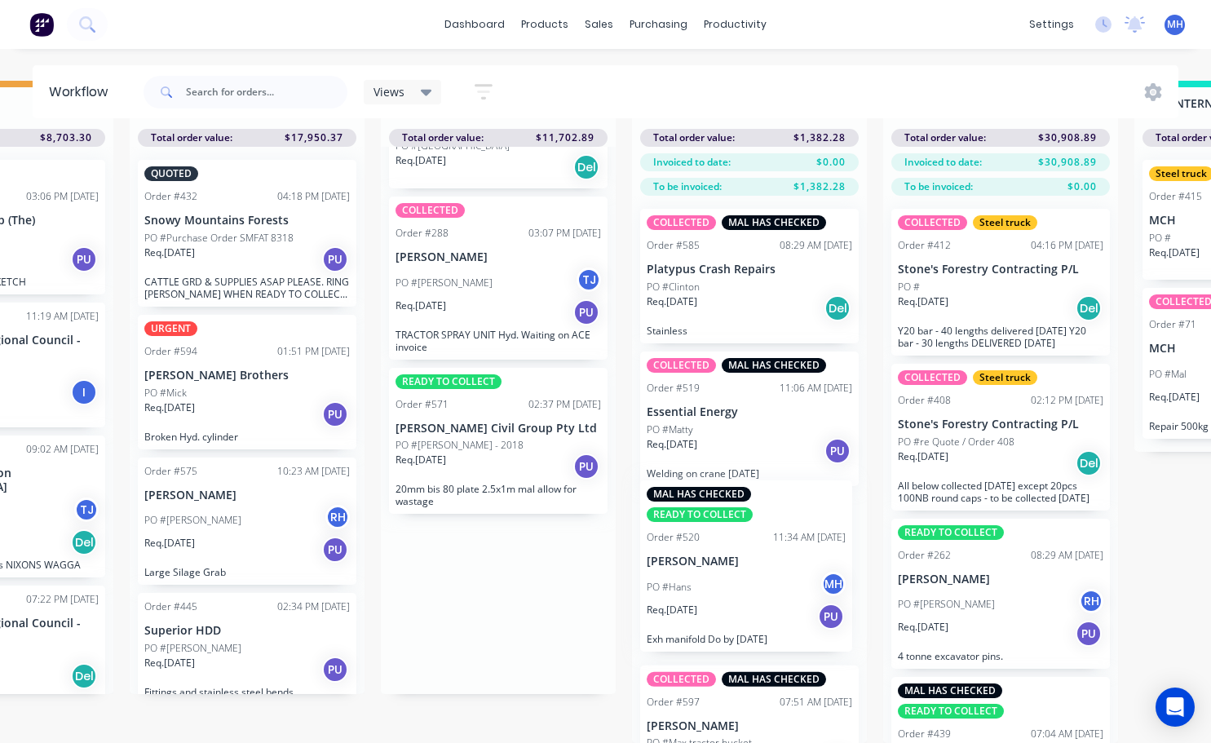
drag, startPoint x: 452, startPoint y: 668, endPoint x: 708, endPoint y: 566, distance: 275.6
click at [609, 566] on div "QUOTES TO DO 2 Status colour #273444 hex #273444 Save Cancel Notifications Emai…" at bounding box center [437, 412] width 2719 height 662
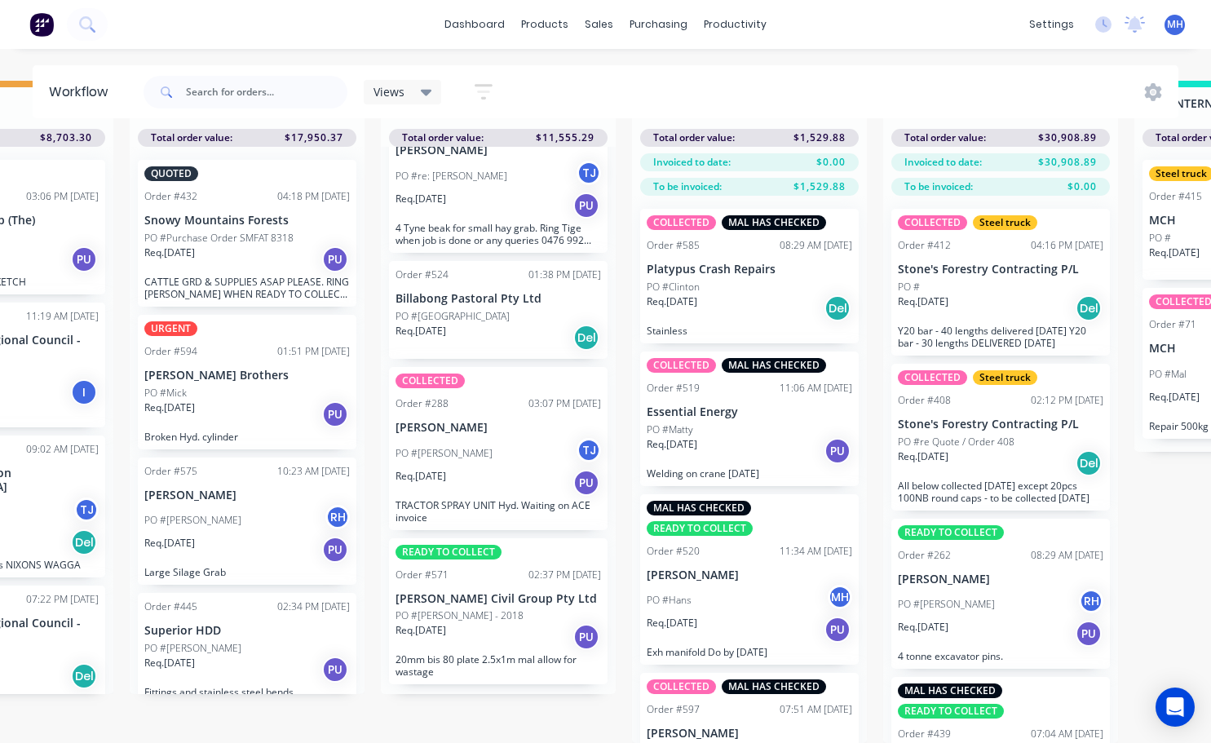
scroll to position [61, 0]
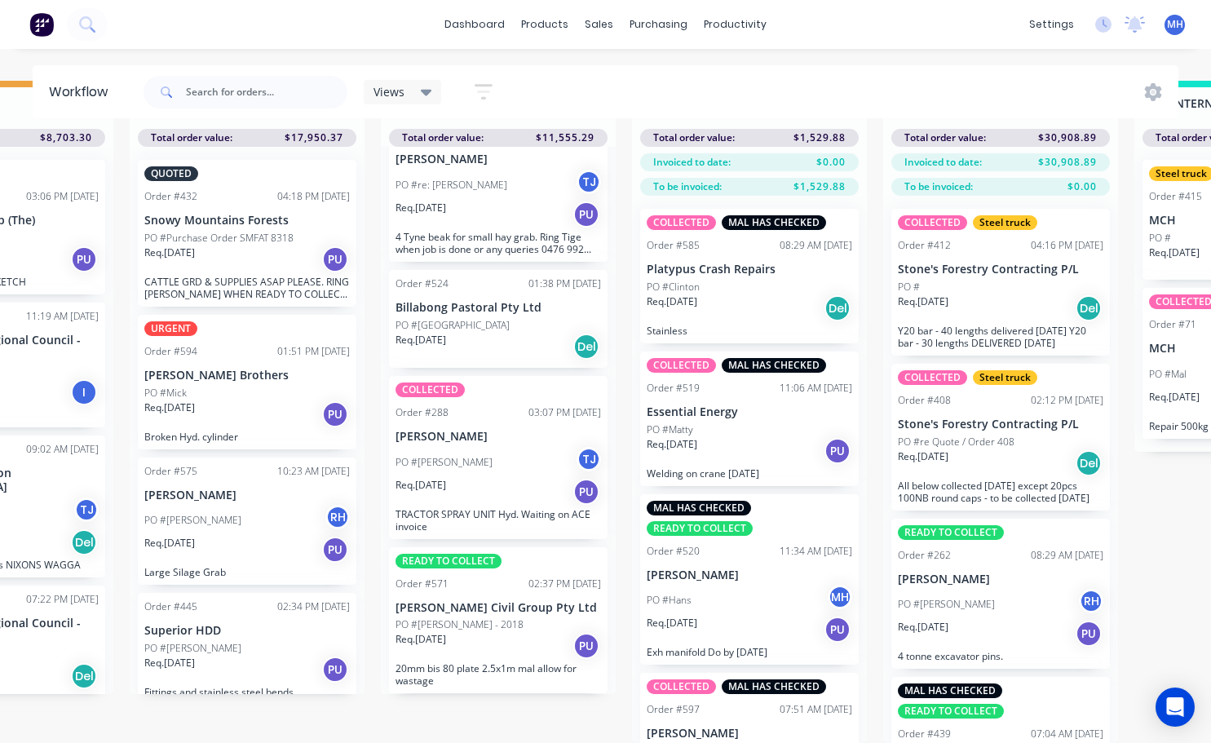
click at [496, 601] on p "[PERSON_NAME] Civil Group Pty Ltd" at bounding box center [497, 608] width 205 height 14
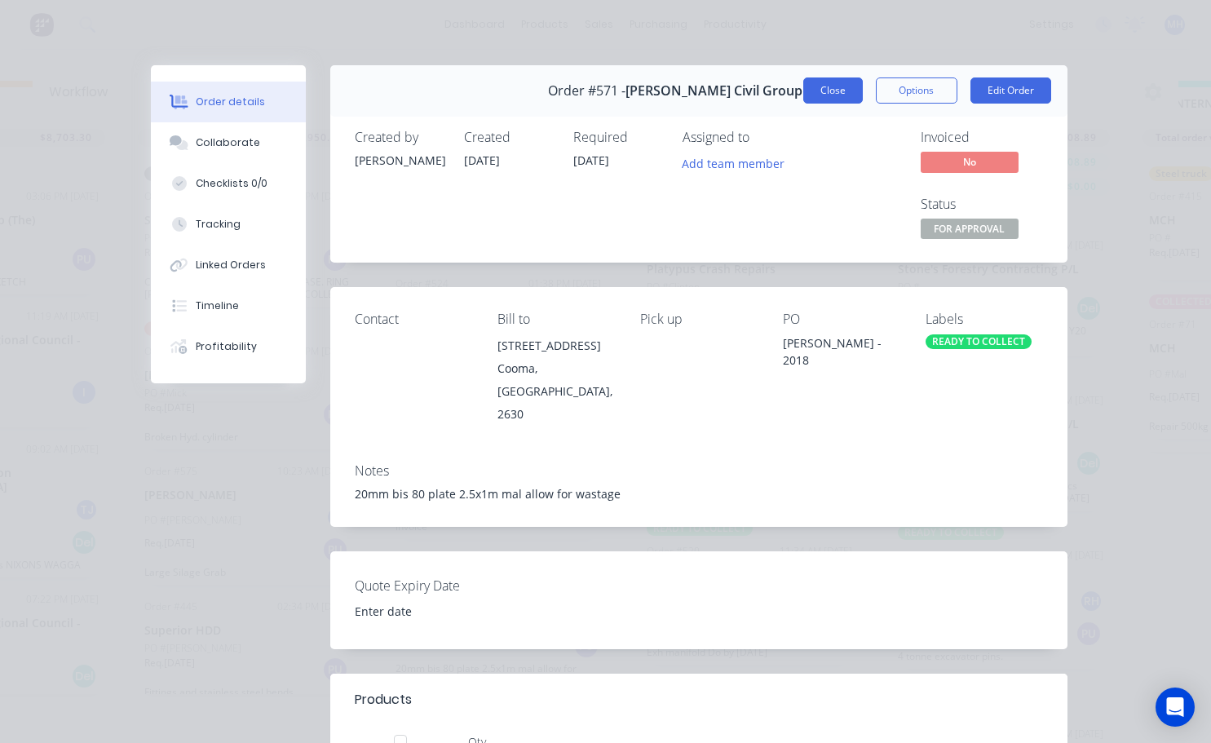
click at [609, 89] on button "Close" at bounding box center [833, 90] width 60 height 26
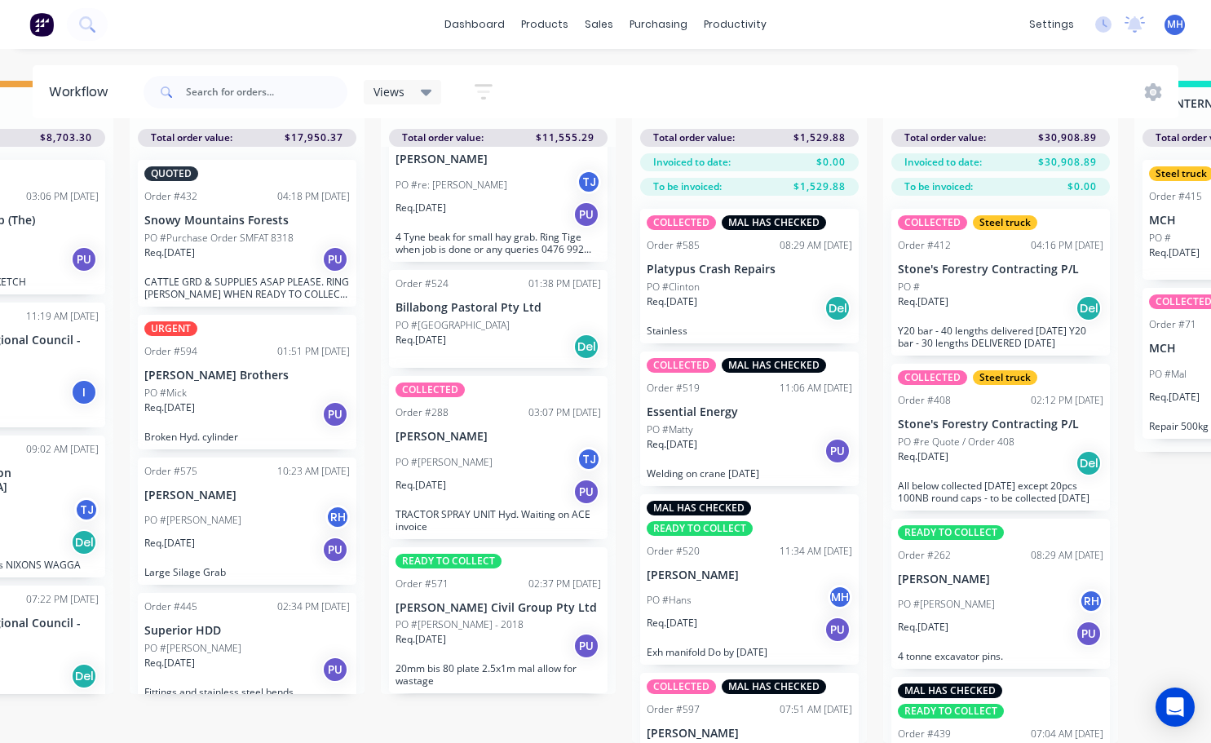
click at [492, 333] on div "Req. [DATE] Del" at bounding box center [497, 347] width 205 height 28
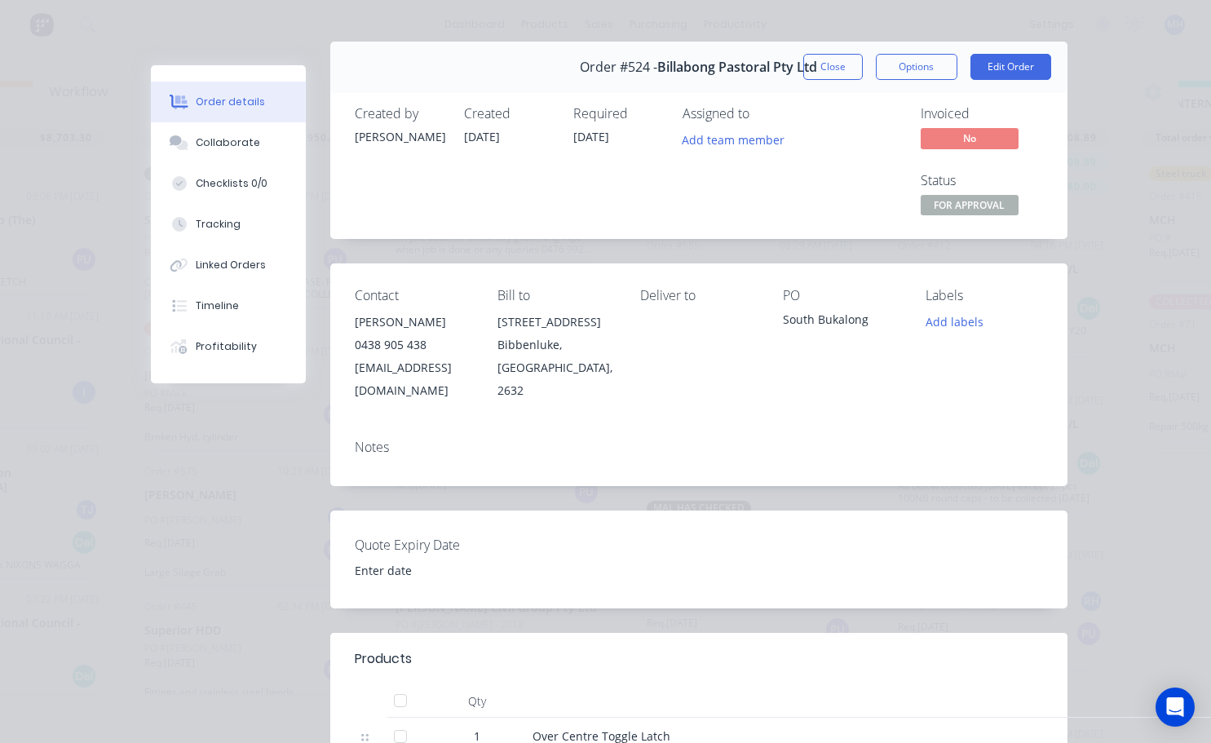
scroll to position [0, 0]
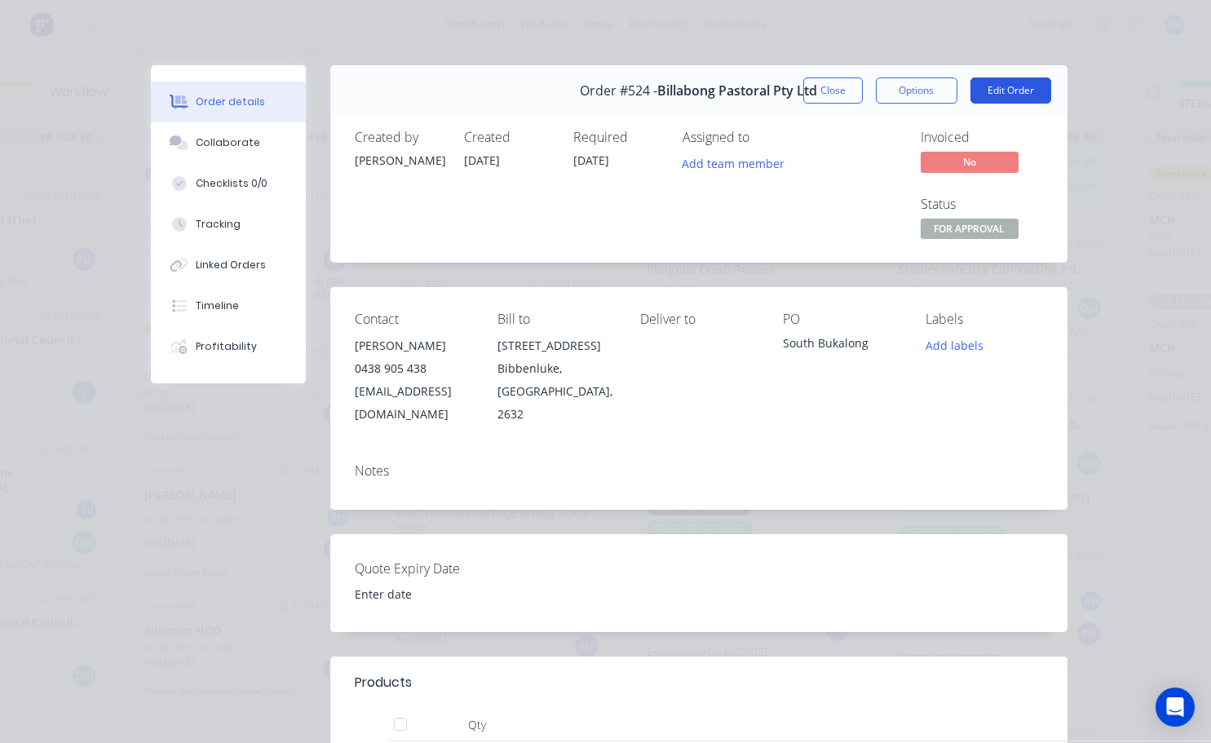
click at [609, 97] on button "Edit Order" at bounding box center [1010, 90] width 81 height 26
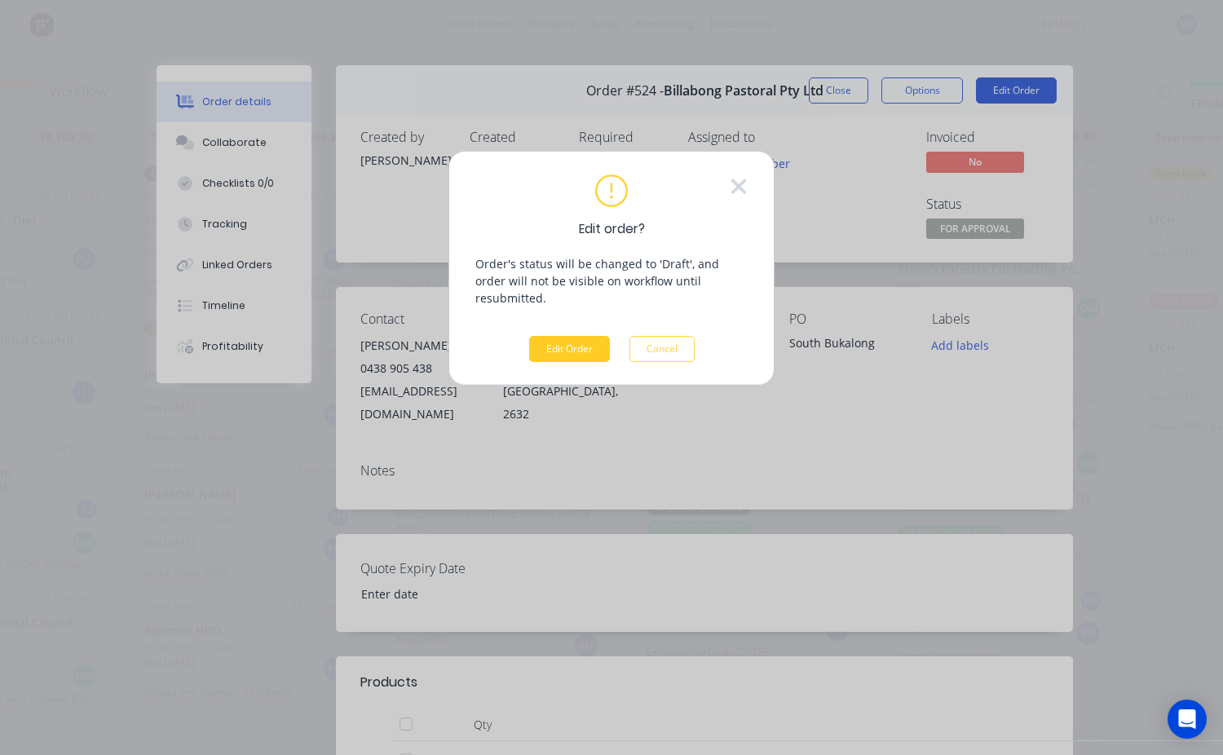
click at [555, 336] on button "Edit Order" at bounding box center [569, 349] width 81 height 26
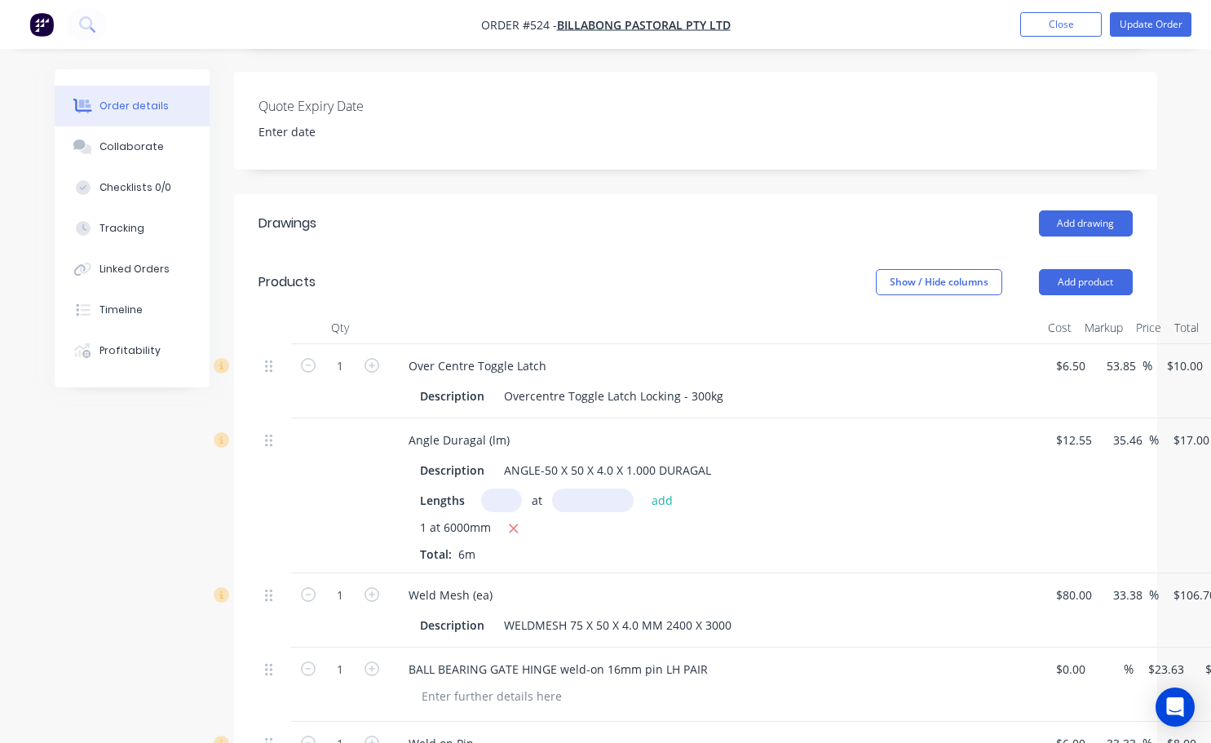
scroll to position [652, 0]
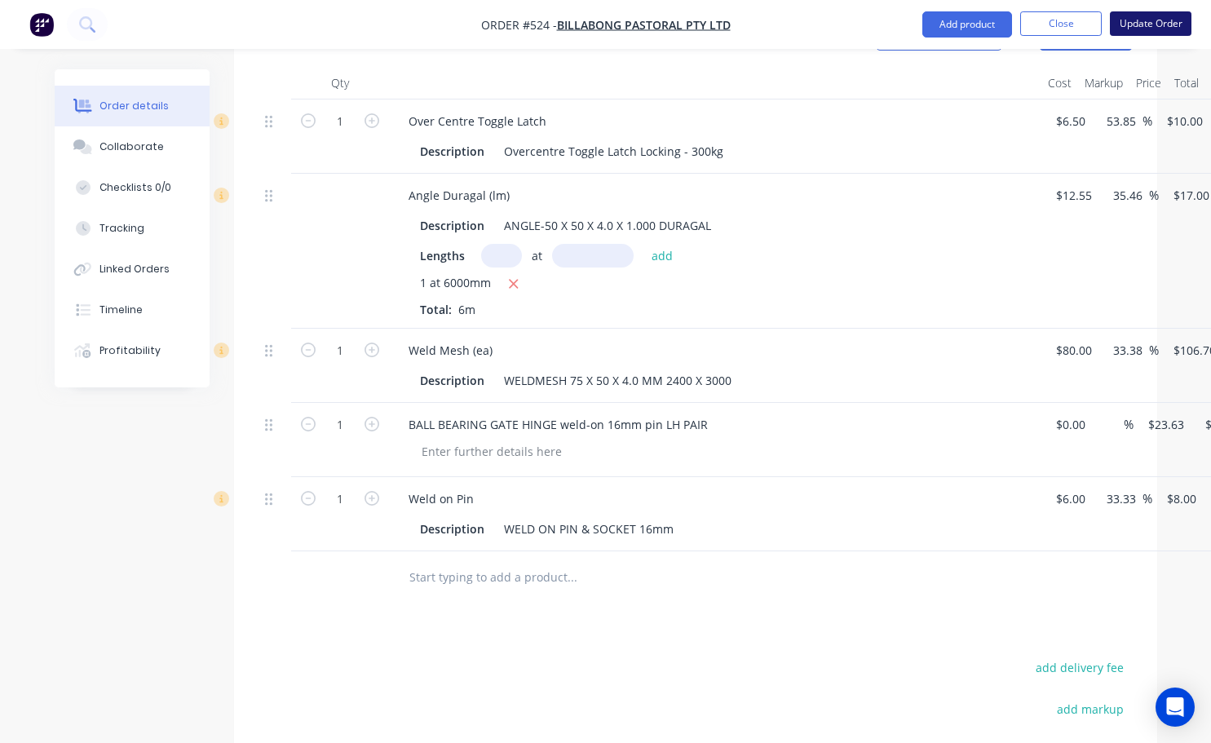
click at [609, 30] on button "Update Order" at bounding box center [1151, 23] width 82 height 24
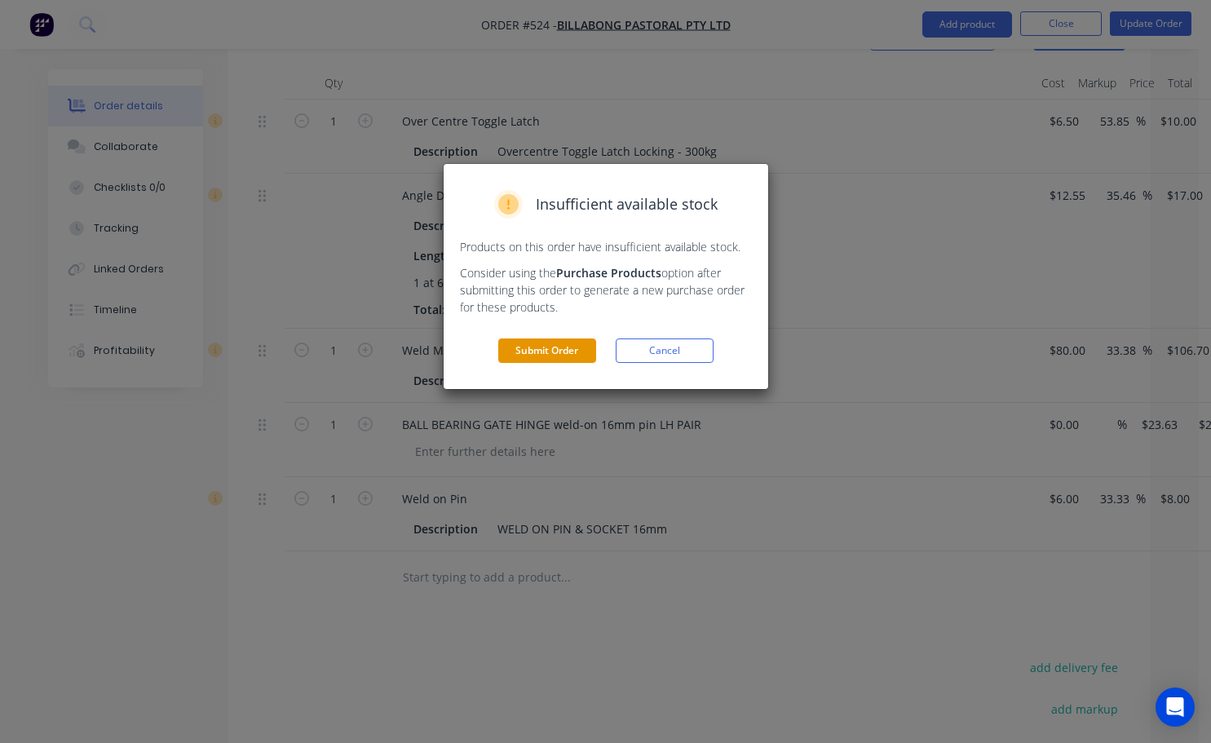
click at [544, 347] on button "Submit Order" at bounding box center [547, 350] width 98 height 24
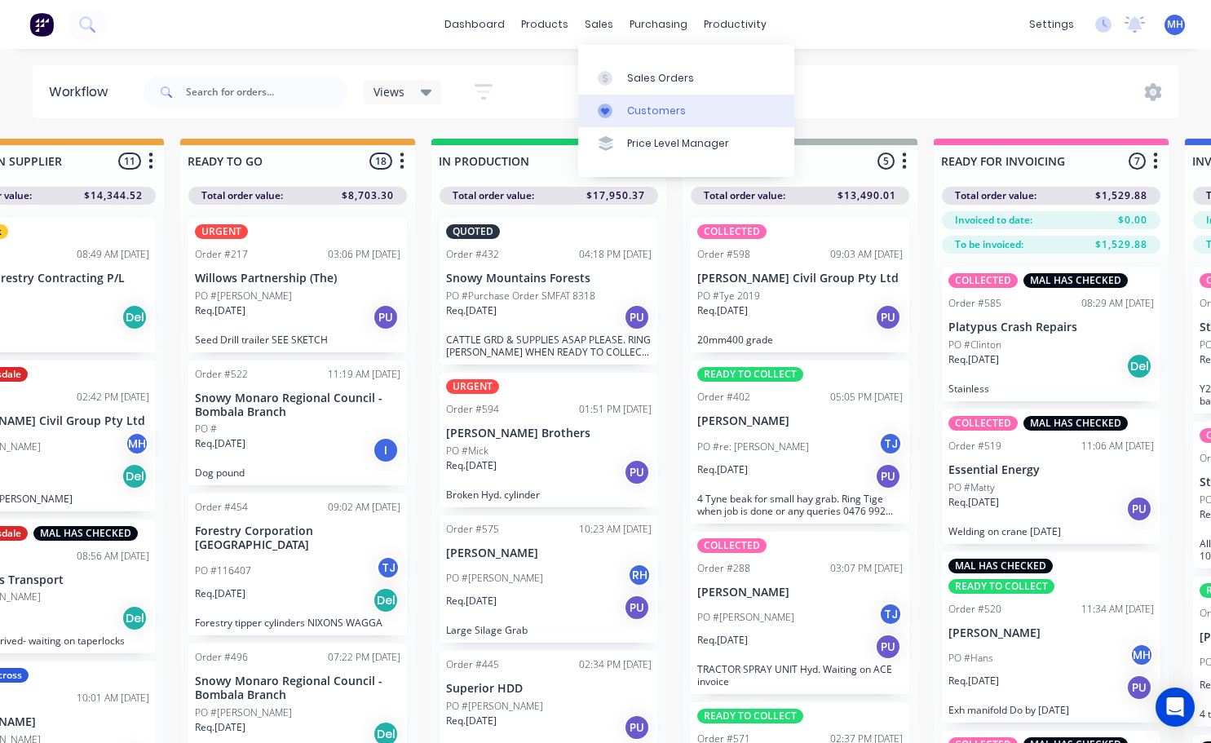
click at [609, 107] on div "Customers" at bounding box center [656, 111] width 59 height 15
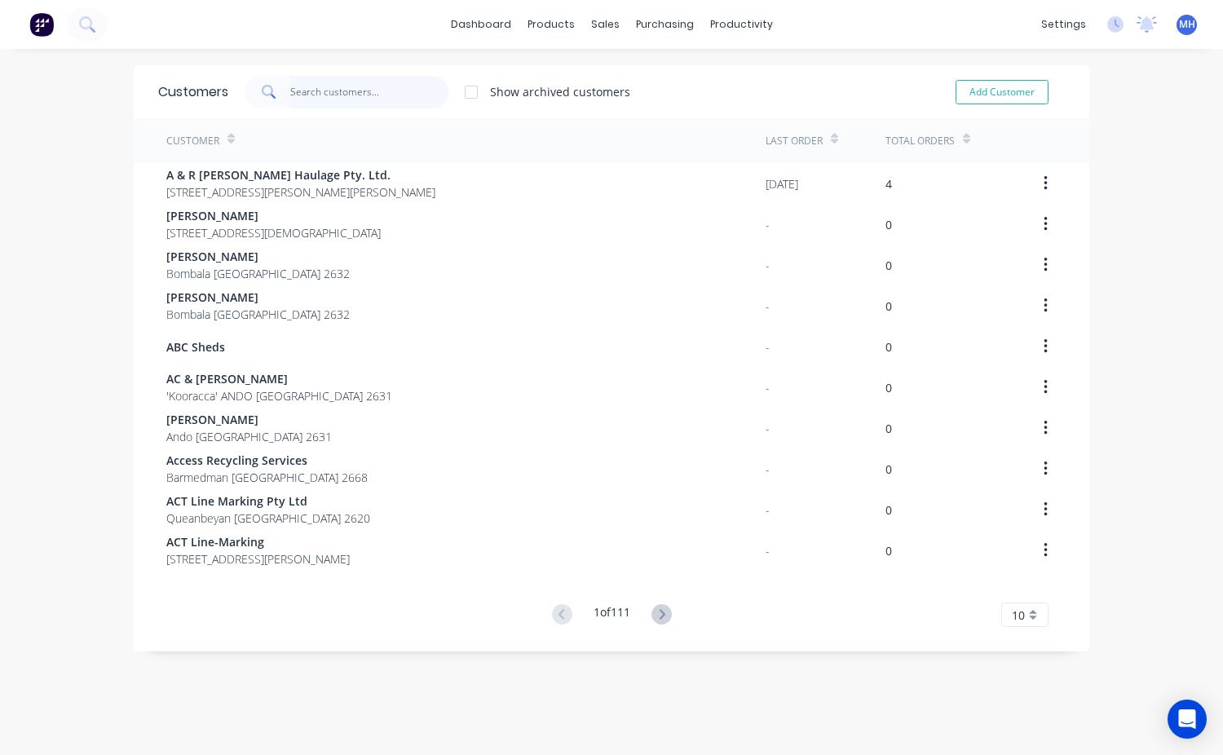
click at [290, 86] on input "text" at bounding box center [369, 92] width 159 height 33
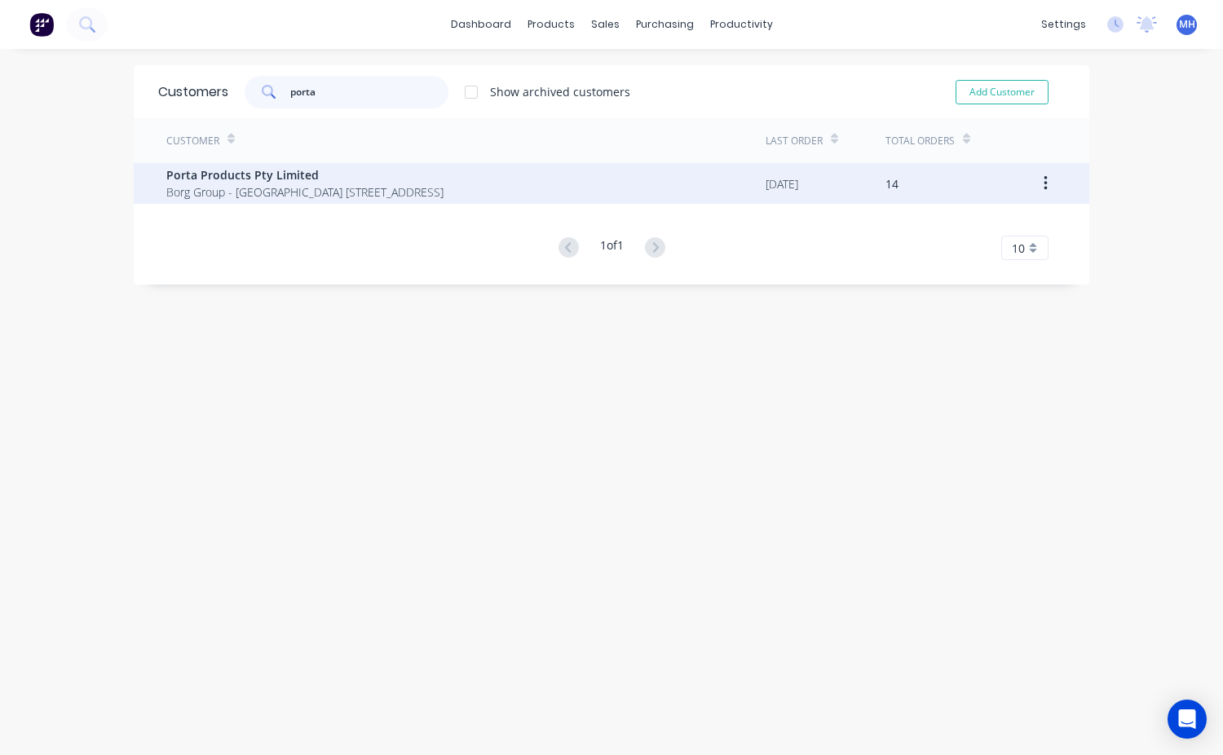
type input "porta"
click at [275, 176] on span "Porta Products Pty Limited" at bounding box center [304, 174] width 277 height 17
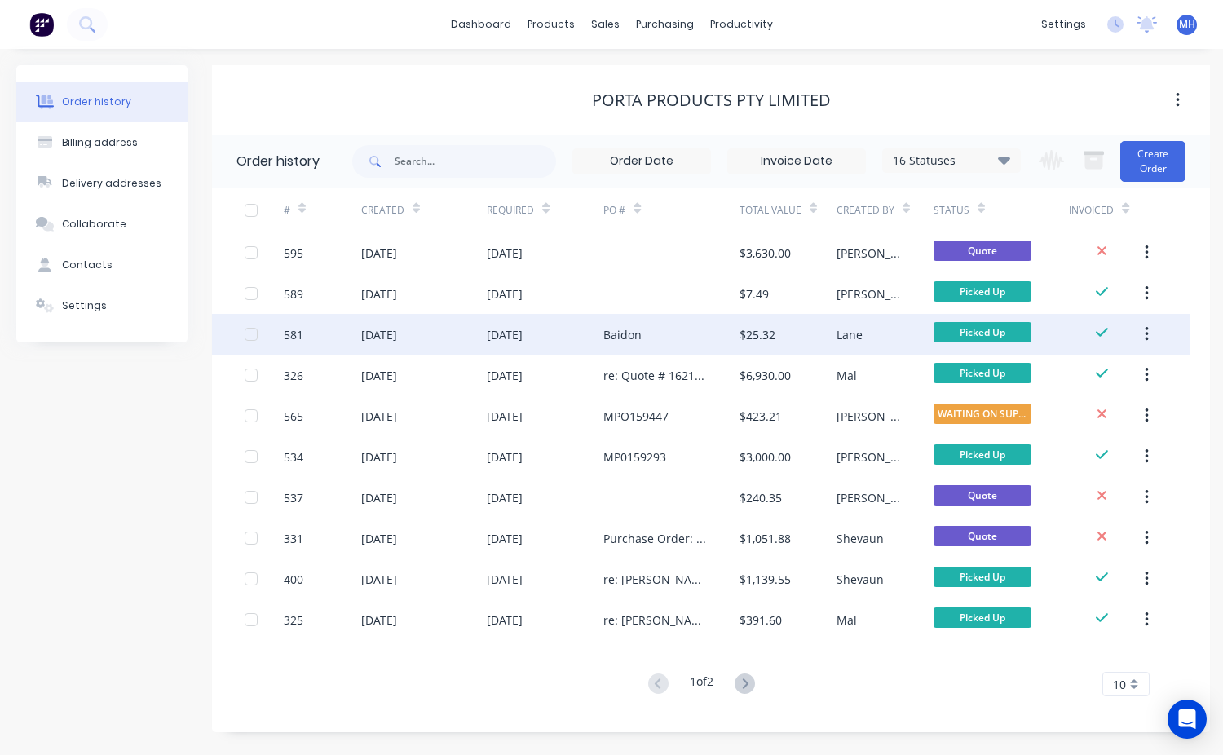
click at [609, 330] on div "$25.32" at bounding box center [758, 334] width 36 height 17
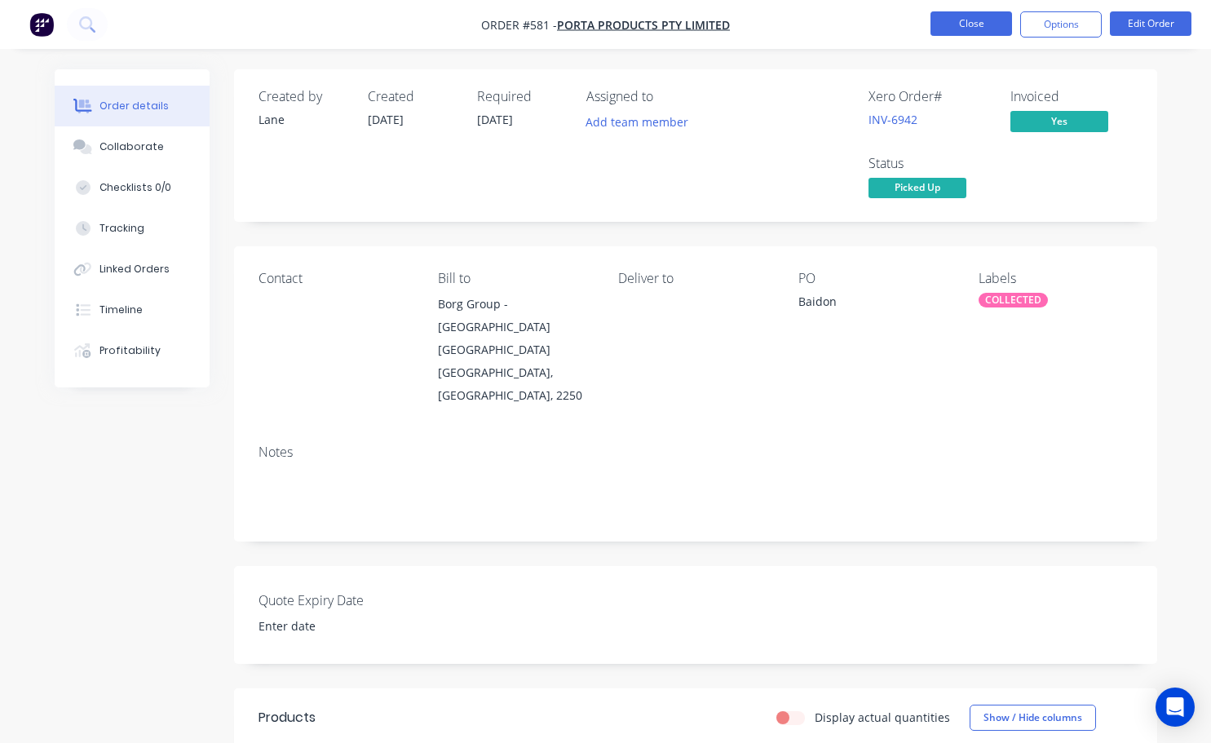
click at [609, 23] on button "Close" at bounding box center [971, 23] width 82 height 24
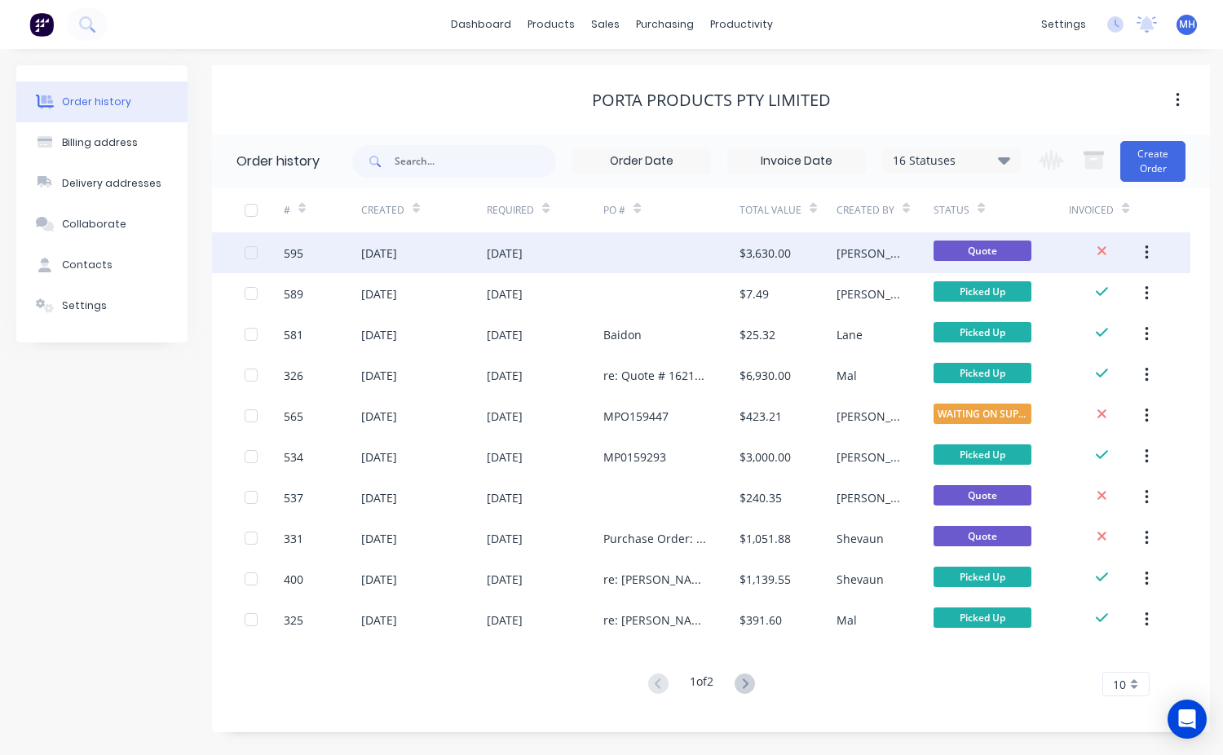
click at [609, 253] on div at bounding box center [671, 252] width 136 height 41
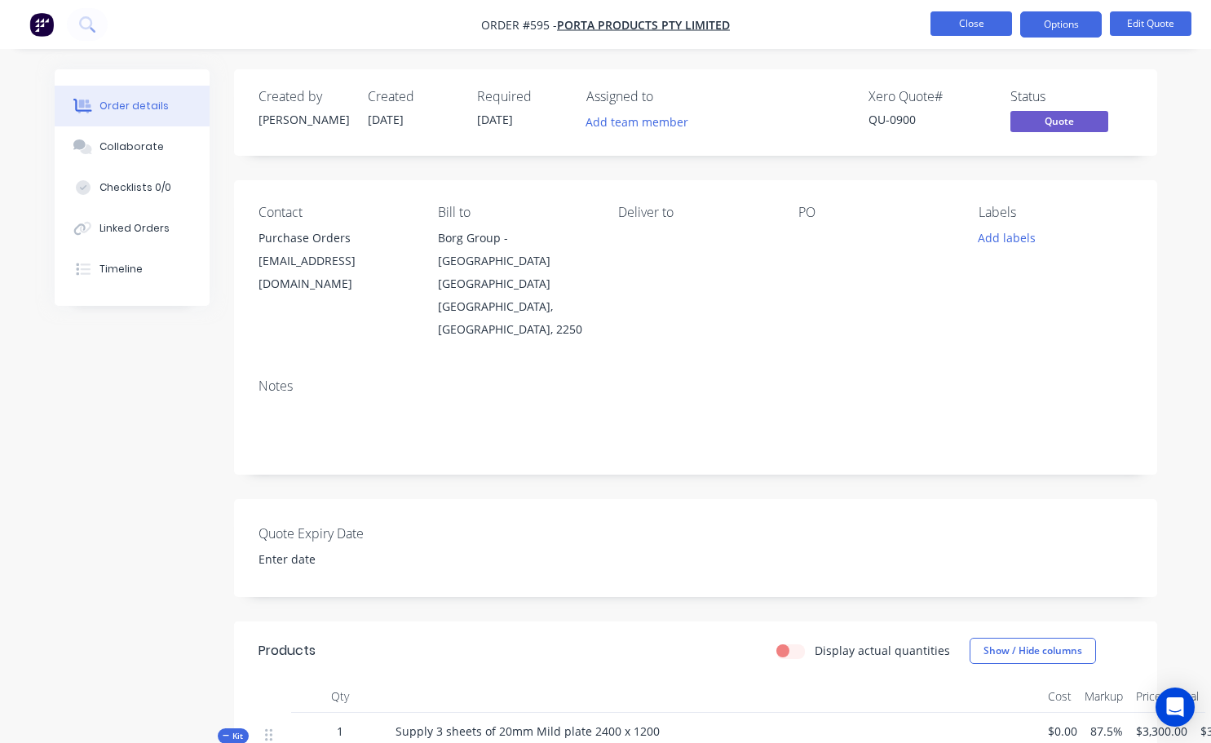
click at [609, 22] on button "Close" at bounding box center [971, 23] width 82 height 24
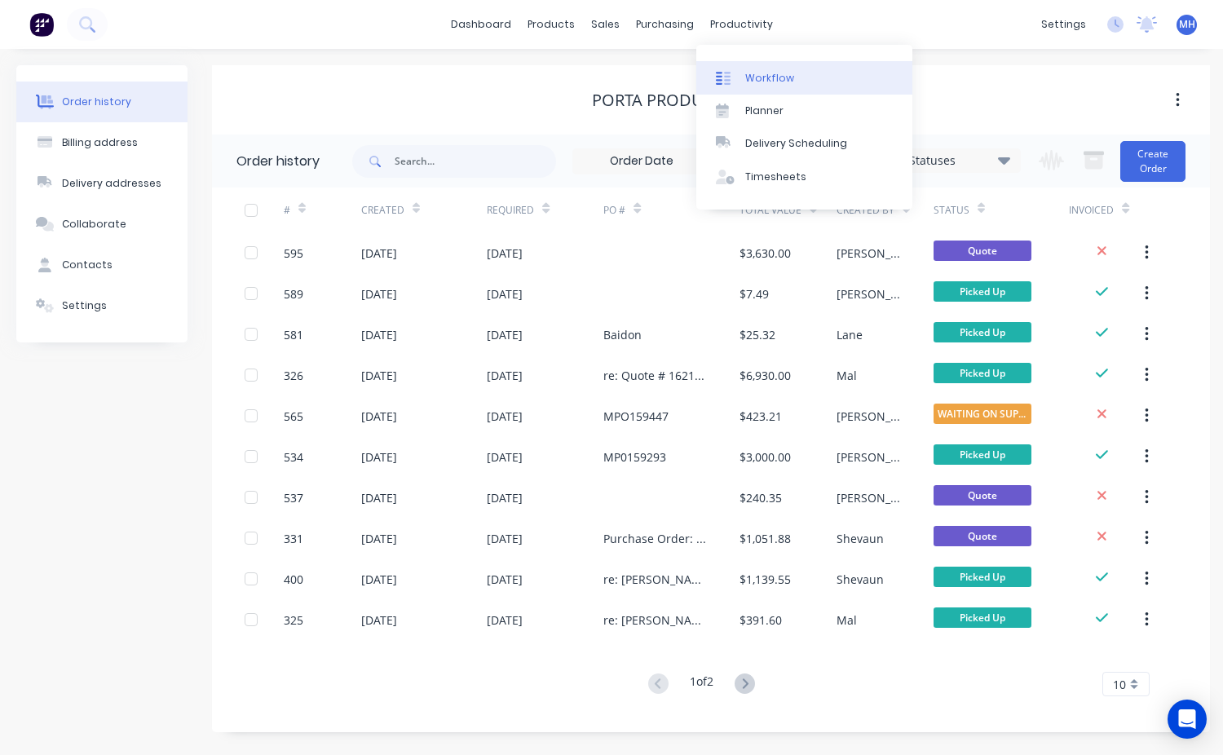
click at [609, 81] on div "Workflow" at bounding box center [769, 78] width 49 height 15
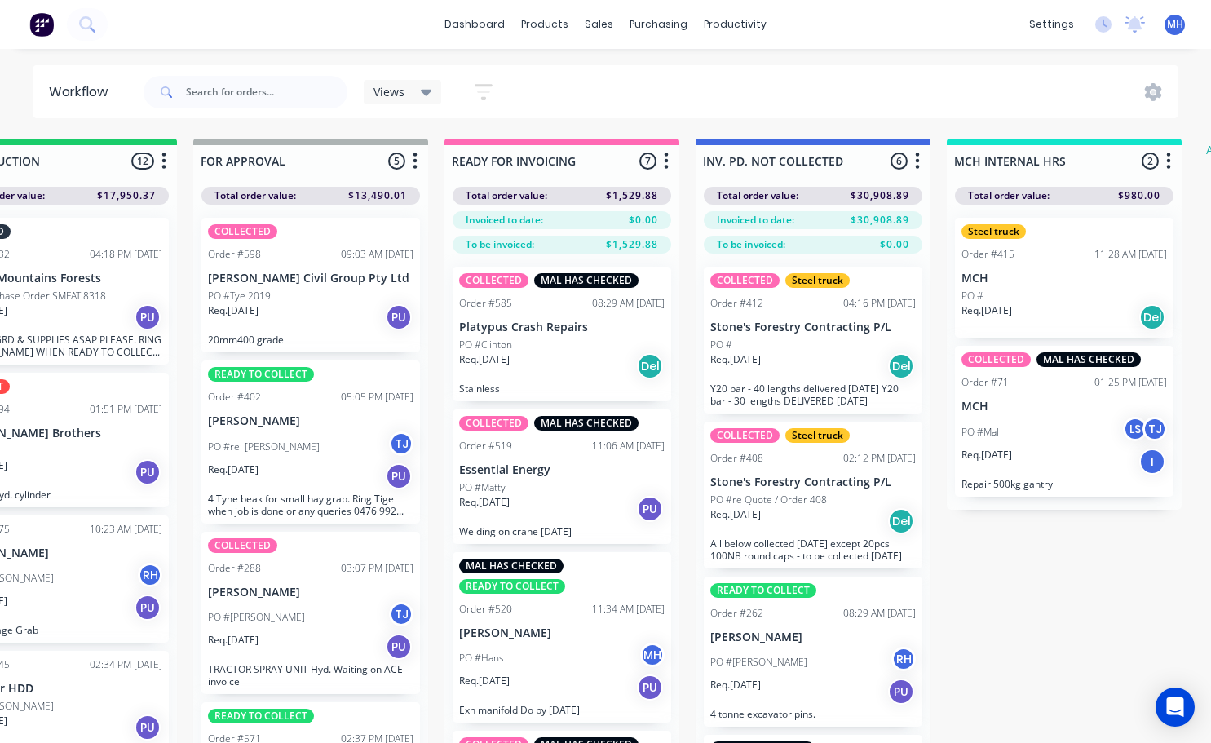
scroll to position [0, 1098]
click at [316, 304] on div "Req. [DATE] PU" at bounding box center [309, 317] width 205 height 28
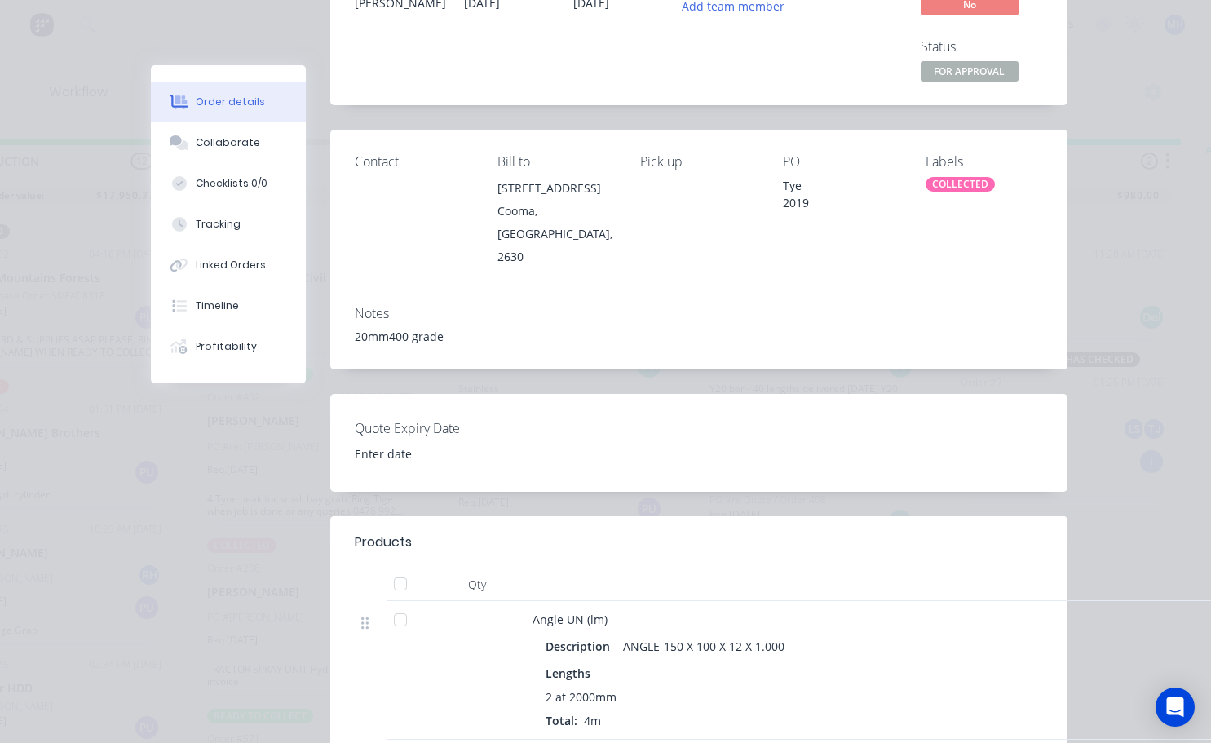
scroll to position [0, 0]
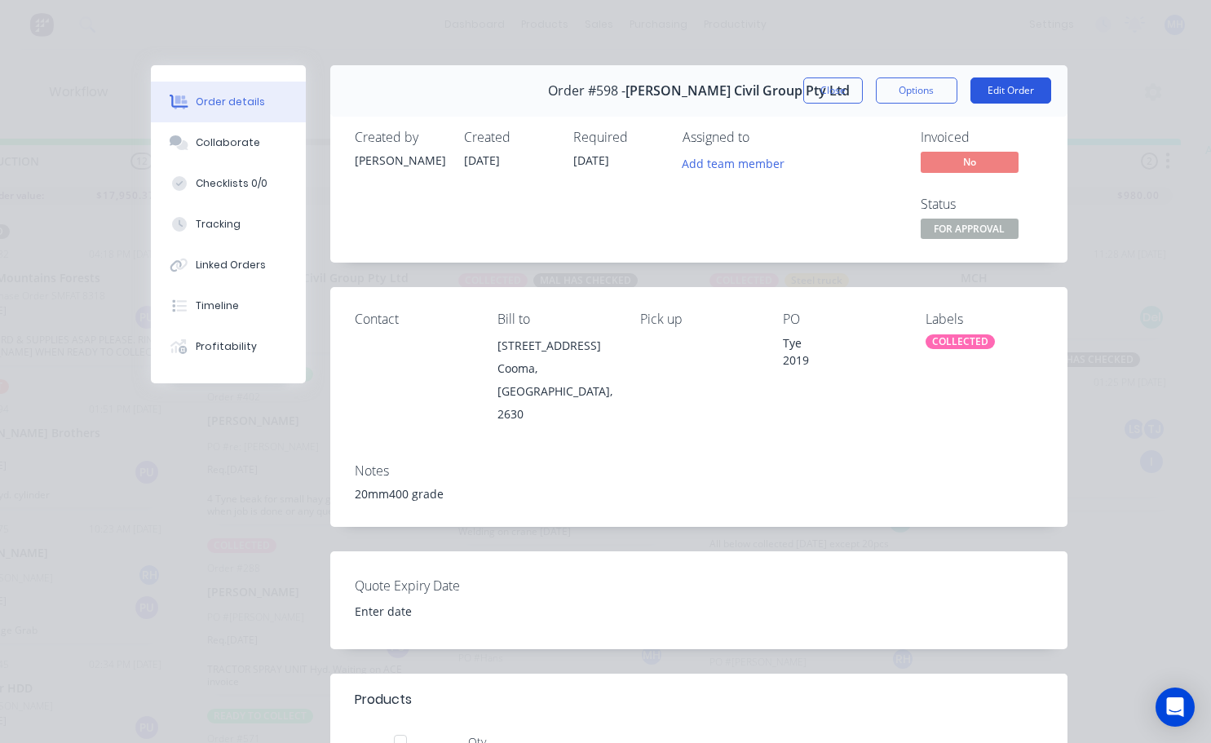
click at [609, 84] on button "Edit Order" at bounding box center [1010, 90] width 81 height 26
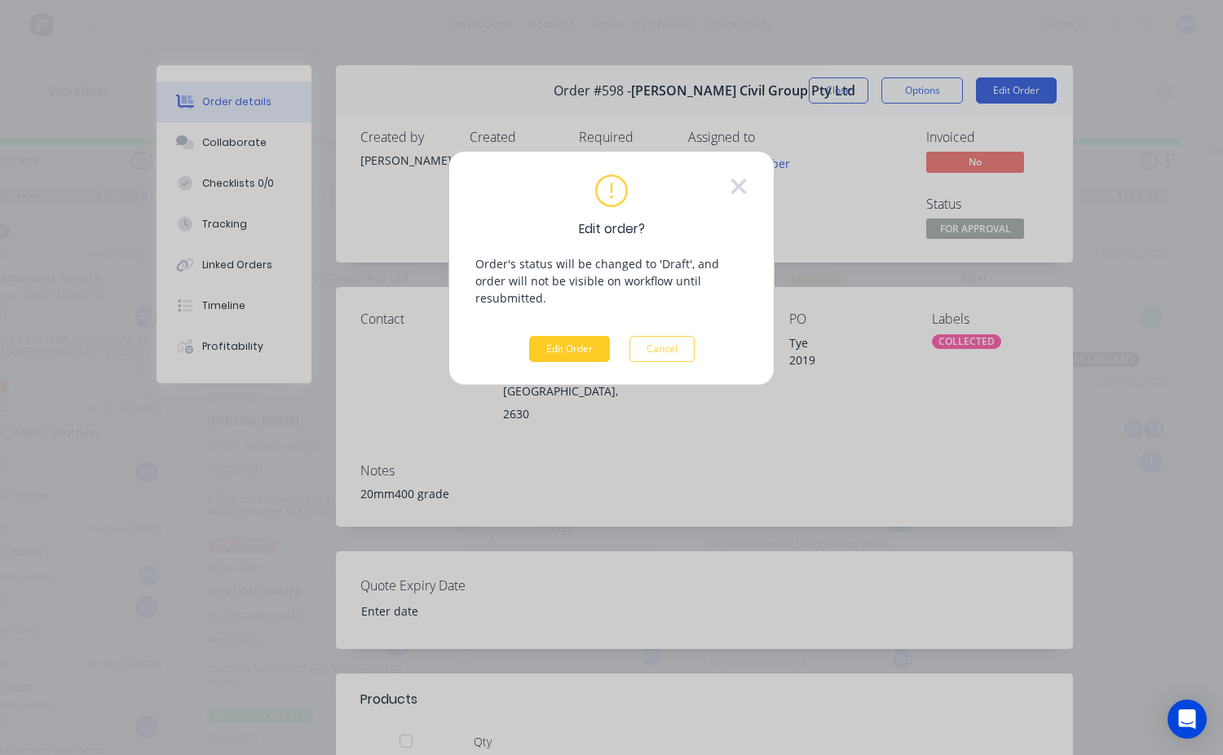
click at [567, 336] on button "Edit Order" at bounding box center [569, 349] width 81 height 26
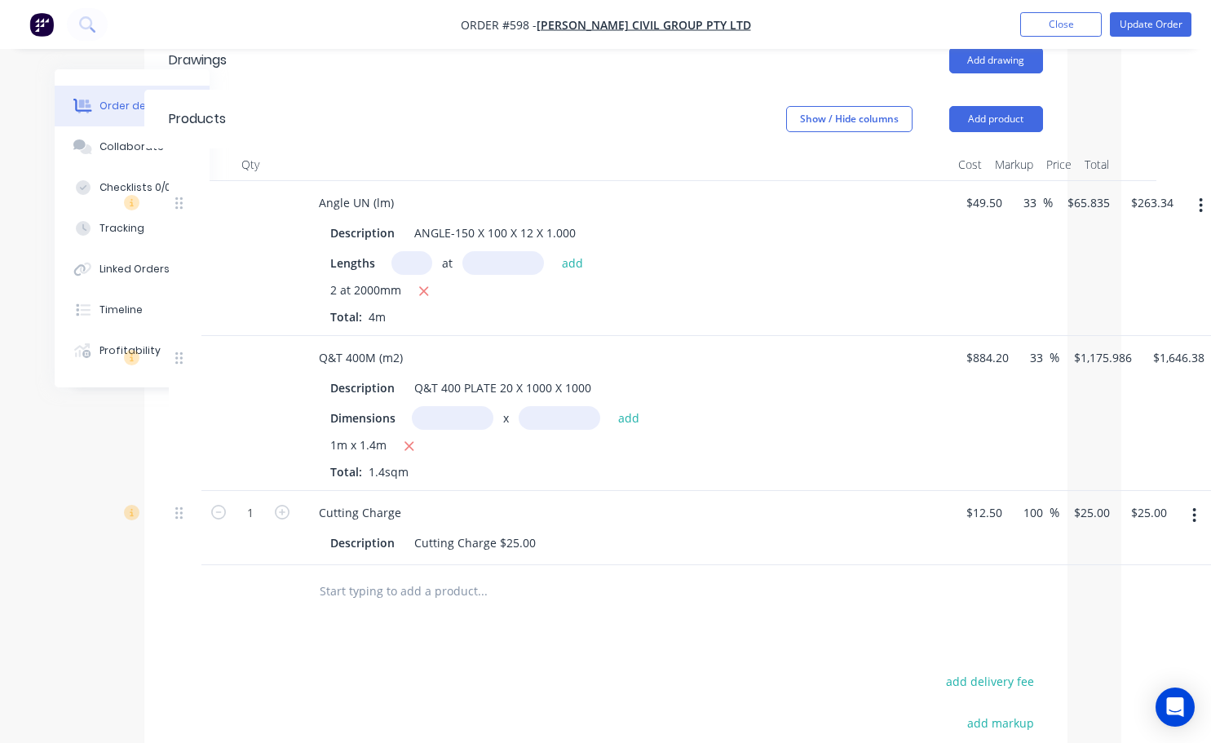
scroll to position [571, 0]
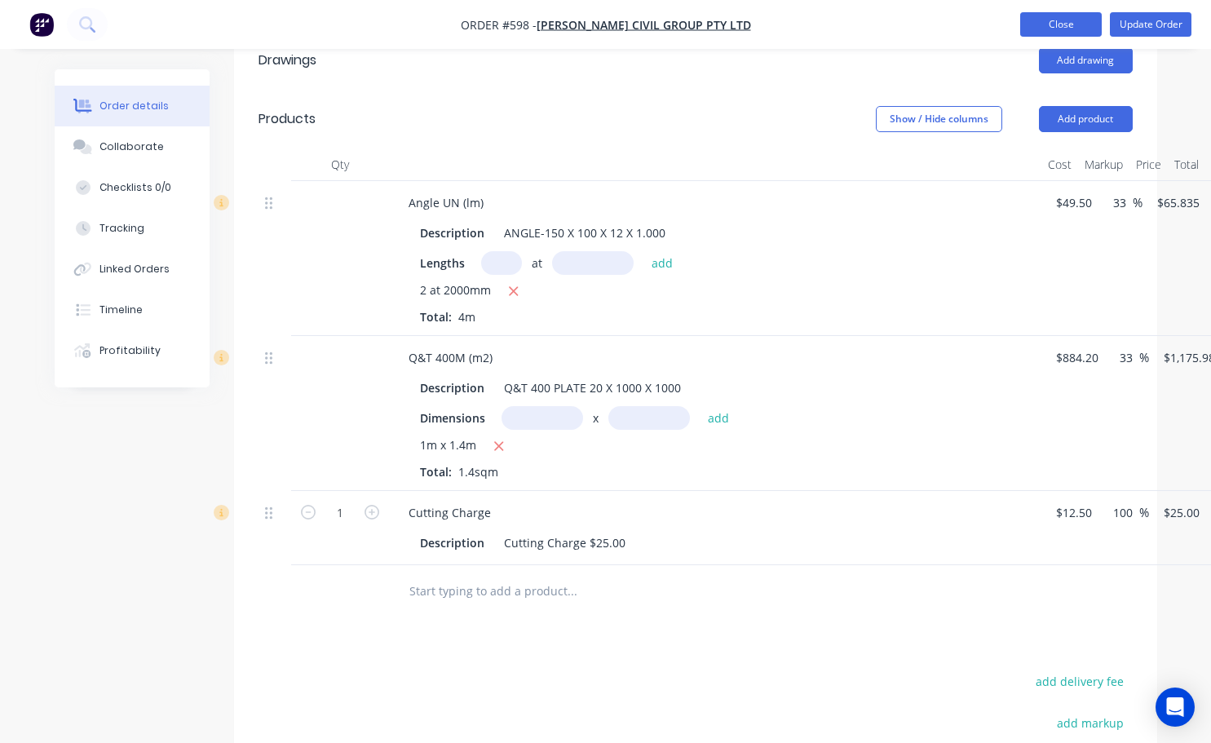
click at [609, 27] on button "Close" at bounding box center [1061, 24] width 82 height 24
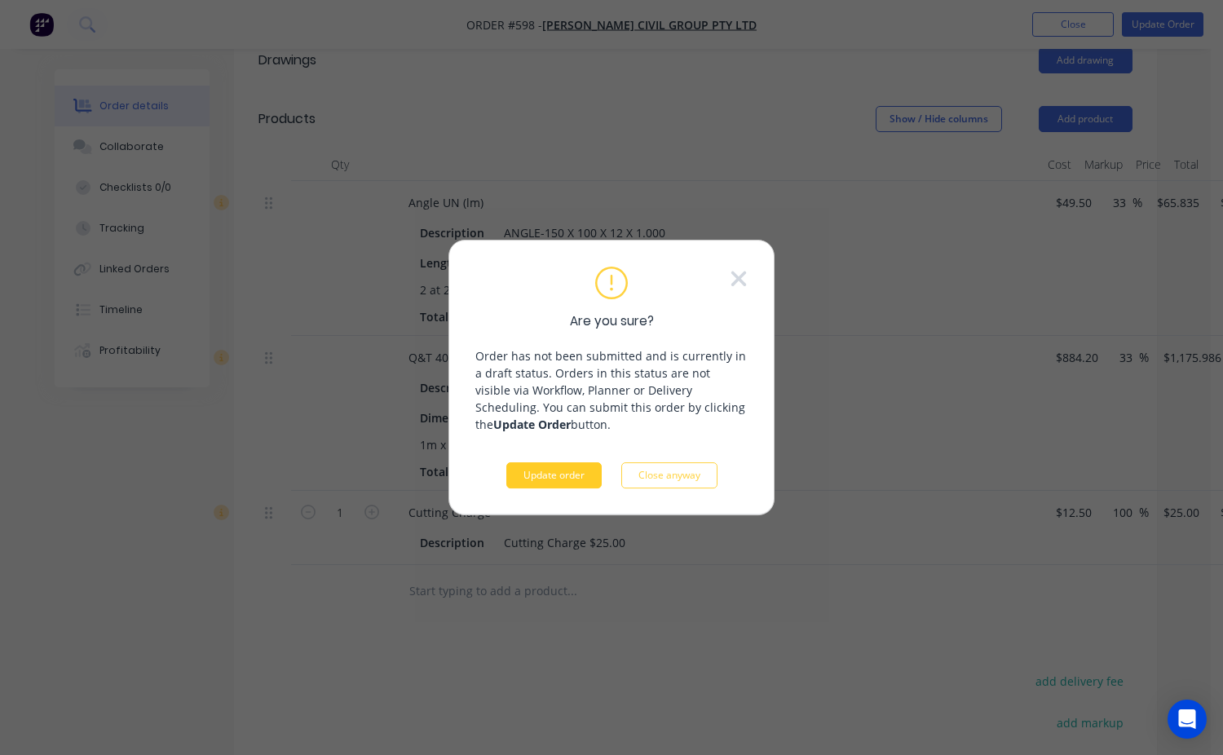
click at [546, 478] on button "Update order" at bounding box center [553, 475] width 95 height 26
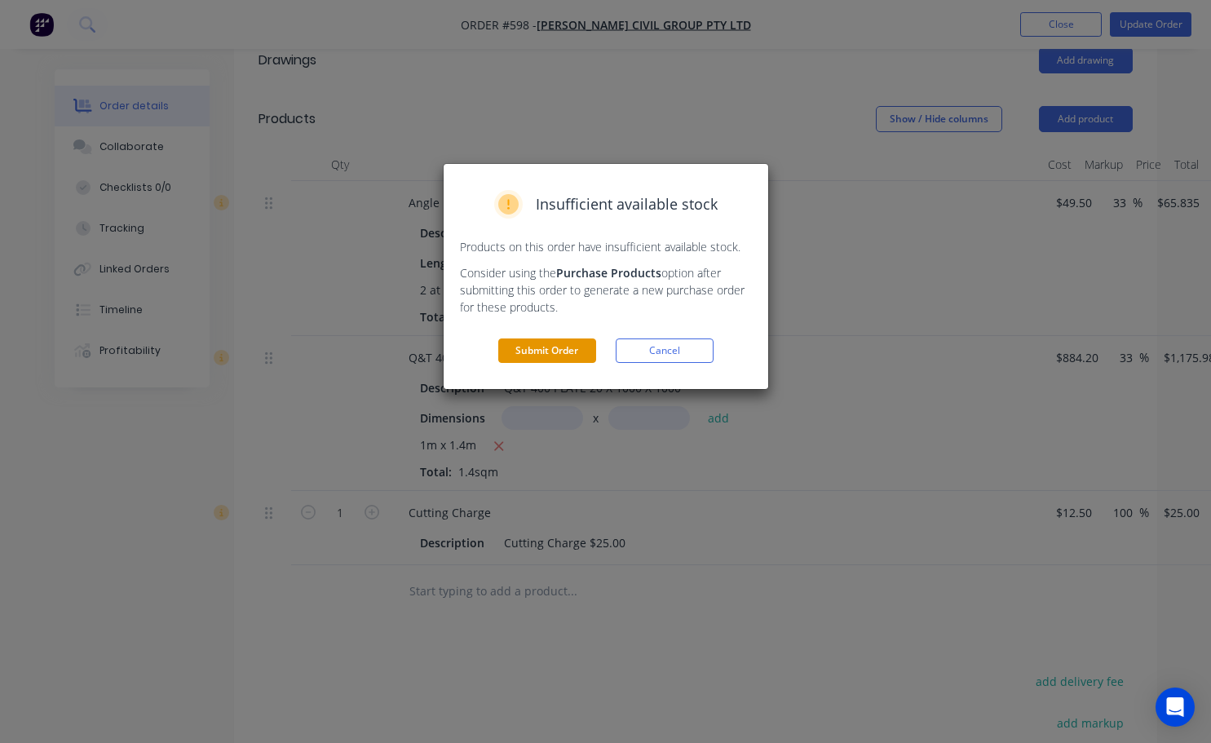
click at [525, 362] on div "Insufficient available stock Products on this order have insufficient available…" at bounding box center [606, 276] width 325 height 225
click at [554, 344] on button "Submit Order" at bounding box center [547, 350] width 98 height 24
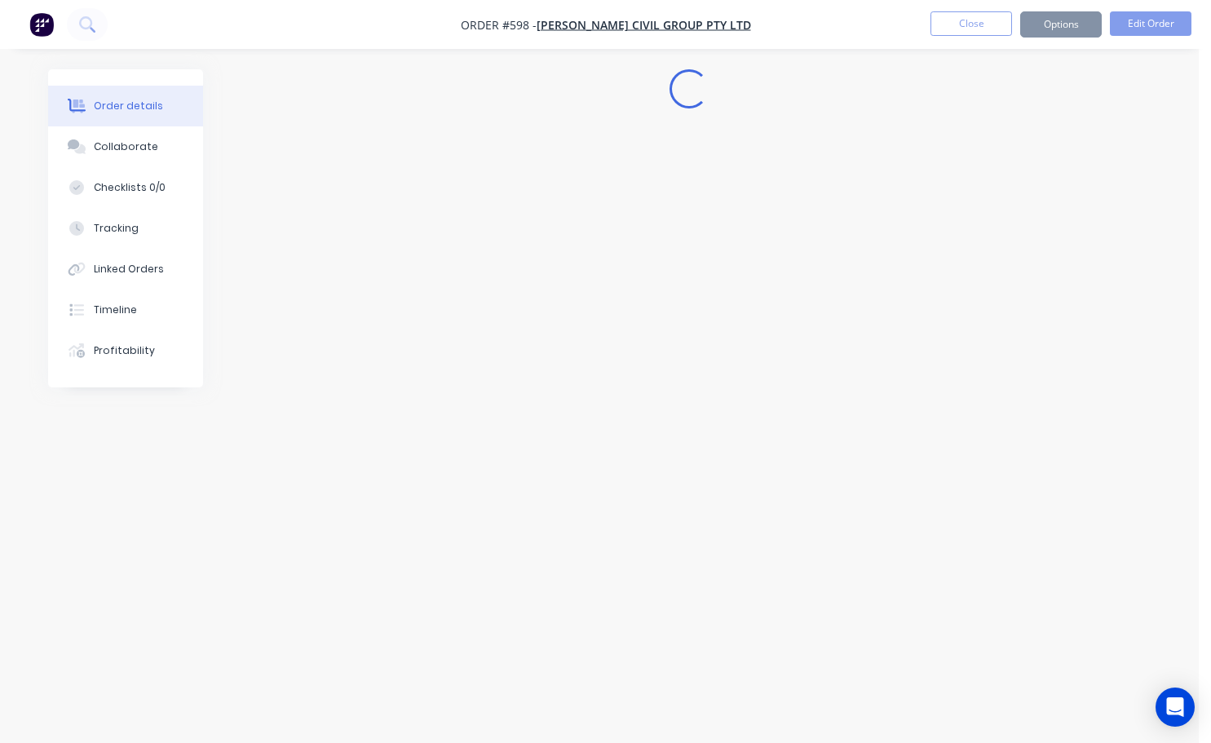
scroll to position [0, 0]
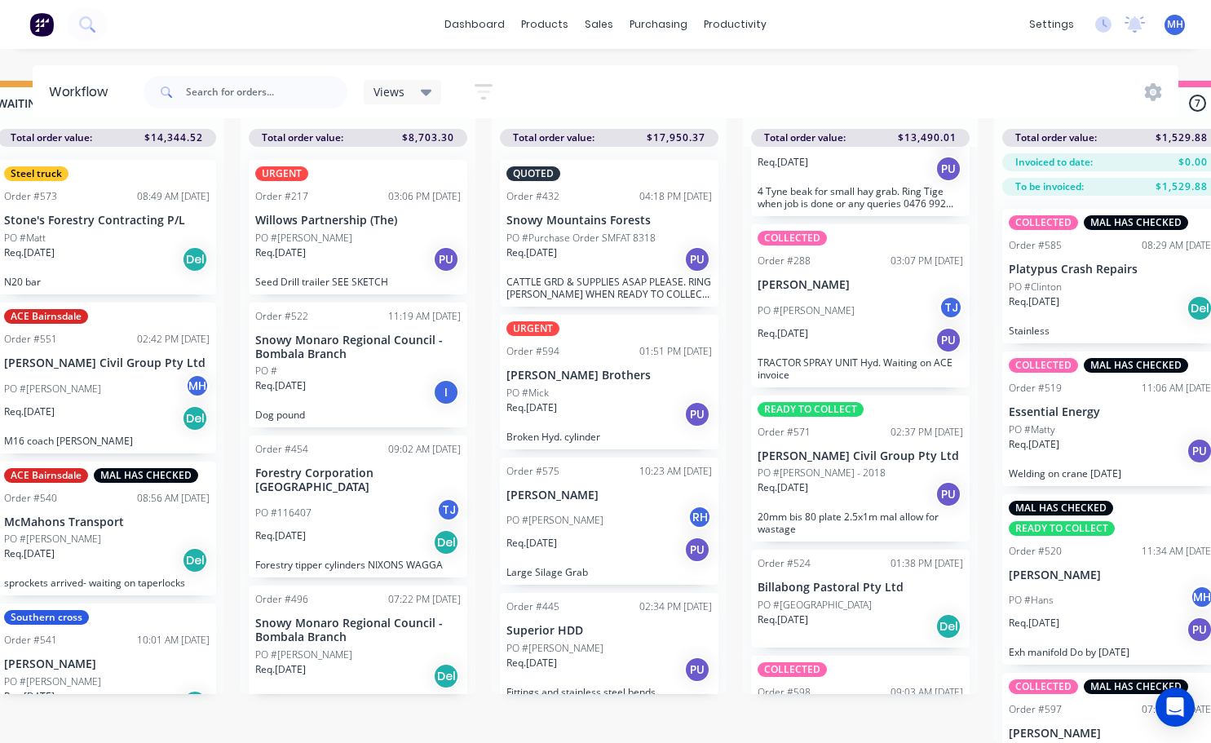
scroll to position [41, 0]
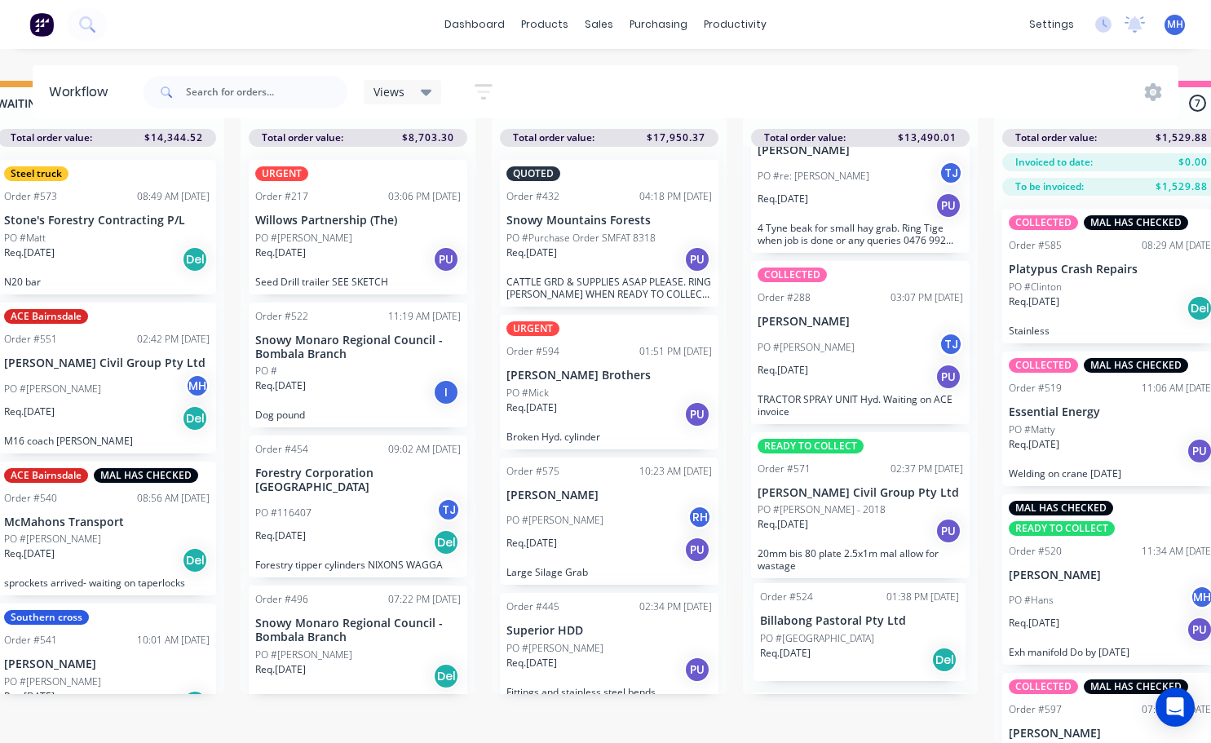
drag, startPoint x: 844, startPoint y: 637, endPoint x: 848, endPoint y: 611, distance: 26.4
click at [609, 612] on div "READY TO COLLECT Order #402 05:05 PM [DATE] [PERSON_NAME] PO #re: [PERSON_NAME]…" at bounding box center [860, 420] width 235 height 547
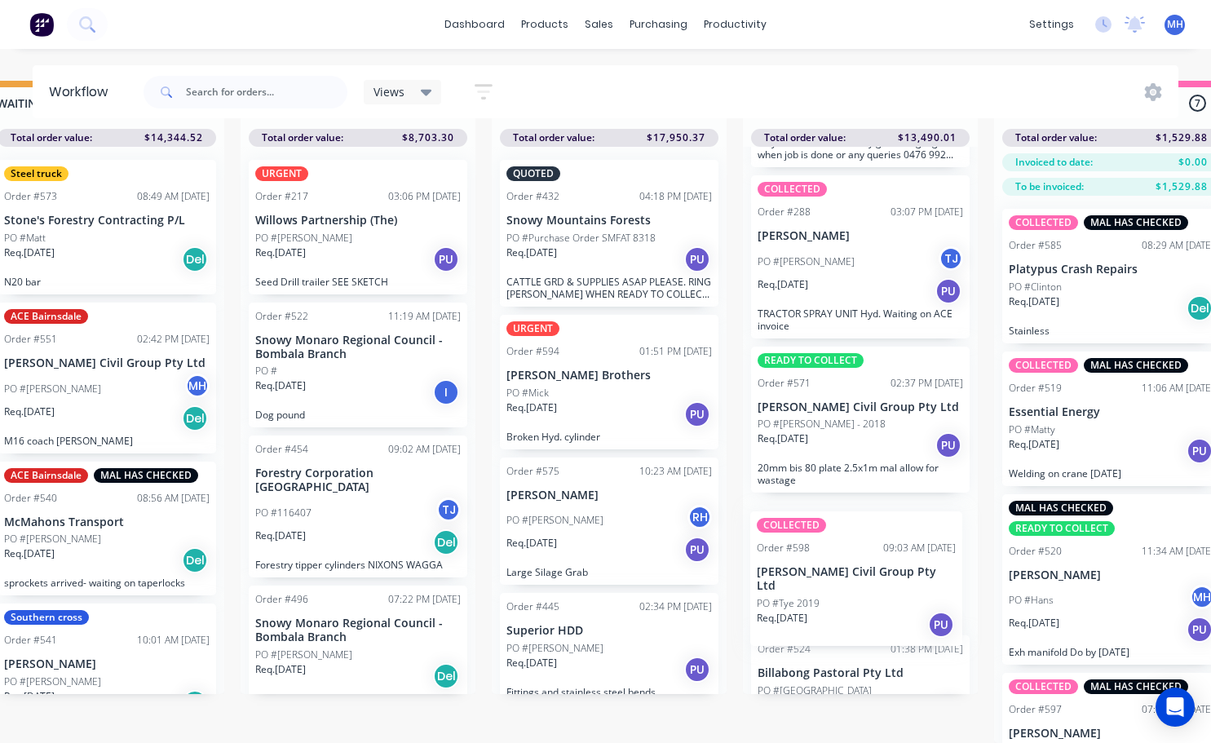
scroll to position [160, 0]
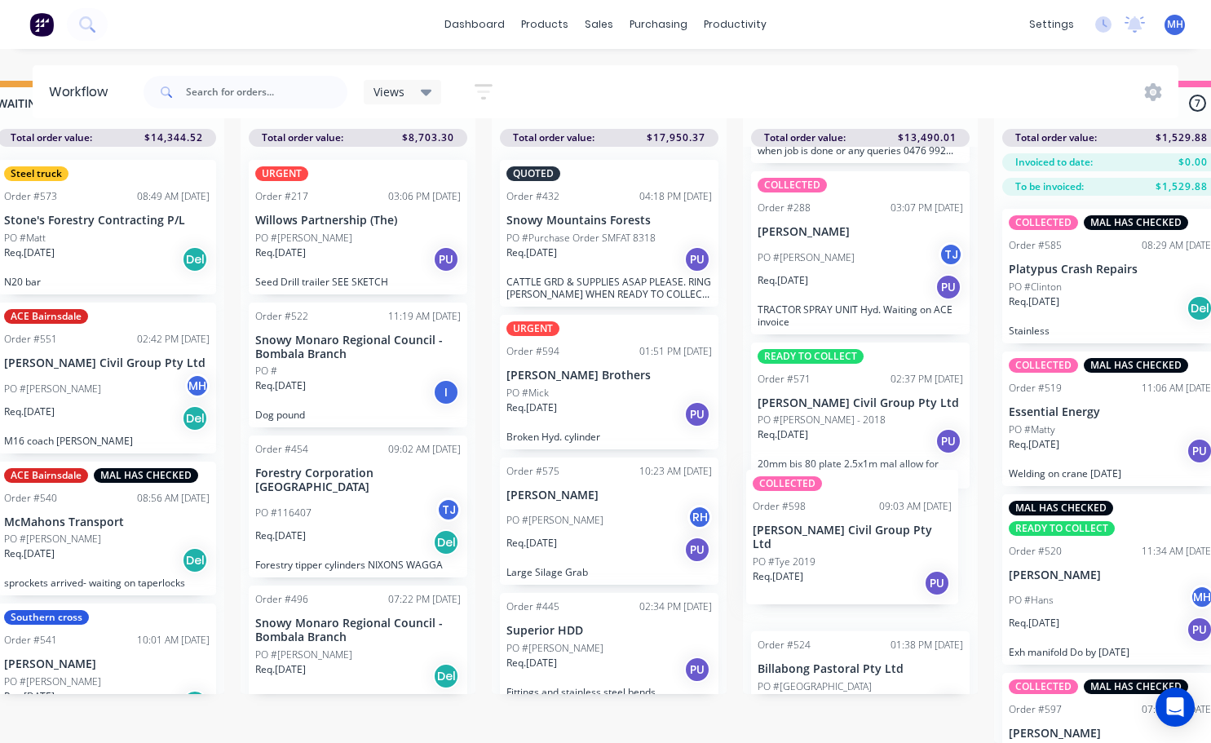
drag, startPoint x: 857, startPoint y: 684, endPoint x: 850, endPoint y: 472, distance: 212.1
click at [609, 472] on div "READY TO COLLECT Order #402 05:05 PM [DATE] [PERSON_NAME] PO #re: [PERSON_NAME]…" at bounding box center [860, 420] width 235 height 547
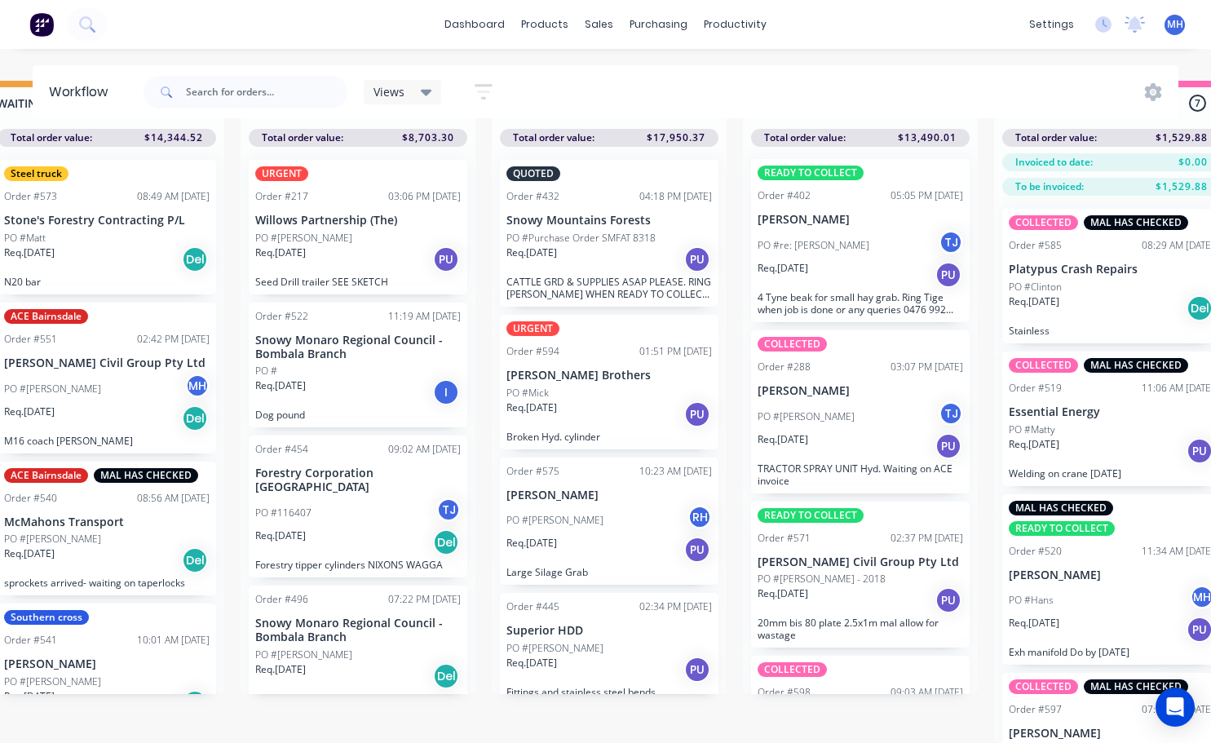
scroll to position [0, 0]
click at [609, 272] on div "Req. [DATE] PU" at bounding box center [859, 276] width 205 height 28
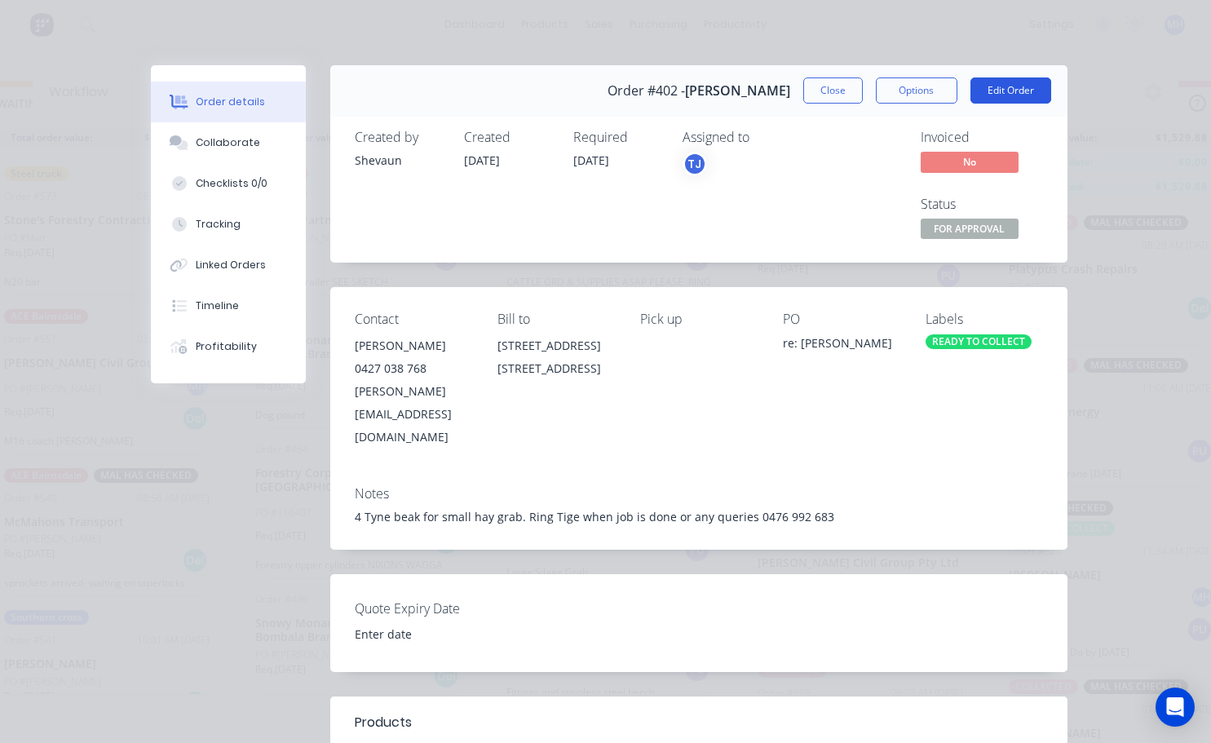
click at [609, 98] on button "Edit Order" at bounding box center [1010, 90] width 81 height 26
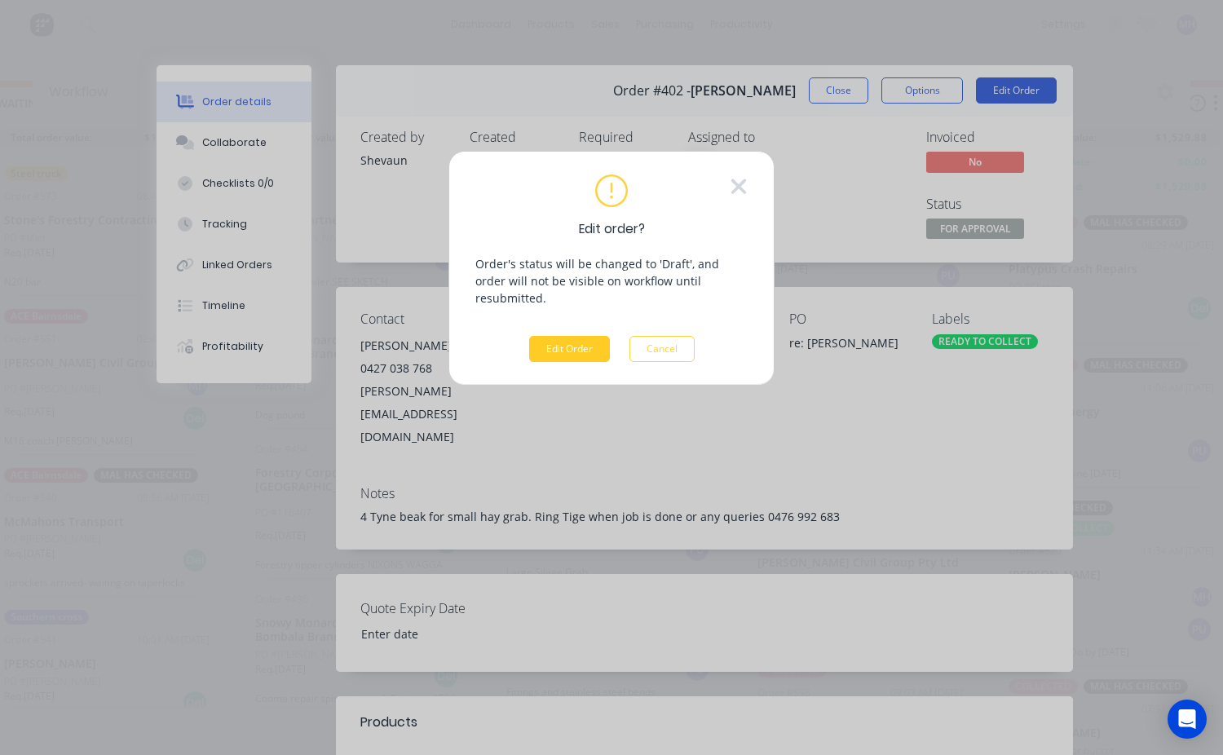
click at [576, 336] on button "Edit Order" at bounding box center [569, 349] width 81 height 26
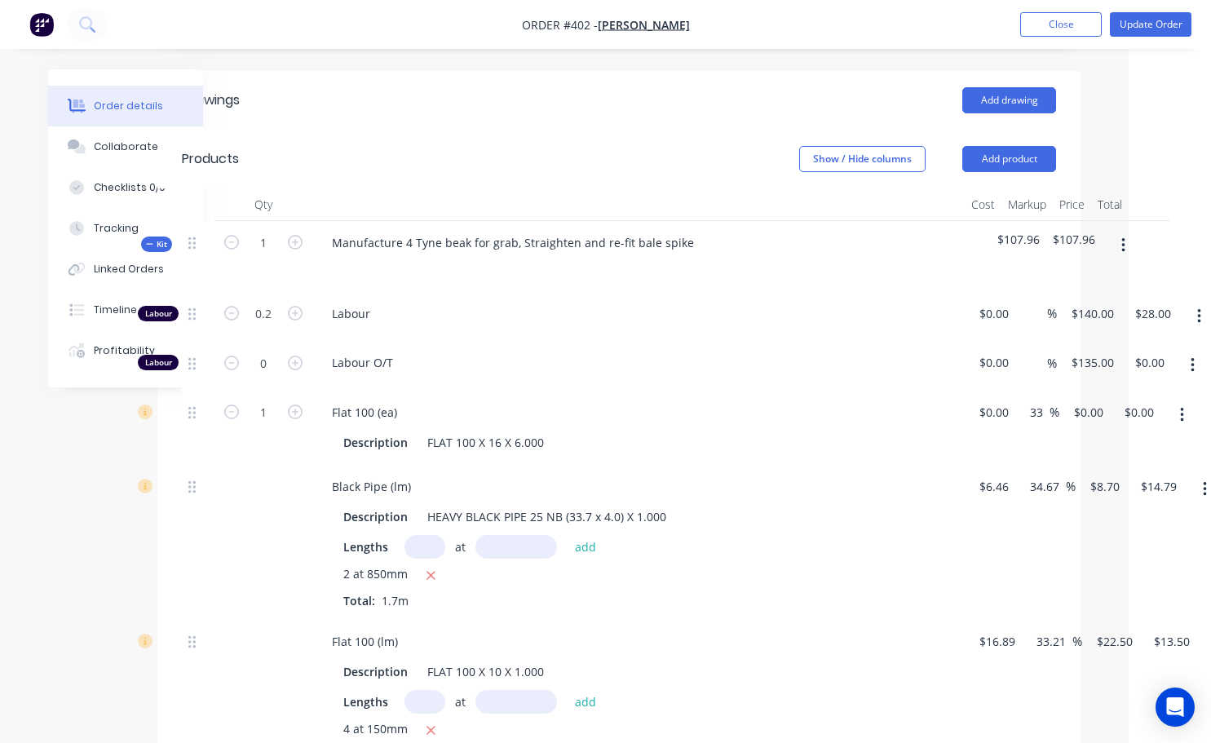
scroll to position [571, 59]
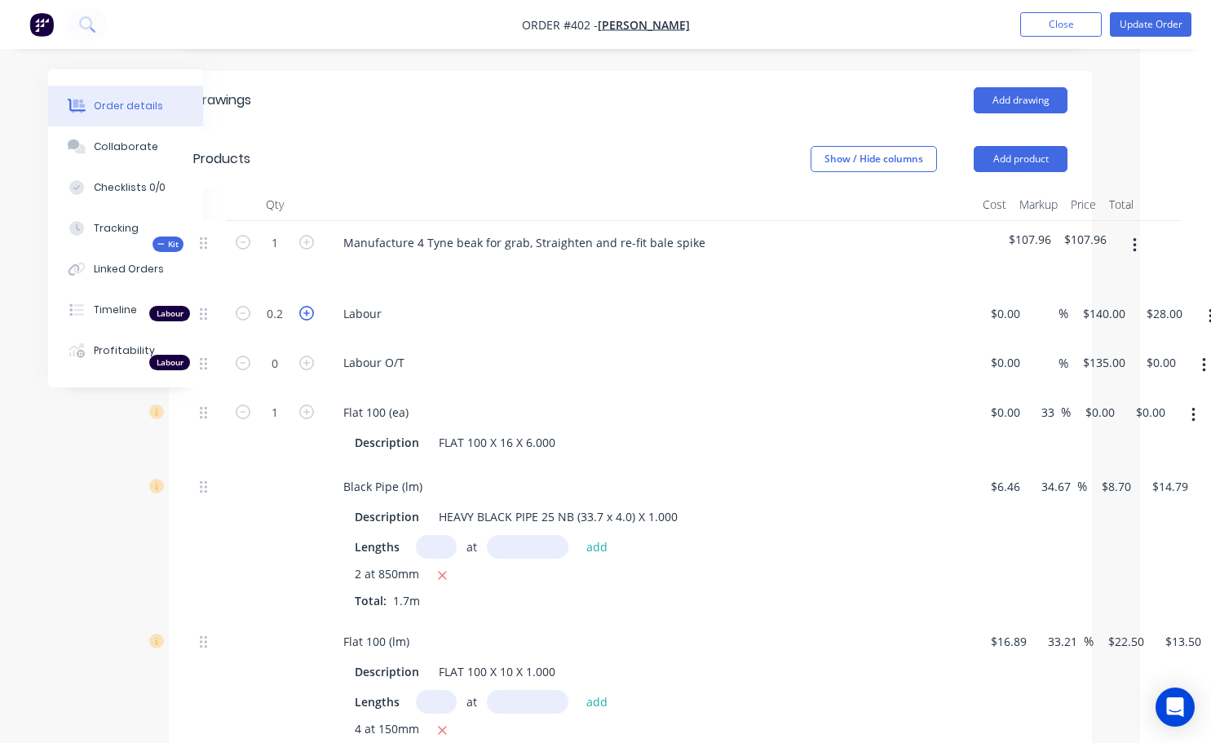
click at [308, 306] on icon "button" at bounding box center [306, 313] width 15 height 15
type input "1.2"
type input "$168.00"
click at [308, 306] on icon "button" at bounding box center [306, 313] width 15 height 15
type input "2.2"
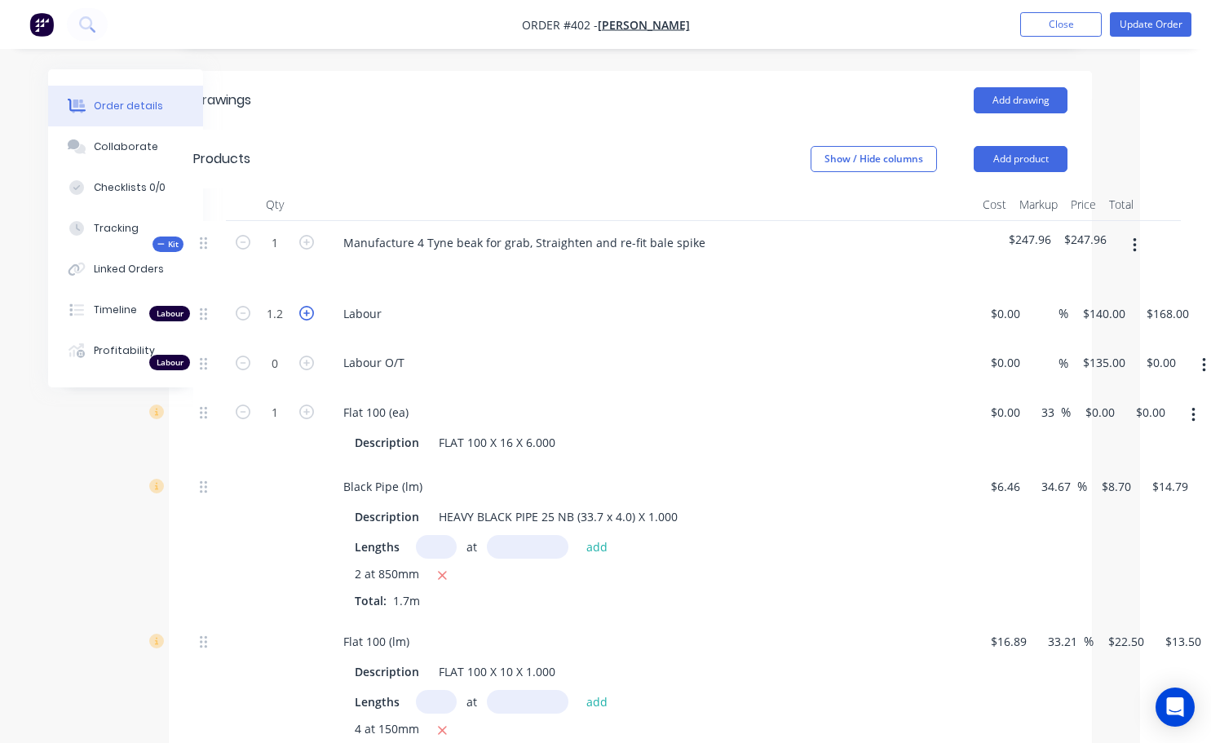
type input "$308.00"
click at [308, 306] on icon "button" at bounding box center [306, 313] width 15 height 15
type input "3.2"
type input "$448.00"
click at [308, 306] on icon "button" at bounding box center [306, 313] width 15 height 15
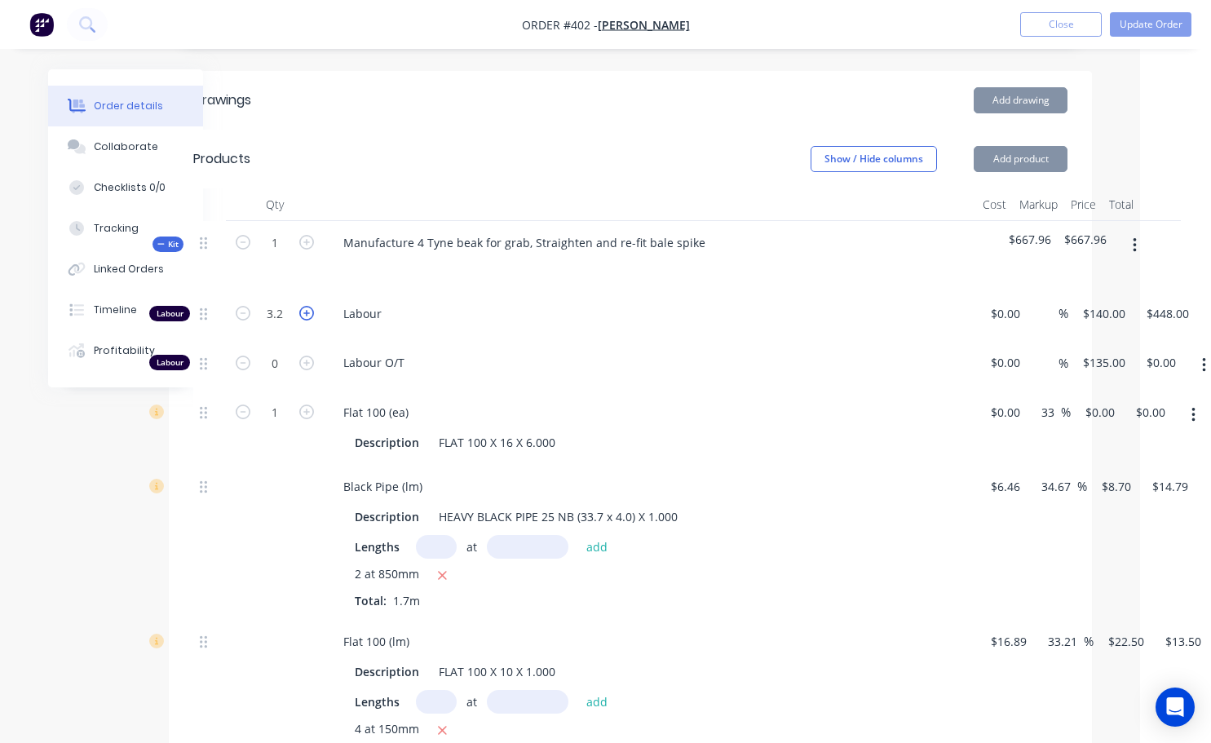
type input "4.2"
type input "$588.00"
click at [308, 306] on icon "button" at bounding box center [306, 313] width 15 height 15
type input "5.2"
type input "$728.00"
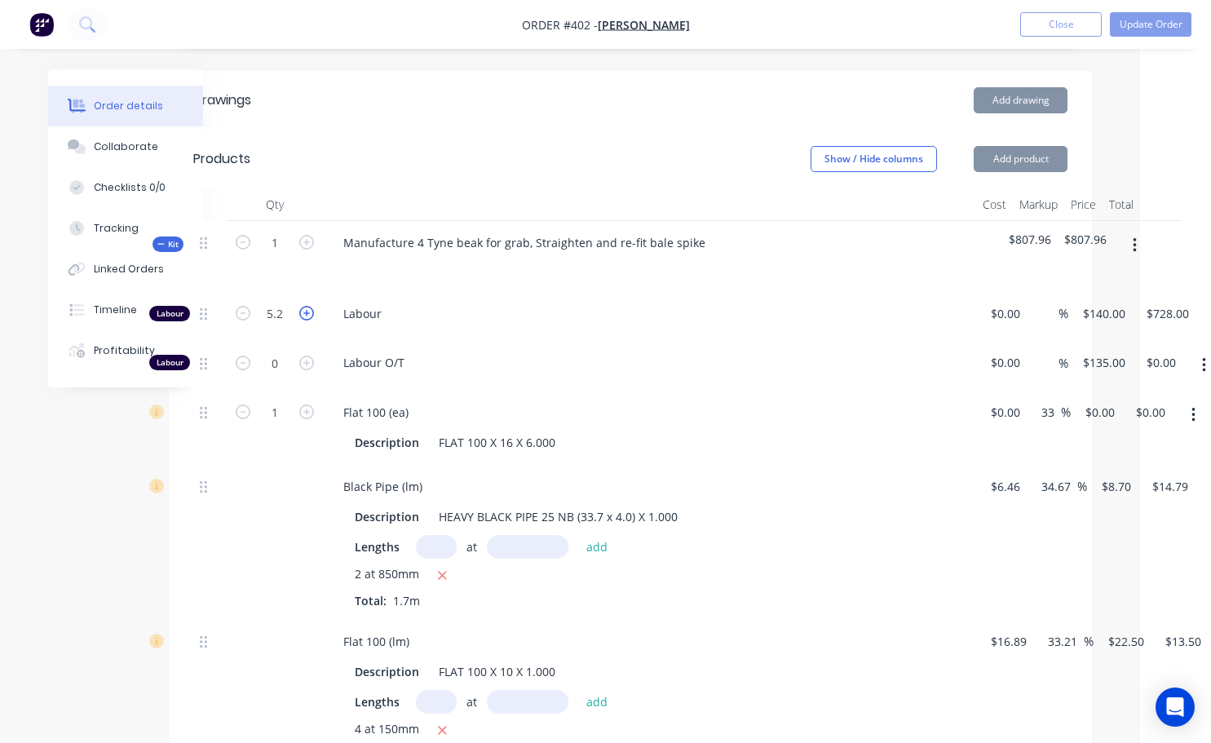
click at [308, 306] on icon "button" at bounding box center [306, 313] width 15 height 15
type input "6.2"
type input "$868.00"
click at [308, 306] on icon "button" at bounding box center [306, 313] width 15 height 15
type input "7.2"
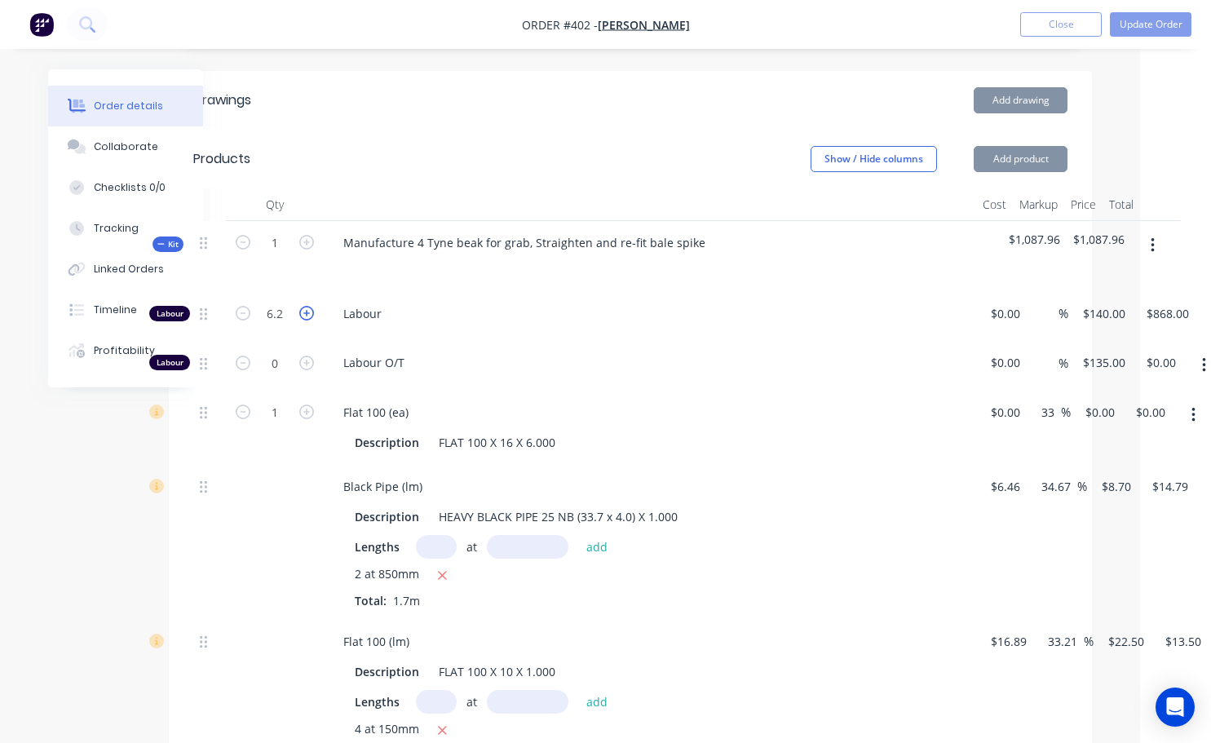
type input "$1,008.00"
click at [308, 306] on icon "button" at bounding box center [306, 313] width 15 height 15
type input "8.2"
type input "$1,148.00"
click at [308, 306] on icon "button" at bounding box center [306, 313] width 15 height 15
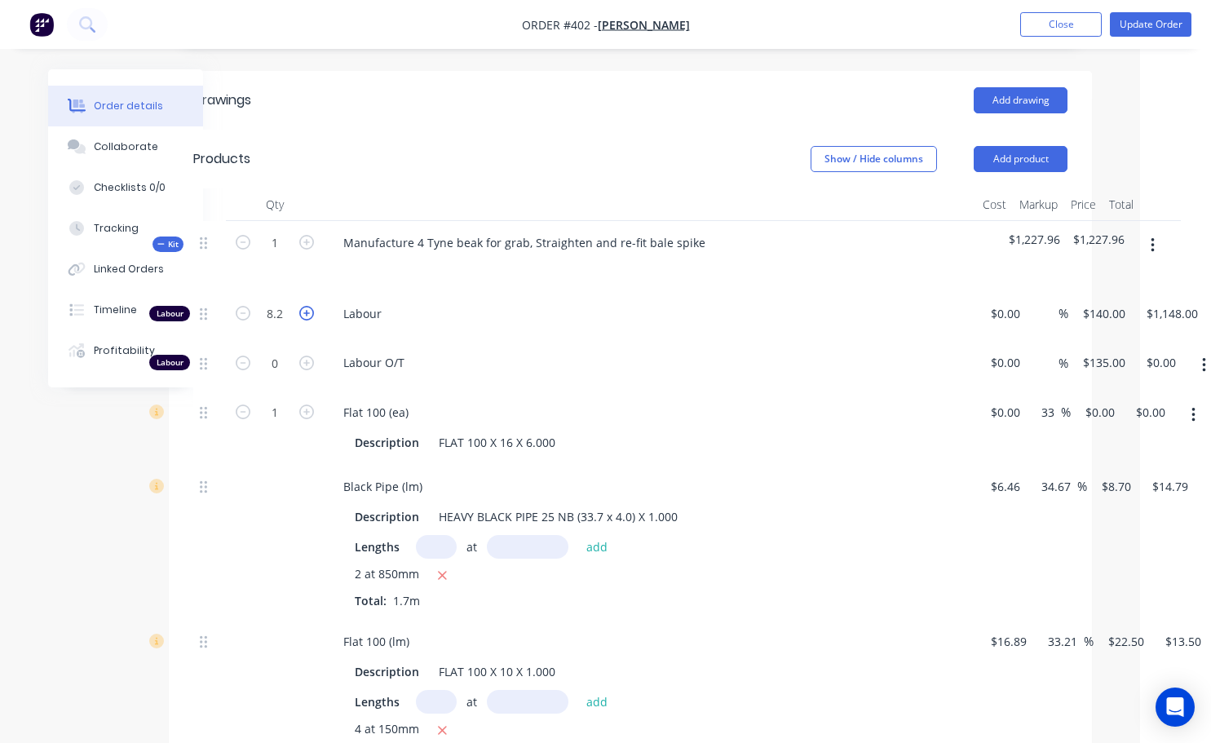
type input "9.2"
type input "$1,288.00"
click at [308, 306] on icon "button" at bounding box center [306, 313] width 15 height 15
type input "10.2"
type input "$1,428.00"
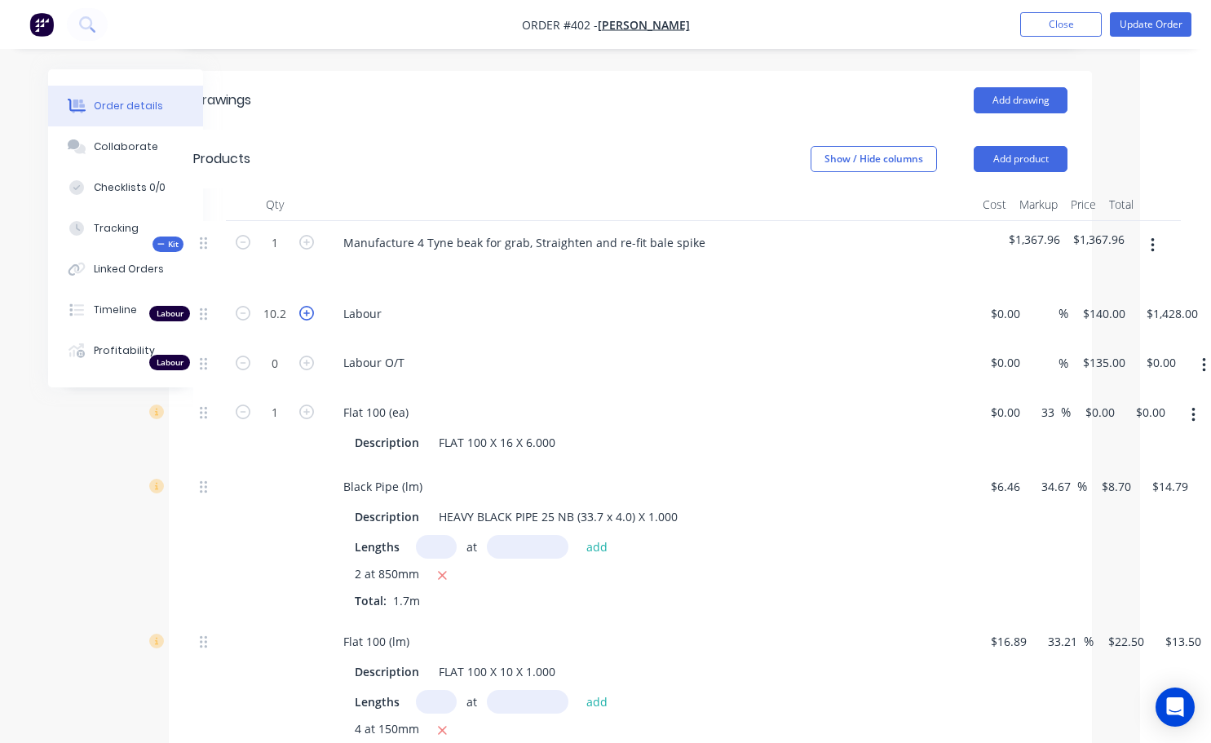
click at [308, 306] on icon "button" at bounding box center [306, 313] width 15 height 15
type input "11.2"
type input "$1,568.00"
click at [308, 306] on icon "button" at bounding box center [306, 313] width 15 height 15
type input "12.2"
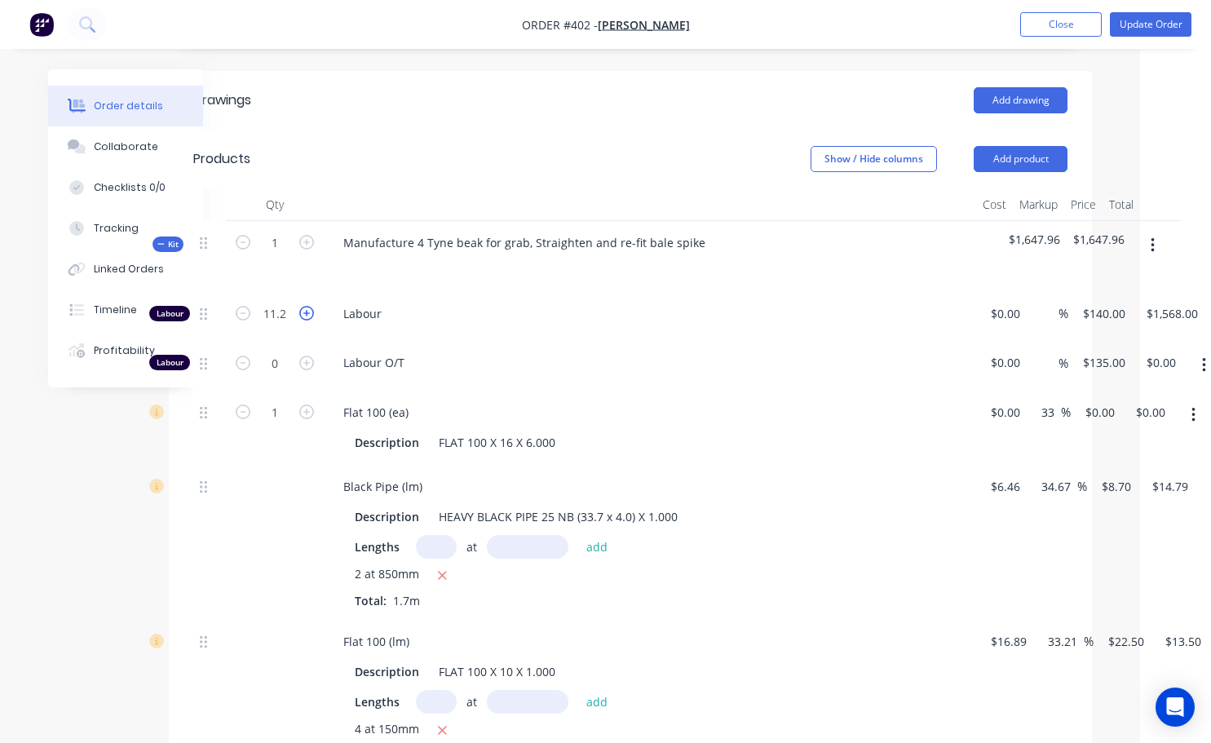
type input "$1,708.00"
click at [308, 306] on icon "button" at bounding box center [306, 313] width 15 height 15
type input "13.2"
type input "$1,848.00"
click at [247, 306] on icon "button" at bounding box center [243, 313] width 15 height 15
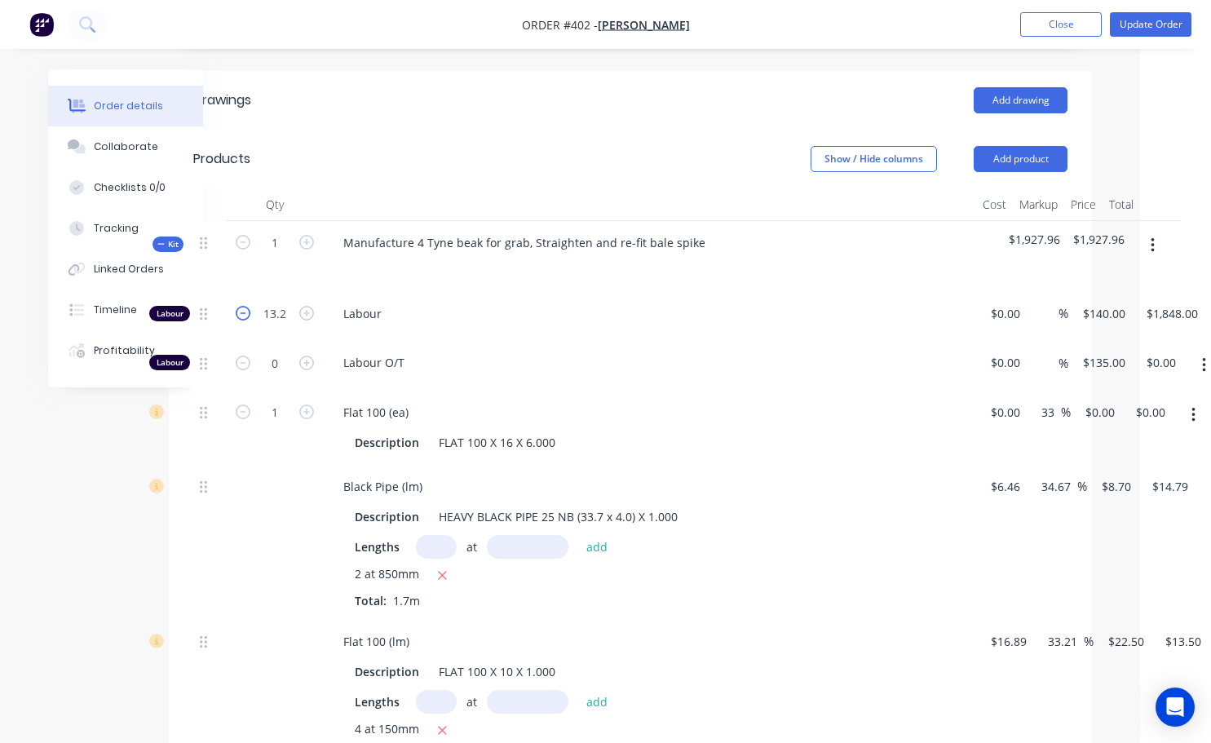
type input "12.2"
type input "$1,708.00"
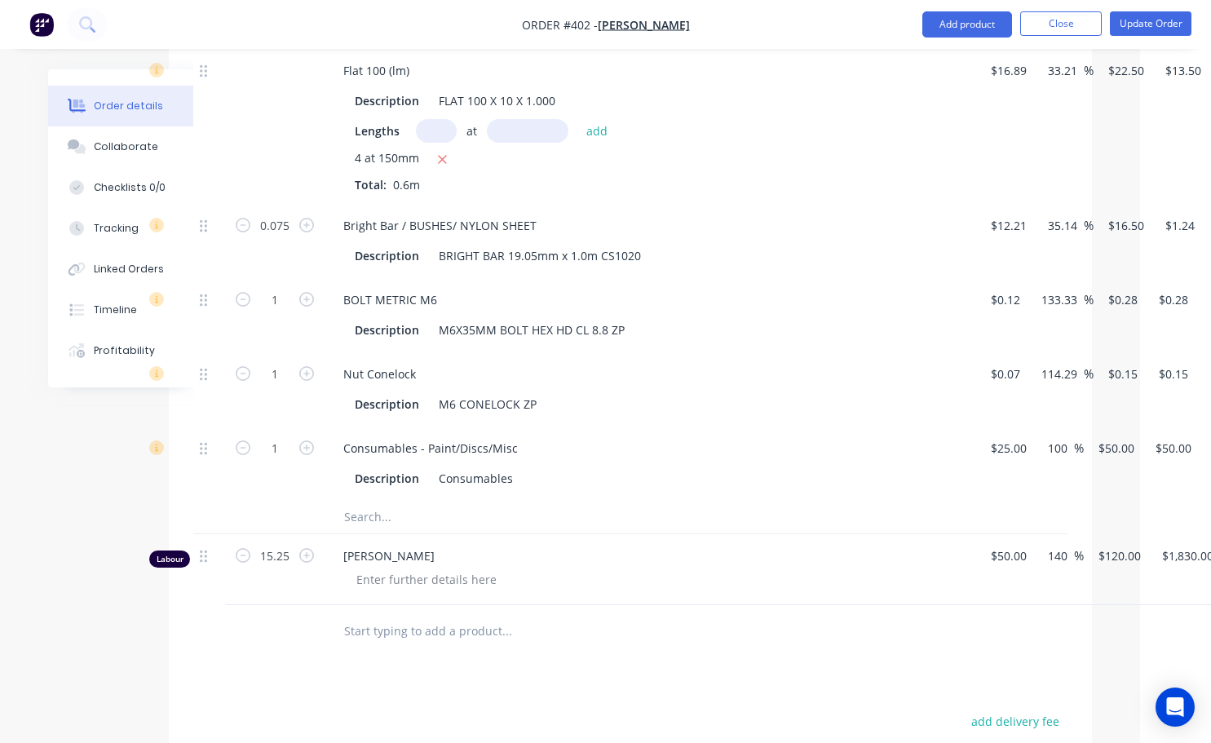
scroll to position [1142, 108]
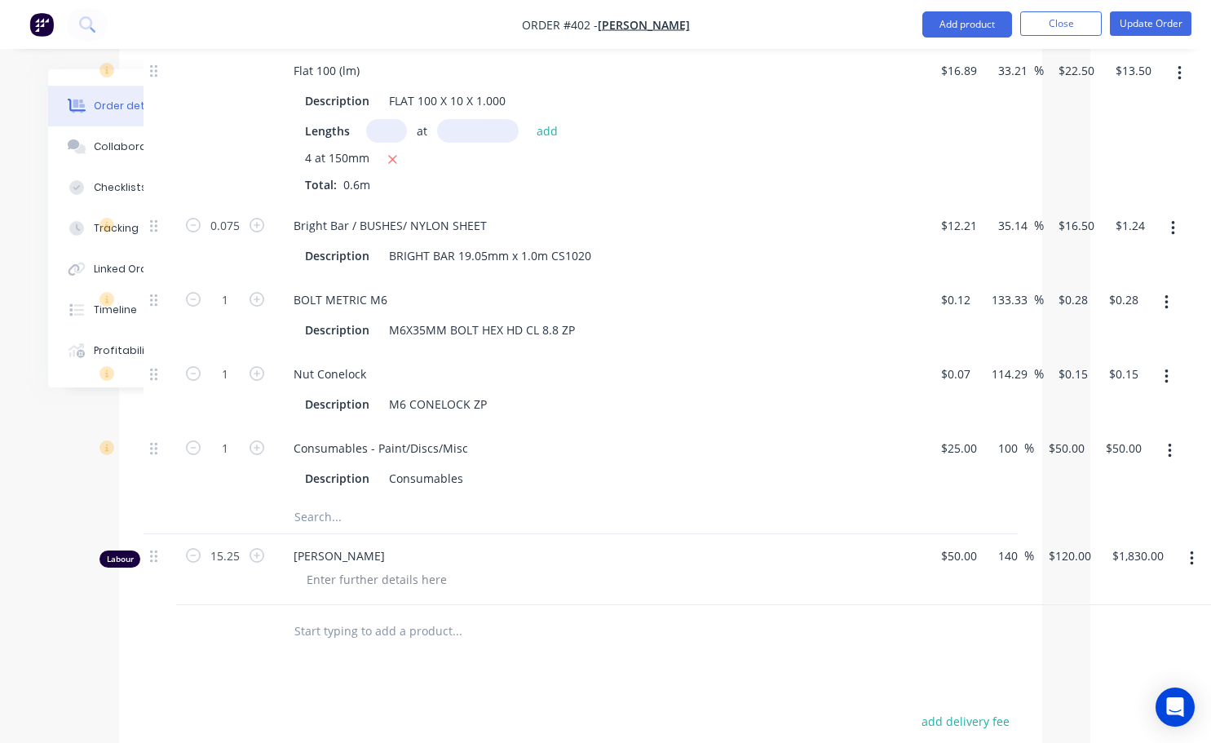
click at [609, 550] on icon "button" at bounding box center [1192, 559] width 4 height 18
click at [609, 687] on div "Delete" at bounding box center [1134, 699] width 126 height 24
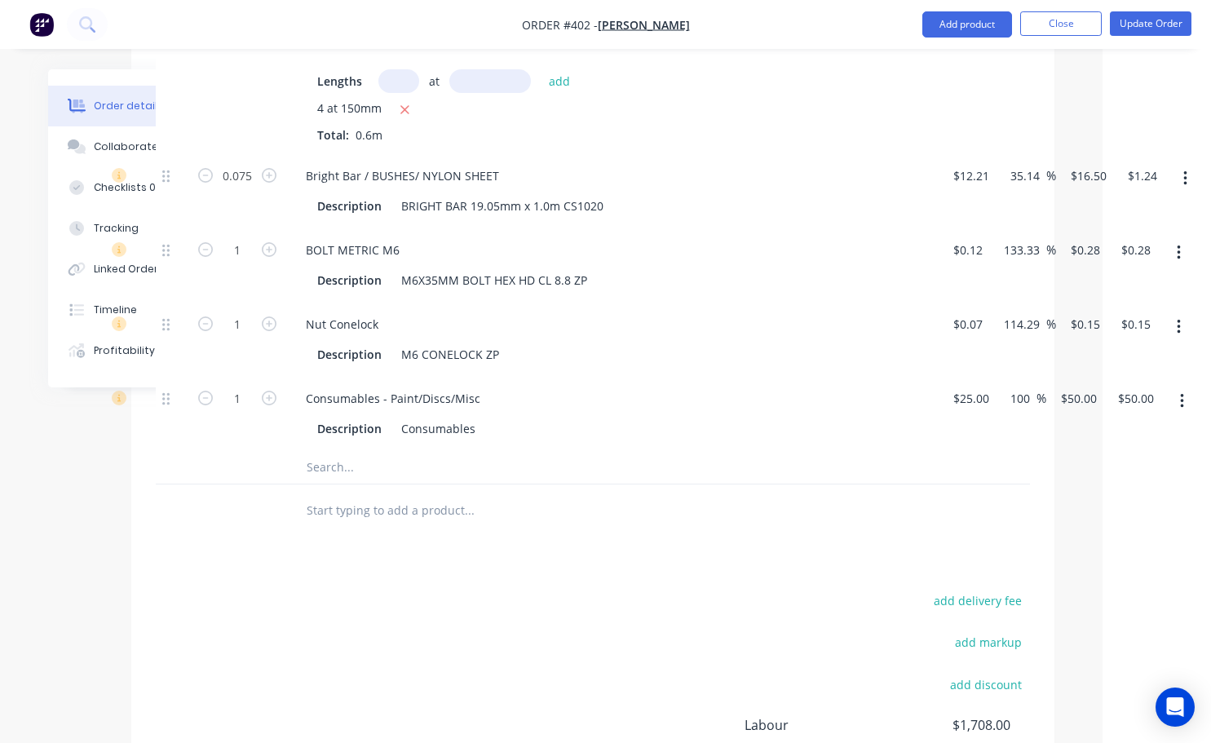
scroll to position [1193, 96]
click at [609, 19] on button "Update Order" at bounding box center [1151, 23] width 82 height 24
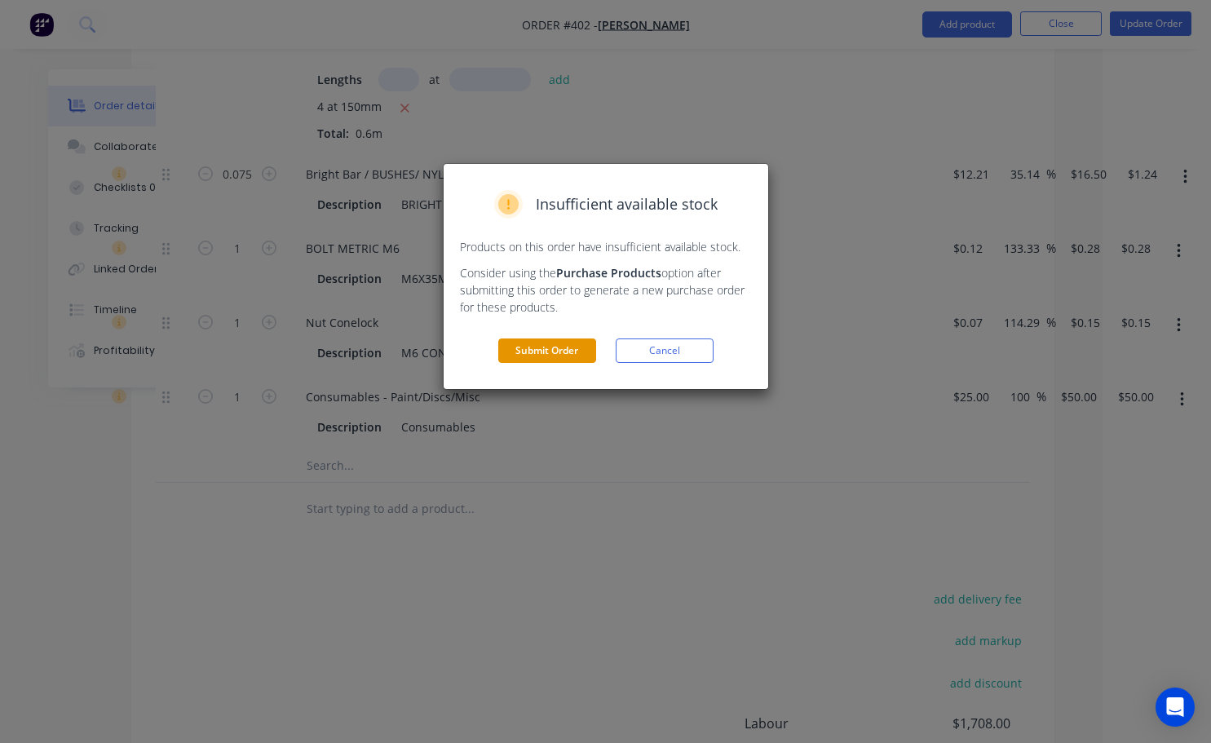
click at [567, 350] on button "Submit Order" at bounding box center [547, 350] width 98 height 24
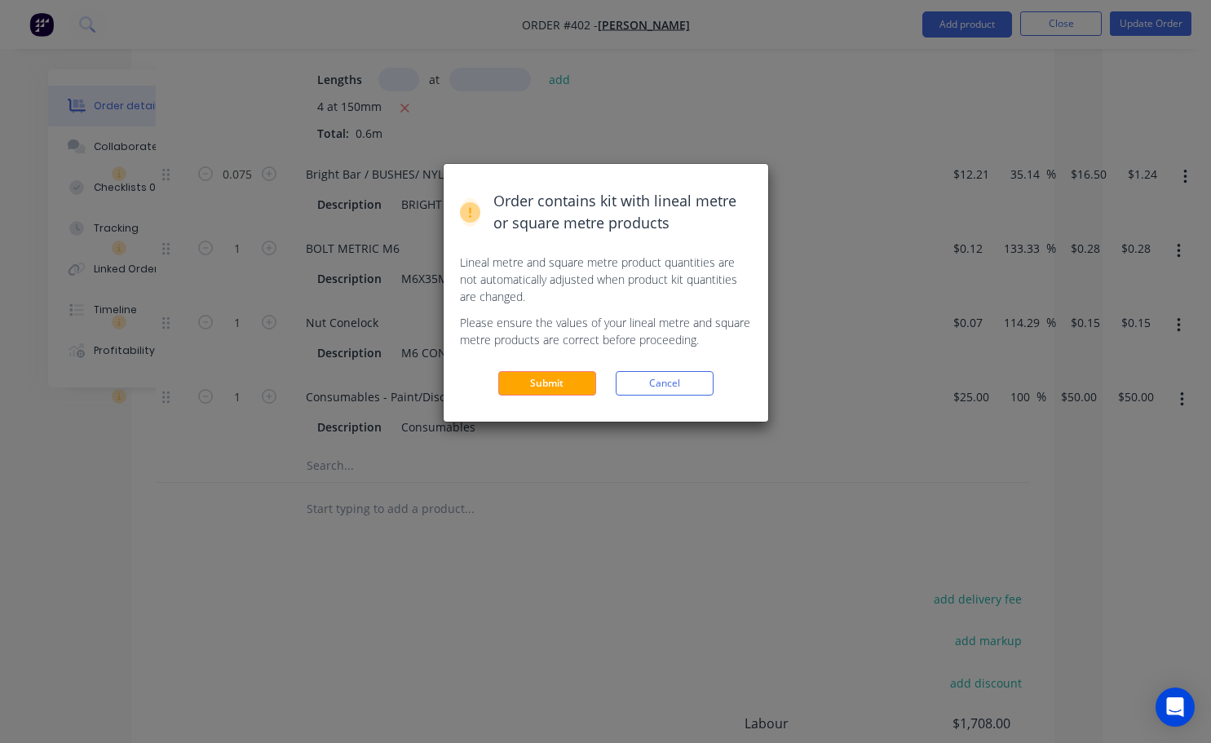
click at [564, 376] on button "Submit" at bounding box center [547, 383] width 98 height 24
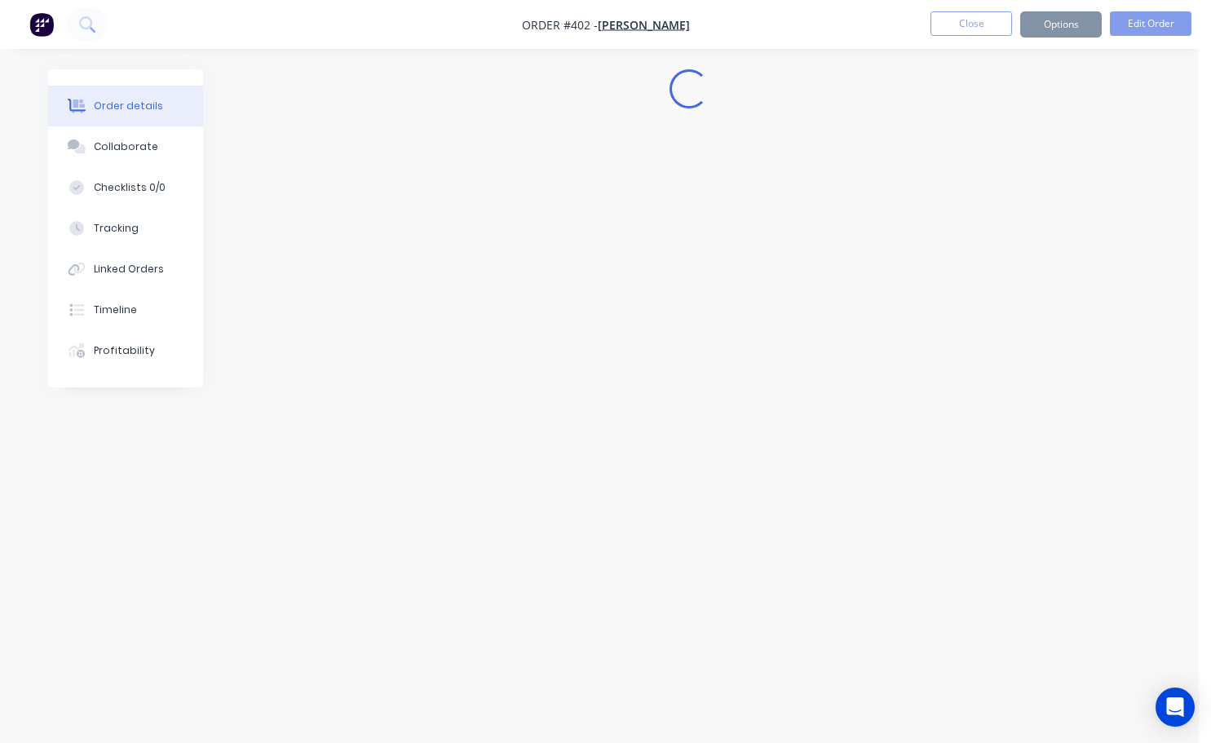
scroll to position [0, 0]
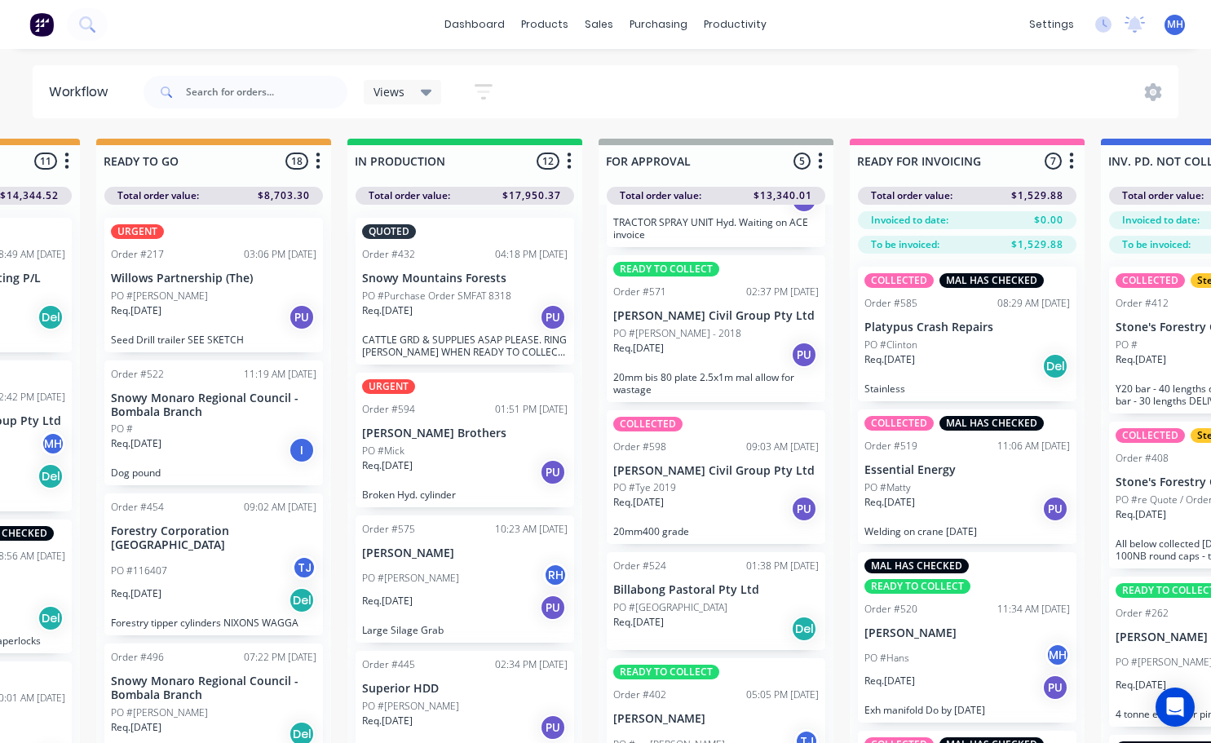
scroll to position [204, 0]
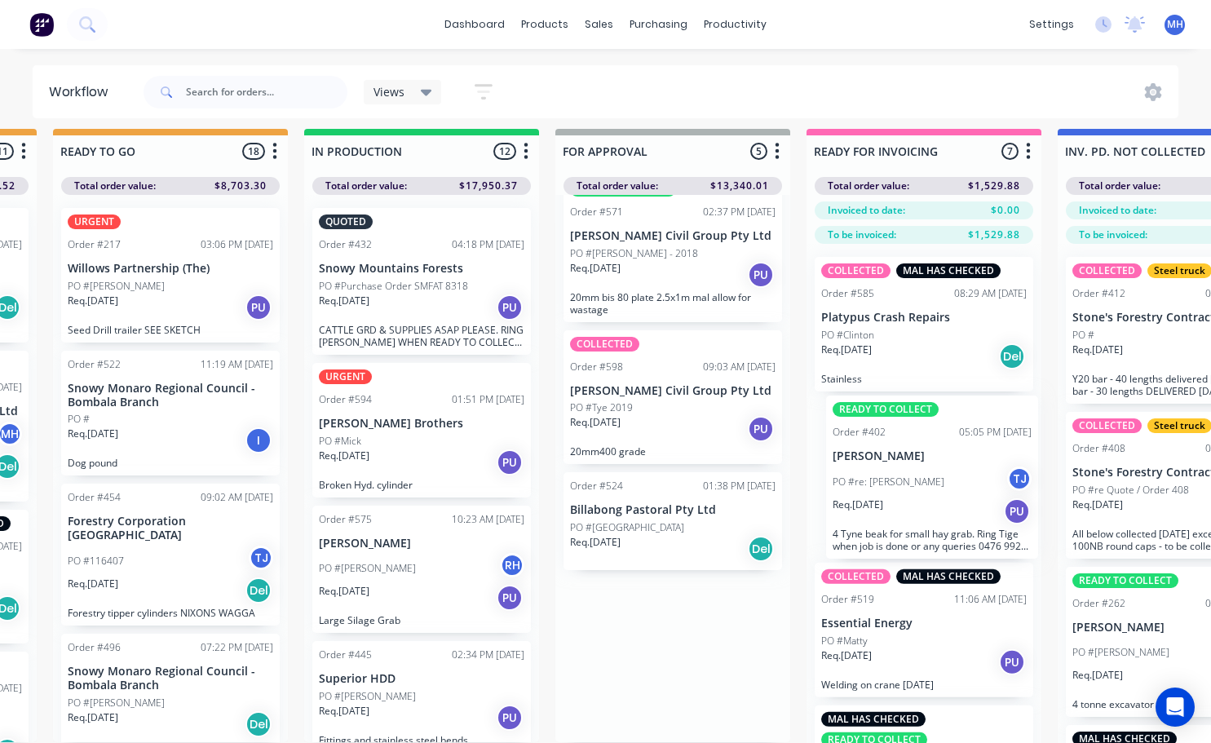
drag, startPoint x: 691, startPoint y: 681, endPoint x: 917, endPoint y: 482, distance: 301.0
click at [609, 482] on div "QUOTES TO DO 2 Status colour #273444 hex #273444 Save Cancel Notifications Emai…" at bounding box center [611, 460] width 2719 height 662
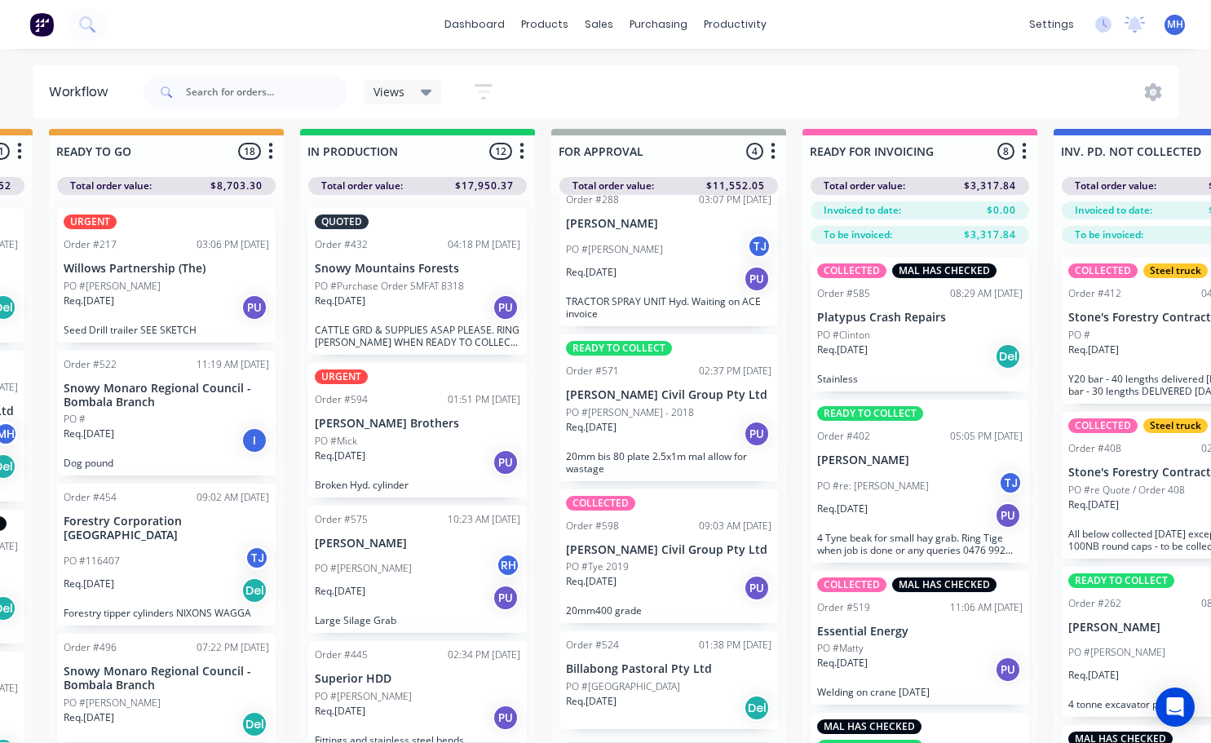
scroll to position [33, 0]
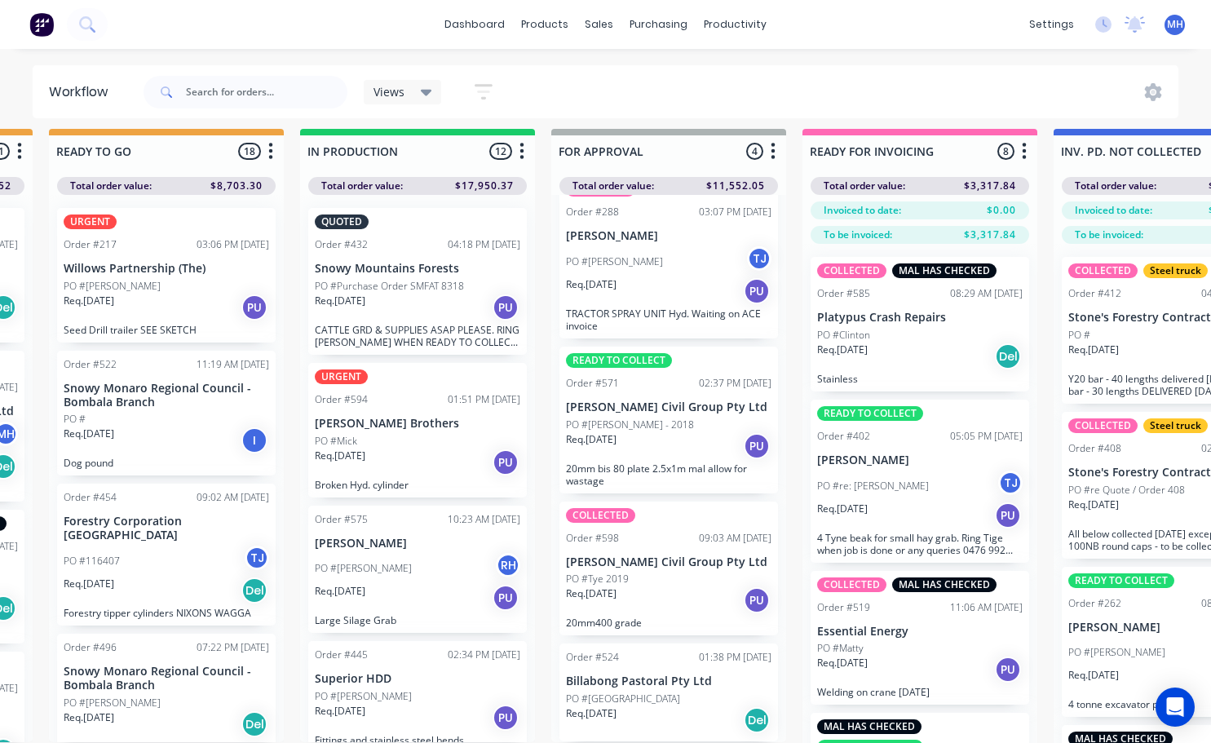
click at [609, 488] on div "PO #re: [PERSON_NAME] TJ" at bounding box center [919, 485] width 205 height 31
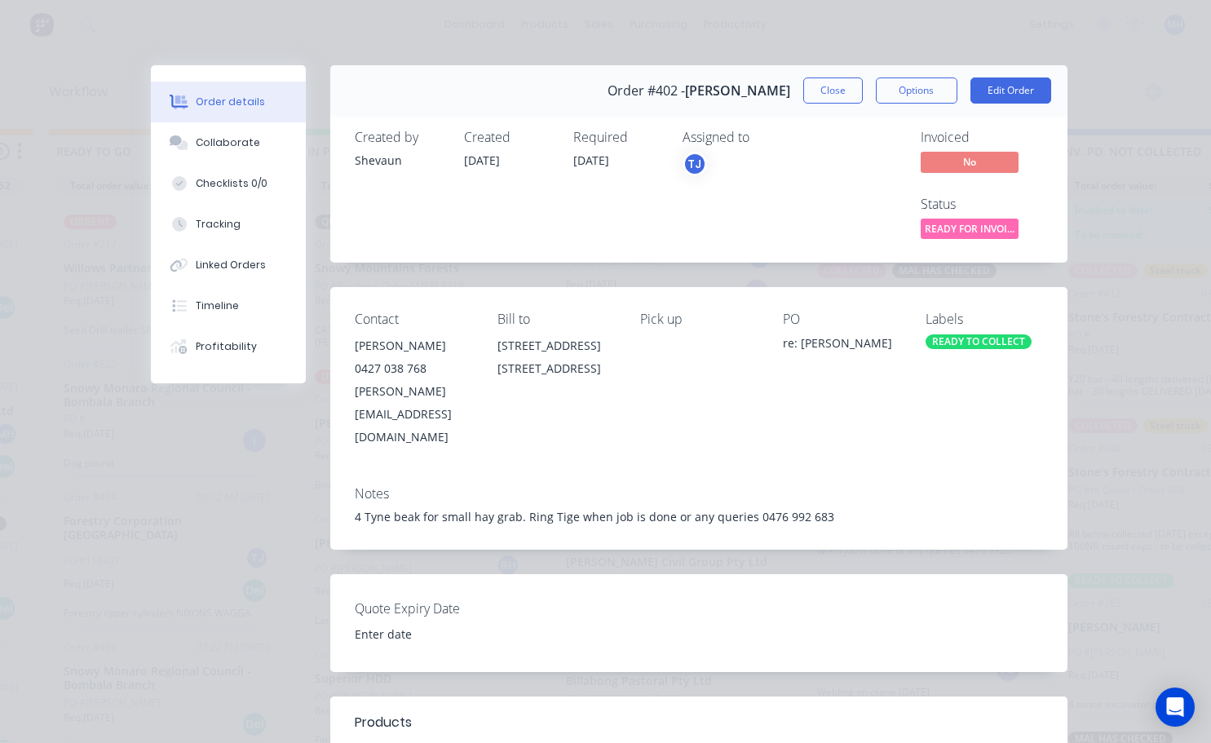
click at [609, 346] on div "READY TO COLLECT" at bounding box center [978, 341] width 106 height 15
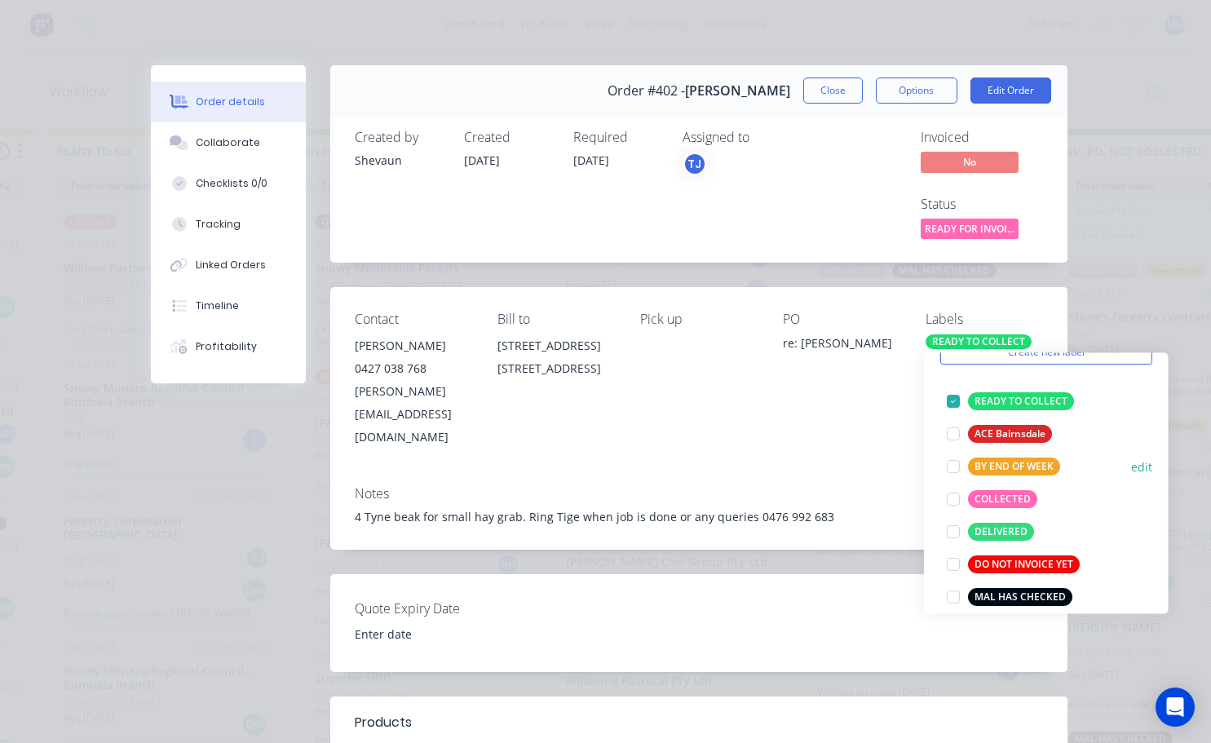
scroll to position [163, 0]
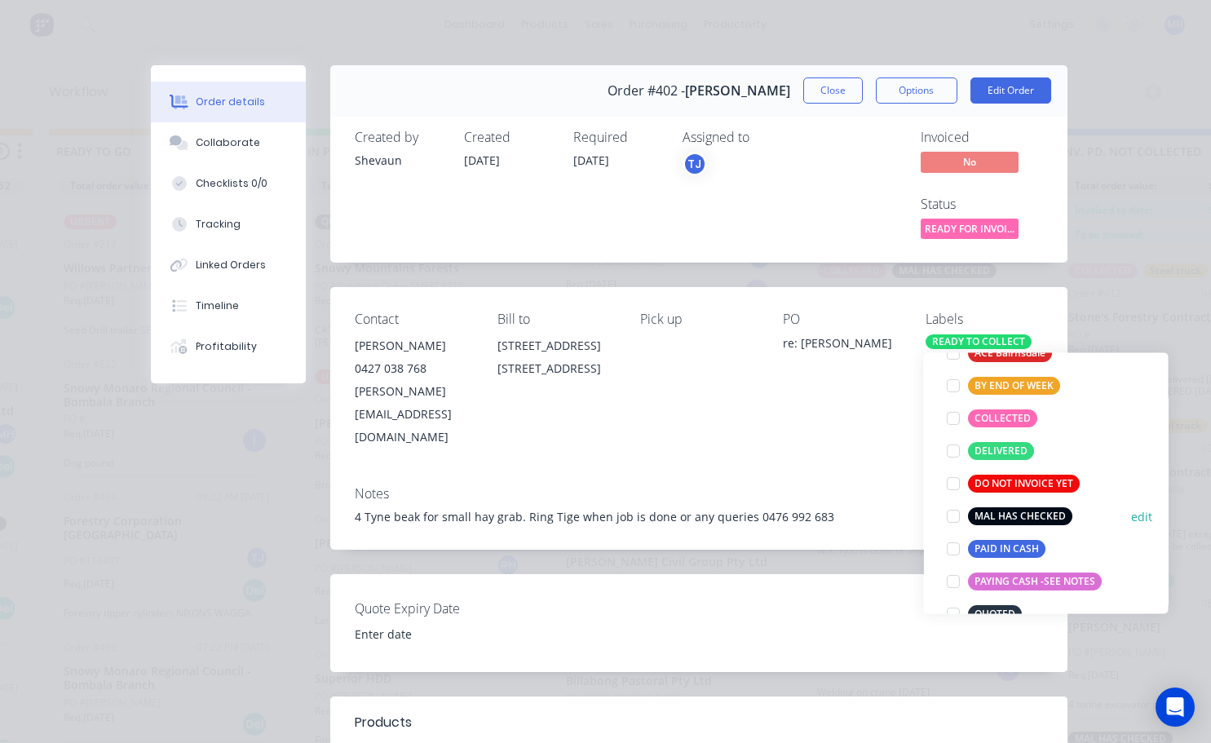
click at [609, 520] on div at bounding box center [953, 516] width 33 height 33
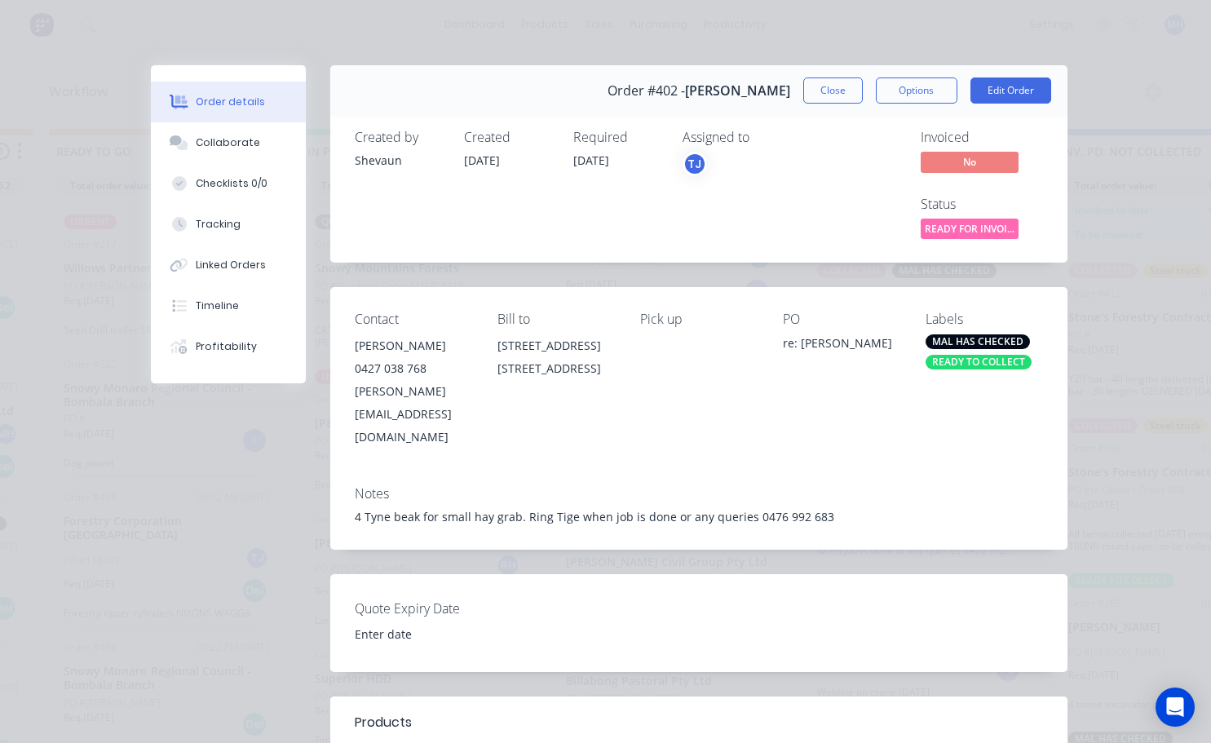
click at [609, 393] on div "PO re: [PERSON_NAME]" at bounding box center [841, 379] width 117 height 136
click at [609, 93] on button "Close" at bounding box center [833, 90] width 60 height 26
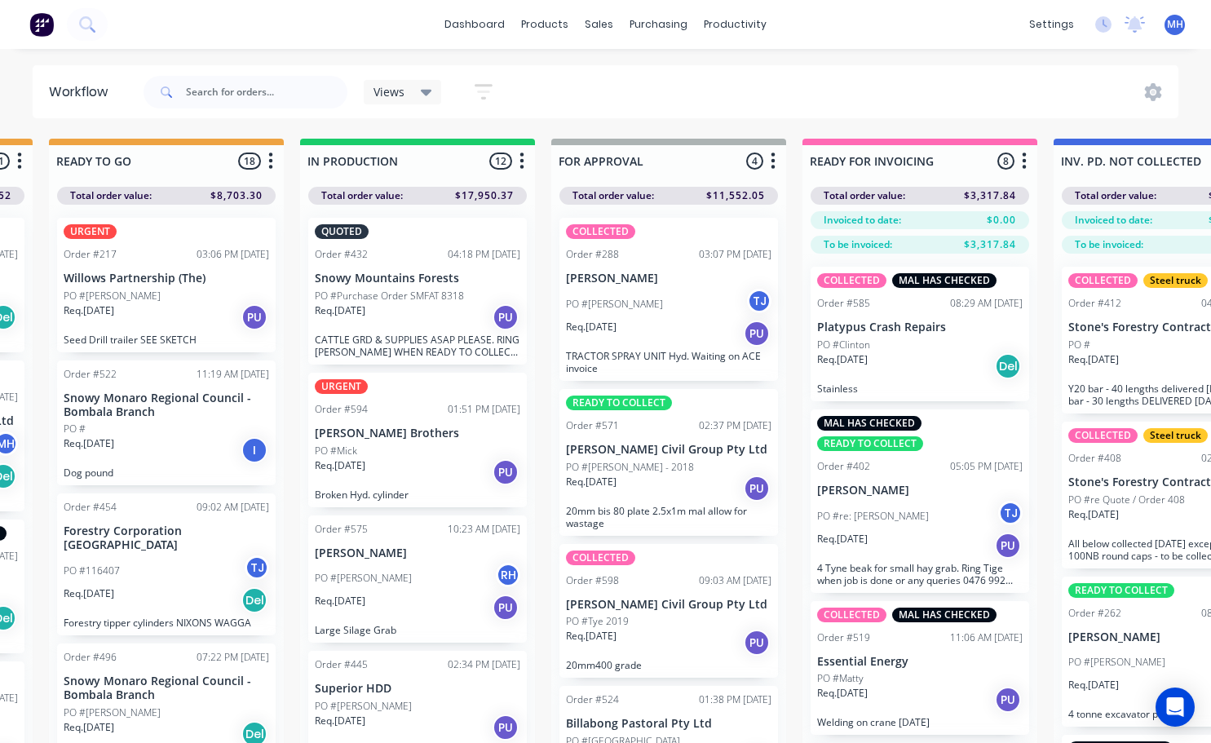
click at [609, 332] on div "Req. [DATE] PU" at bounding box center [668, 334] width 205 height 28
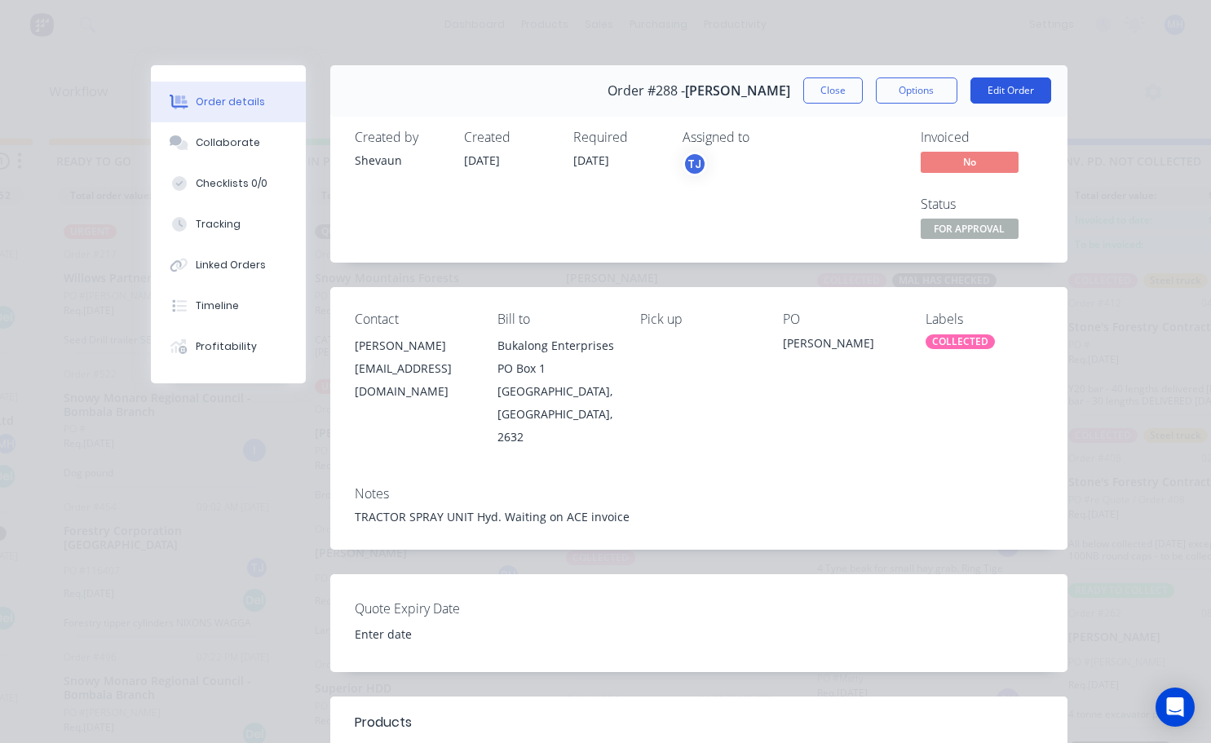
click at [609, 95] on button "Edit Order" at bounding box center [1010, 90] width 81 height 26
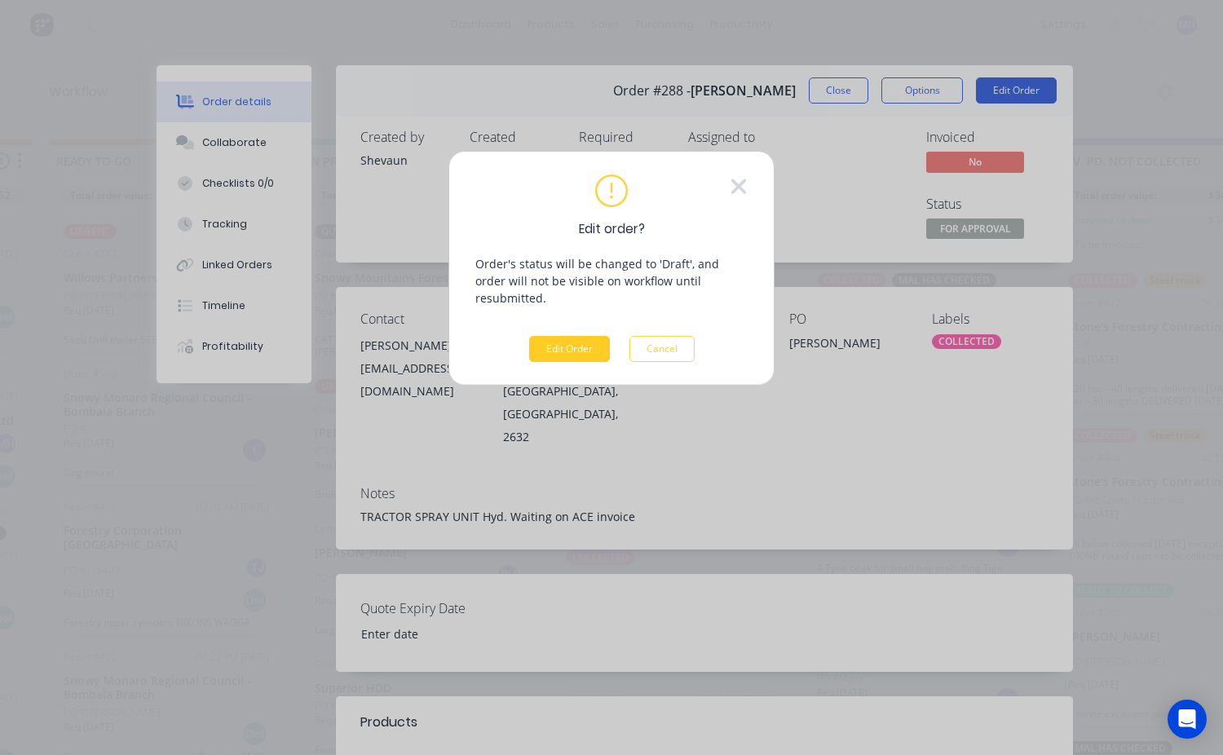
click at [581, 336] on button "Edit Order" at bounding box center [569, 349] width 81 height 26
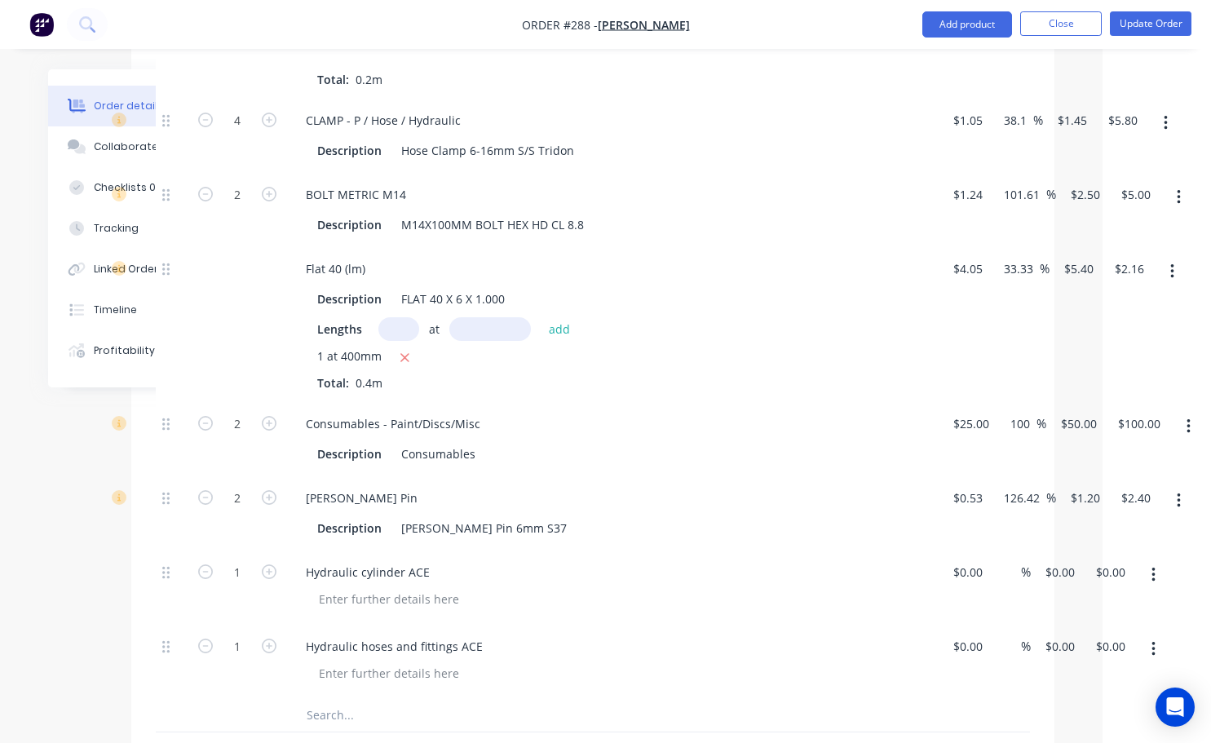
scroll to position [2365, 96]
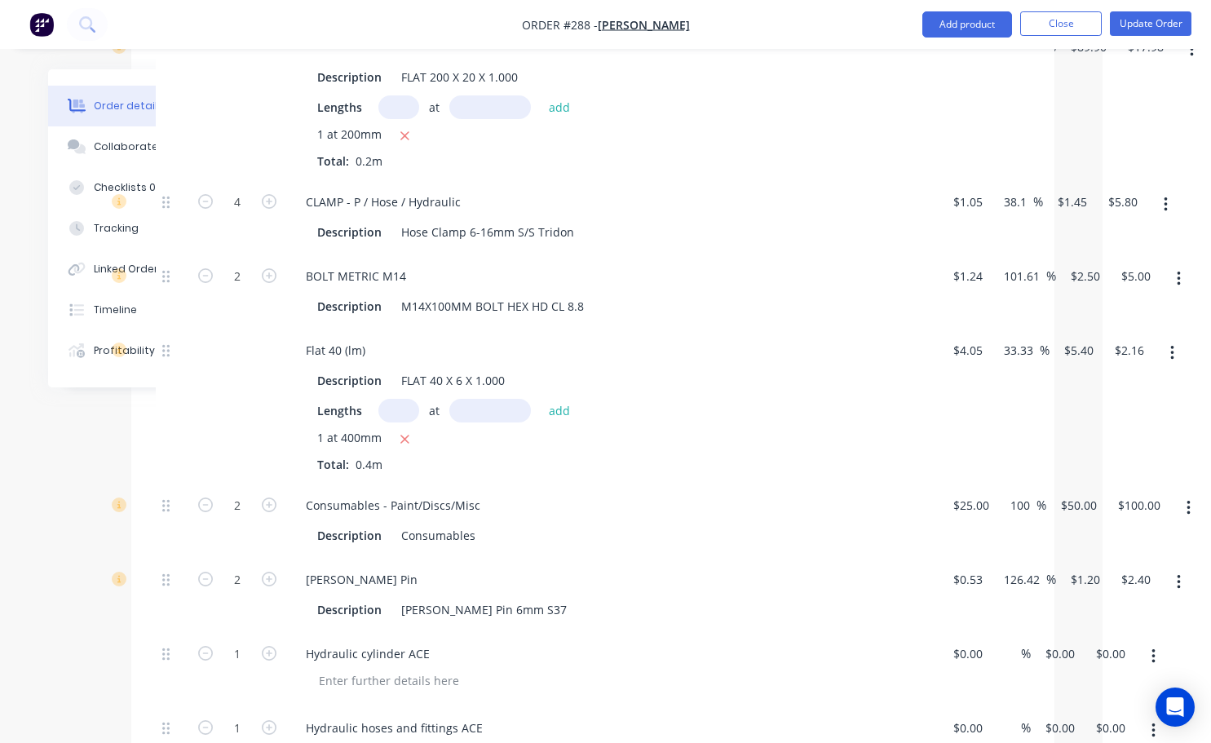
click at [205, 492] on form "2" at bounding box center [237, 504] width 85 height 24
click at [209, 497] on icon "button" at bounding box center [205, 504] width 15 height 15
type input "1"
type input "$50.00"
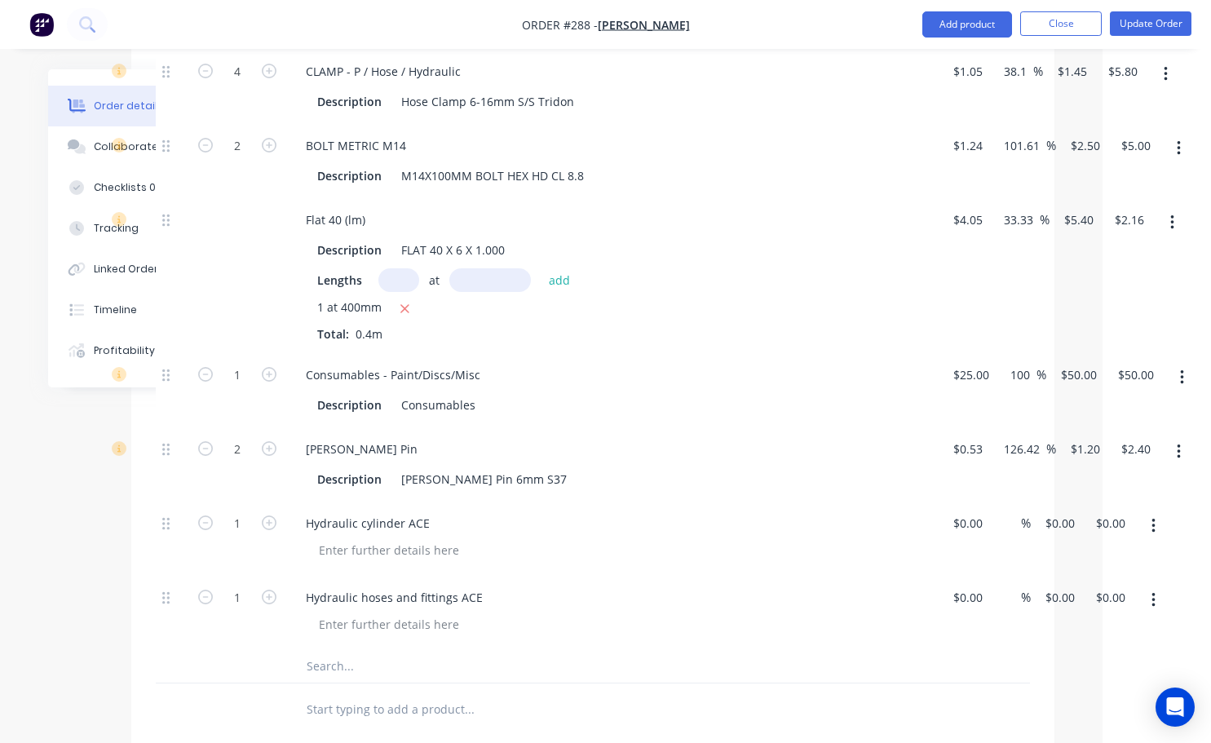
scroll to position [2609, 96]
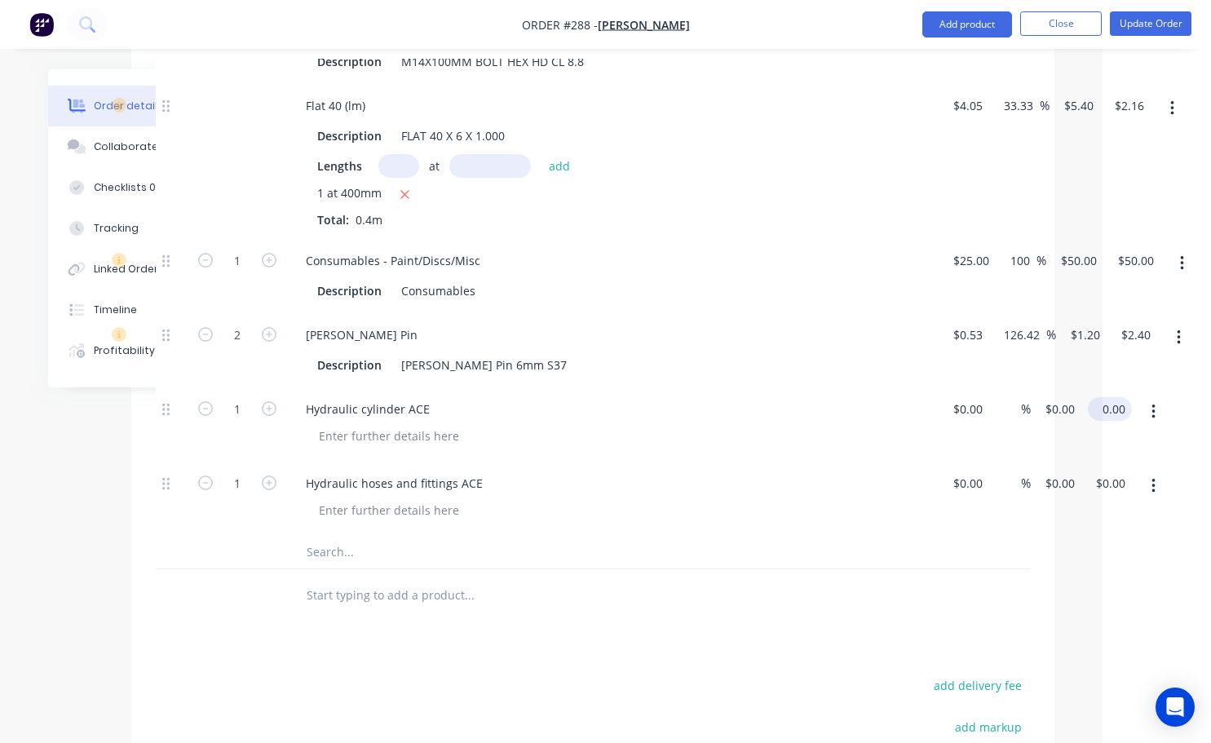
click at [609, 397] on input "0.00" at bounding box center [1113, 409] width 38 height 24
type input "559"
click at [609, 471] on input "$0.00" at bounding box center [1113, 483] width 38 height 24
type input "$559.00"
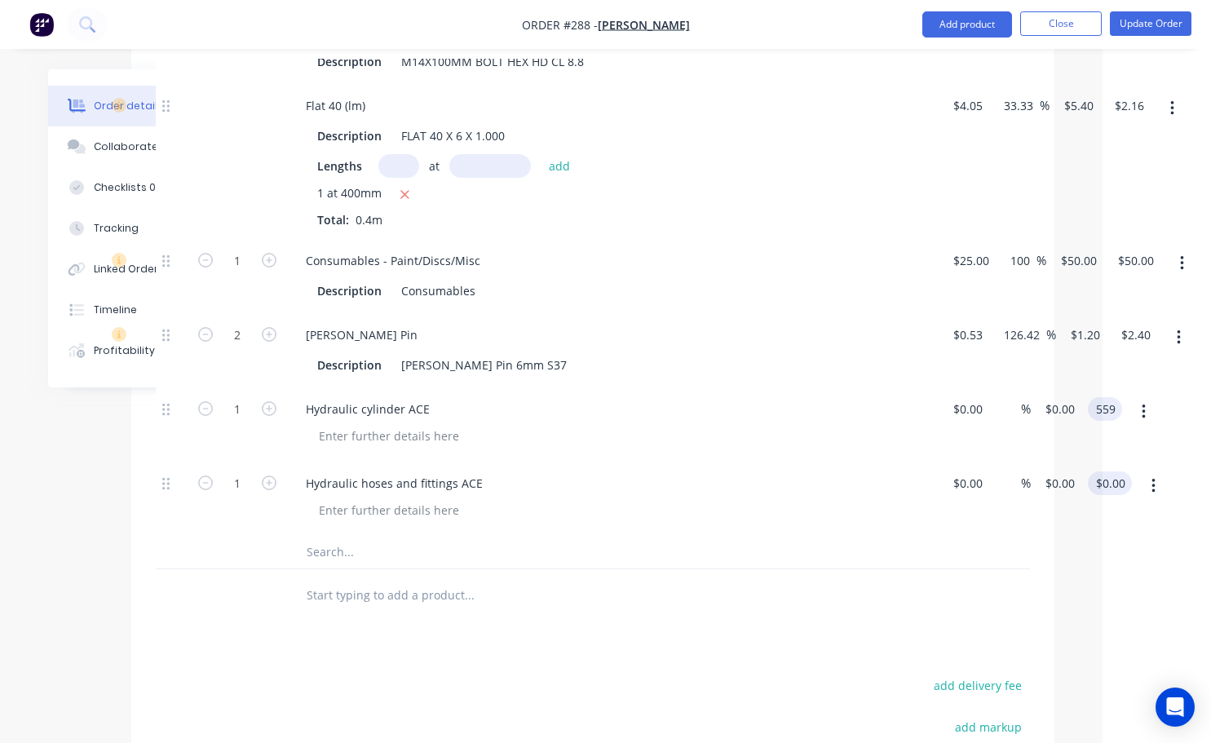
type input "0.00"
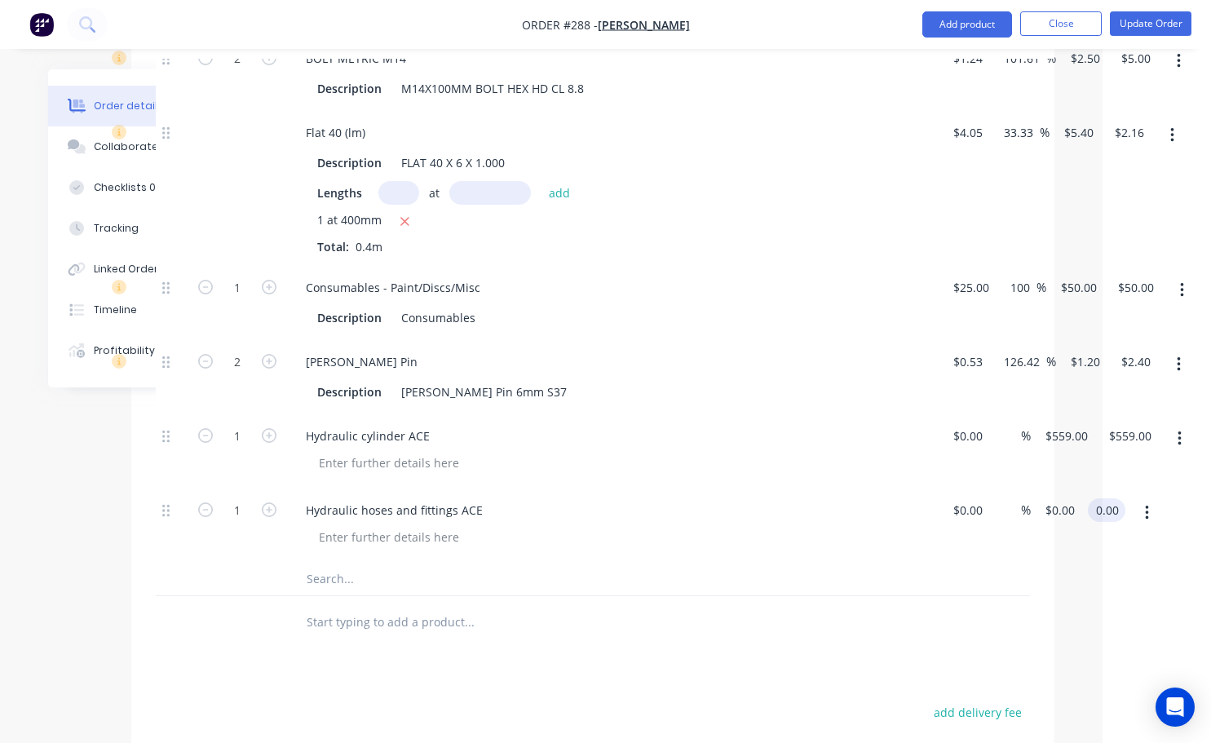
scroll to position [1942, 96]
